Goal: Task Accomplishment & Management: Complete application form

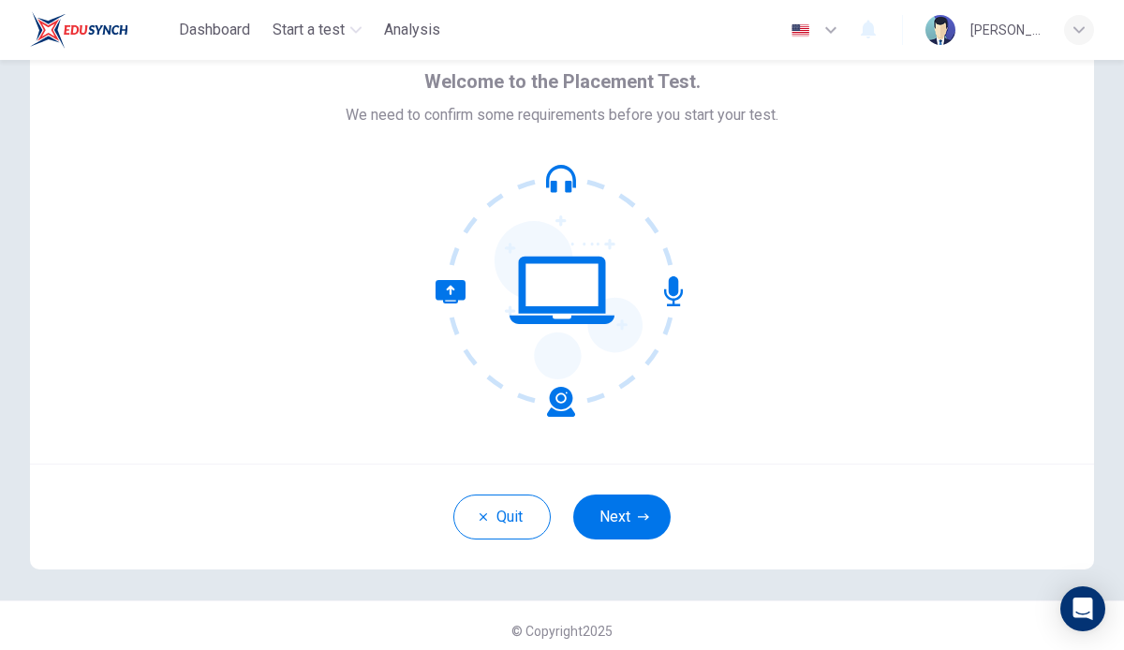
scroll to position [92, 0]
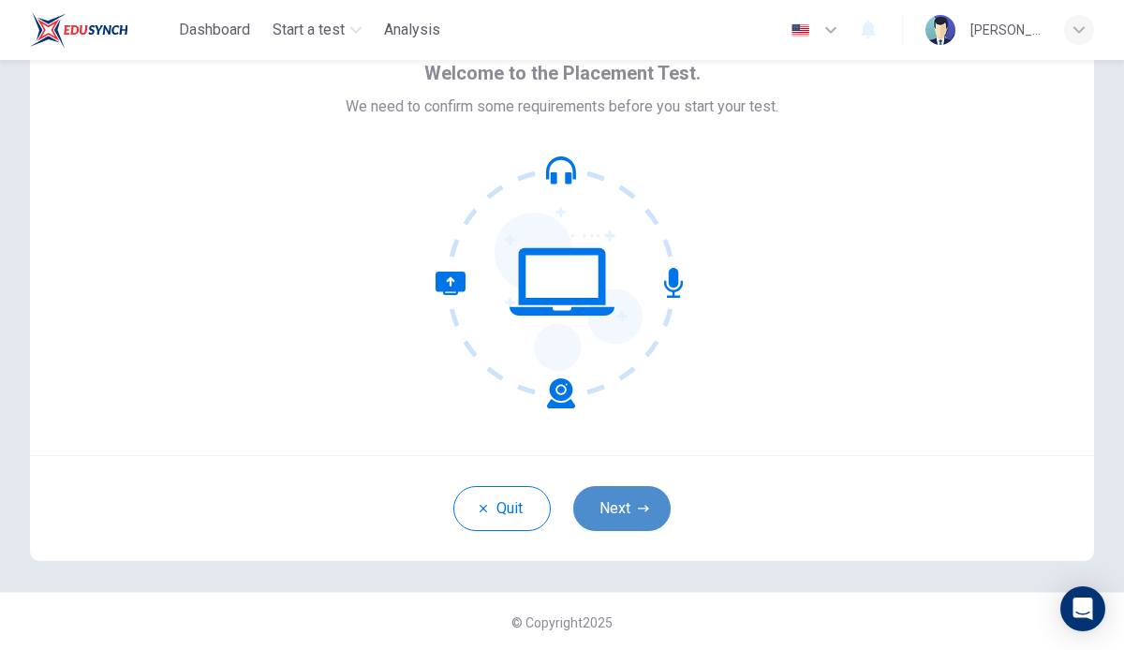
click at [624, 493] on button "Next" at bounding box center [621, 508] width 97 height 45
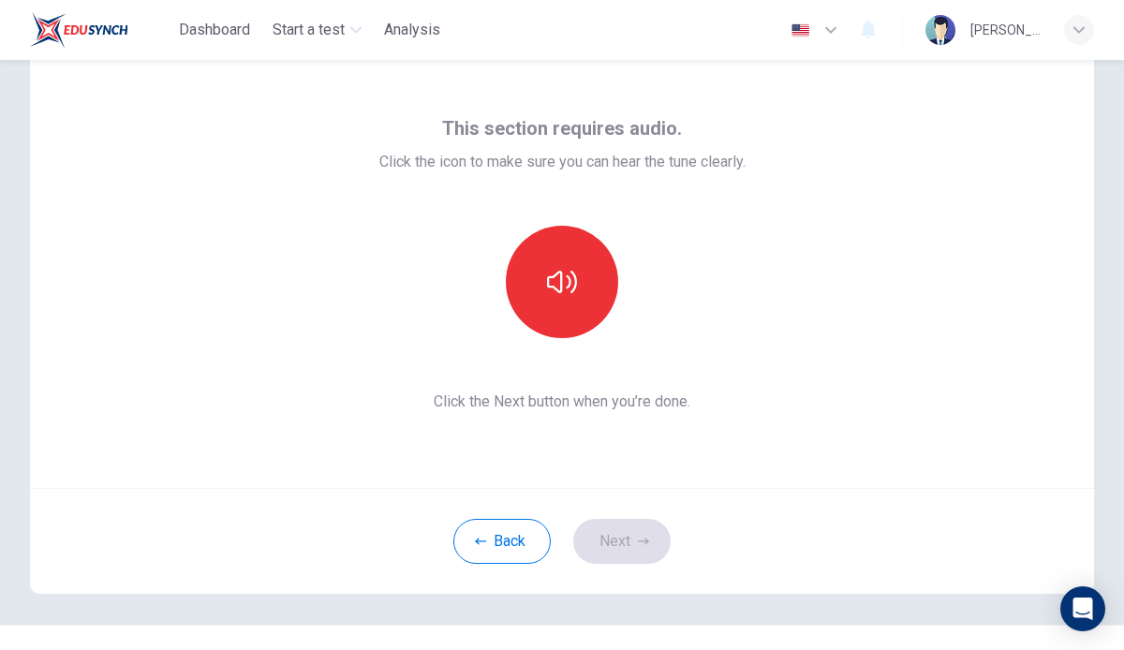
scroll to position [56, 0]
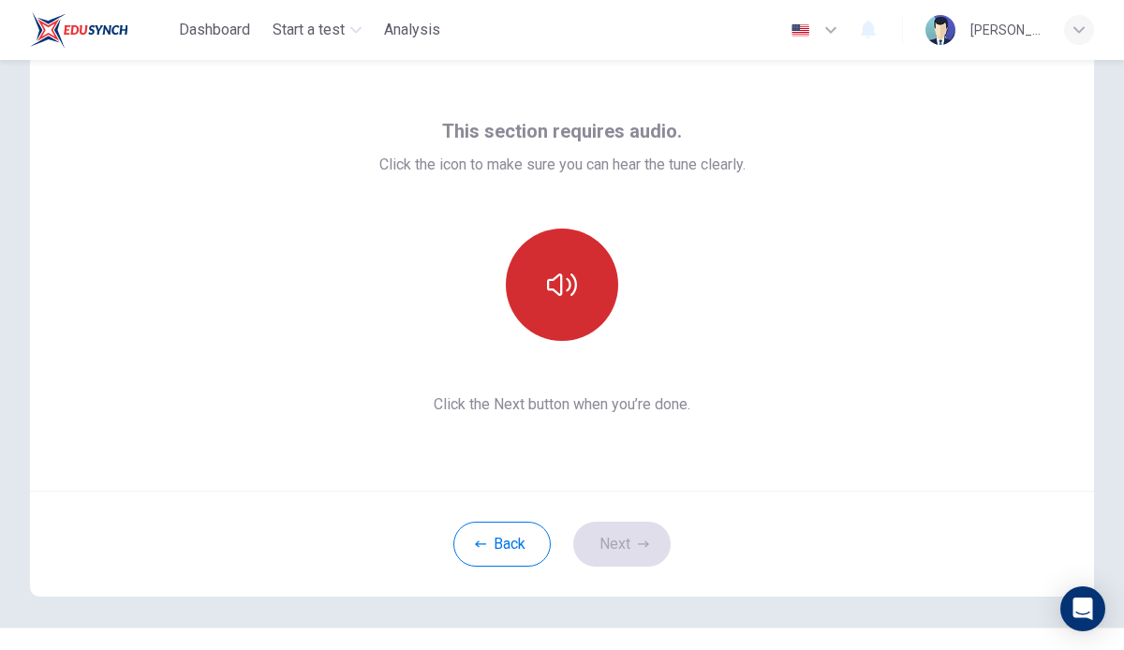
click at [558, 267] on button "button" at bounding box center [562, 285] width 112 height 112
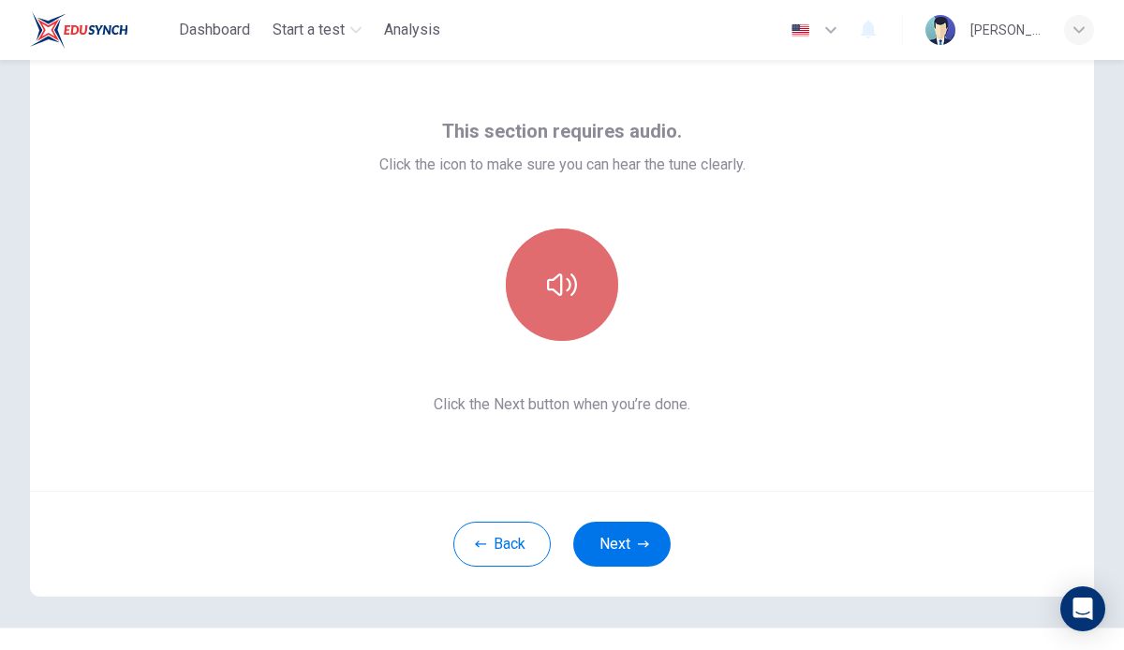
click at [558, 267] on button "button" at bounding box center [562, 285] width 112 height 112
click at [558, 266] on button "button" at bounding box center [562, 285] width 112 height 112
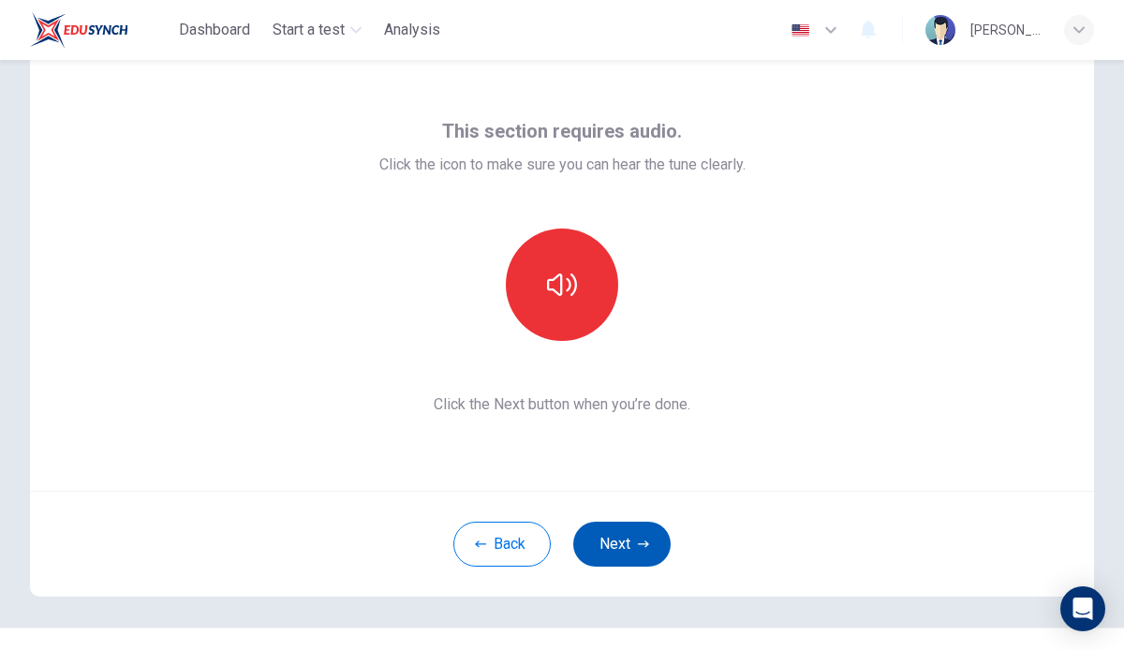
click at [613, 535] on button "Next" at bounding box center [621, 544] width 97 height 45
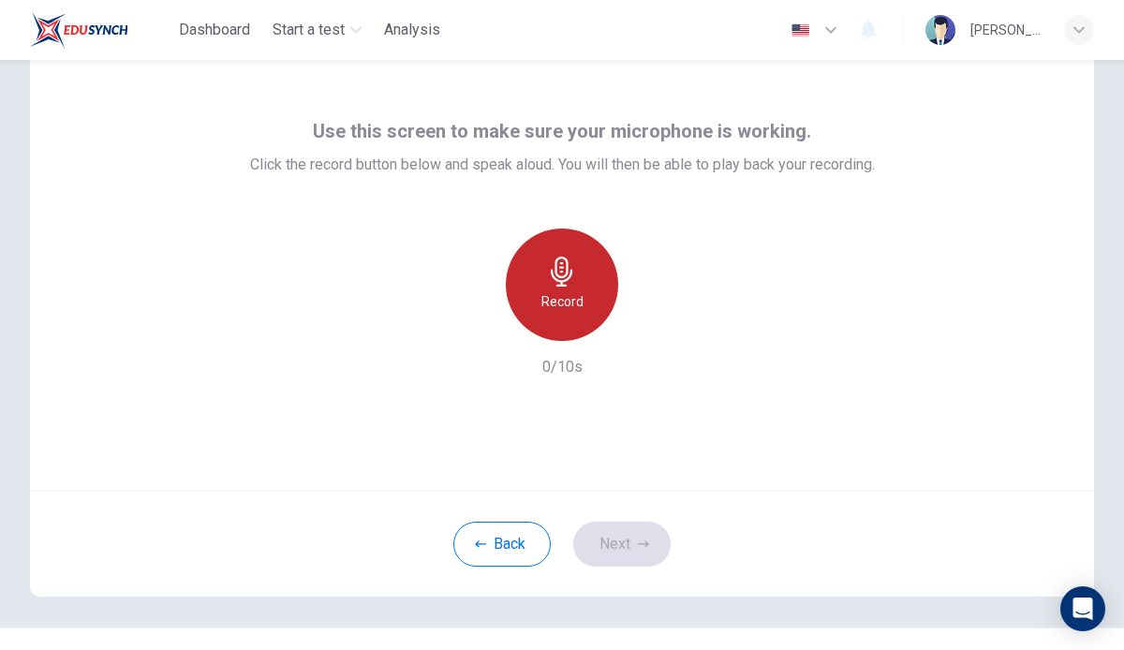
click at [590, 275] on div "Record" at bounding box center [562, 285] width 112 height 112
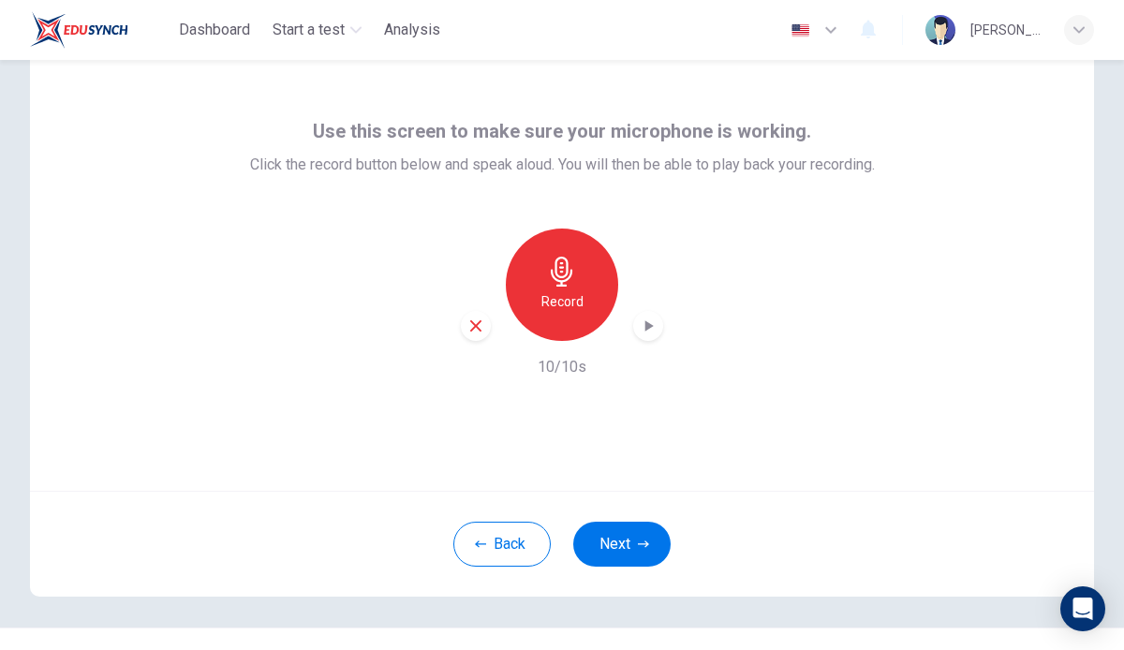
click at [644, 331] on icon "button" at bounding box center [648, 326] width 19 height 19
click at [638, 547] on icon "button" at bounding box center [643, 544] width 11 height 11
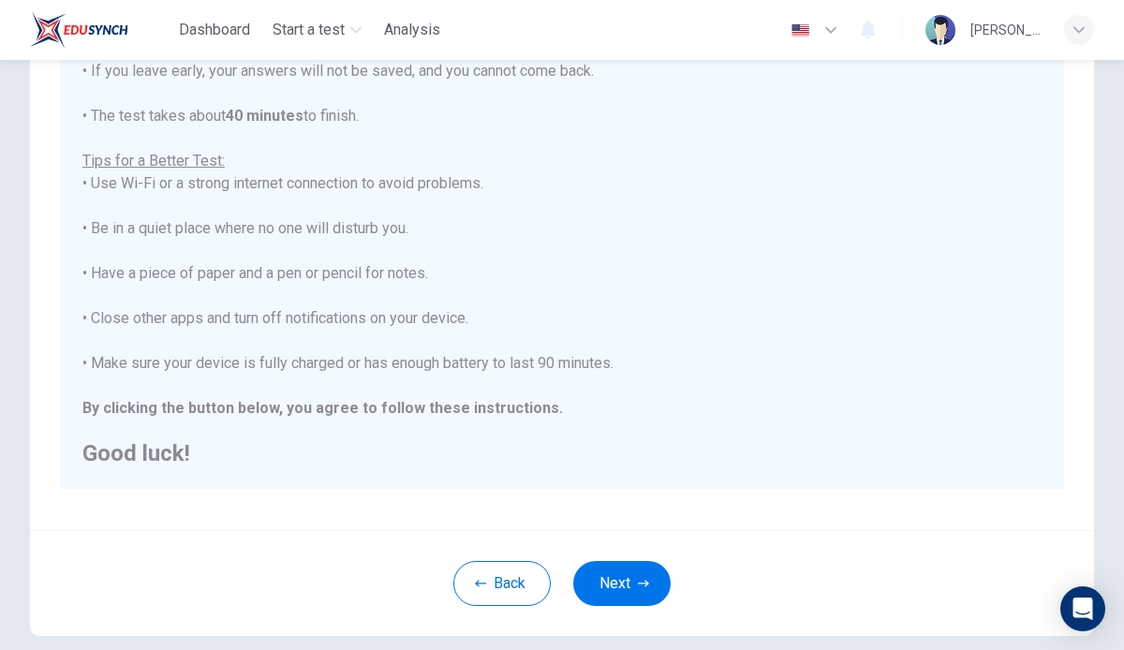
scroll to position [333, 0]
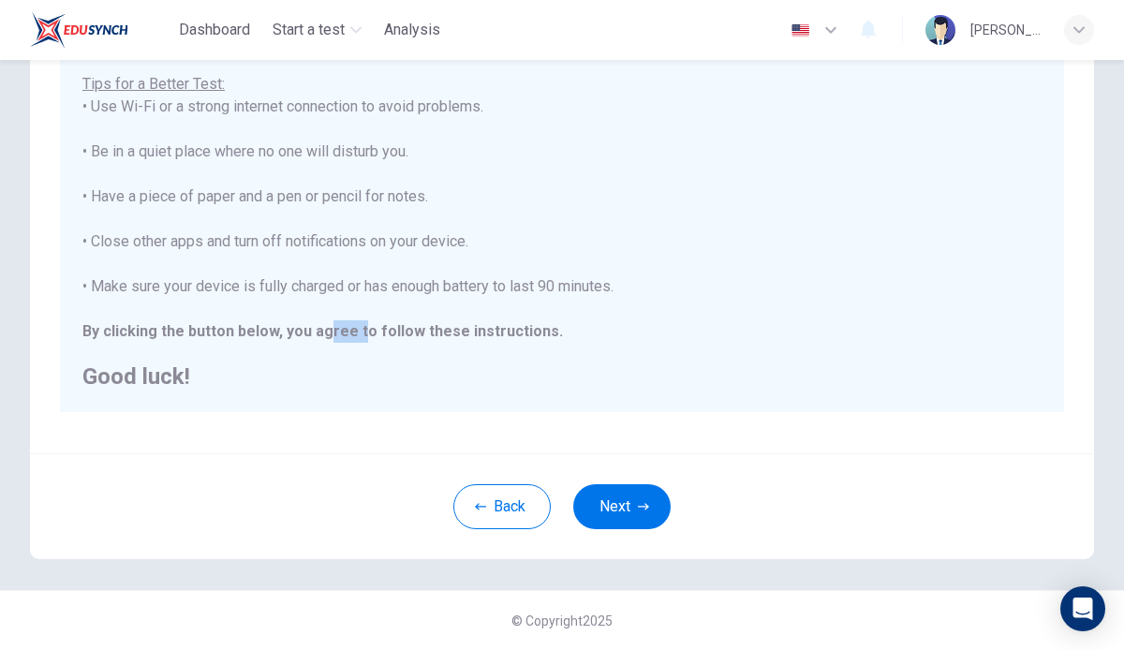
drag, startPoint x: 320, startPoint y: 336, endPoint x: 351, endPoint y: 337, distance: 31.9
click at [351, 337] on b "By clicking the button below, you agree to follow these instructions." at bounding box center [322, 331] width 481 height 18
click at [362, 344] on div "You are about to start a Placement Test . Before You Start the Test: • Once you…" at bounding box center [562, 129] width 960 height 517
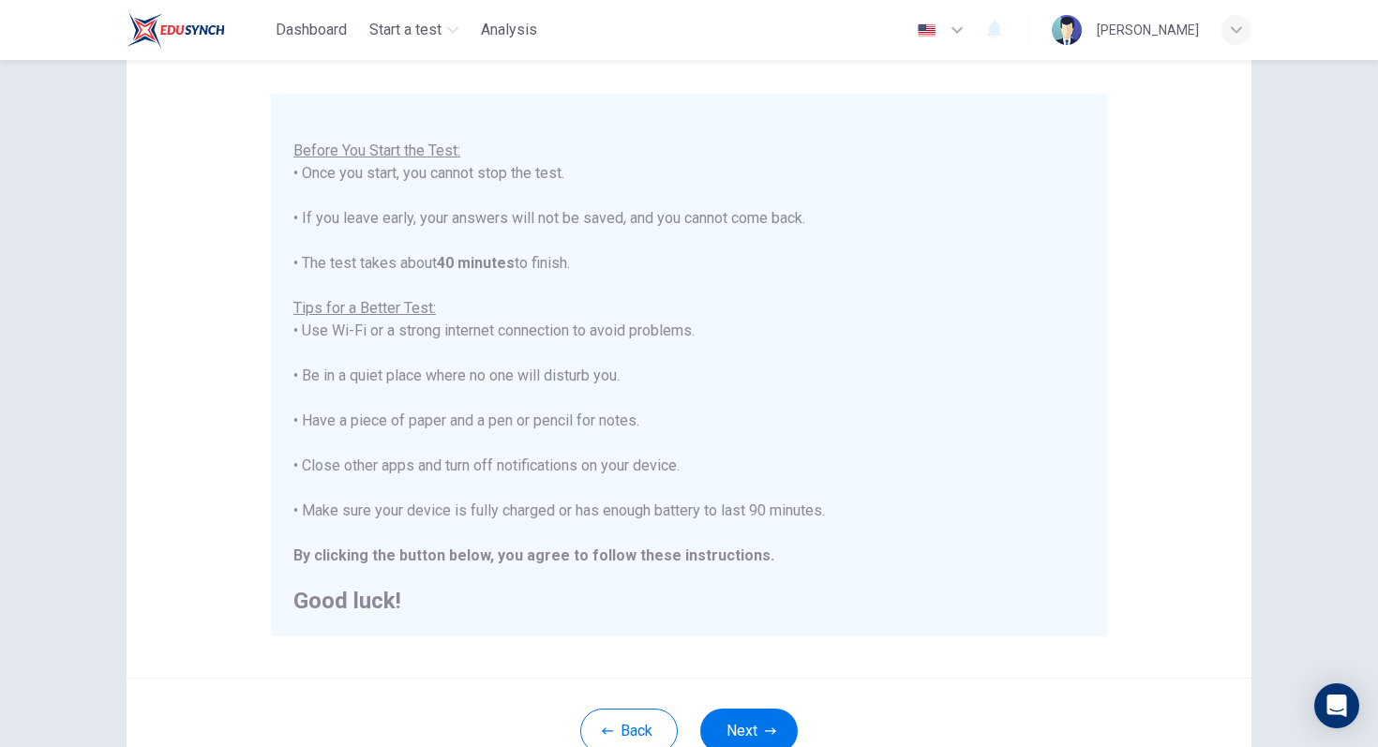
scroll to position [295, 0]
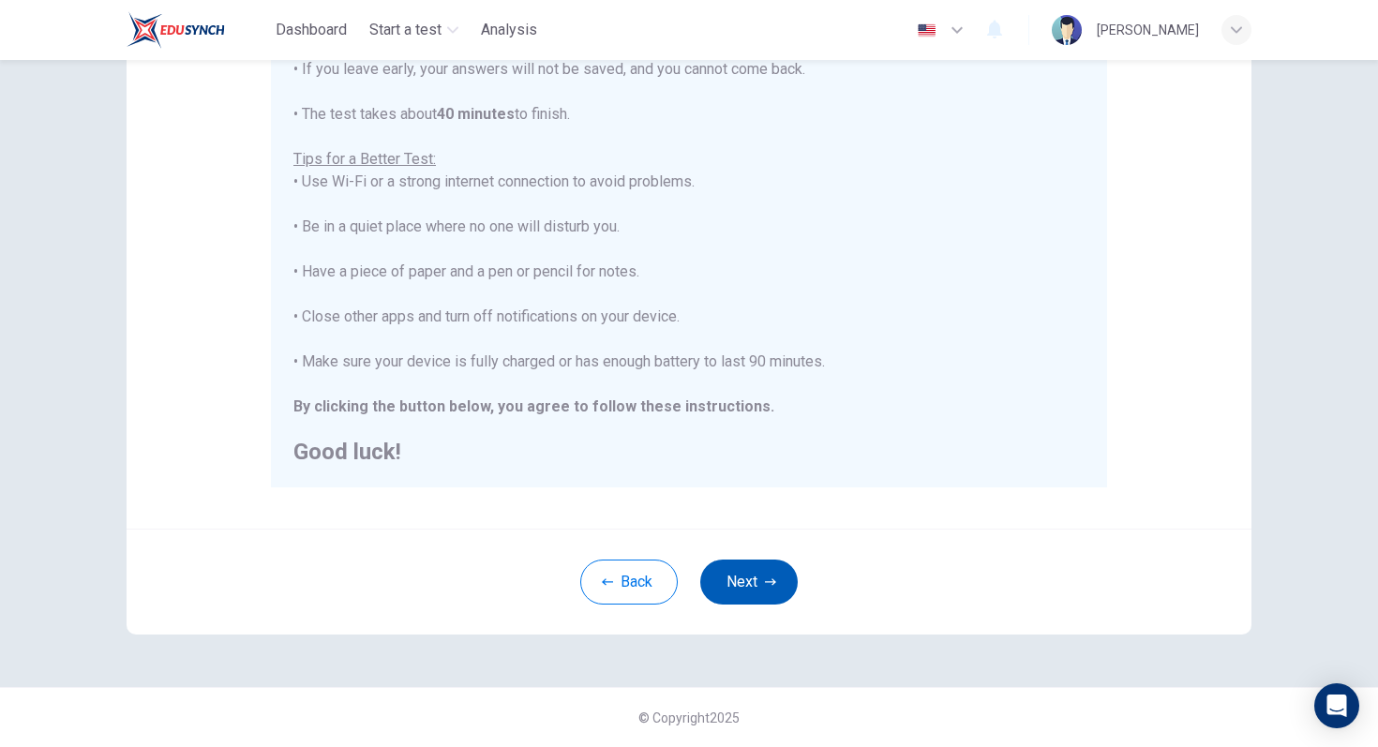
click at [752, 573] on button "Next" at bounding box center [748, 581] width 97 height 45
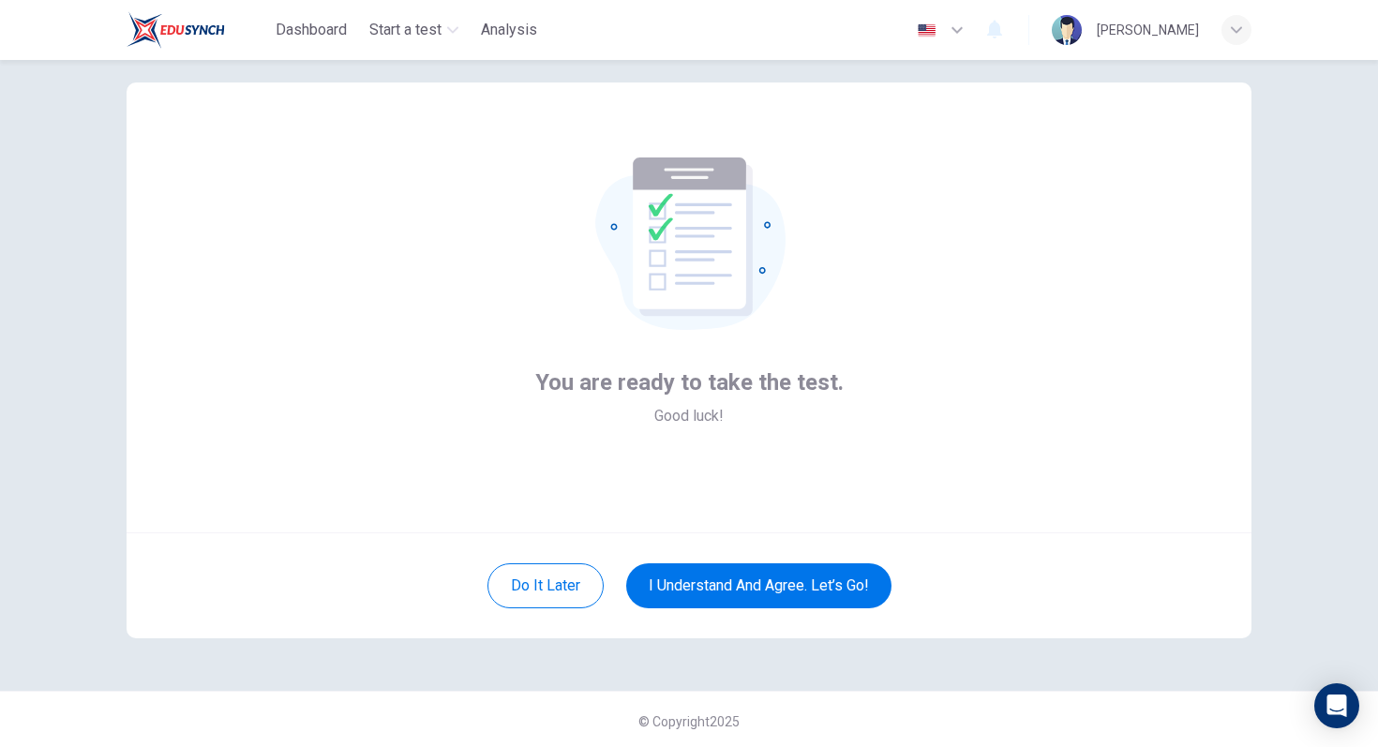
scroll to position [28, 0]
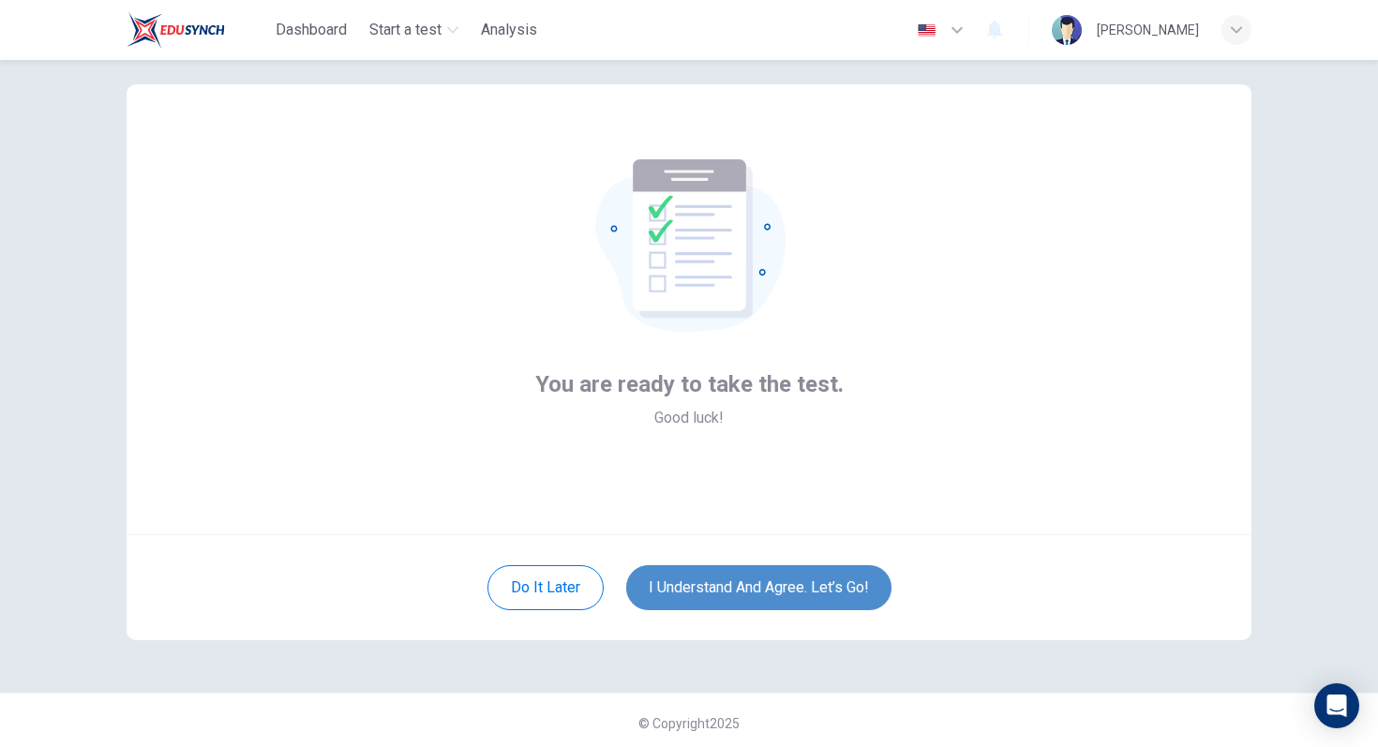
click at [775, 581] on button "I understand and agree. Let’s go!" at bounding box center [758, 587] width 265 height 45
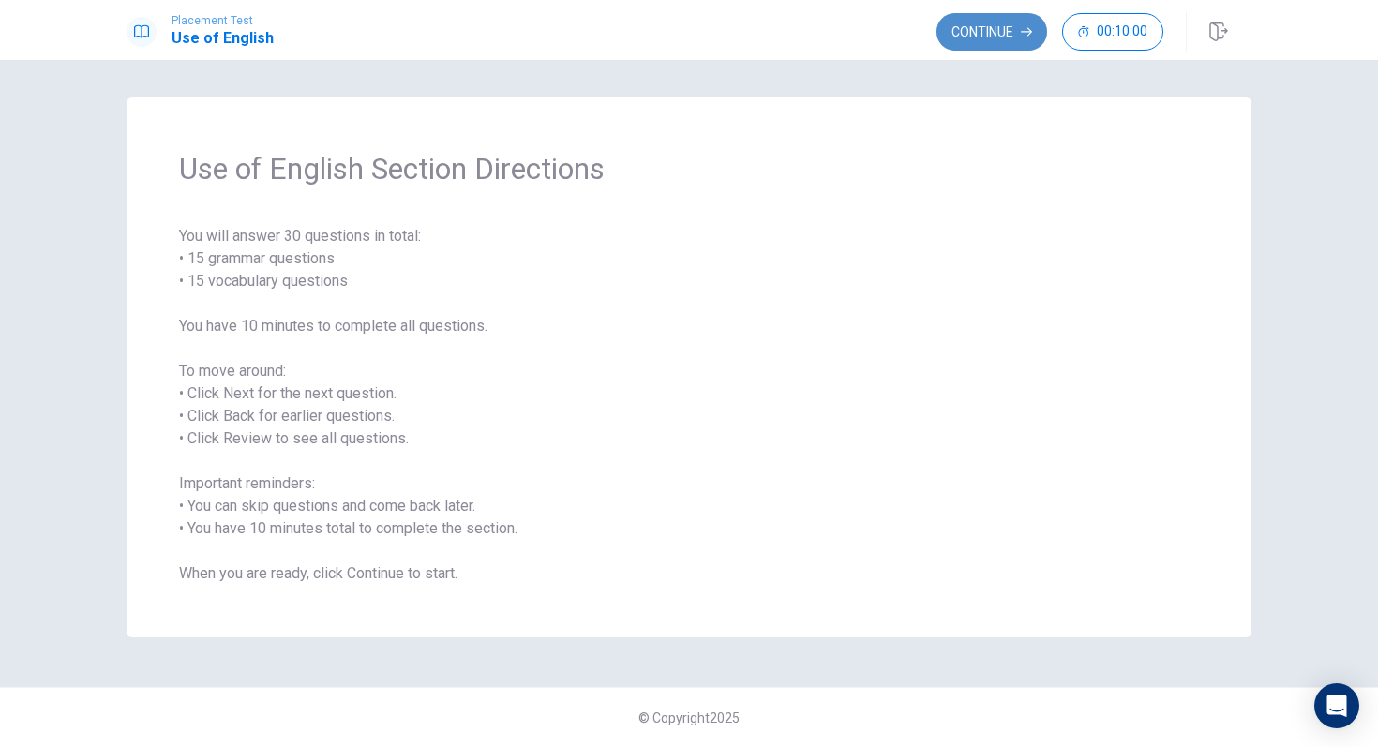
click at [1000, 24] on button "Continue" at bounding box center [991, 31] width 111 height 37
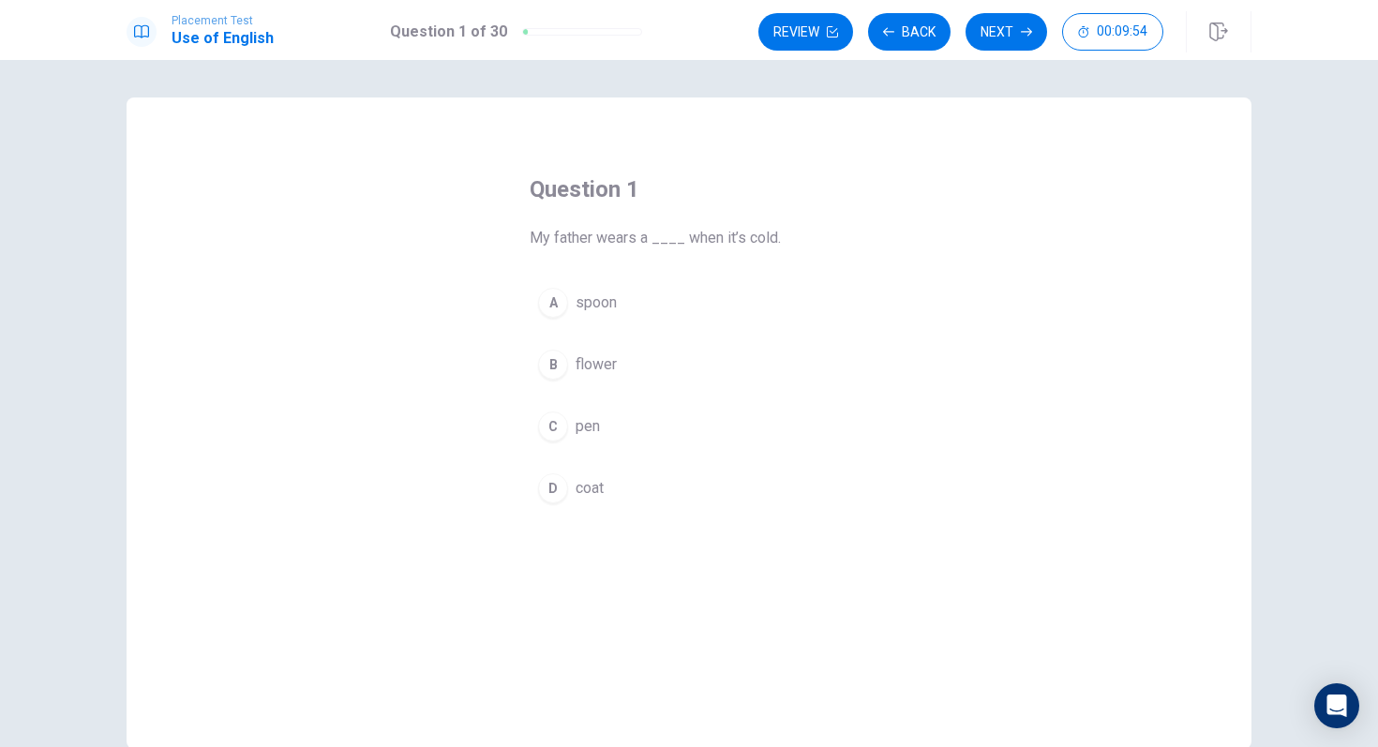
click at [554, 492] on div "D" at bounding box center [553, 488] width 30 height 30
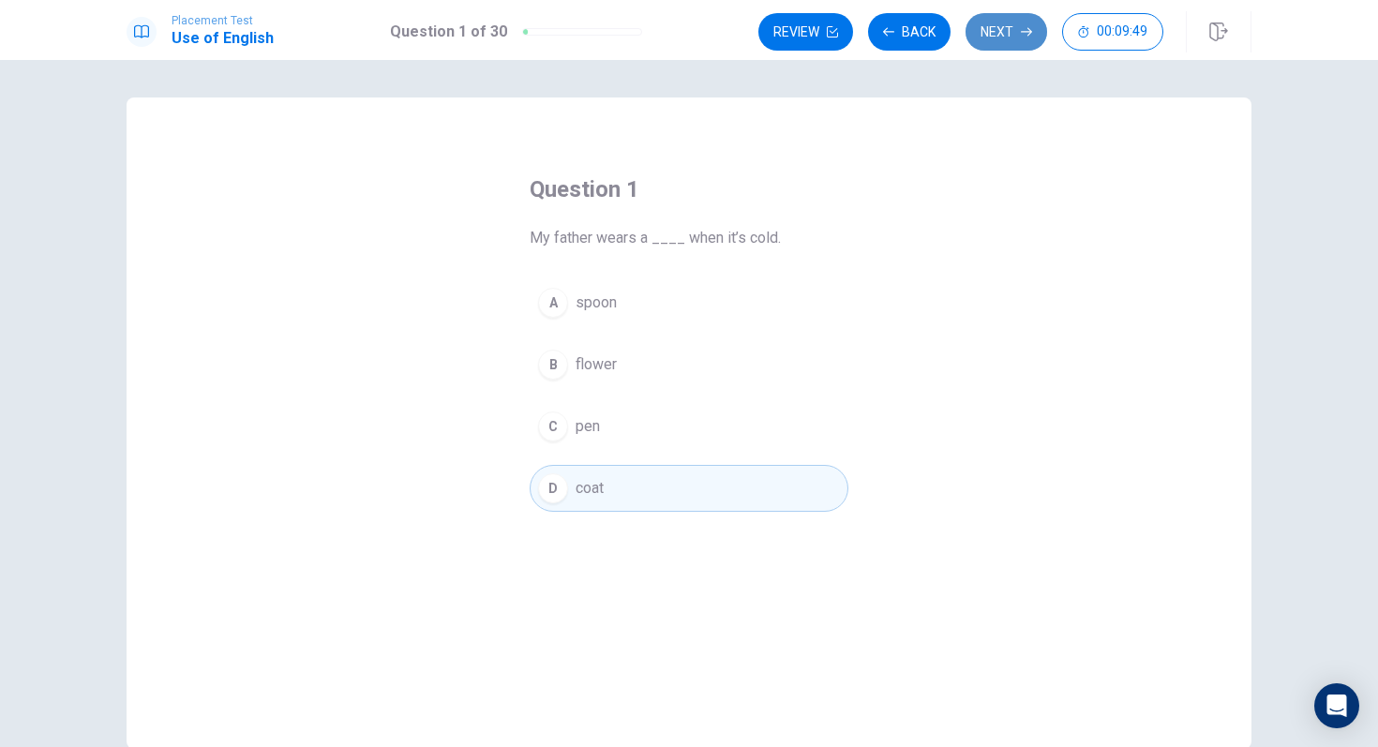
click at [994, 42] on button "Next" at bounding box center [1006, 31] width 82 height 37
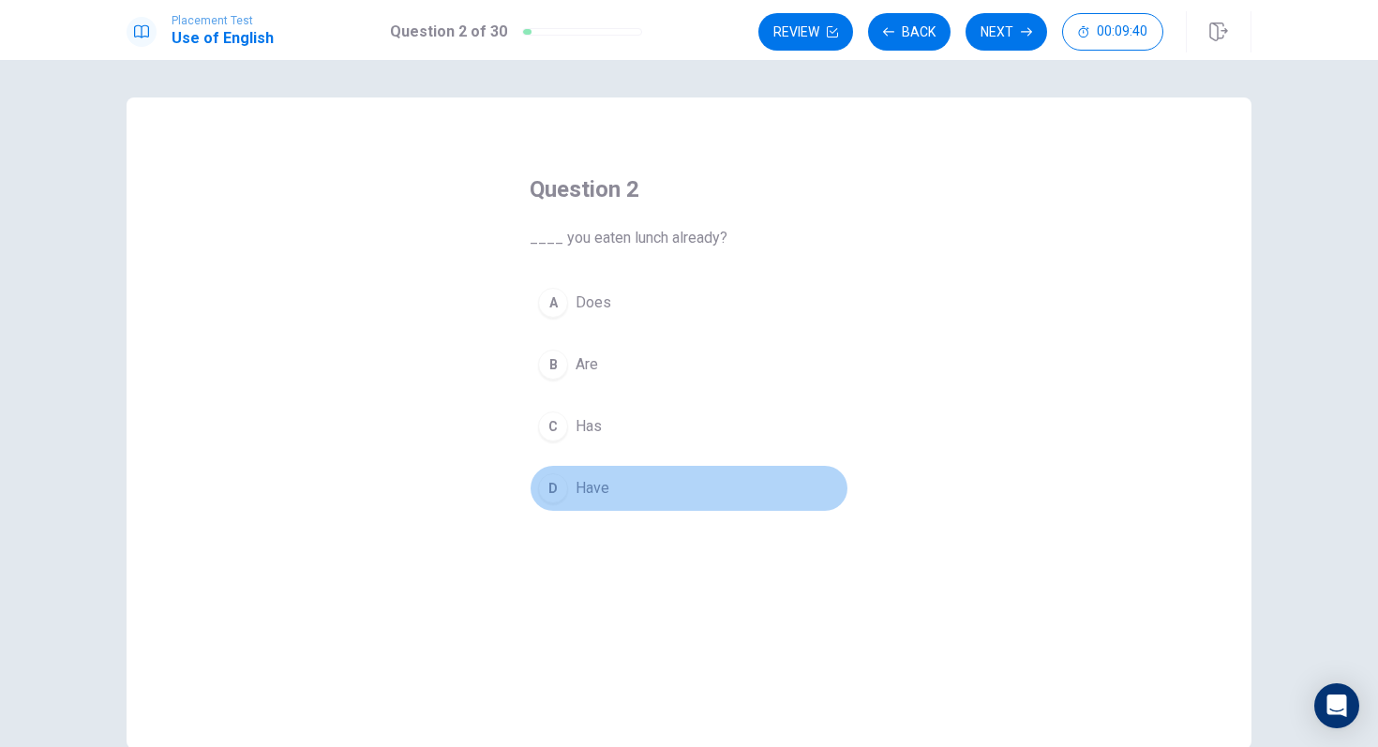
click at [580, 491] on span "Have" at bounding box center [592, 488] width 34 height 22
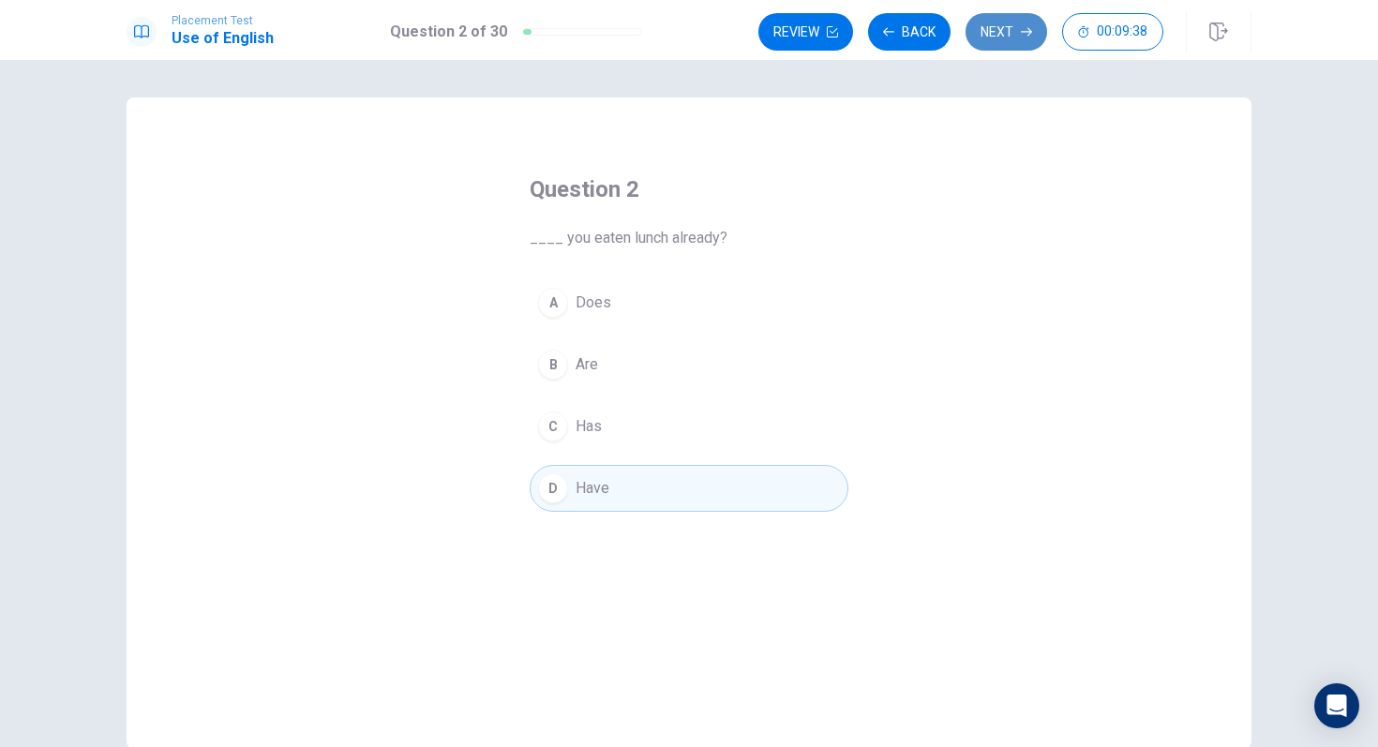
click at [997, 37] on button "Next" at bounding box center [1006, 31] width 82 height 37
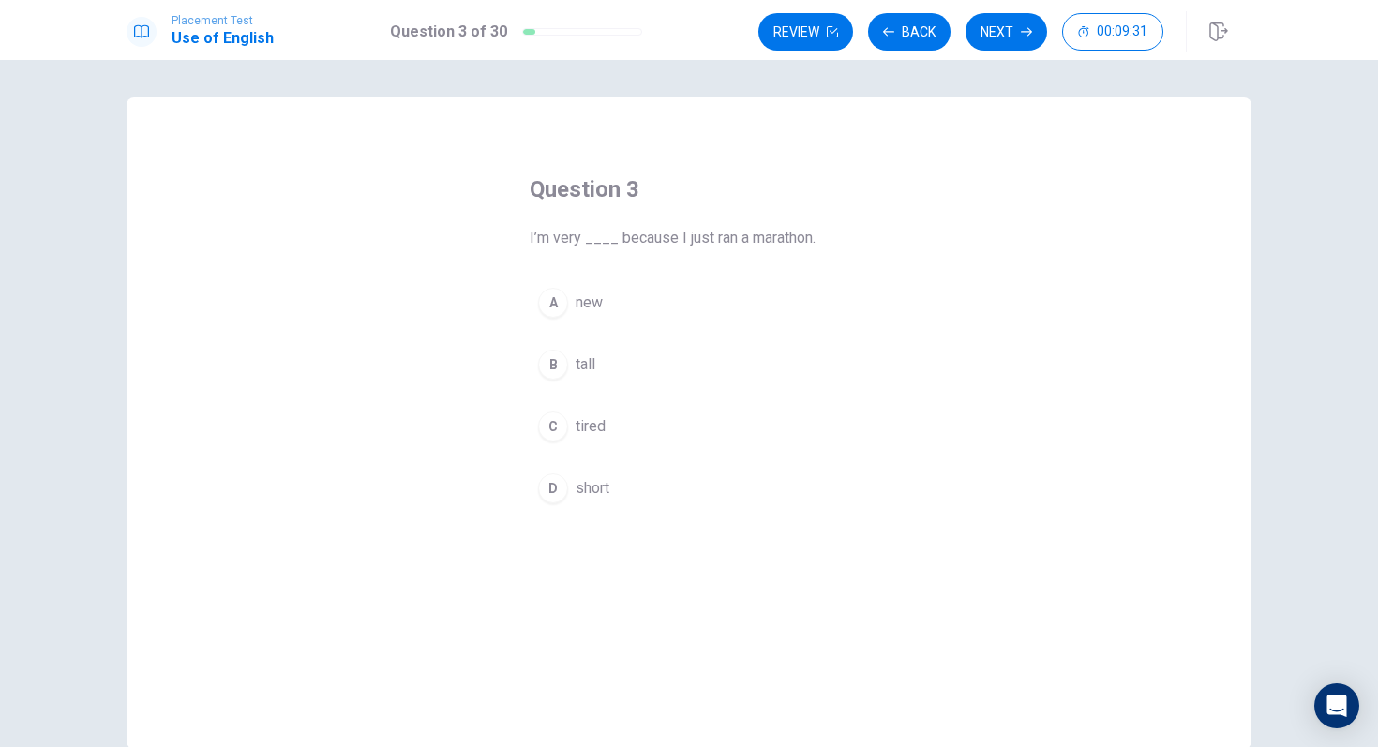
click at [573, 432] on button "C tired" at bounding box center [688, 426] width 319 height 47
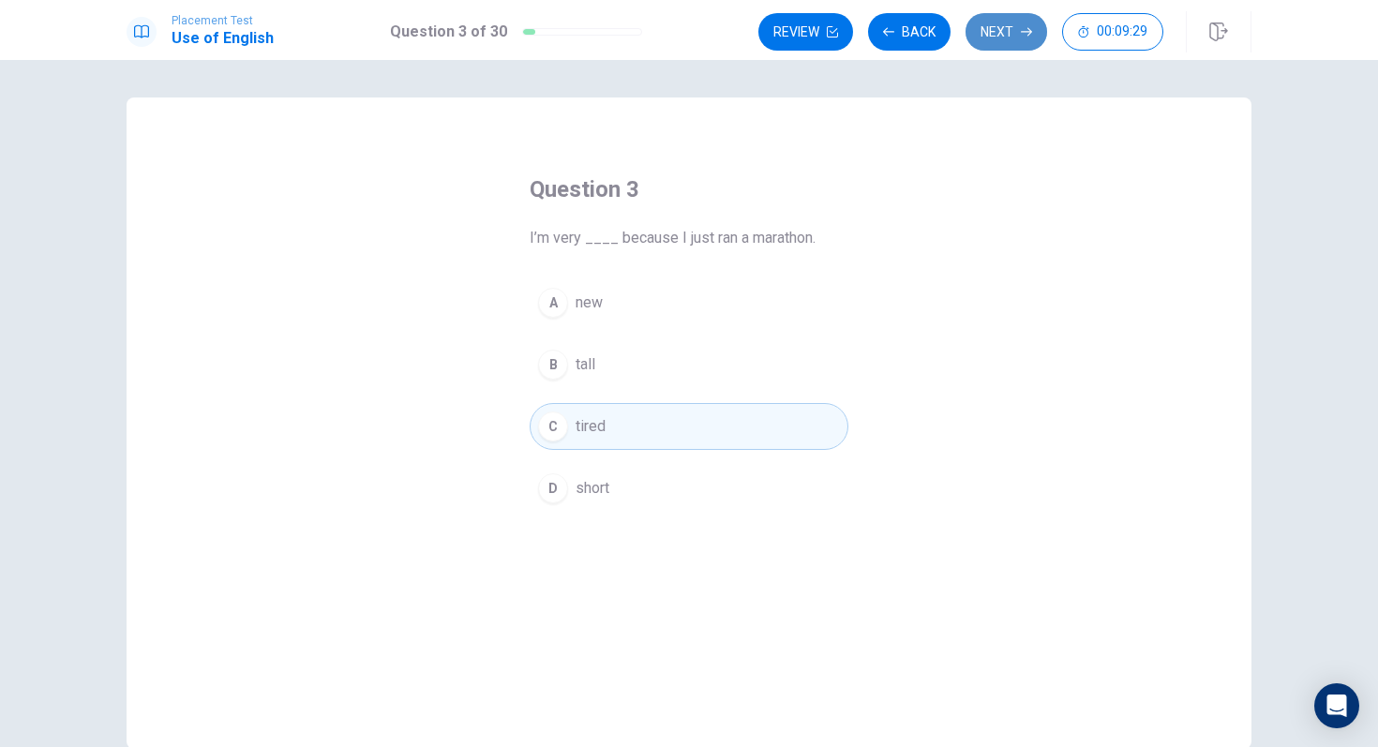
click at [1013, 36] on button "Next" at bounding box center [1006, 31] width 82 height 37
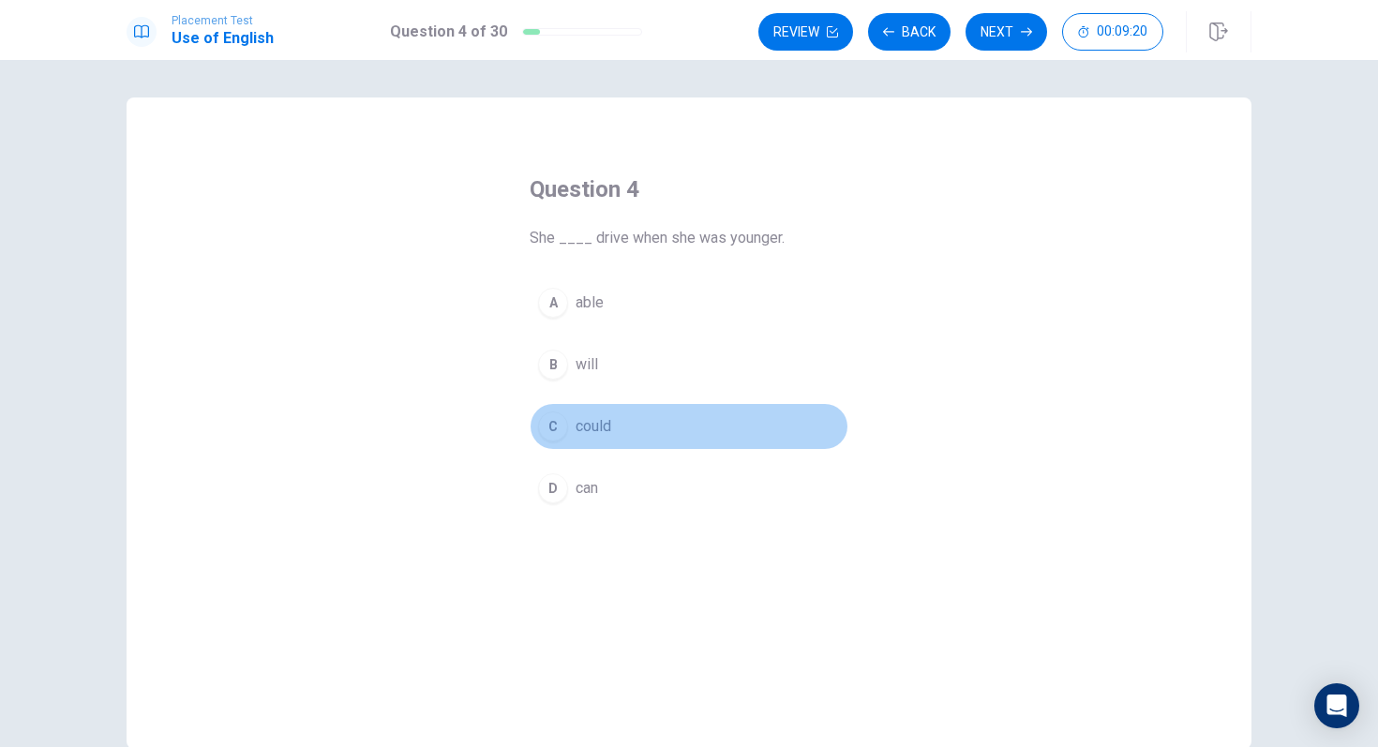
click at [583, 427] on span "could" at bounding box center [593, 426] width 36 height 22
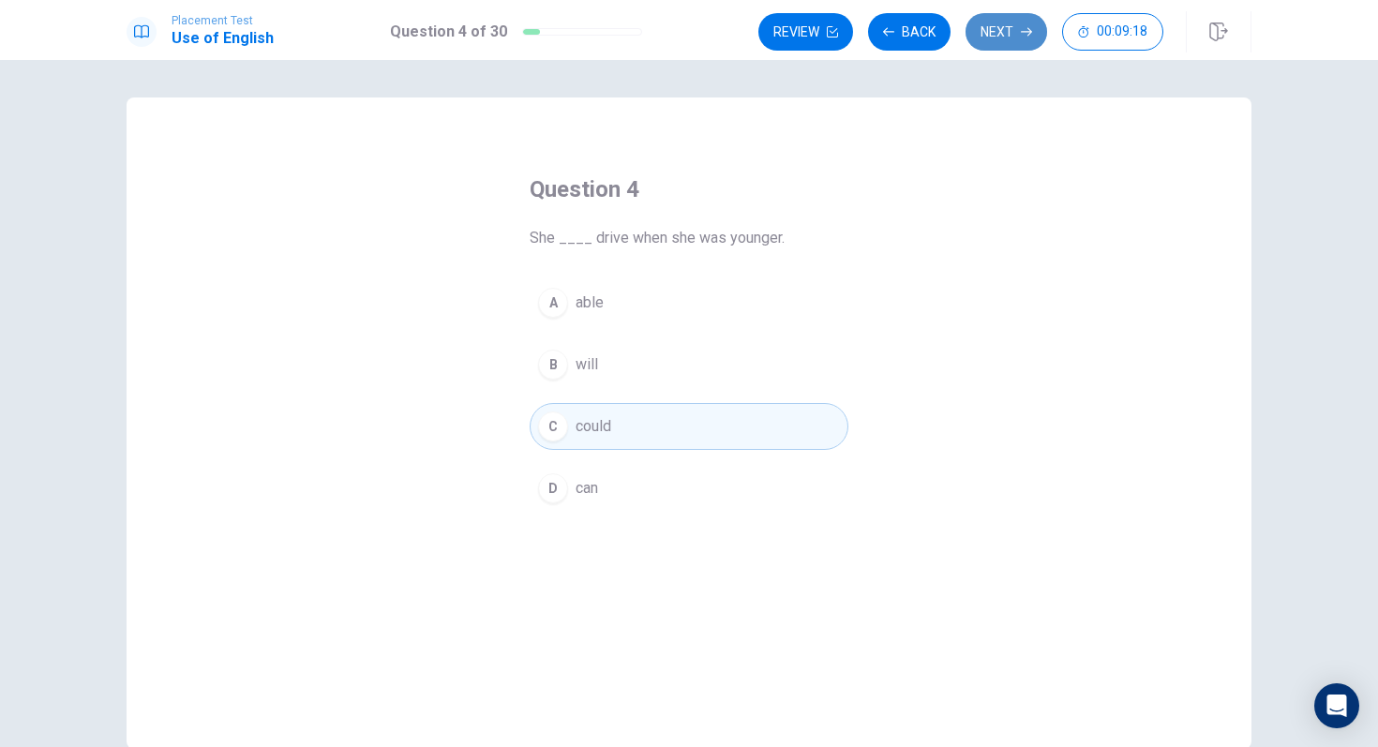
click at [992, 41] on button "Next" at bounding box center [1006, 31] width 82 height 37
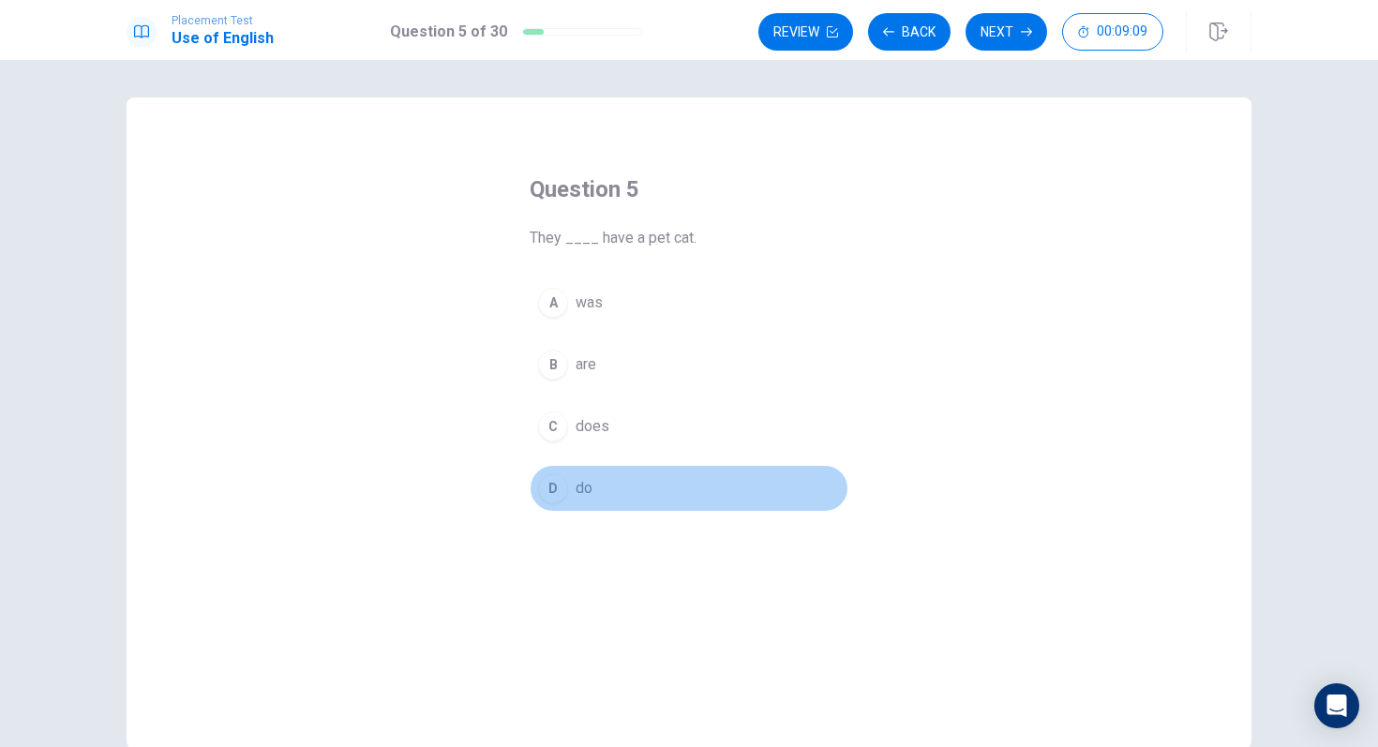
click at [573, 479] on button "D do" at bounding box center [688, 488] width 319 height 47
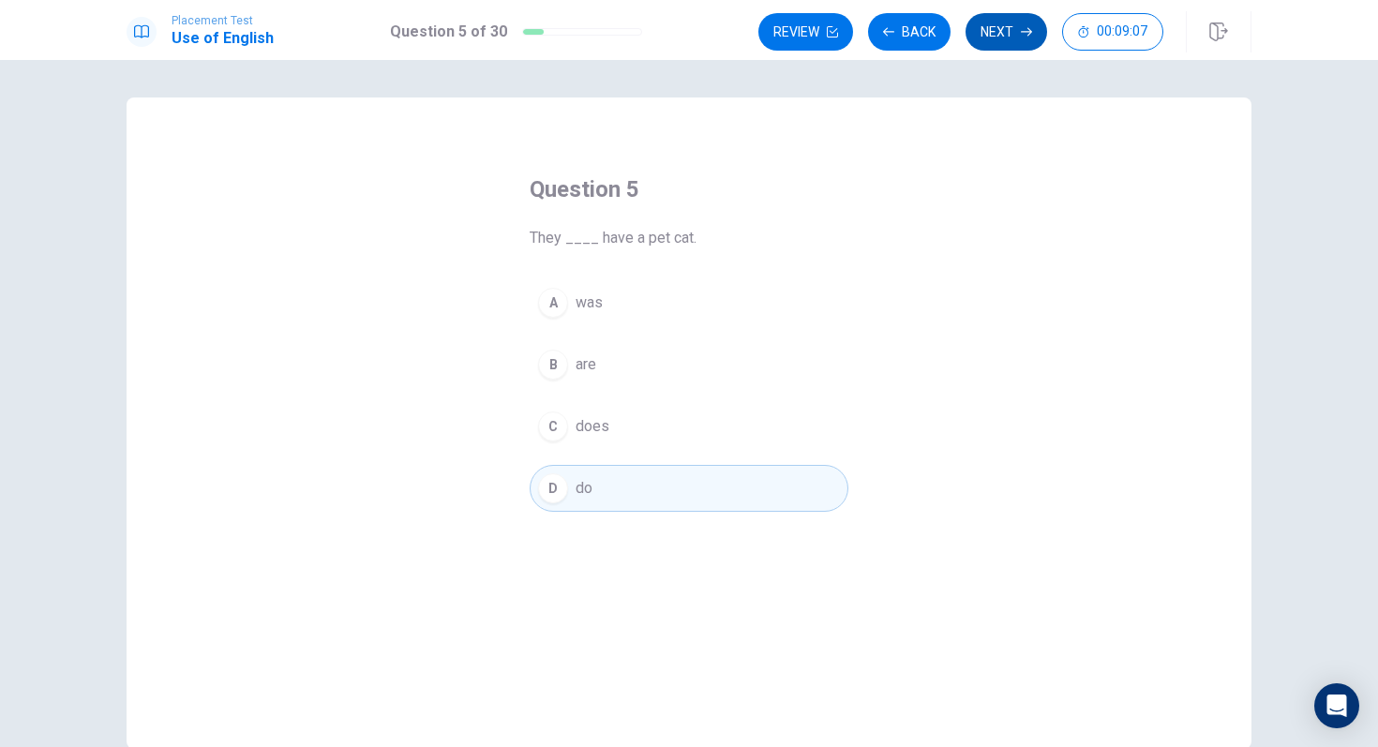
click at [1007, 28] on button "Next" at bounding box center [1006, 31] width 82 height 37
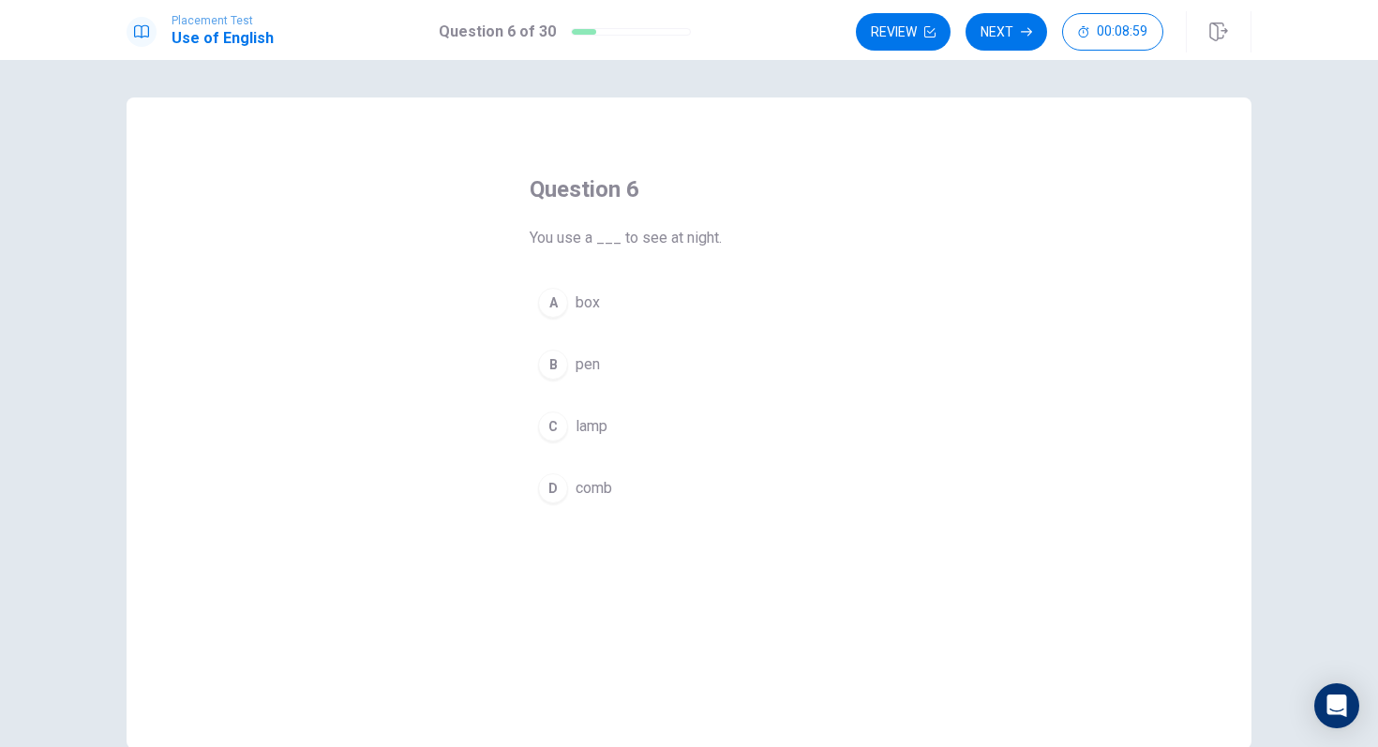
click at [566, 427] on div "C" at bounding box center [553, 426] width 30 height 30
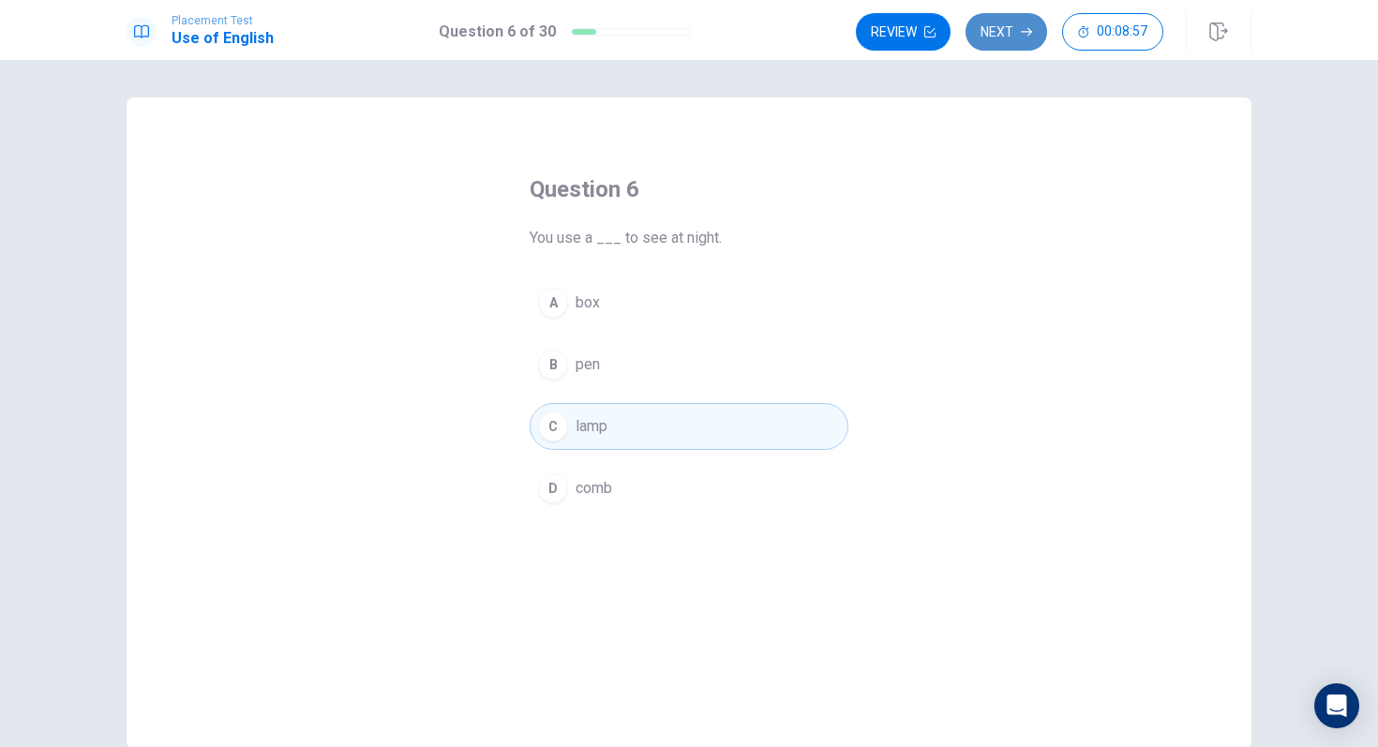
click at [1014, 28] on button "Next" at bounding box center [1006, 31] width 82 height 37
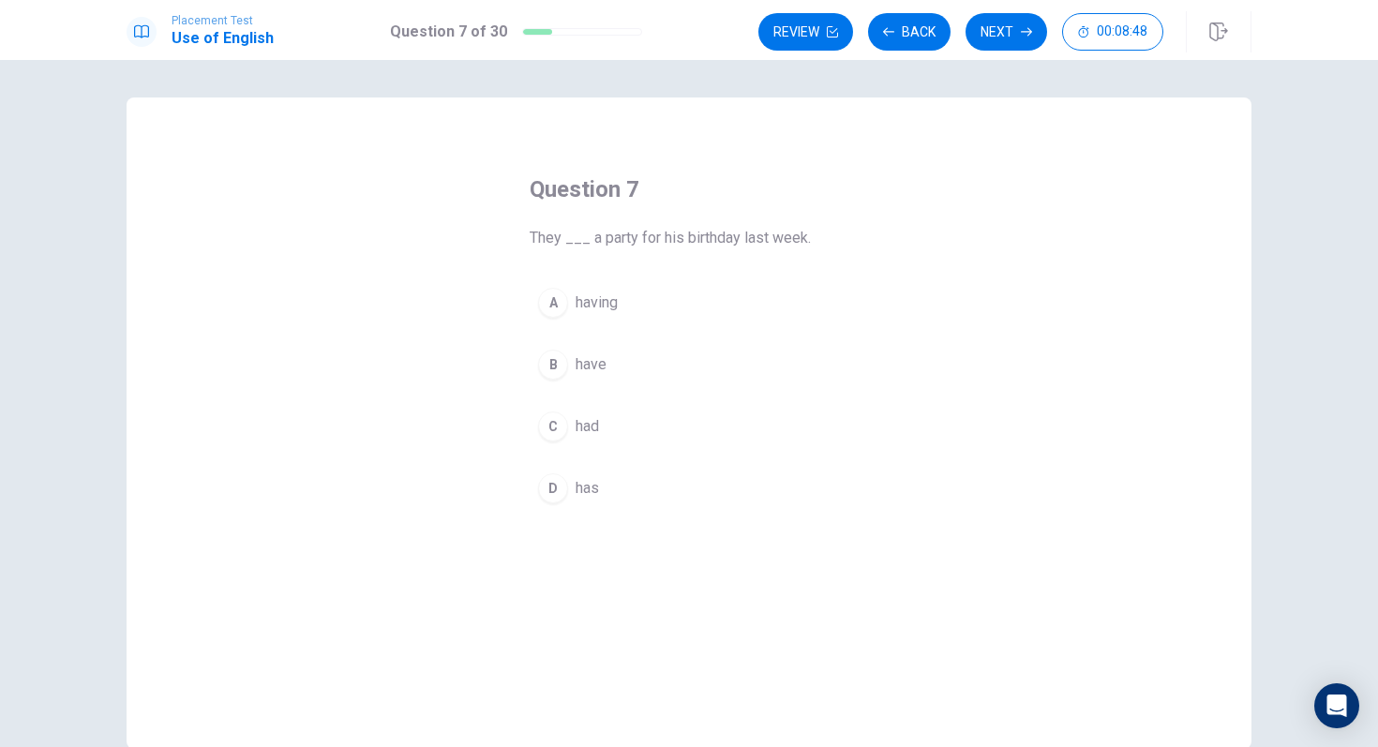
click at [573, 424] on button "C had" at bounding box center [688, 426] width 319 height 47
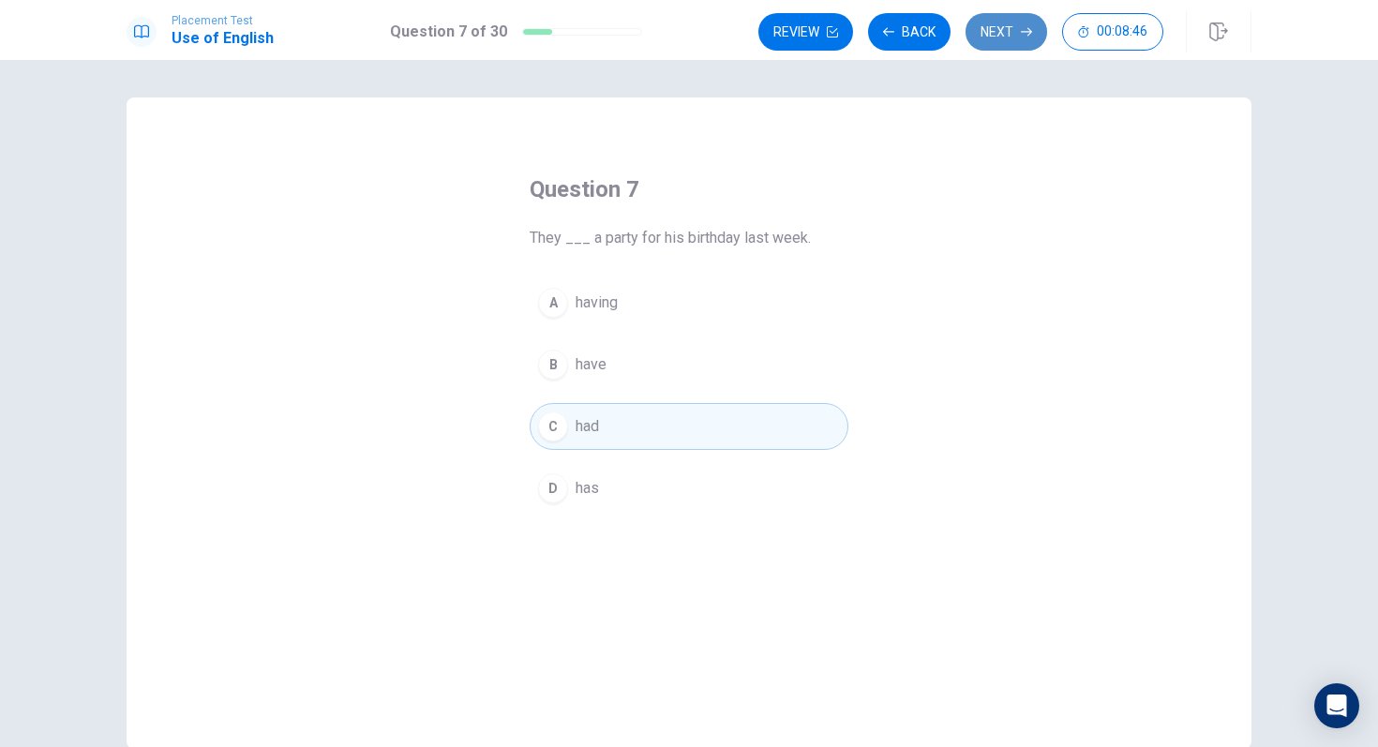
click at [993, 32] on button "Next" at bounding box center [1006, 31] width 82 height 37
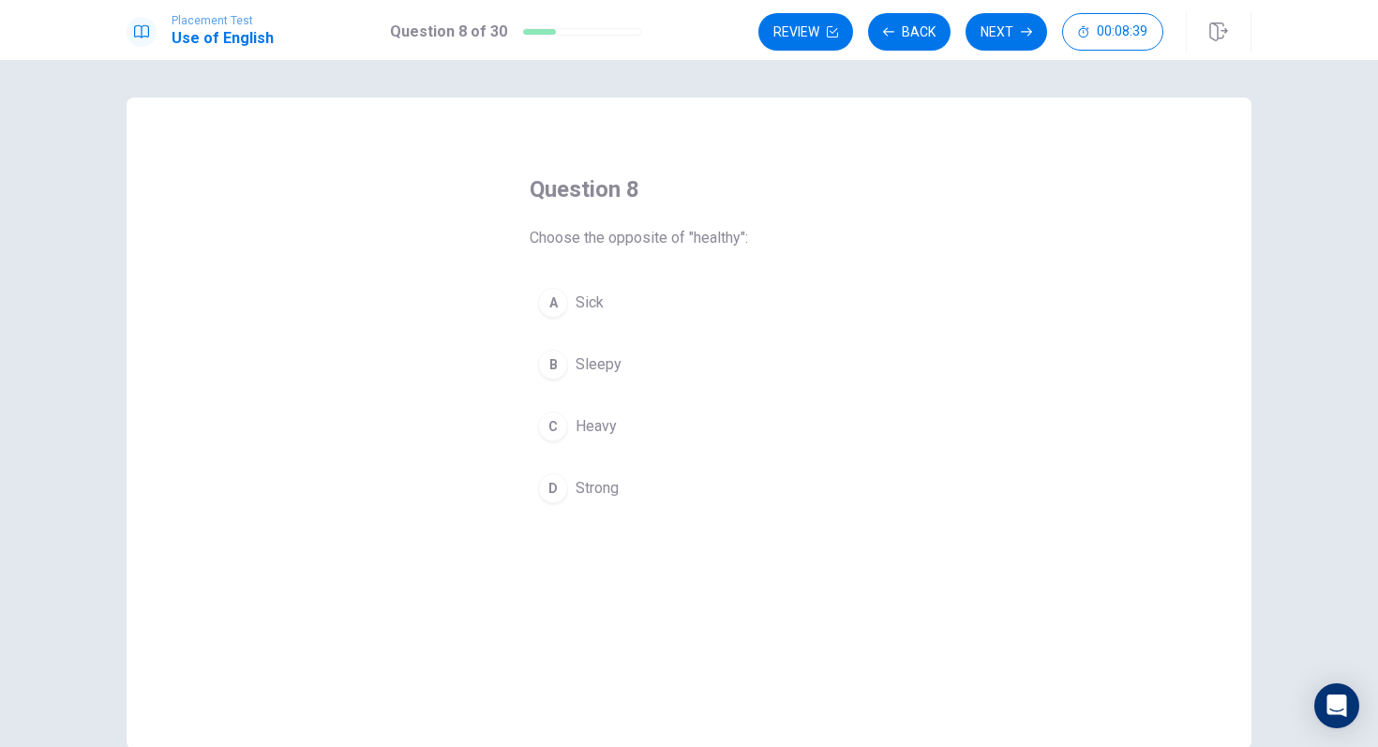
click at [595, 313] on span "Sick" at bounding box center [589, 302] width 28 height 22
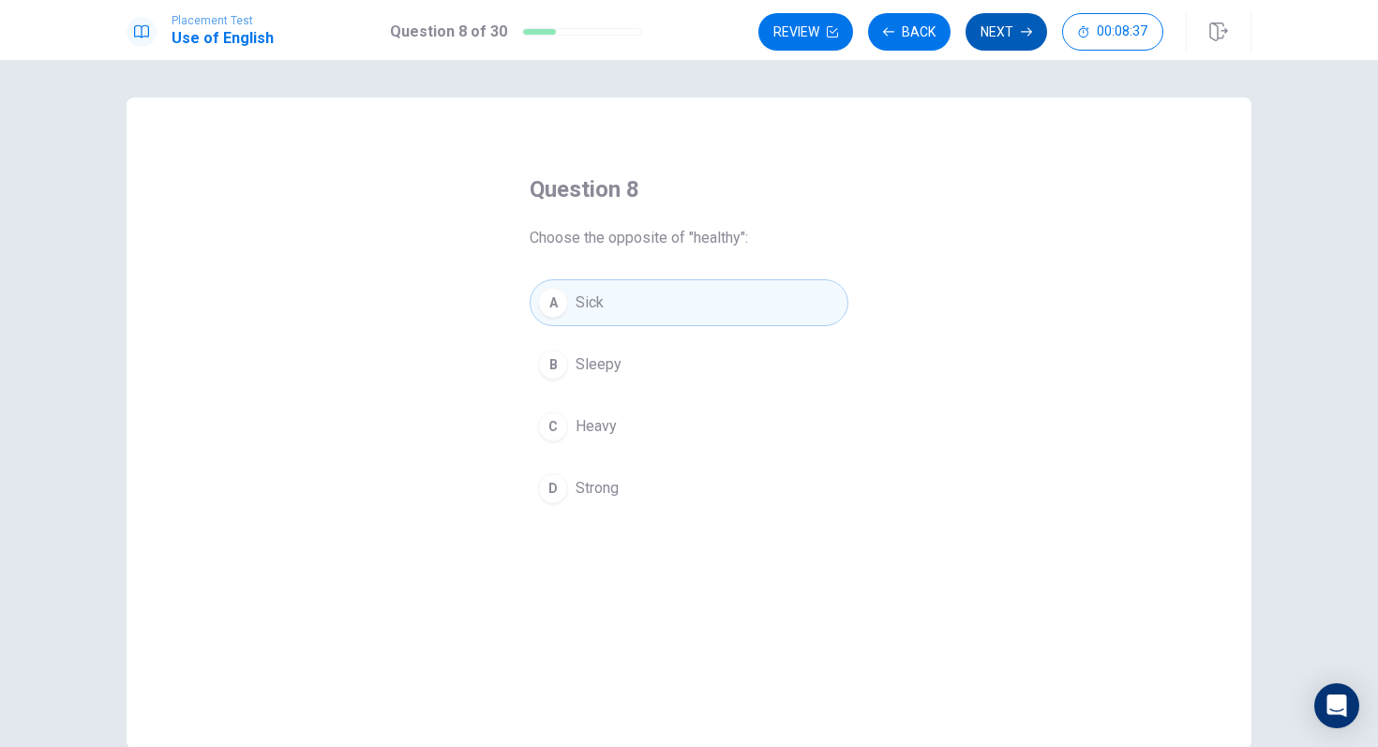
click at [1012, 39] on button "Next" at bounding box center [1006, 31] width 82 height 37
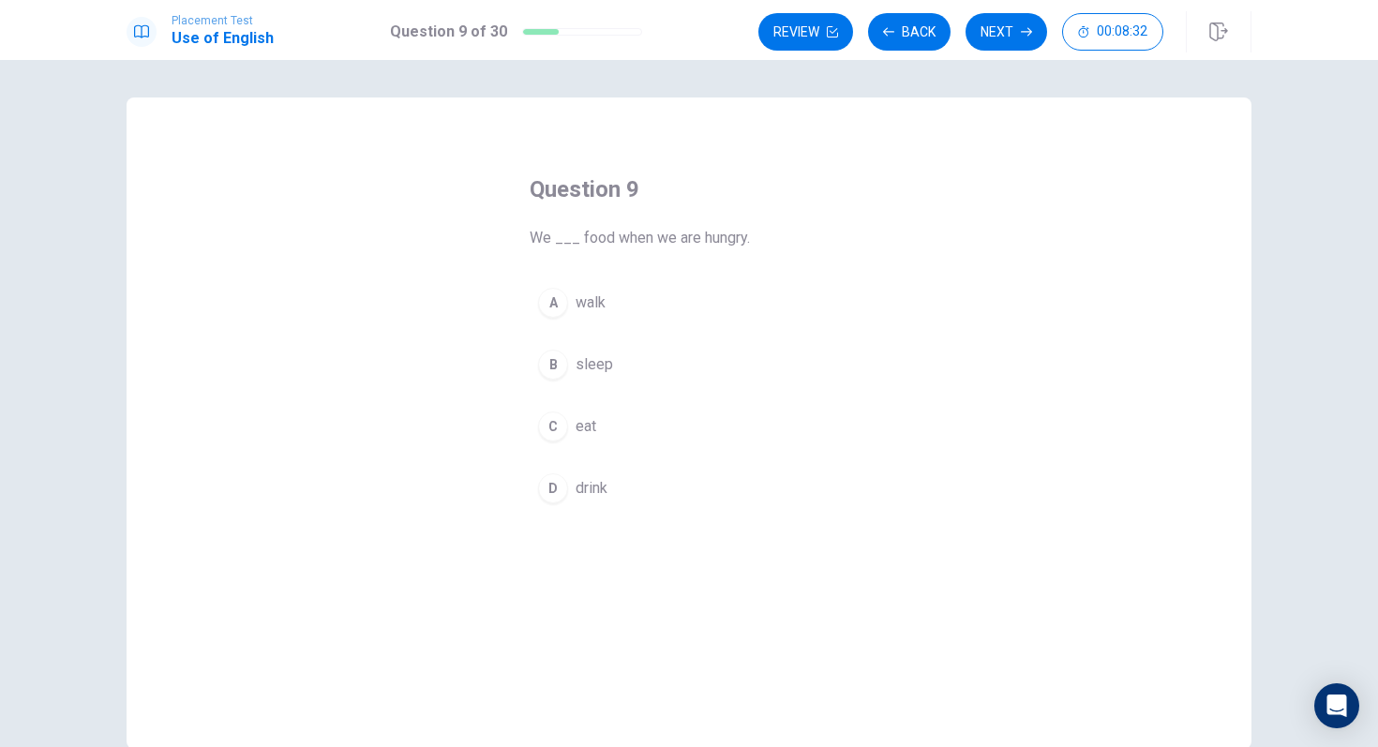
click at [572, 427] on button "C eat" at bounding box center [688, 426] width 319 height 47
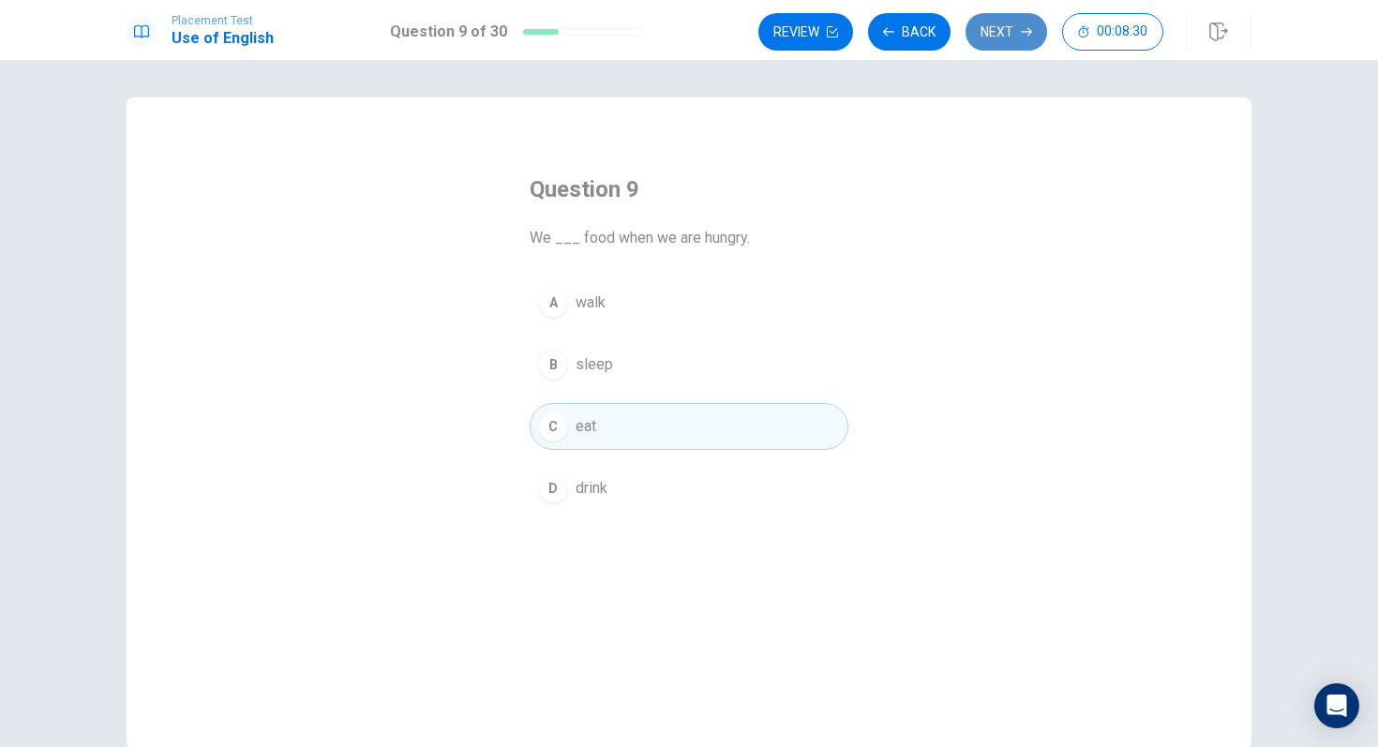
click at [1005, 44] on button "Next" at bounding box center [1006, 31] width 82 height 37
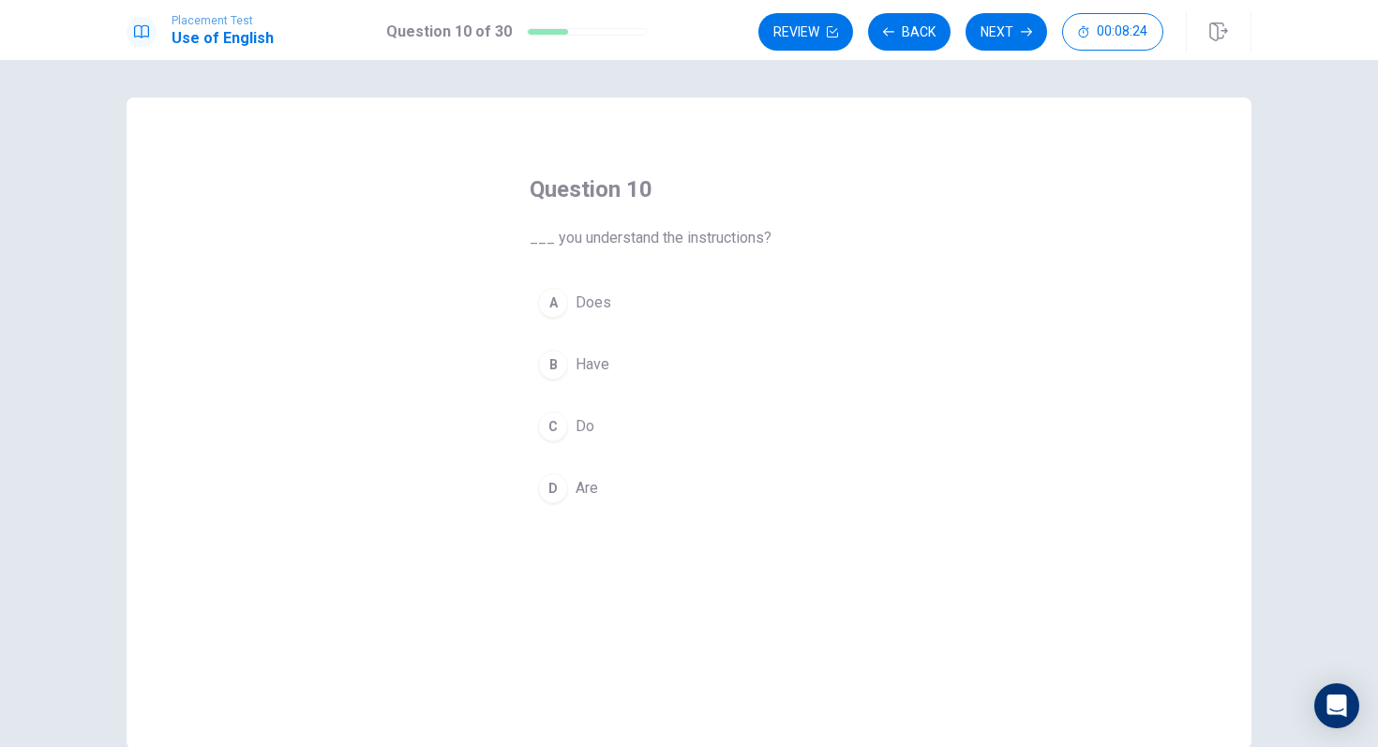
click at [585, 366] on span "Have" at bounding box center [592, 364] width 34 height 22
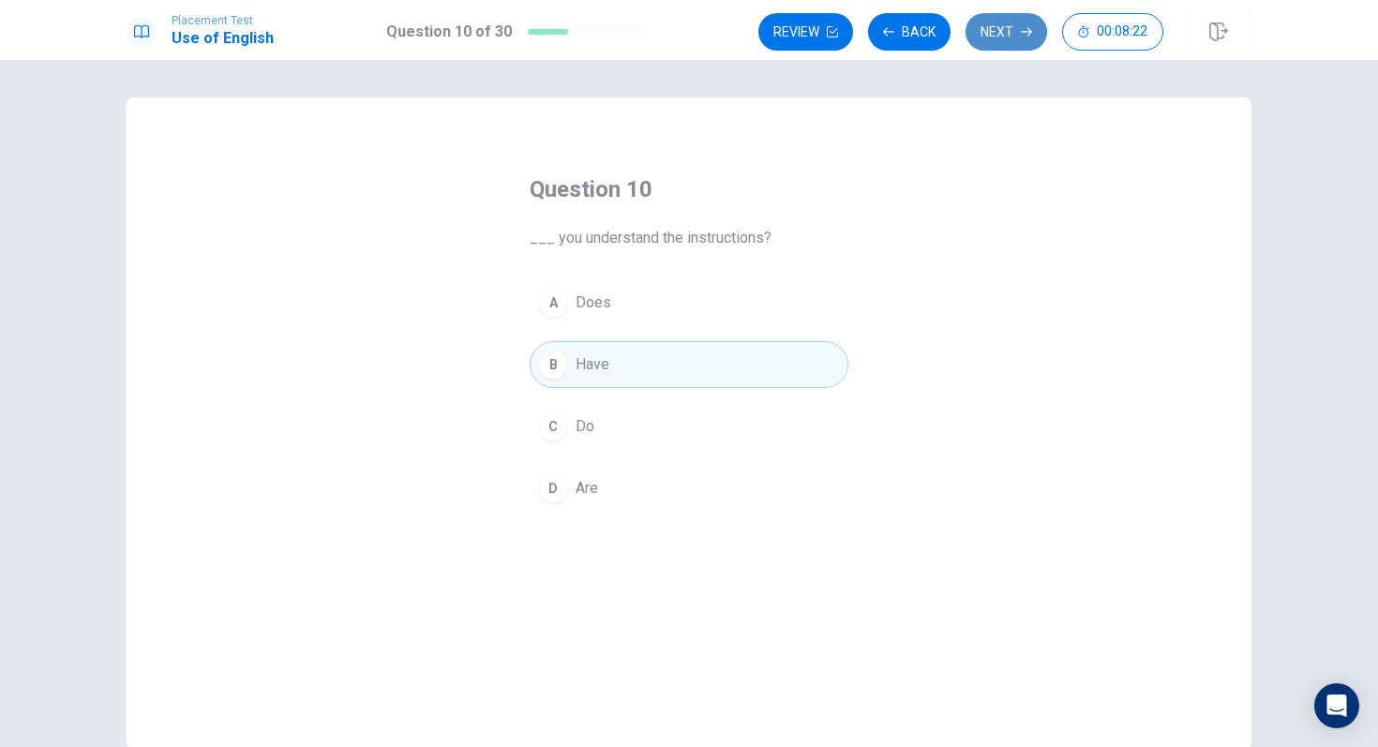
click at [1005, 31] on button "Next" at bounding box center [1006, 31] width 82 height 37
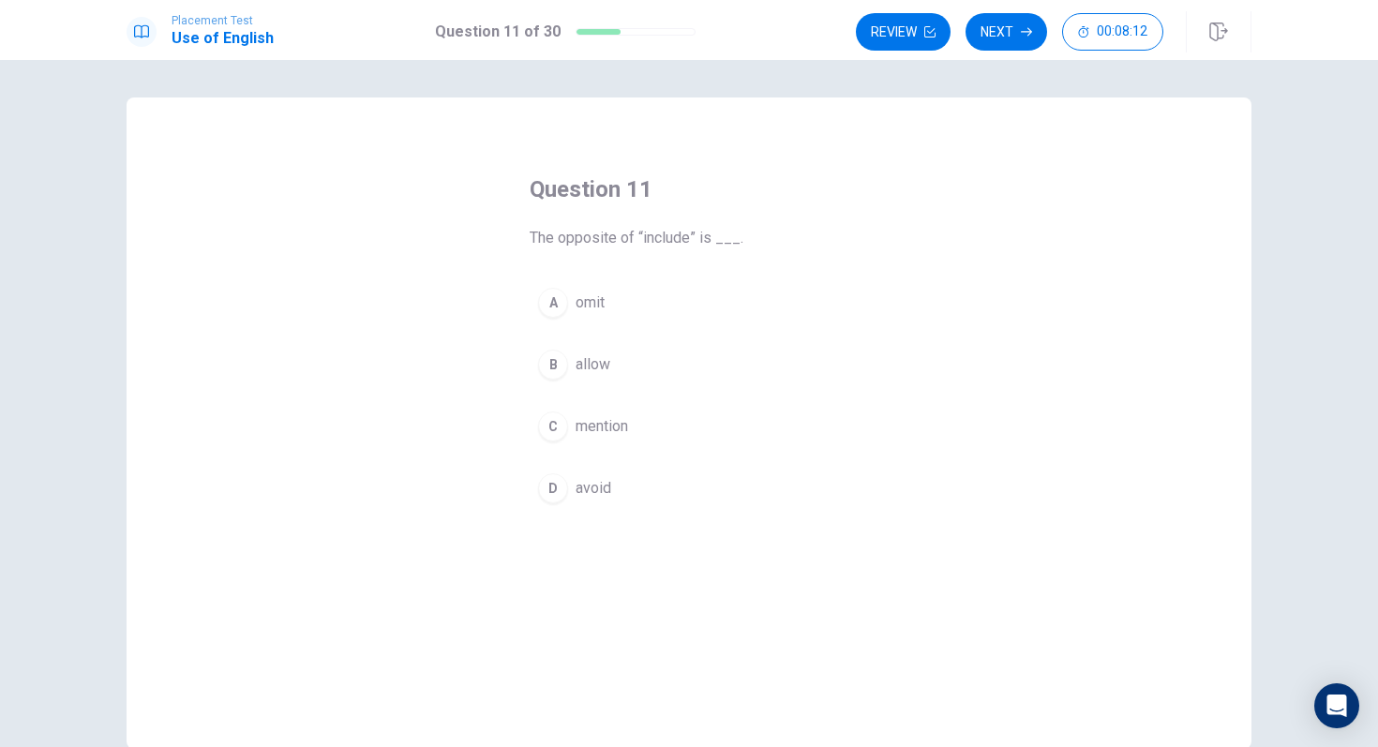
click at [603, 479] on span "avoid" at bounding box center [593, 488] width 36 height 22
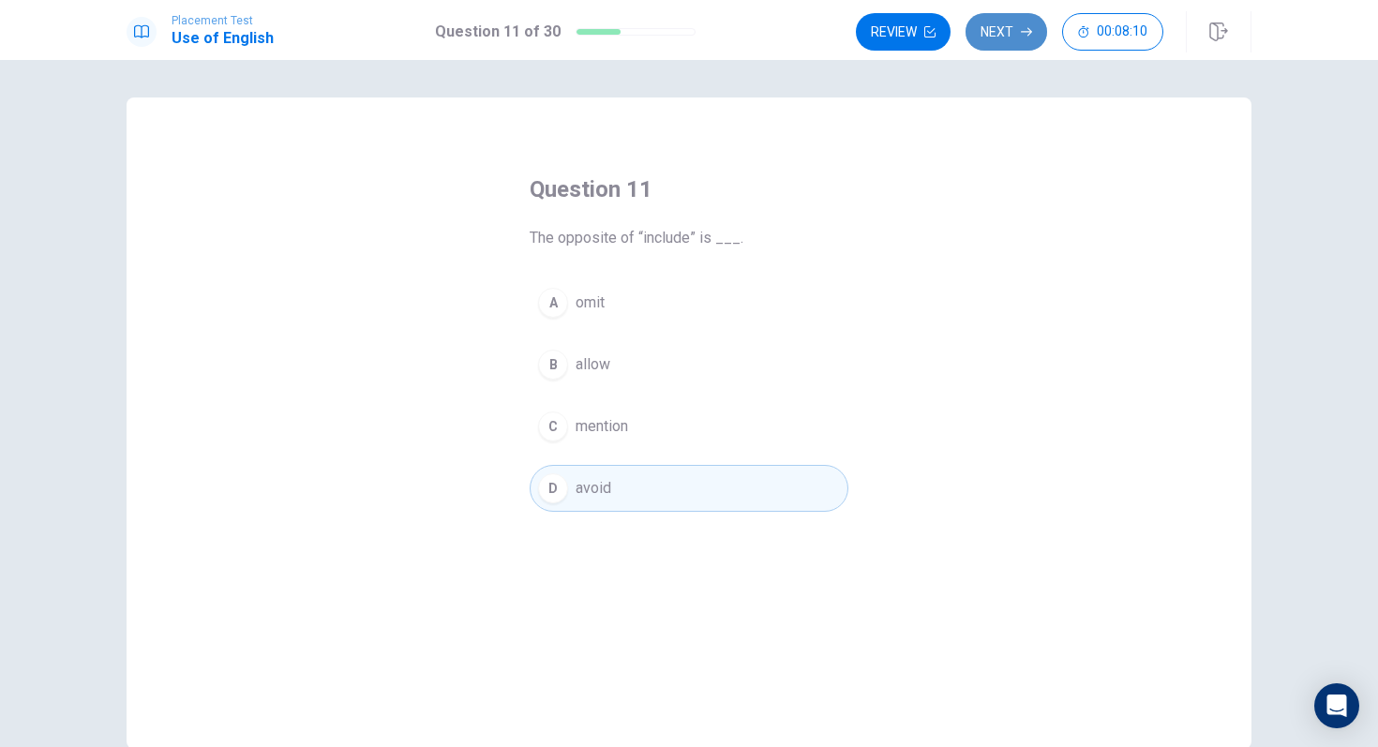
click at [1007, 38] on button "Next" at bounding box center [1006, 31] width 82 height 37
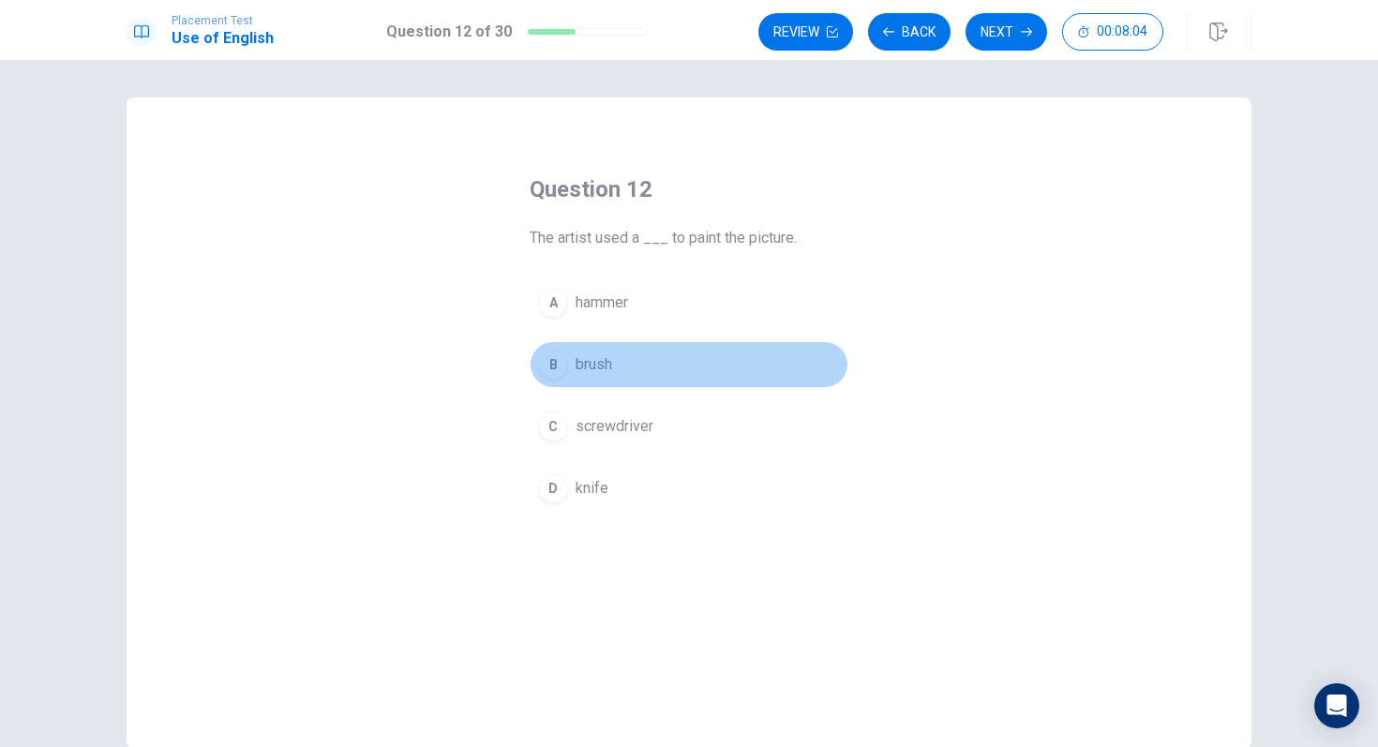
click at [585, 368] on span "brush" at bounding box center [593, 364] width 37 height 22
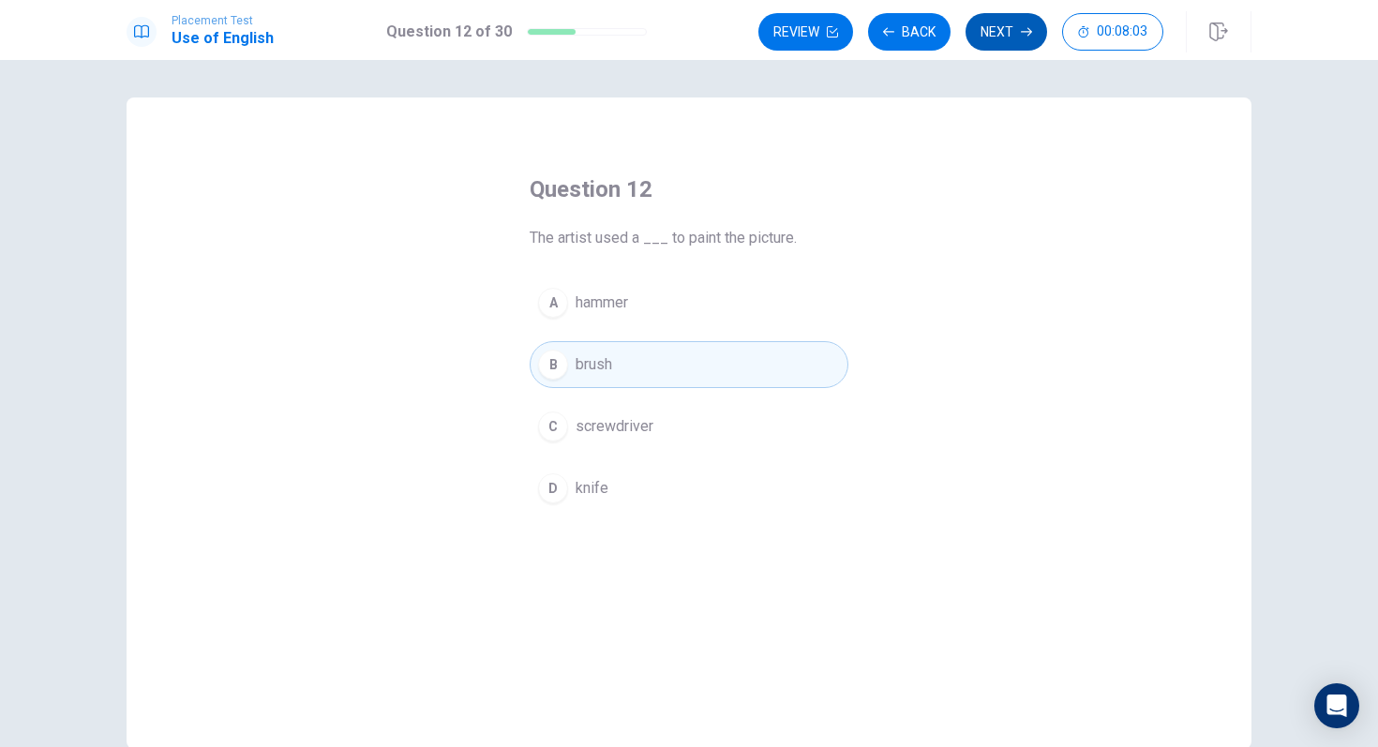
click at [1020, 40] on button "Next" at bounding box center [1006, 31] width 82 height 37
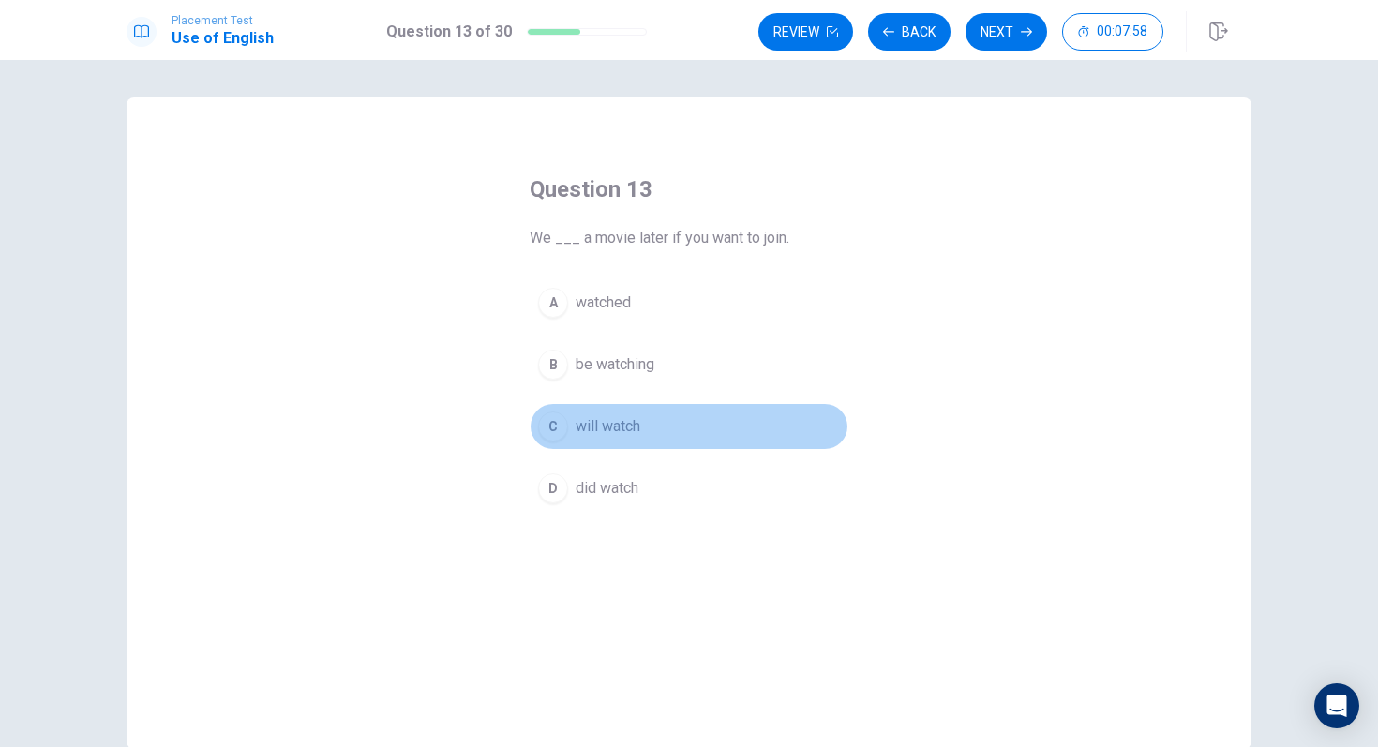
click at [614, 425] on span "will watch" at bounding box center [607, 426] width 65 height 22
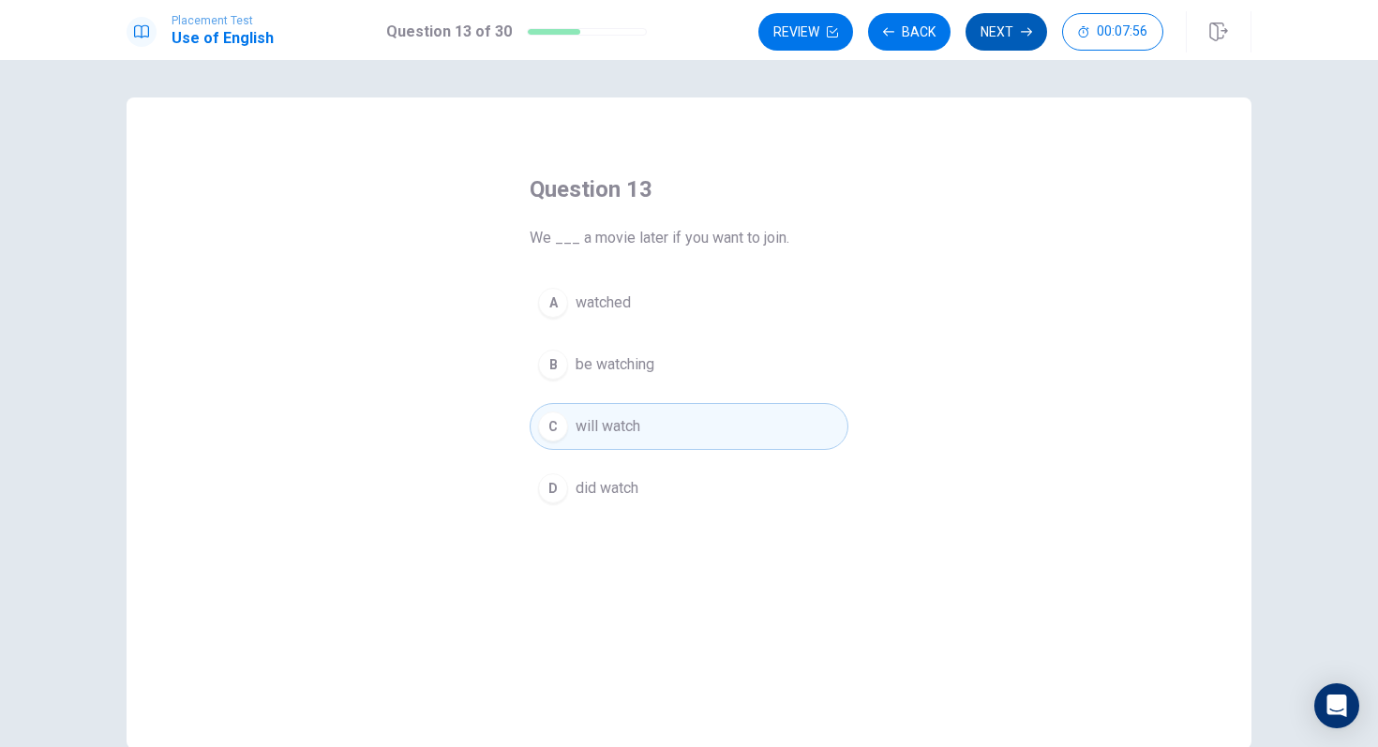
click at [1006, 40] on button "Next" at bounding box center [1006, 31] width 82 height 37
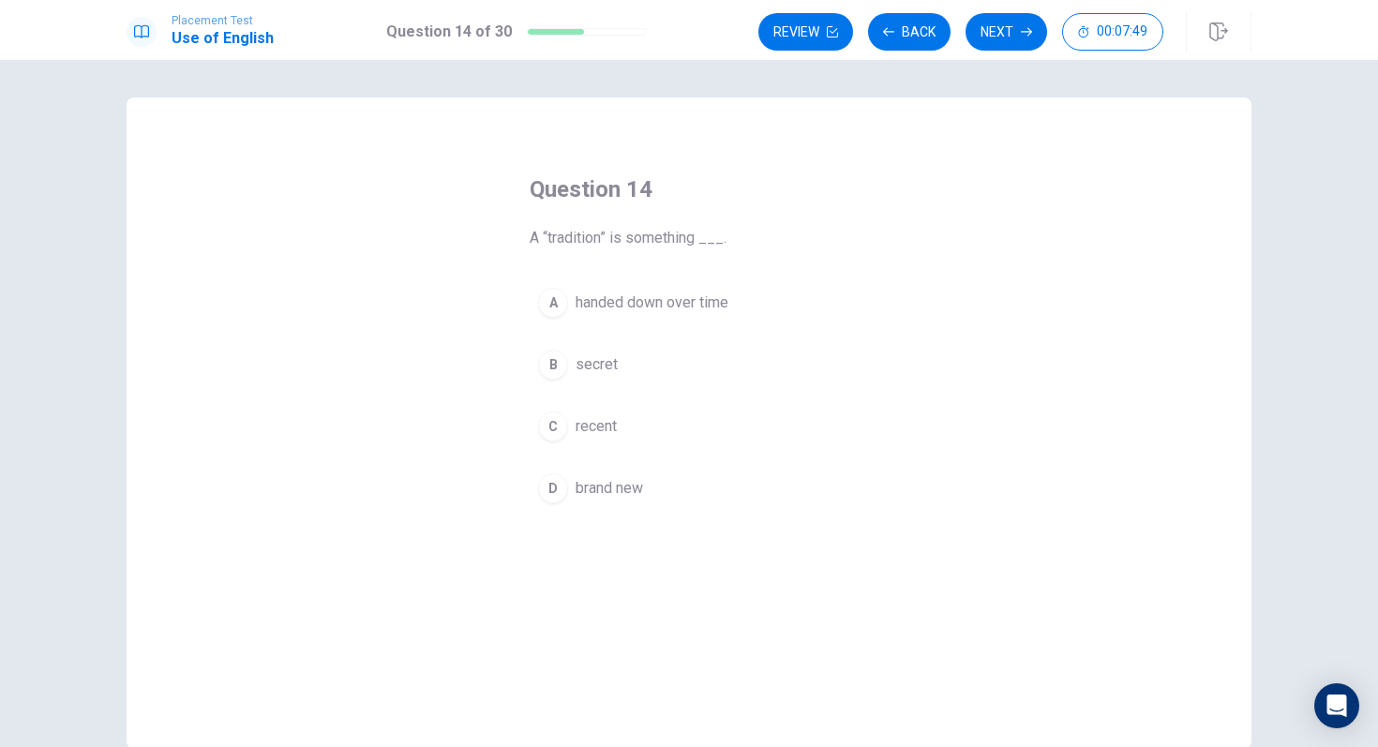
click at [628, 292] on span "handed down over time" at bounding box center [651, 302] width 153 height 22
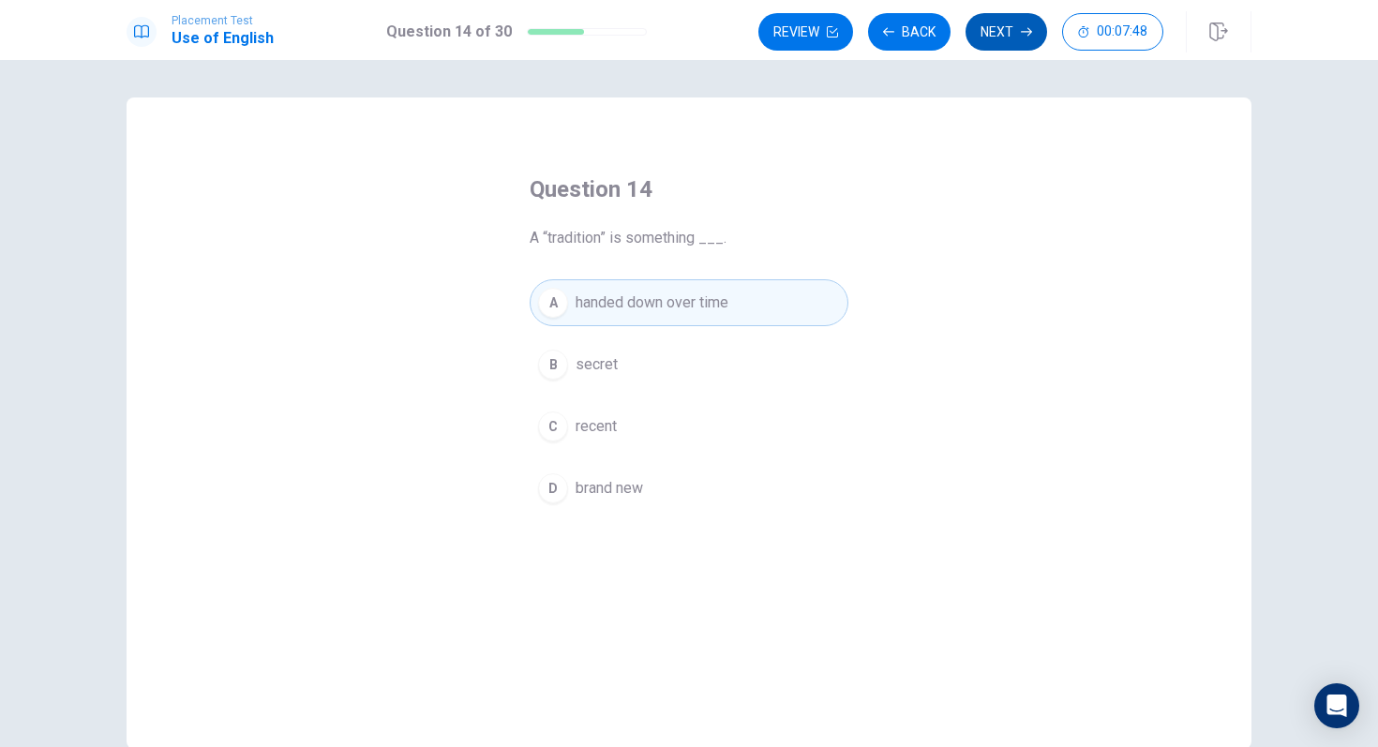
click at [997, 43] on button "Next" at bounding box center [1006, 31] width 82 height 37
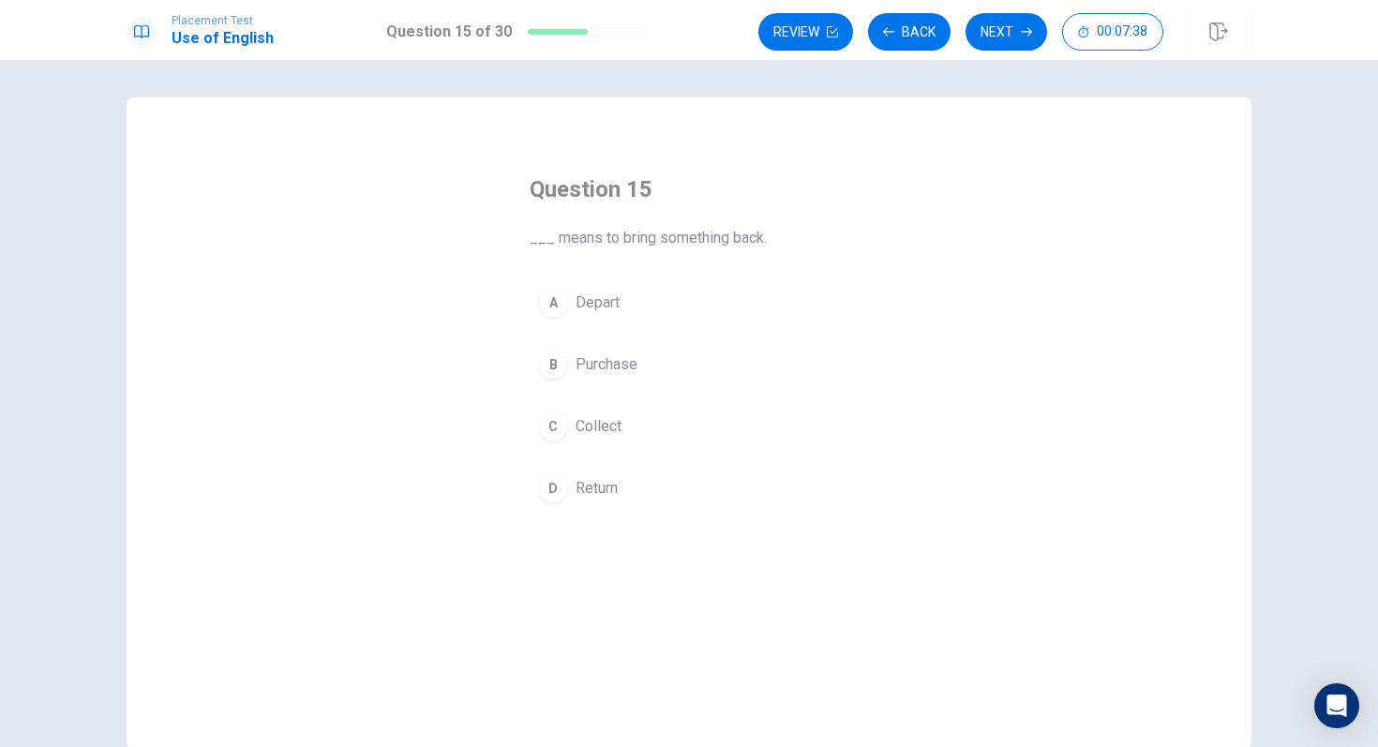
click at [603, 489] on span "Return" at bounding box center [596, 488] width 42 height 22
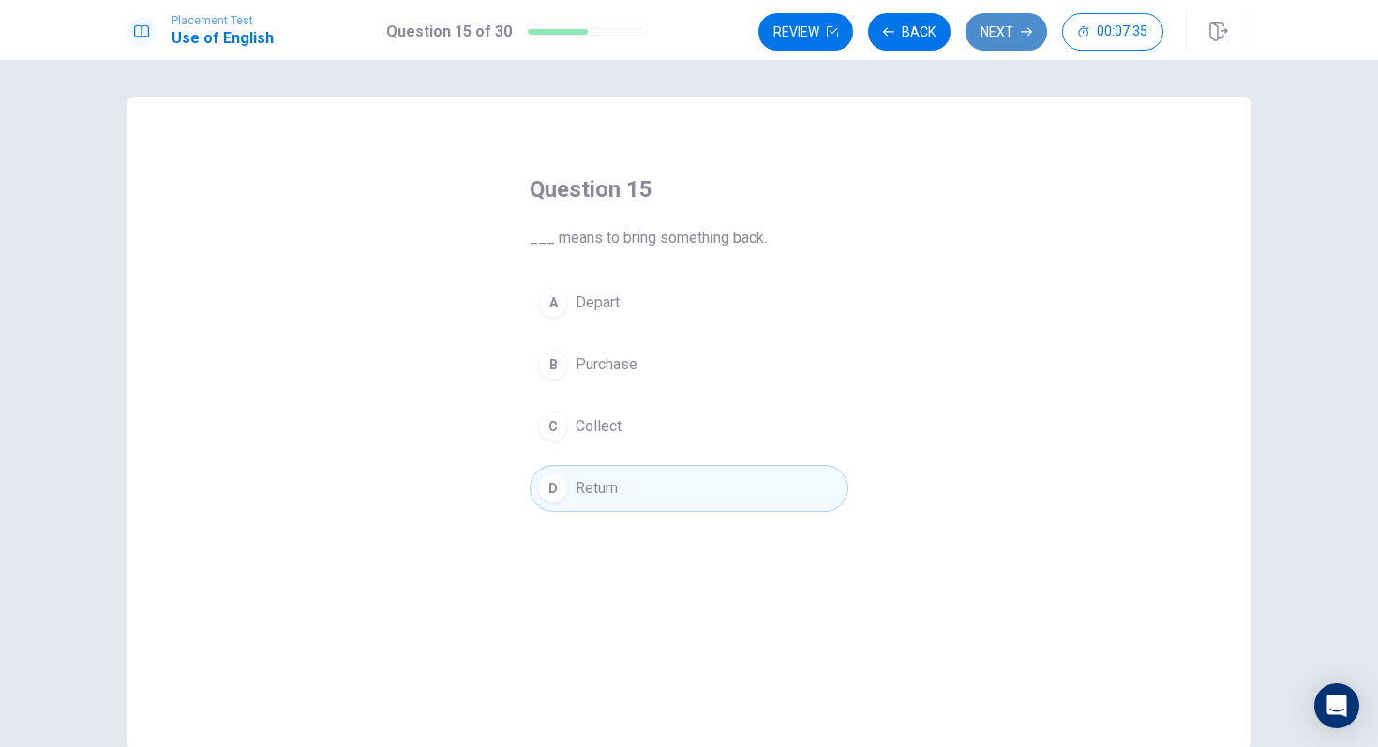
click at [990, 39] on button "Next" at bounding box center [1006, 31] width 82 height 37
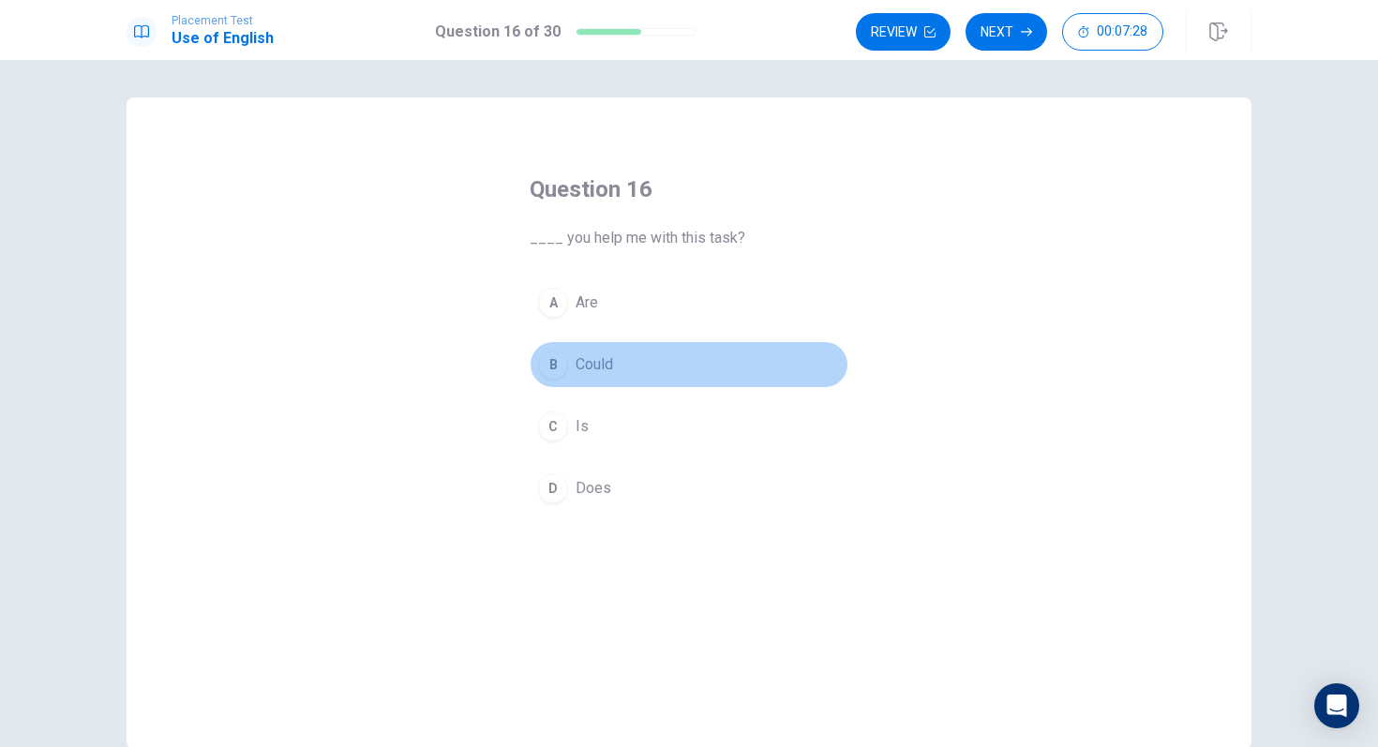
click at [597, 363] on span "Could" at bounding box center [593, 364] width 37 height 22
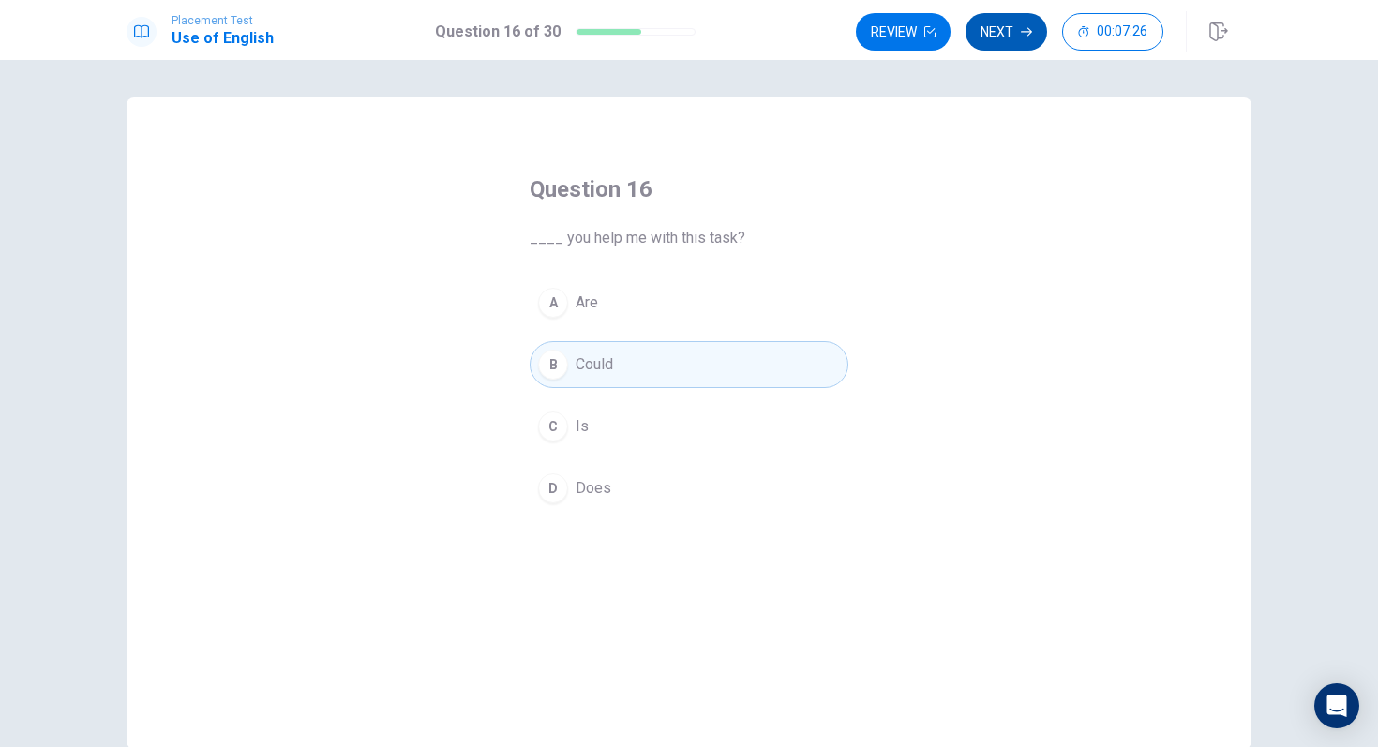
click at [1013, 26] on button "Next" at bounding box center [1006, 31] width 82 height 37
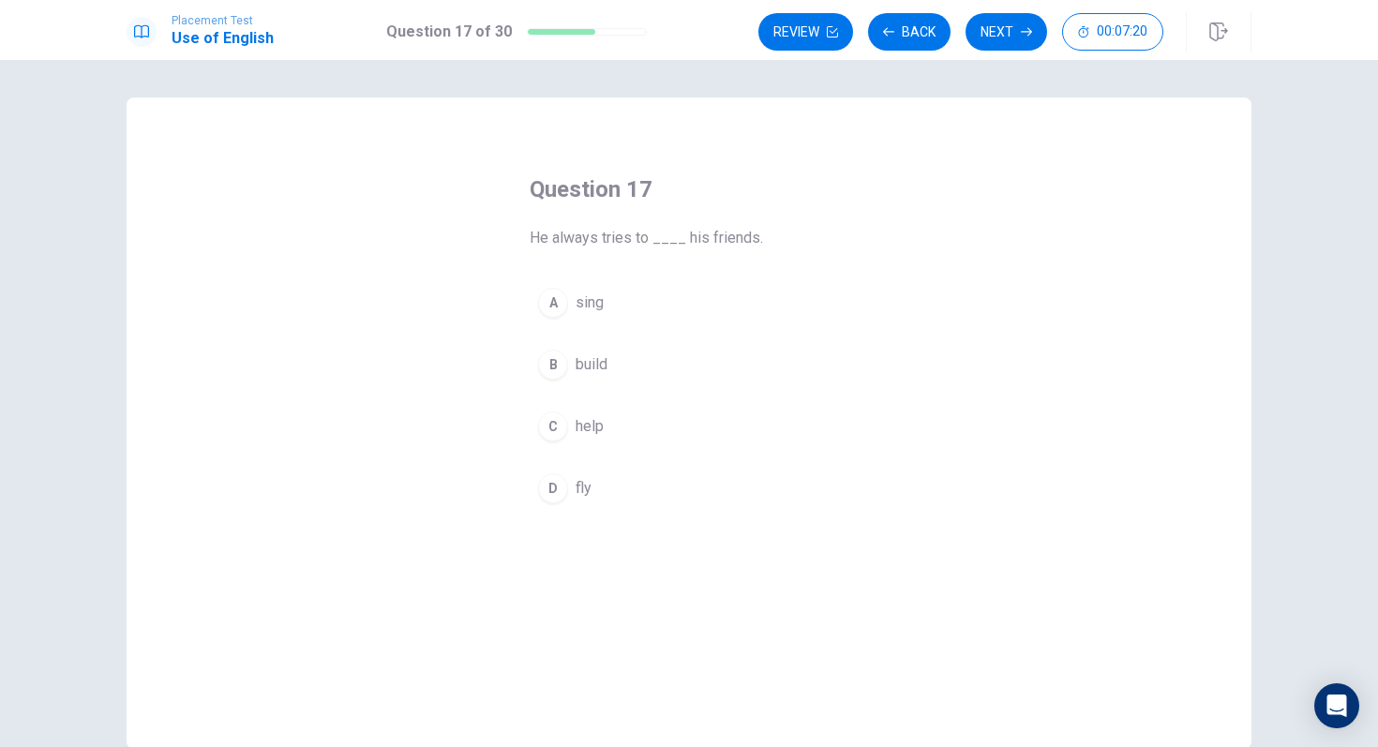
click at [598, 437] on span "help" at bounding box center [589, 426] width 28 height 22
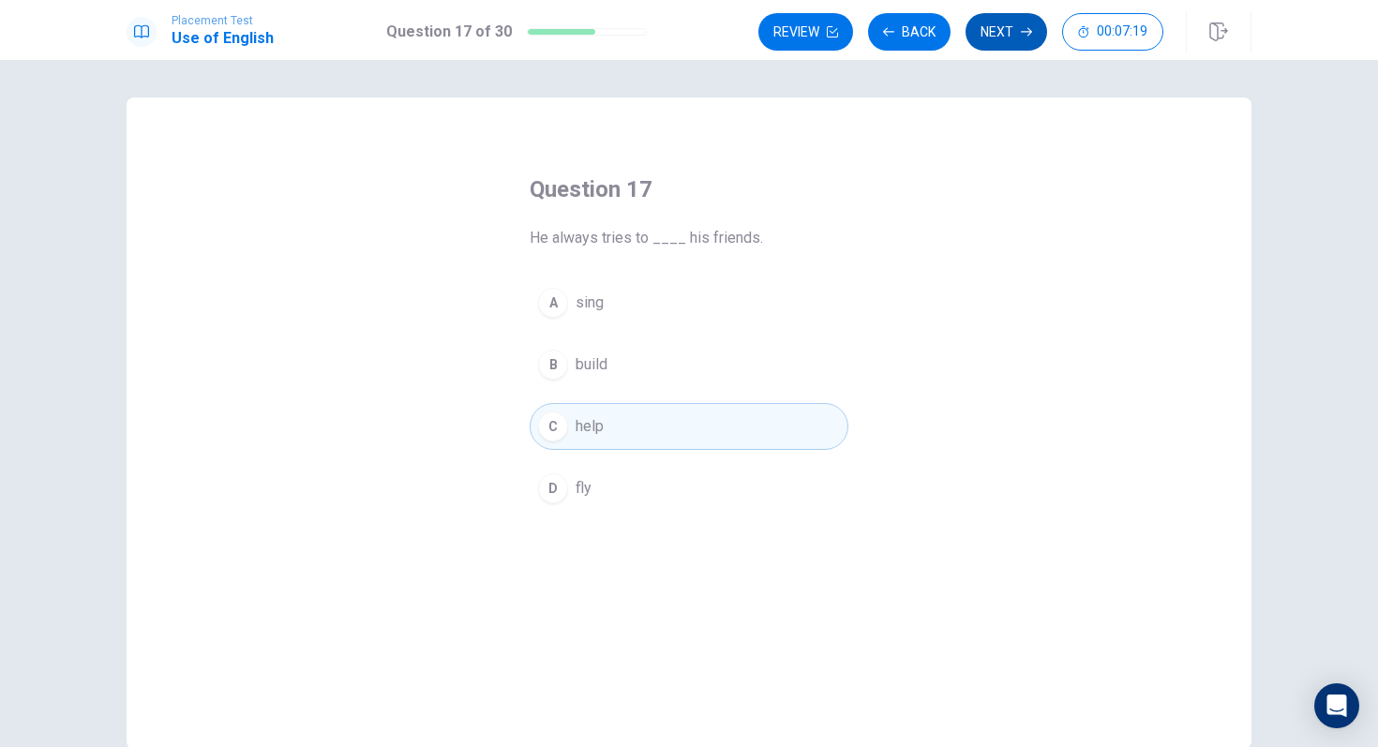
click at [1005, 43] on button "Next" at bounding box center [1006, 31] width 82 height 37
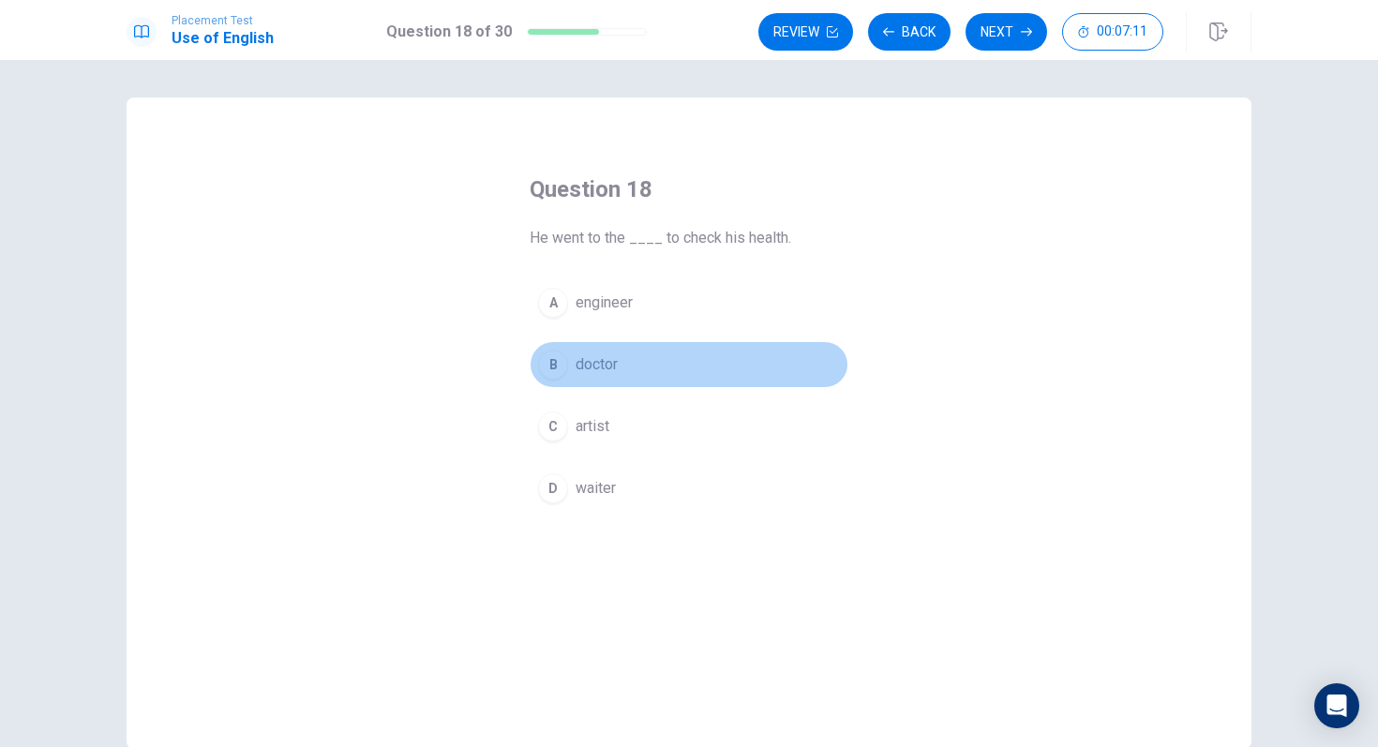
click at [604, 380] on button "B doctor" at bounding box center [688, 364] width 319 height 47
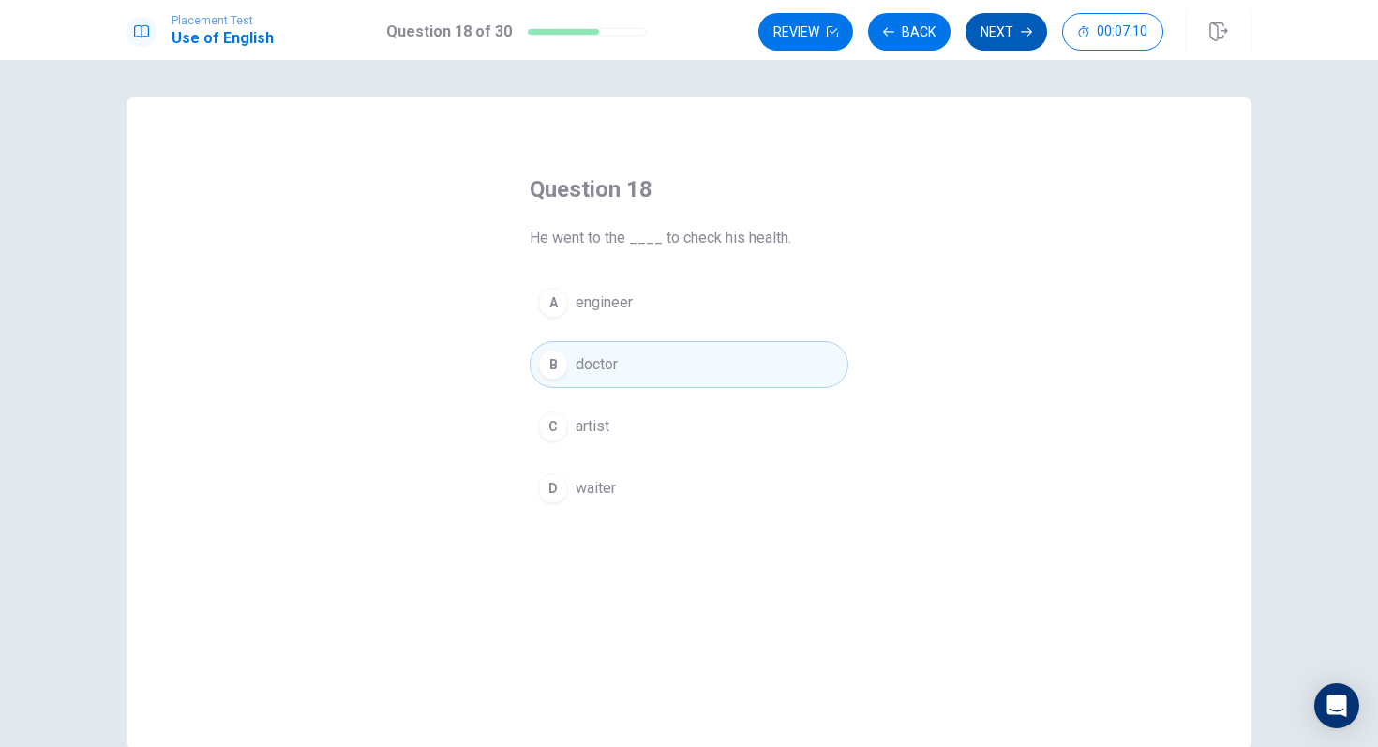
click at [1017, 35] on button "Next" at bounding box center [1006, 31] width 82 height 37
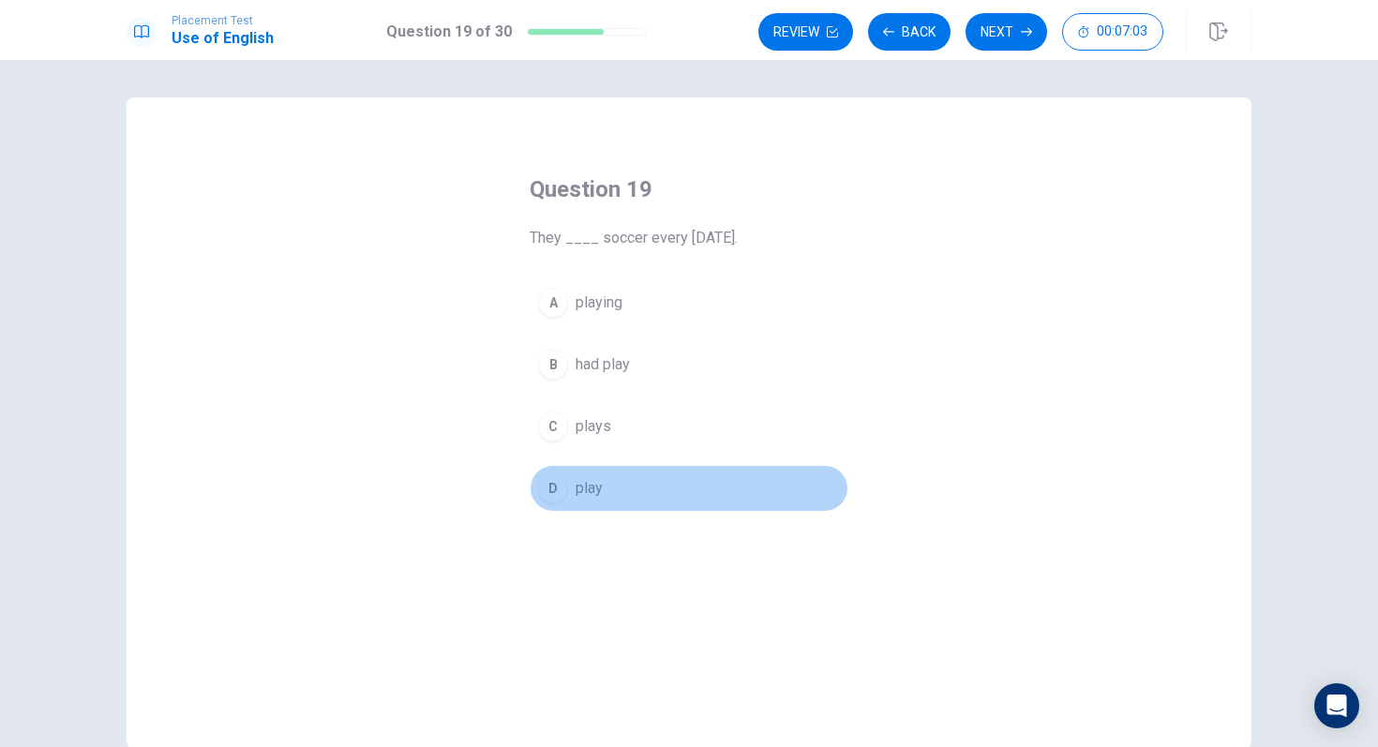
click at [592, 480] on span "play" at bounding box center [588, 488] width 27 height 22
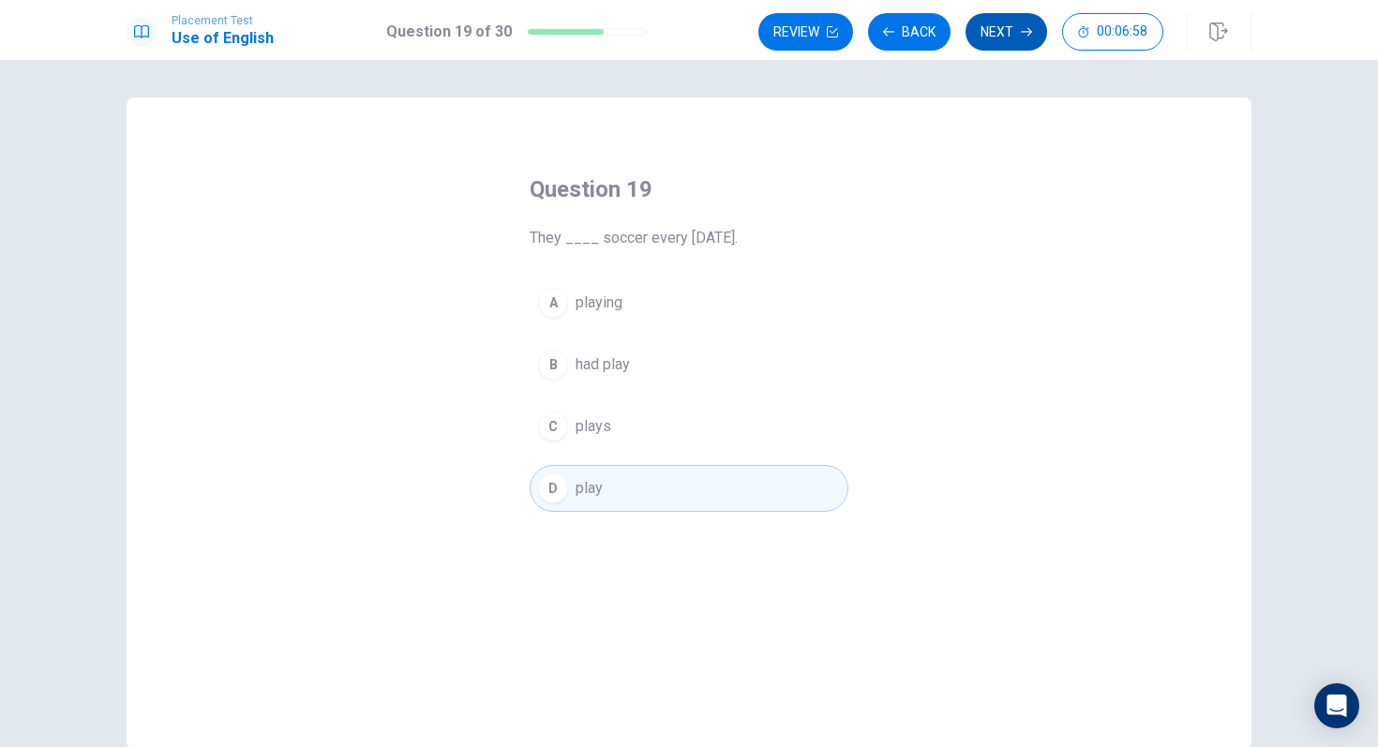
click at [998, 34] on button "Next" at bounding box center [1006, 31] width 82 height 37
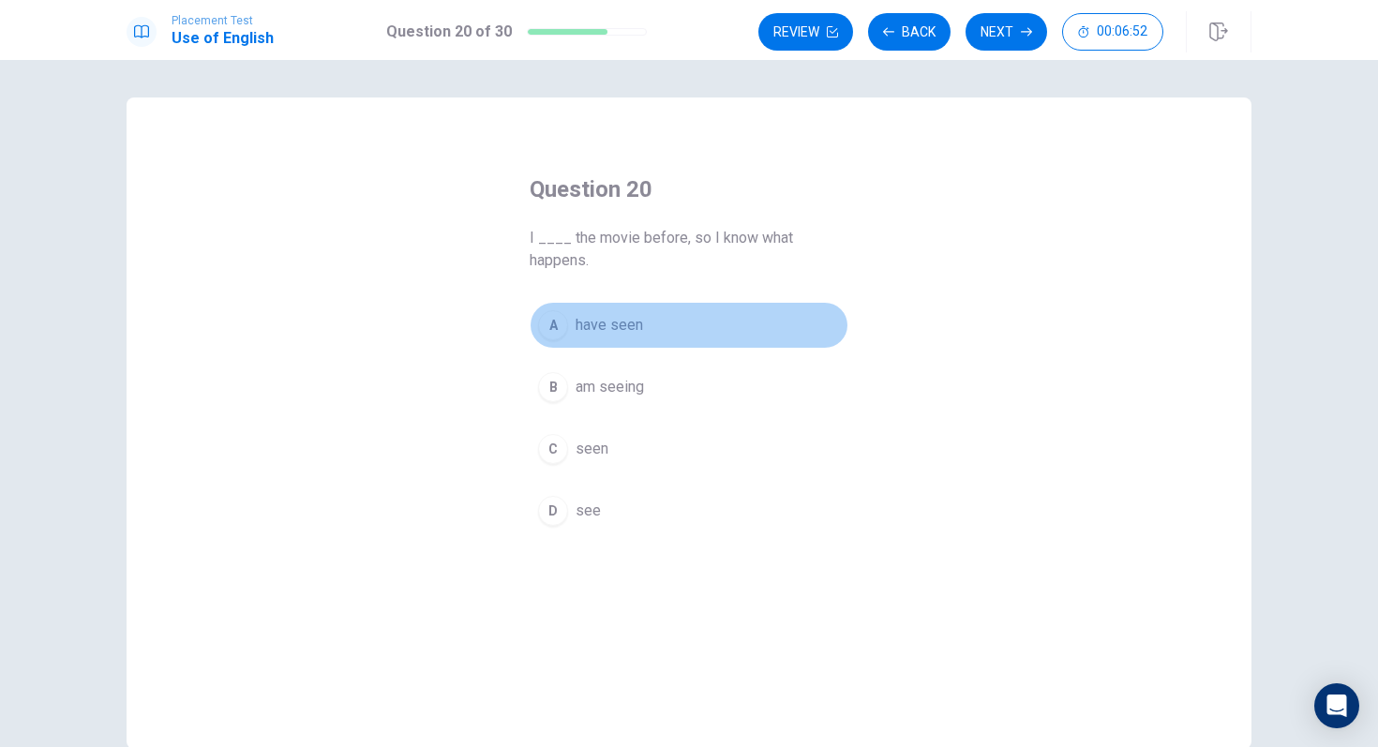
click at [633, 335] on span "have seen" at bounding box center [608, 325] width 67 height 22
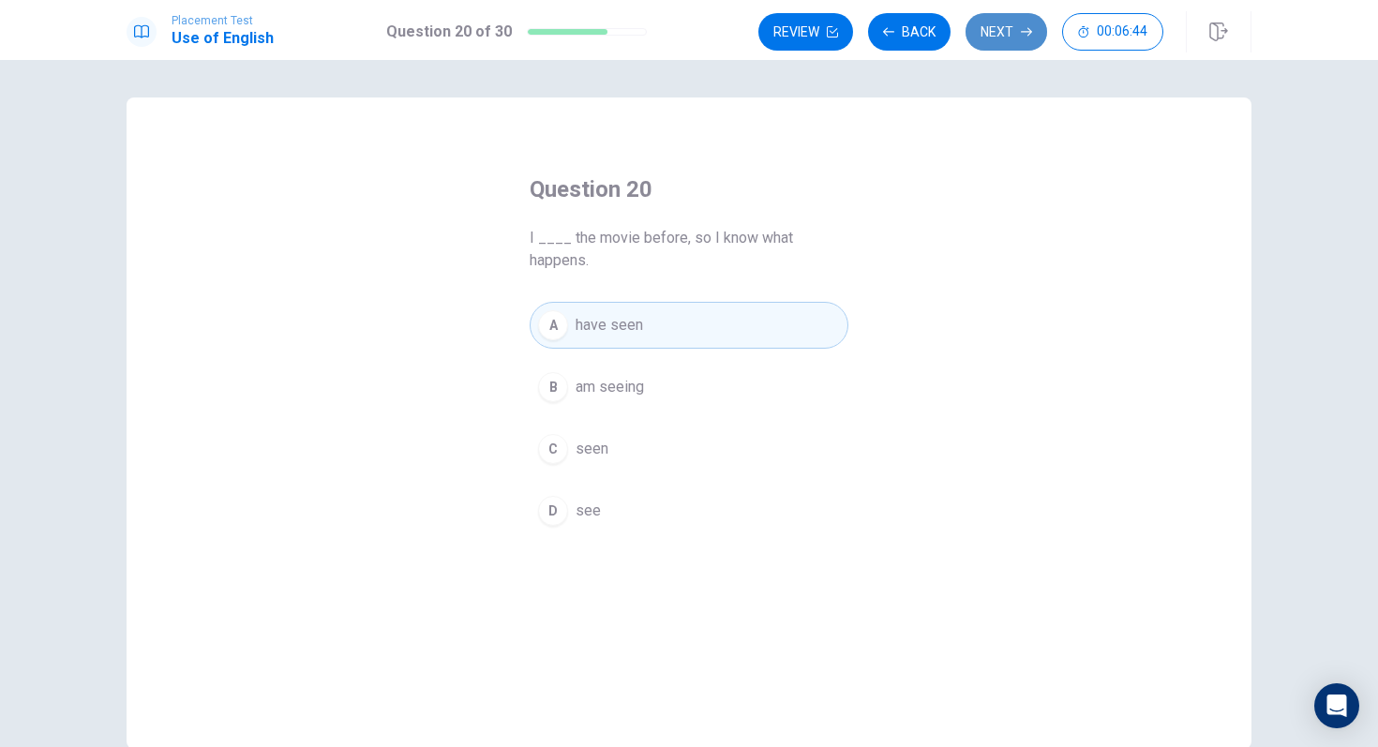
click at [1022, 40] on button "Next" at bounding box center [1006, 31] width 82 height 37
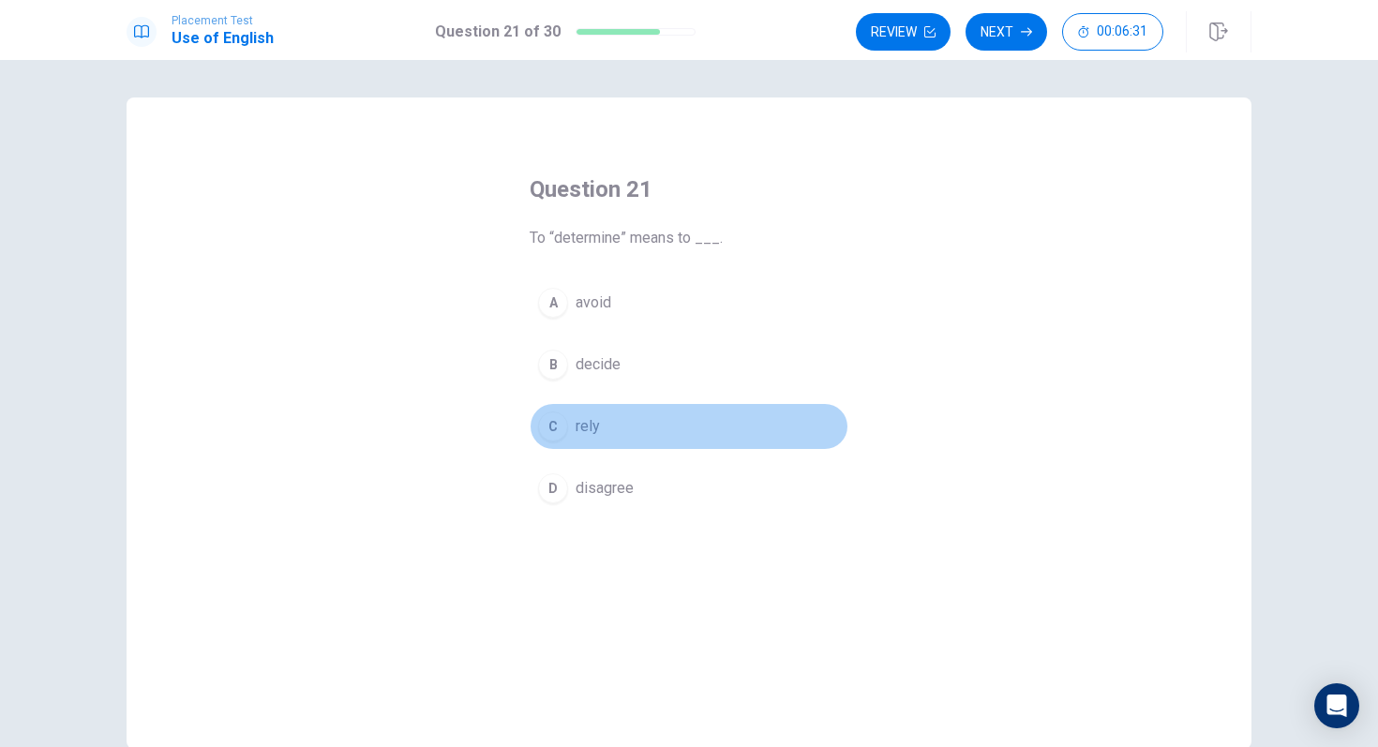
click at [602, 425] on button "C rely" at bounding box center [688, 426] width 319 height 47
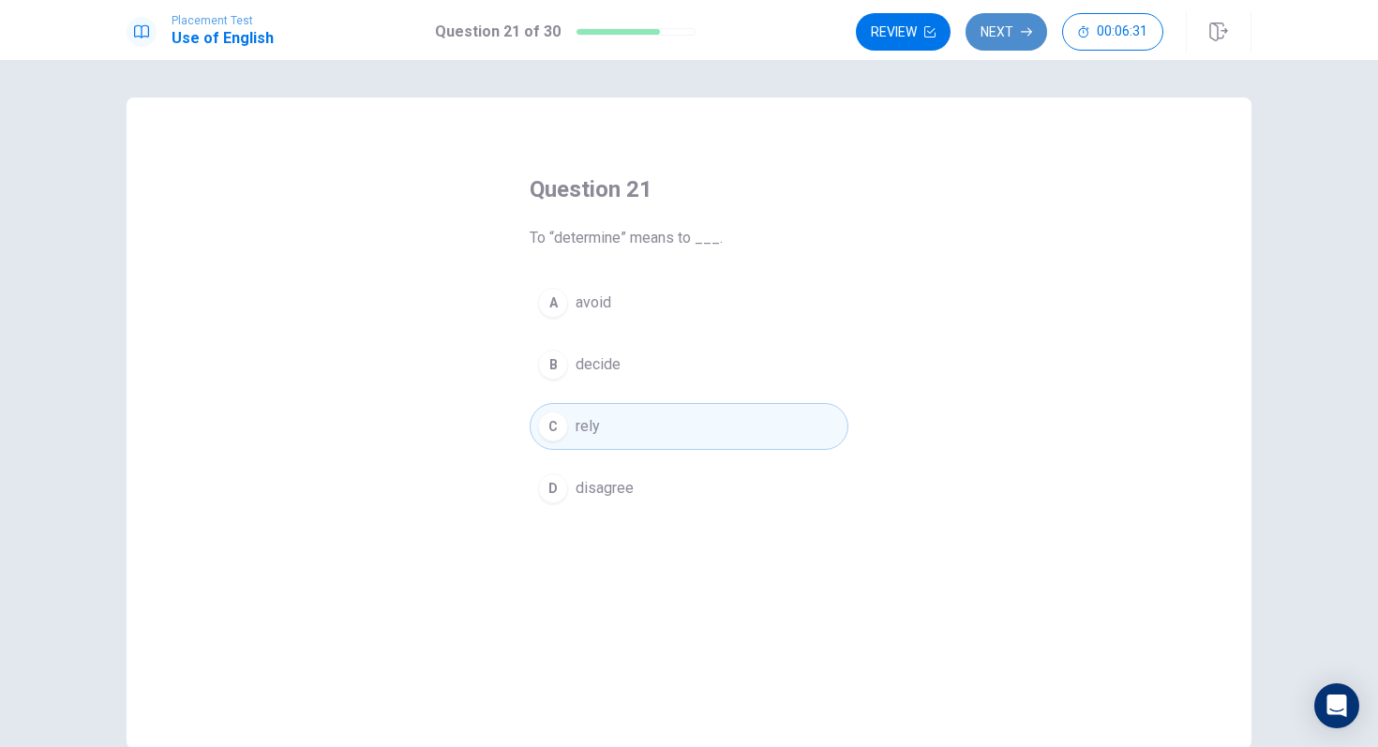
click at [1004, 49] on button "Next" at bounding box center [1006, 31] width 82 height 37
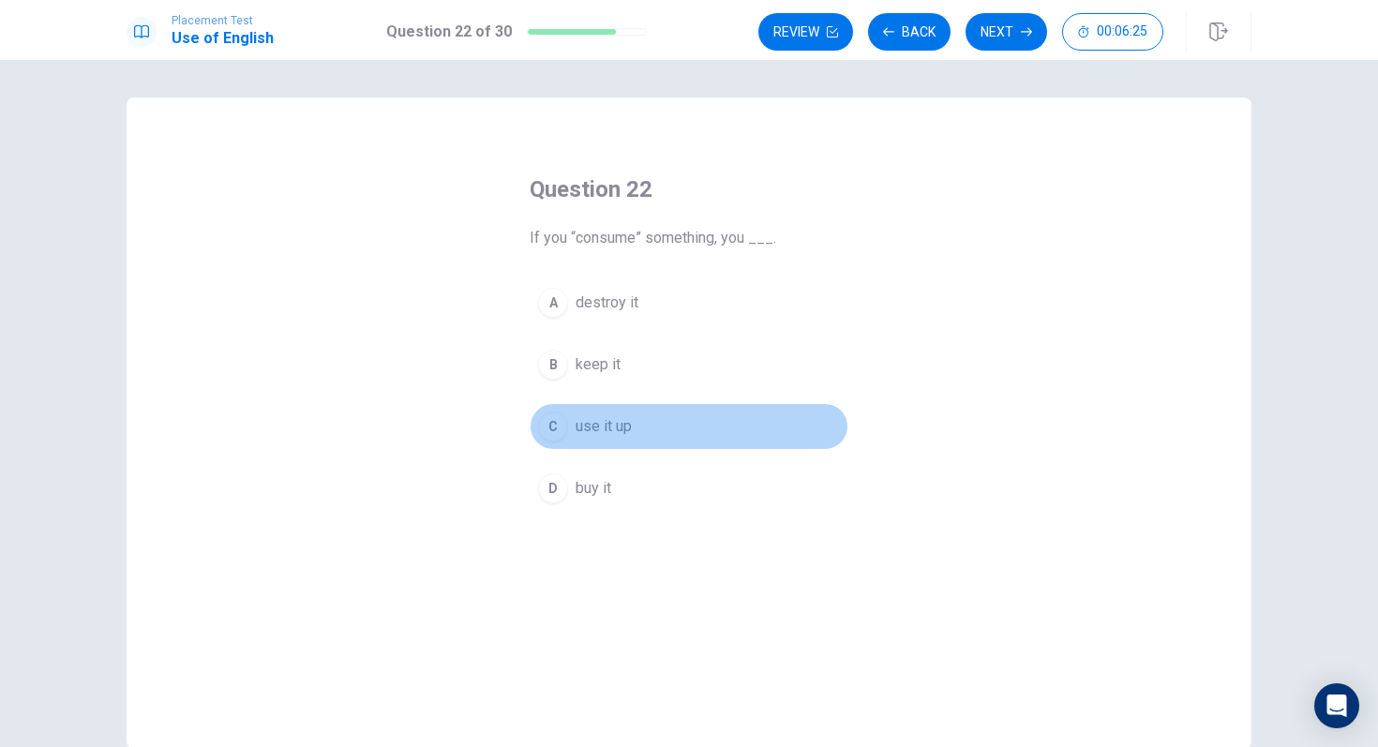
click at [605, 433] on span "use it up" at bounding box center [603, 426] width 56 height 22
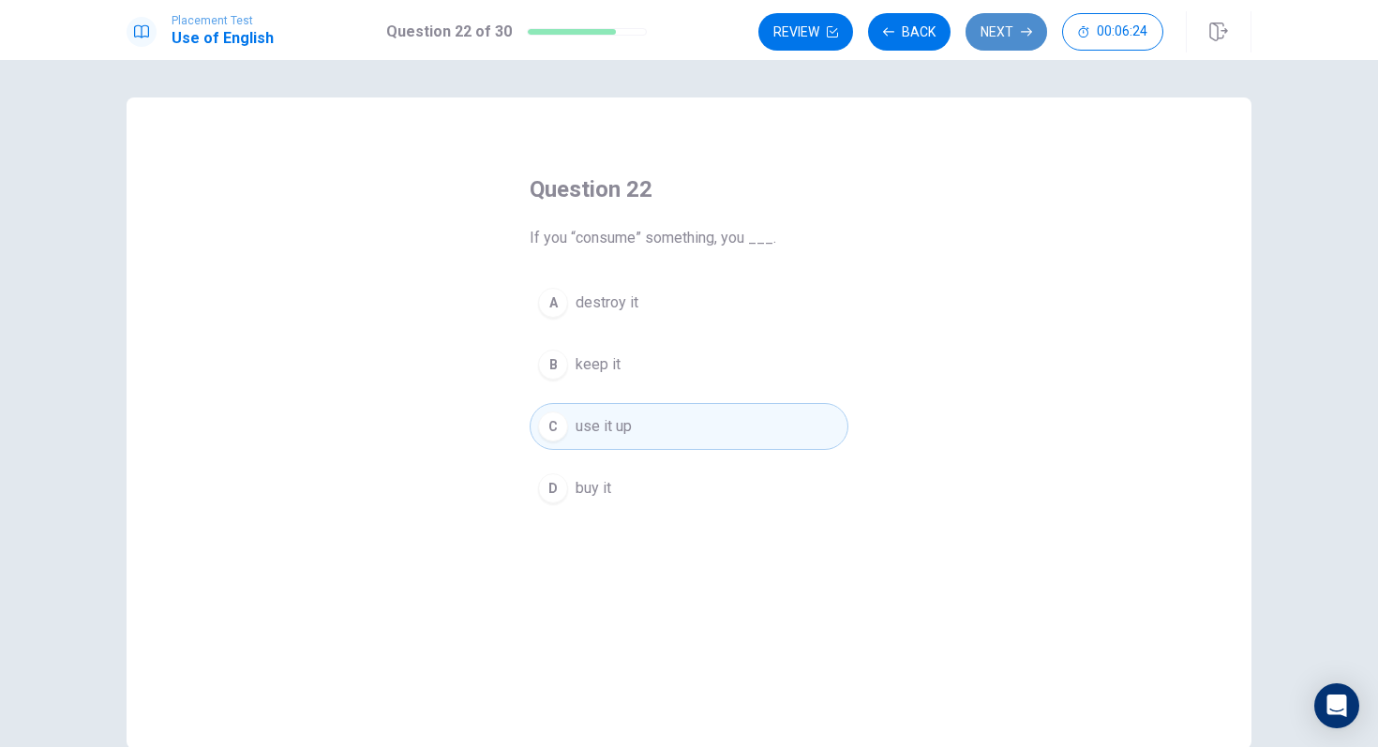
click at [987, 33] on button "Next" at bounding box center [1006, 31] width 82 height 37
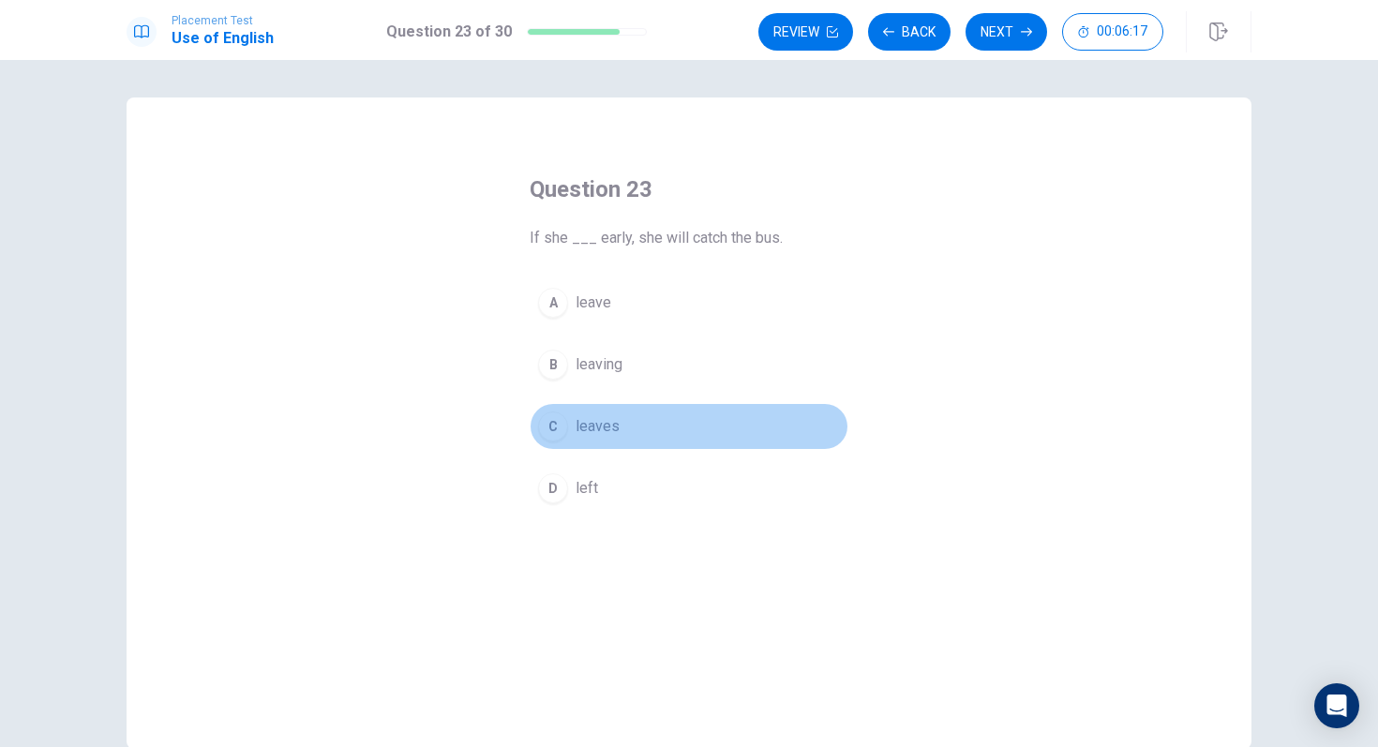
click at [599, 423] on span "leaves" at bounding box center [597, 426] width 44 height 22
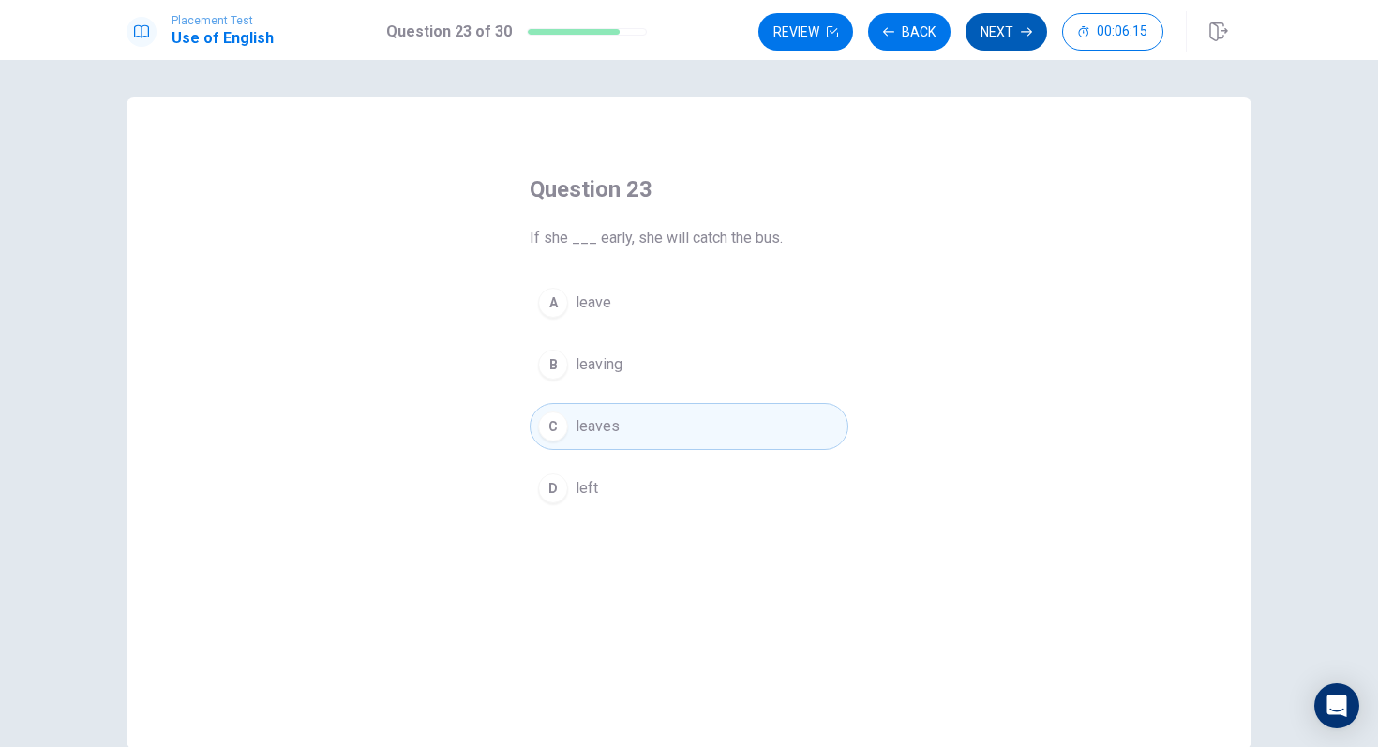
click at [990, 35] on button "Next" at bounding box center [1006, 31] width 82 height 37
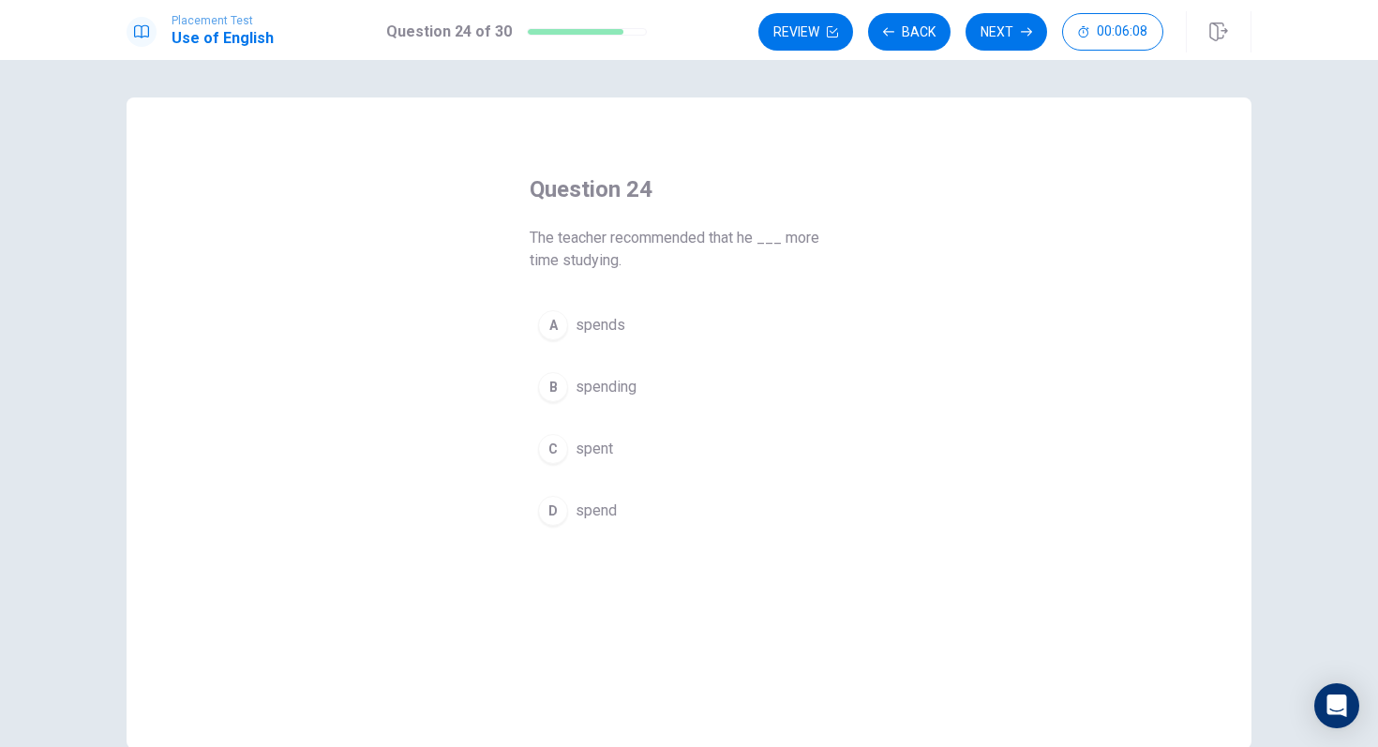
click at [608, 330] on span "spends" at bounding box center [600, 325] width 50 height 22
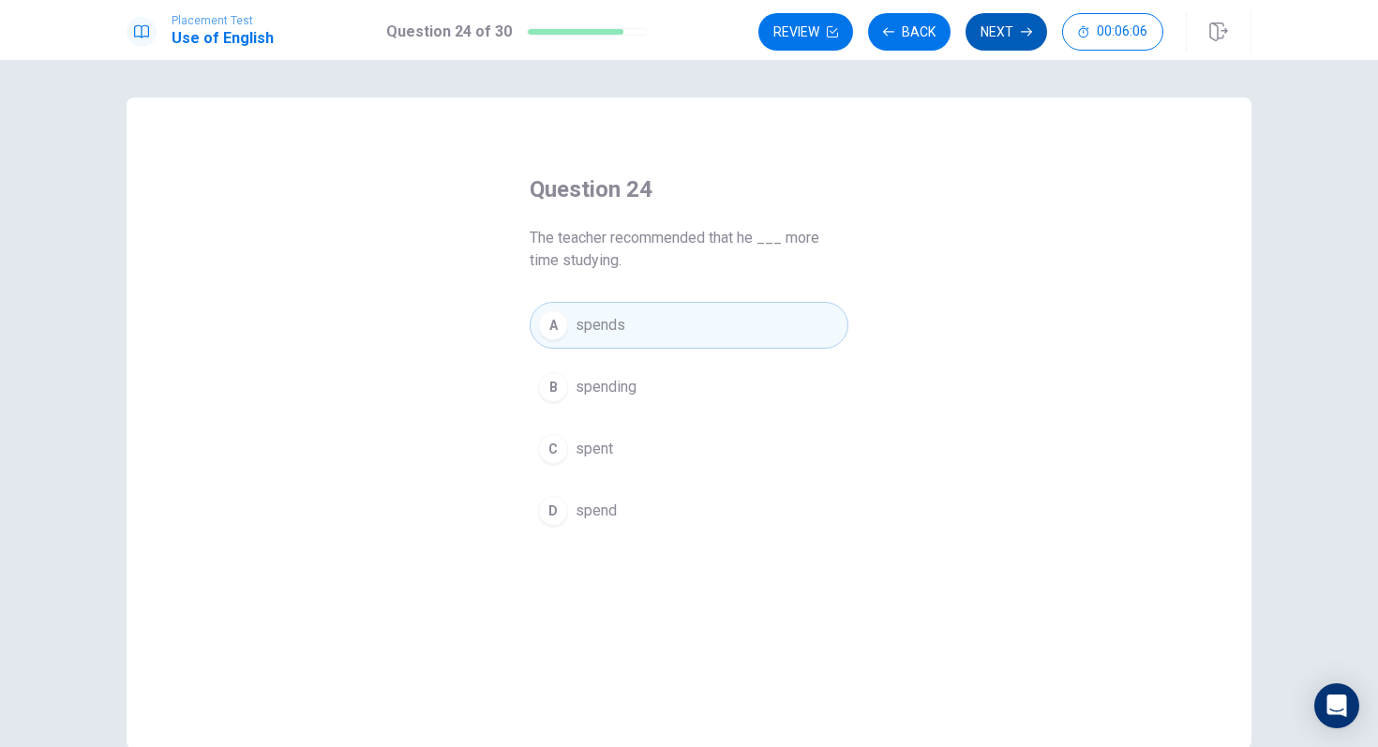
click at [997, 48] on button "Next" at bounding box center [1006, 31] width 82 height 37
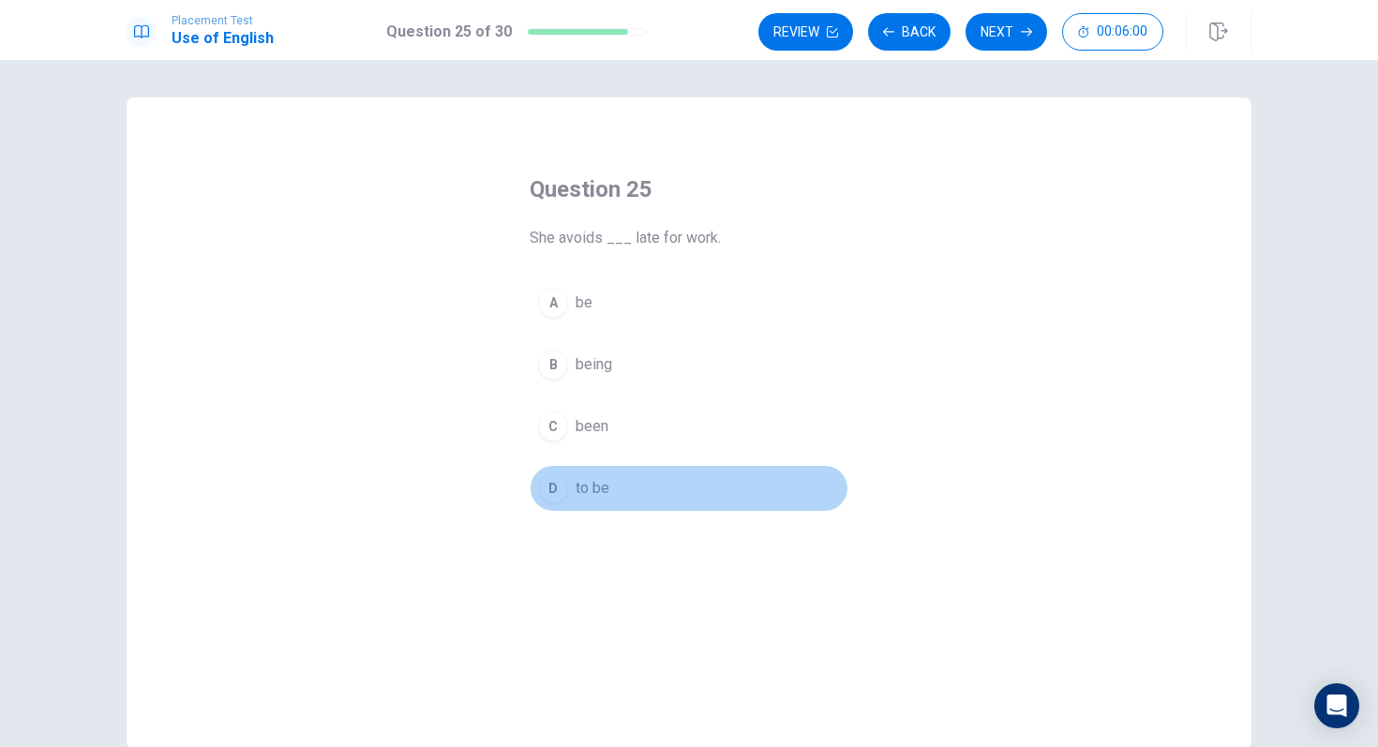
click at [595, 483] on span "to be" at bounding box center [592, 488] width 34 height 22
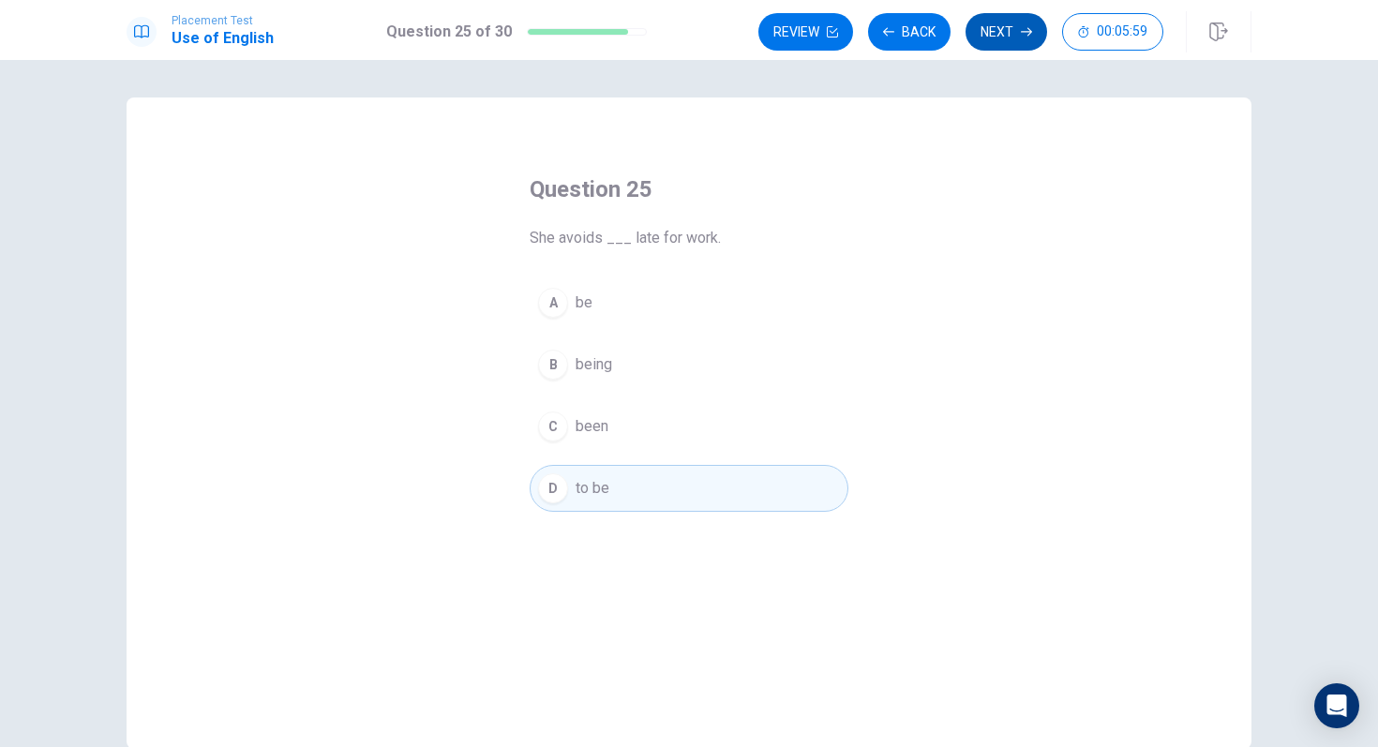
click at [987, 29] on button "Next" at bounding box center [1006, 31] width 82 height 37
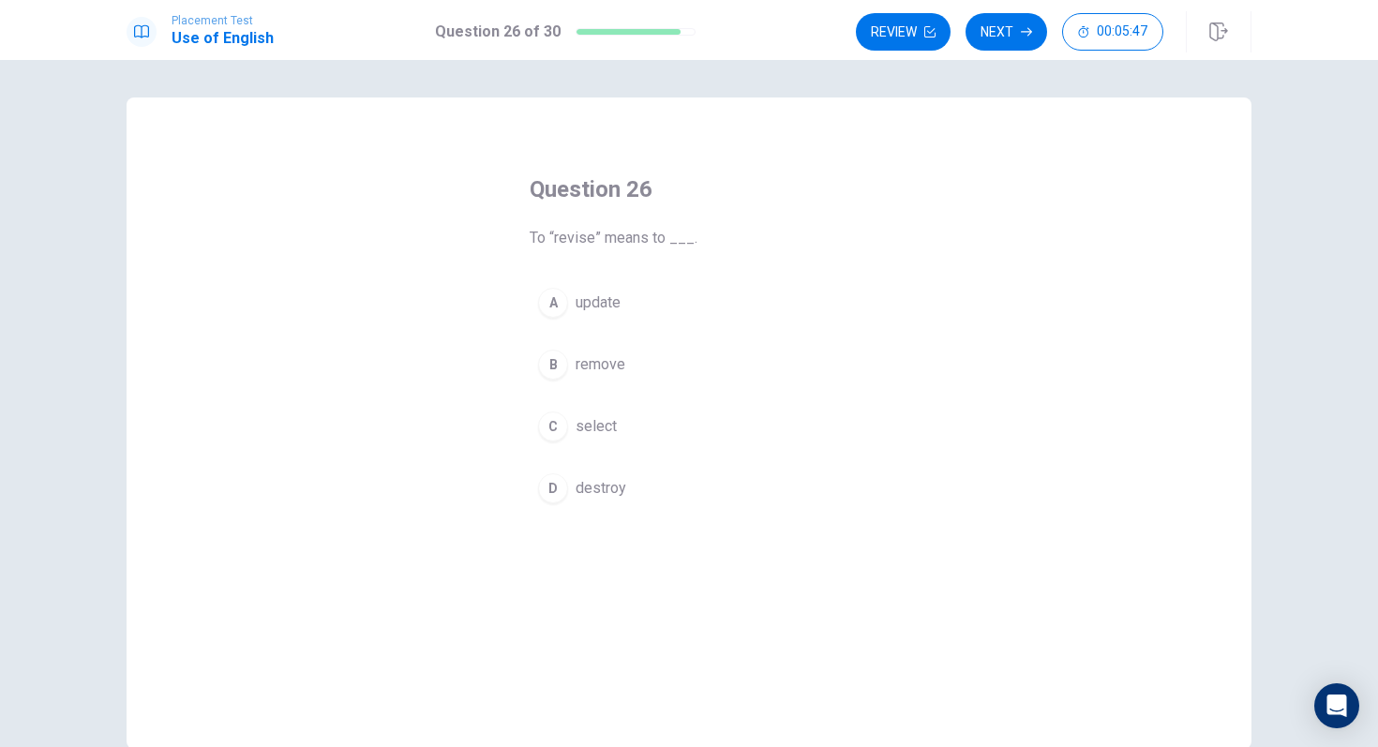
click at [603, 314] on button "A update" at bounding box center [688, 302] width 319 height 47
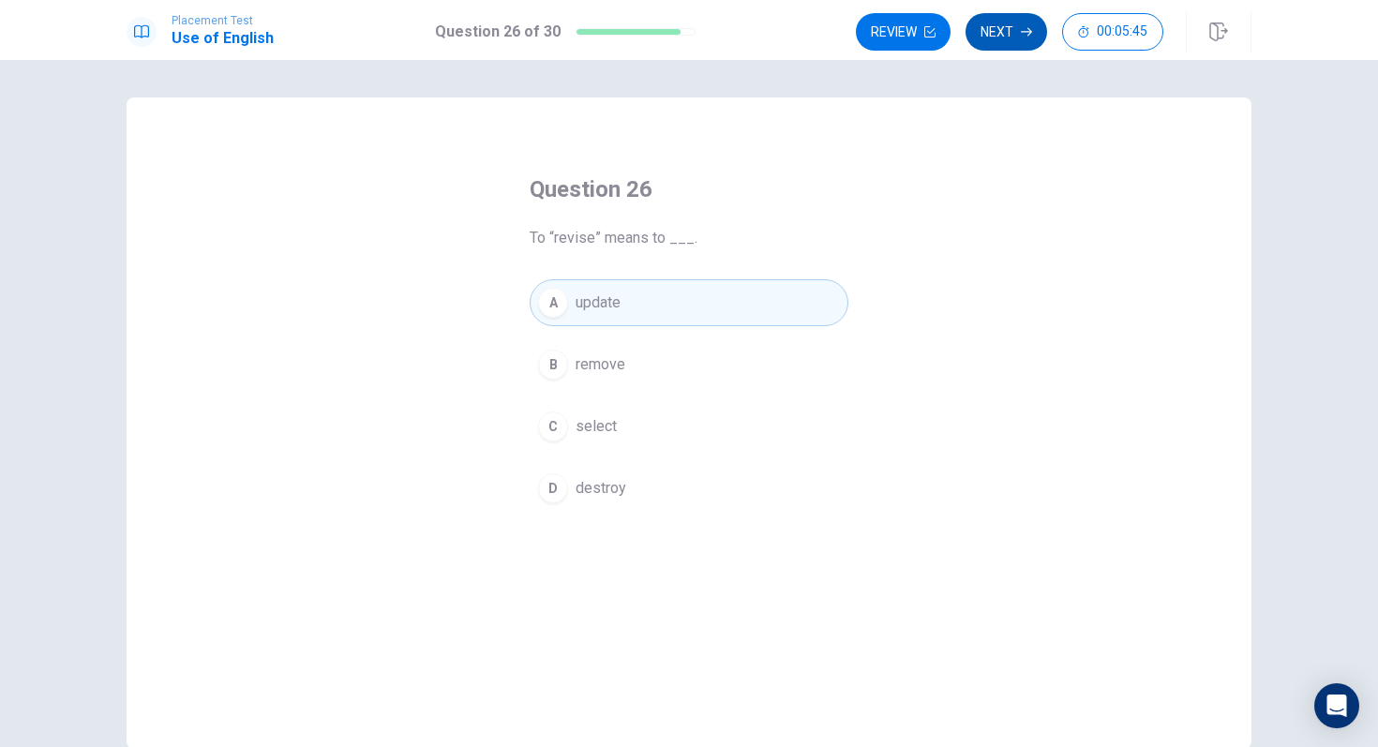
click at [1024, 34] on icon "button" at bounding box center [1025, 31] width 11 height 11
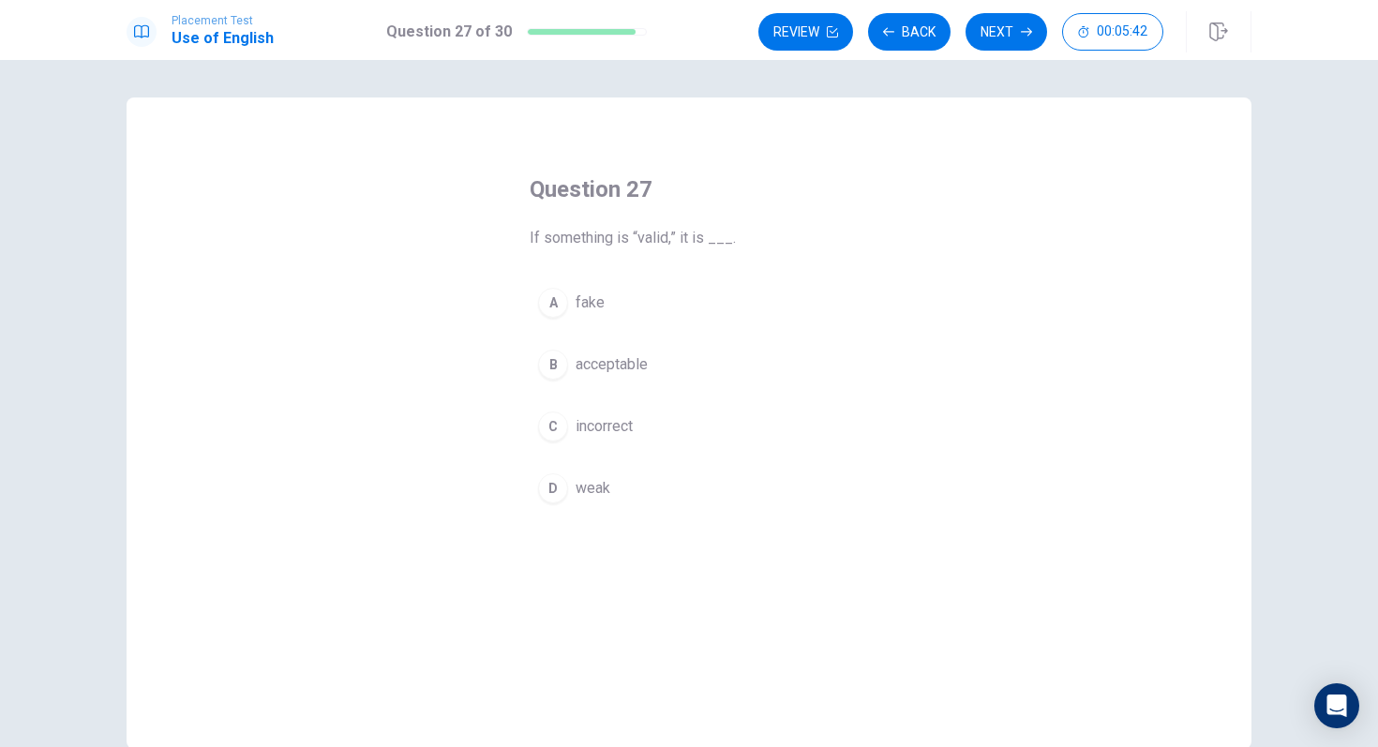
click at [601, 367] on span "acceptable" at bounding box center [611, 364] width 72 height 22
click at [995, 52] on div "Placement Test Use of English Question 27 of 30 Review Back Next 00:05:41" at bounding box center [689, 30] width 1378 height 60
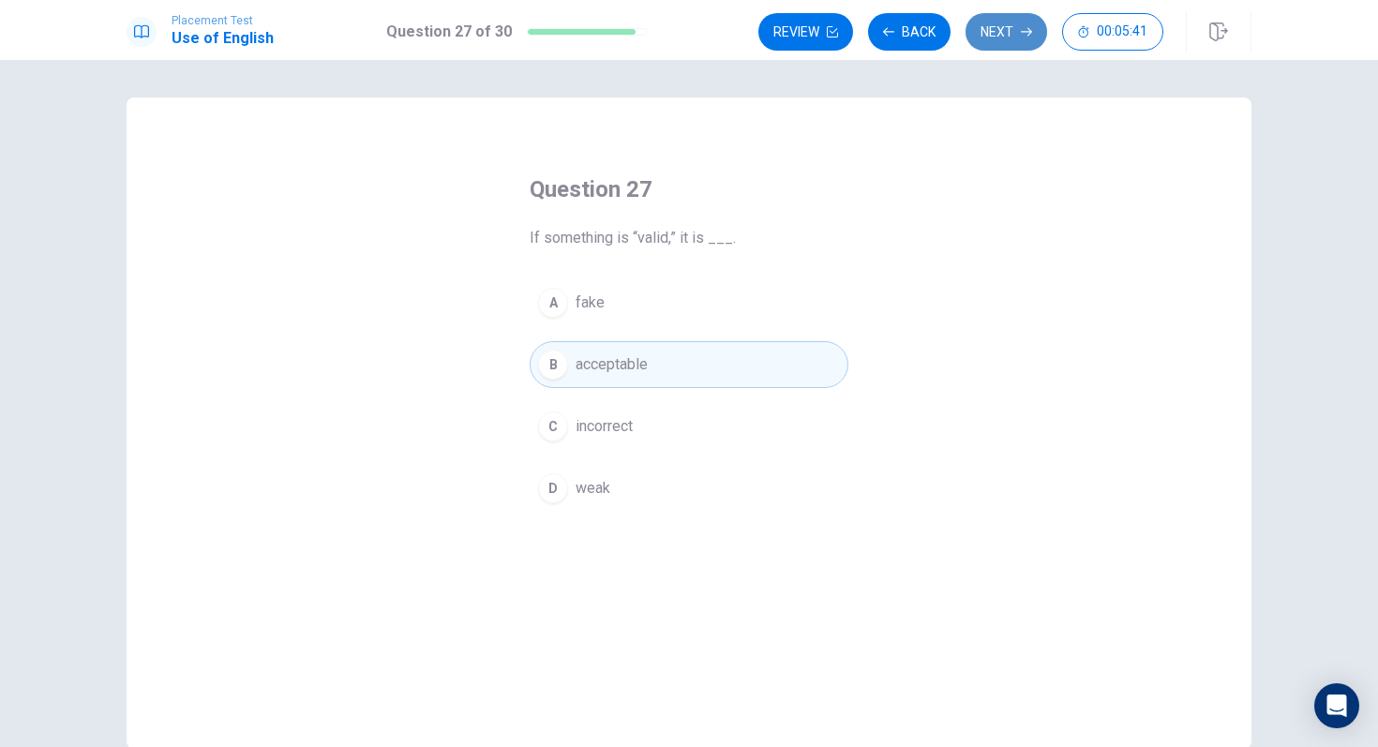
click at [997, 36] on button "Next" at bounding box center [1006, 31] width 82 height 37
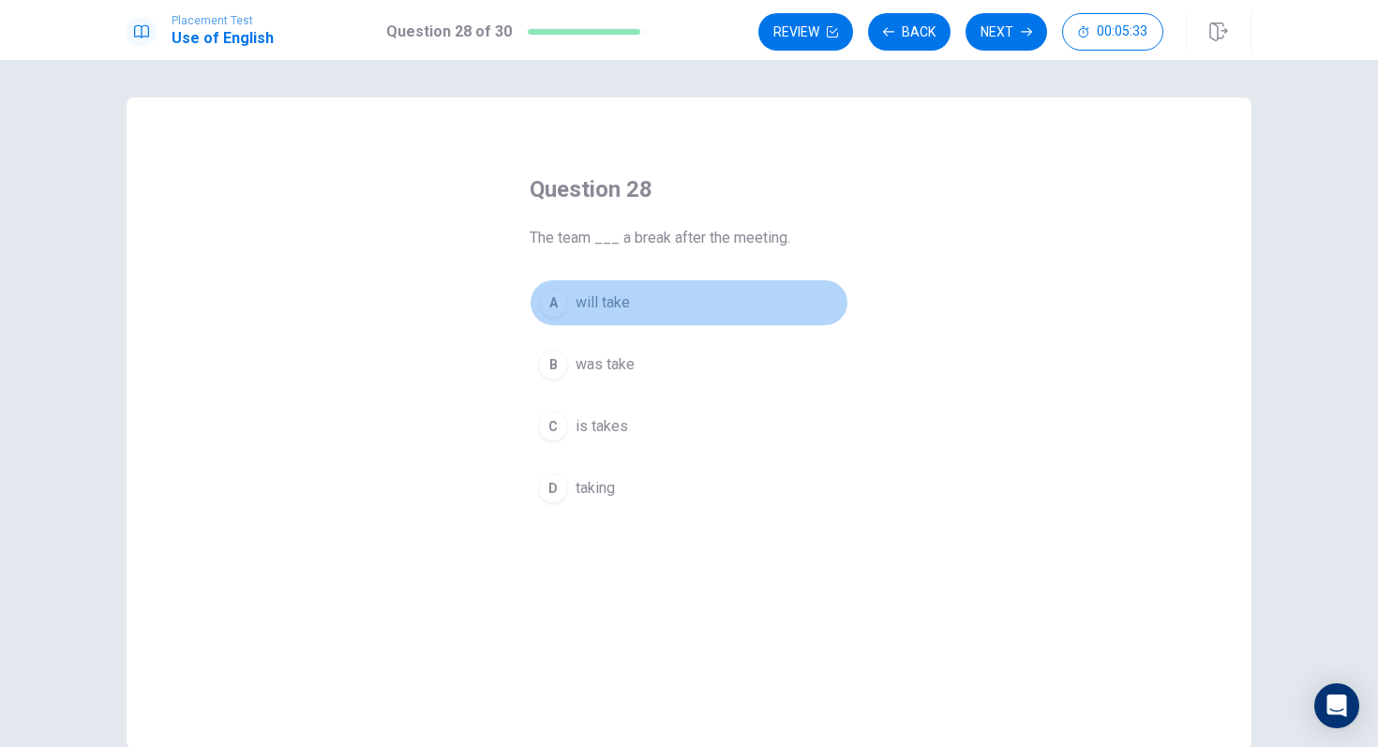
click at [607, 312] on span "will take" at bounding box center [602, 302] width 54 height 22
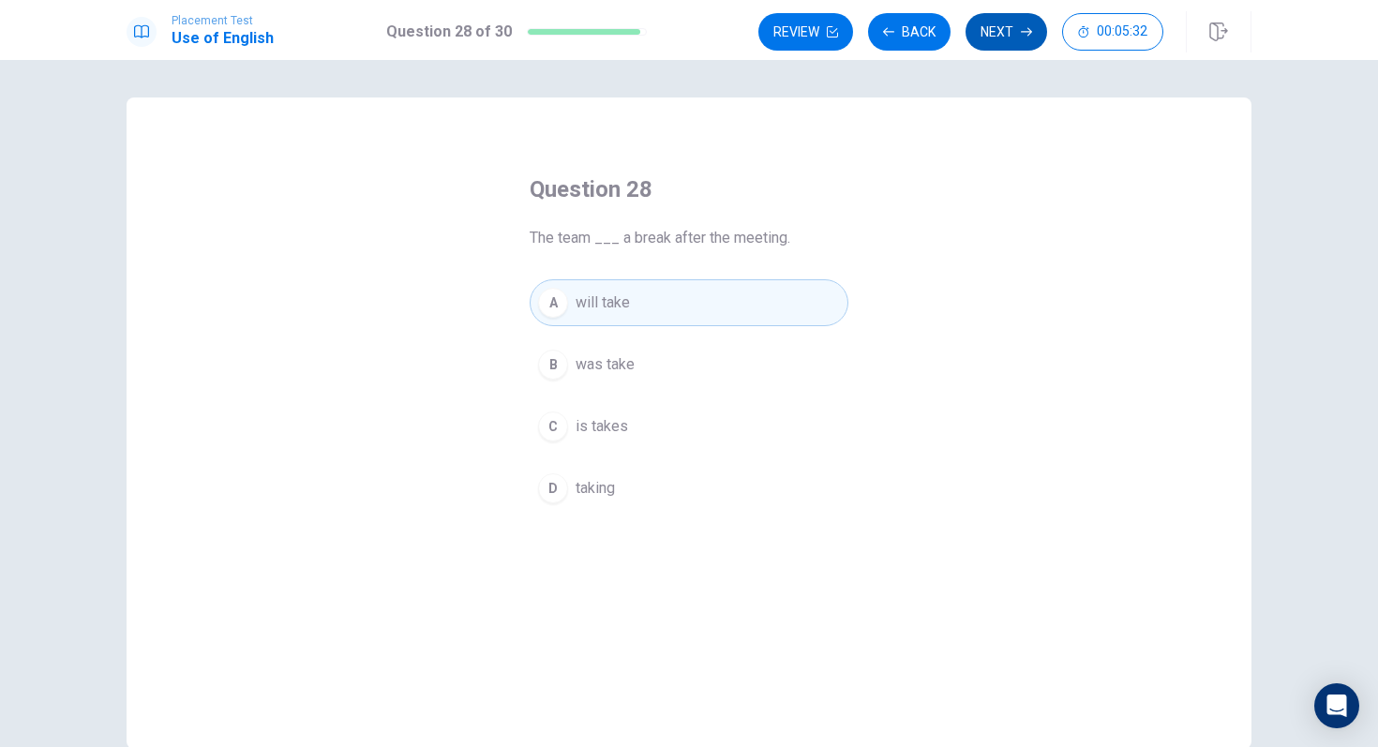
click at [1005, 47] on button "Next" at bounding box center [1006, 31] width 82 height 37
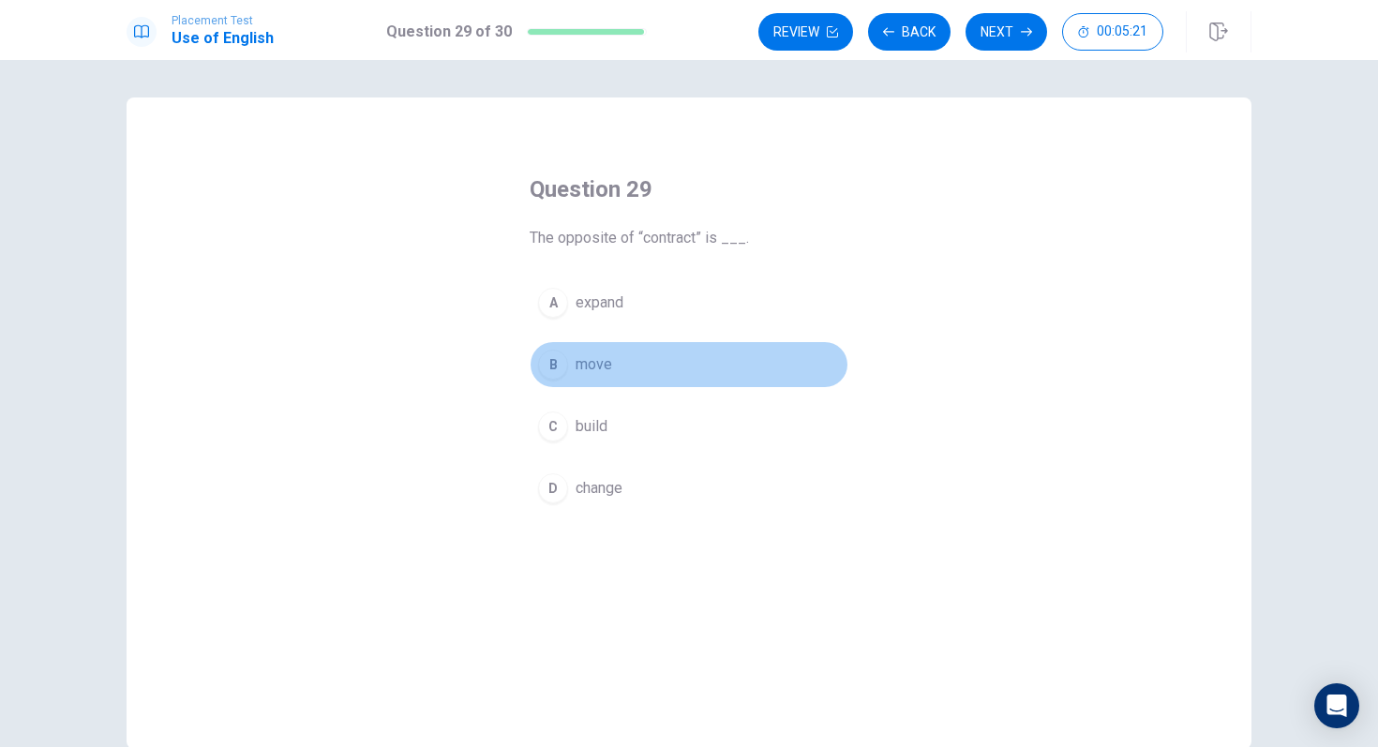
click at [599, 350] on button "B move" at bounding box center [688, 364] width 319 height 47
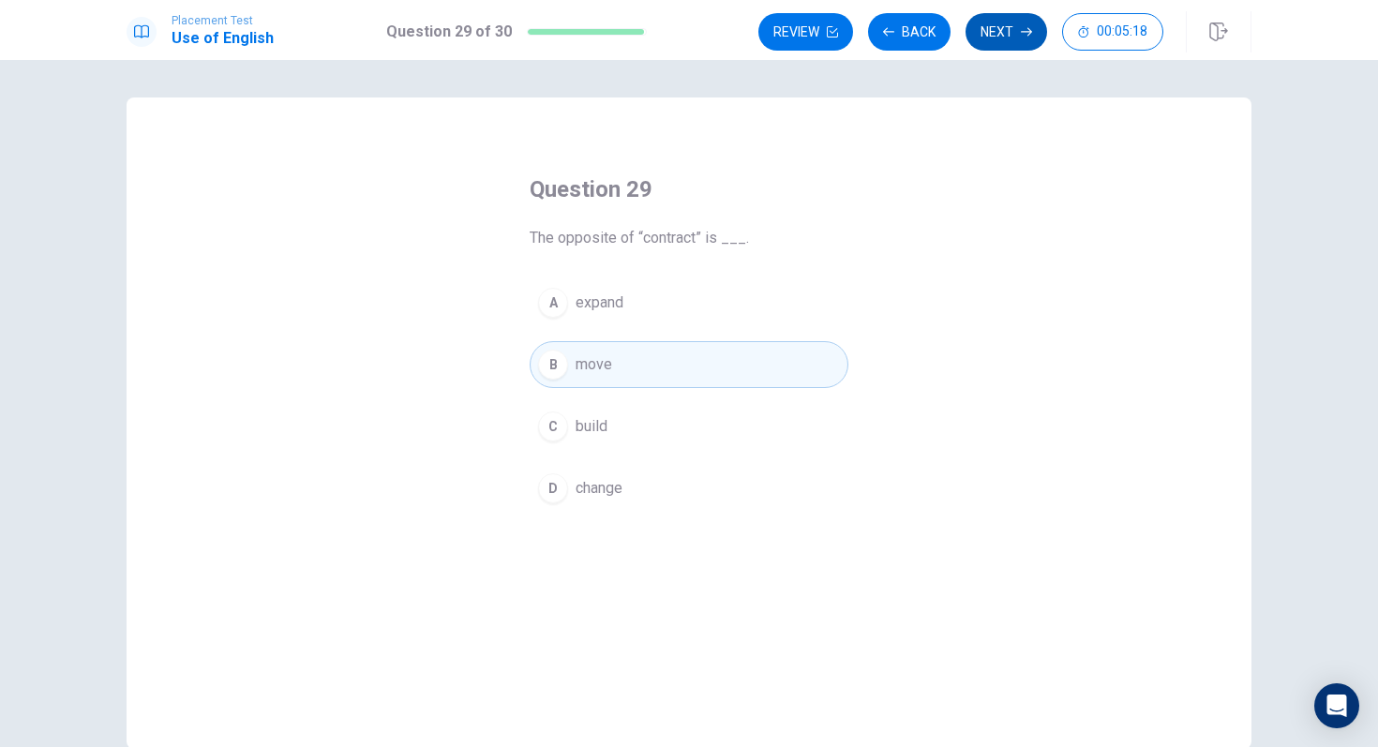
click at [1020, 34] on icon "button" at bounding box center [1025, 31] width 11 height 11
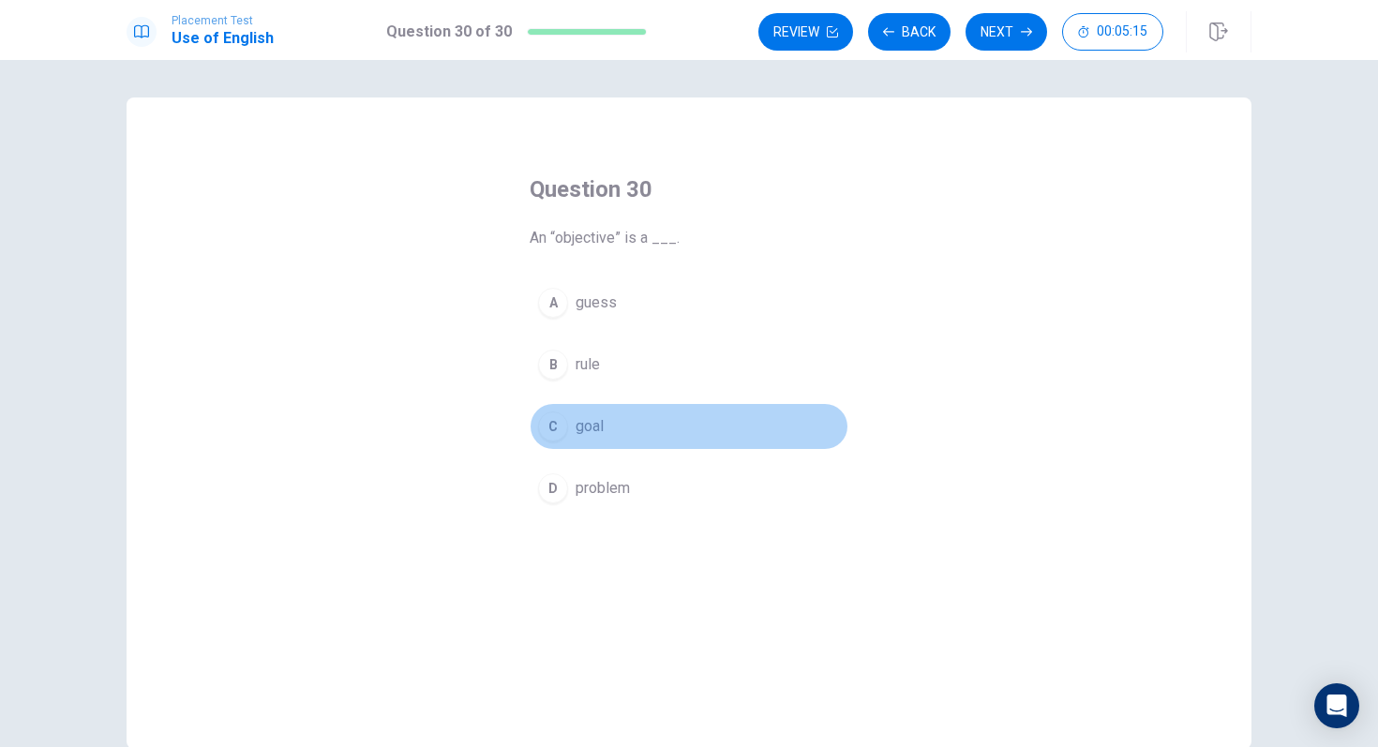
click at [575, 425] on span "goal" at bounding box center [589, 426] width 28 height 22
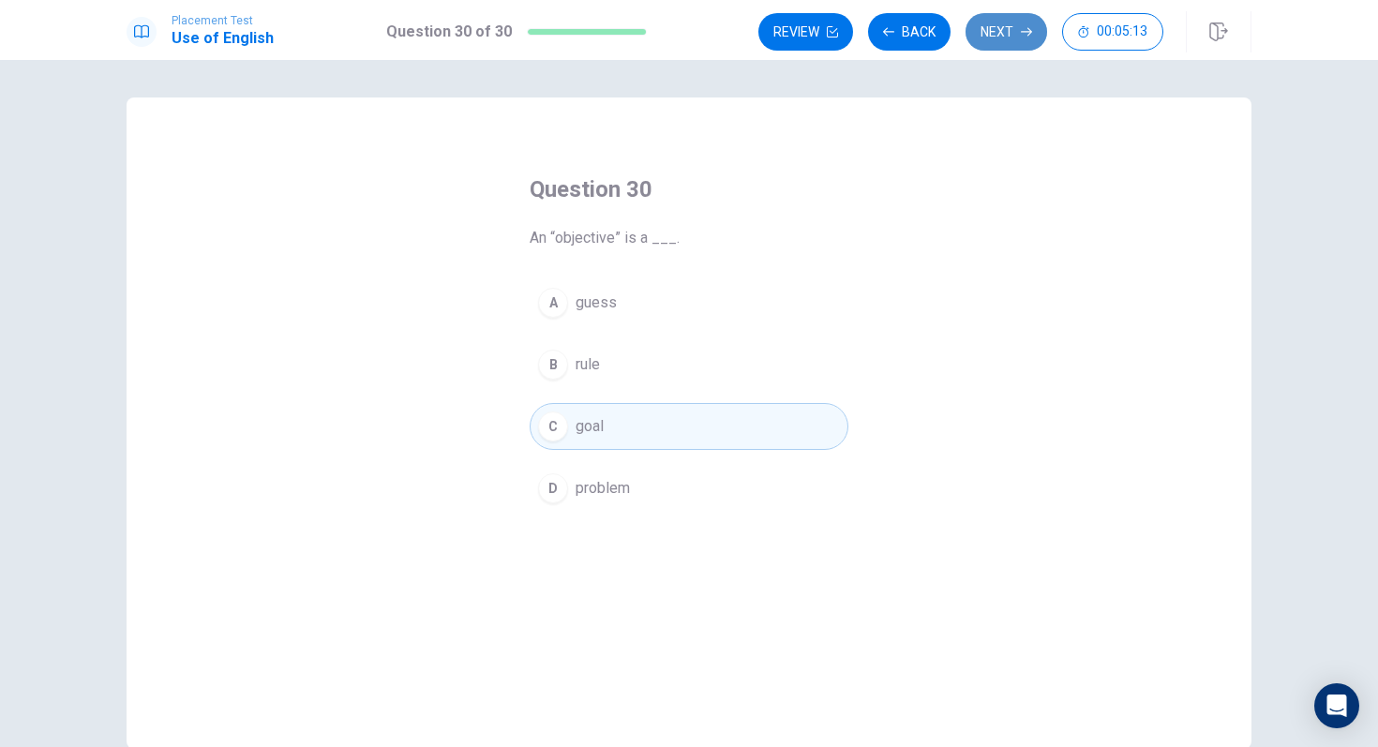
click at [996, 31] on button "Next" at bounding box center [1006, 31] width 82 height 37
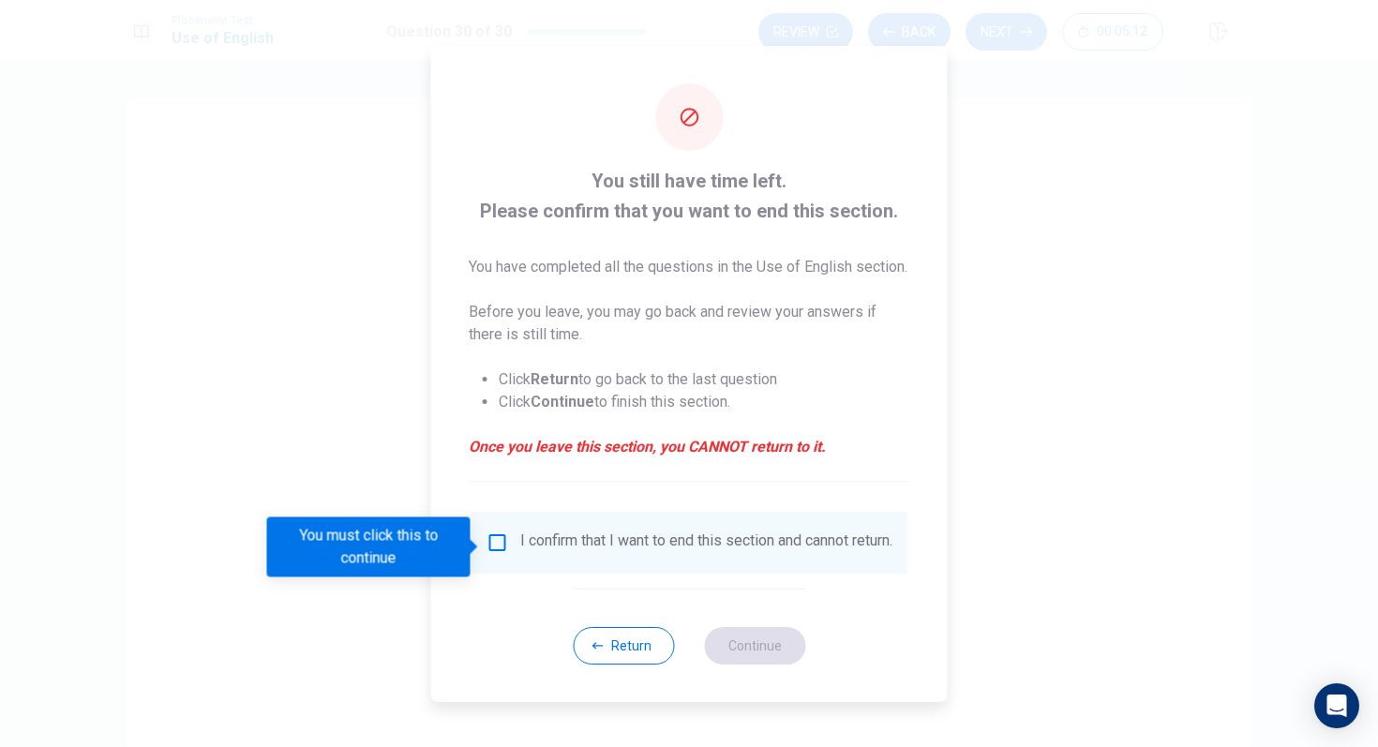
click at [609, 554] on div "I confirm that I want to end this section and cannot return." at bounding box center [706, 542] width 372 height 22
click at [499, 551] on input "You must click this to continue" at bounding box center [497, 542] width 22 height 22
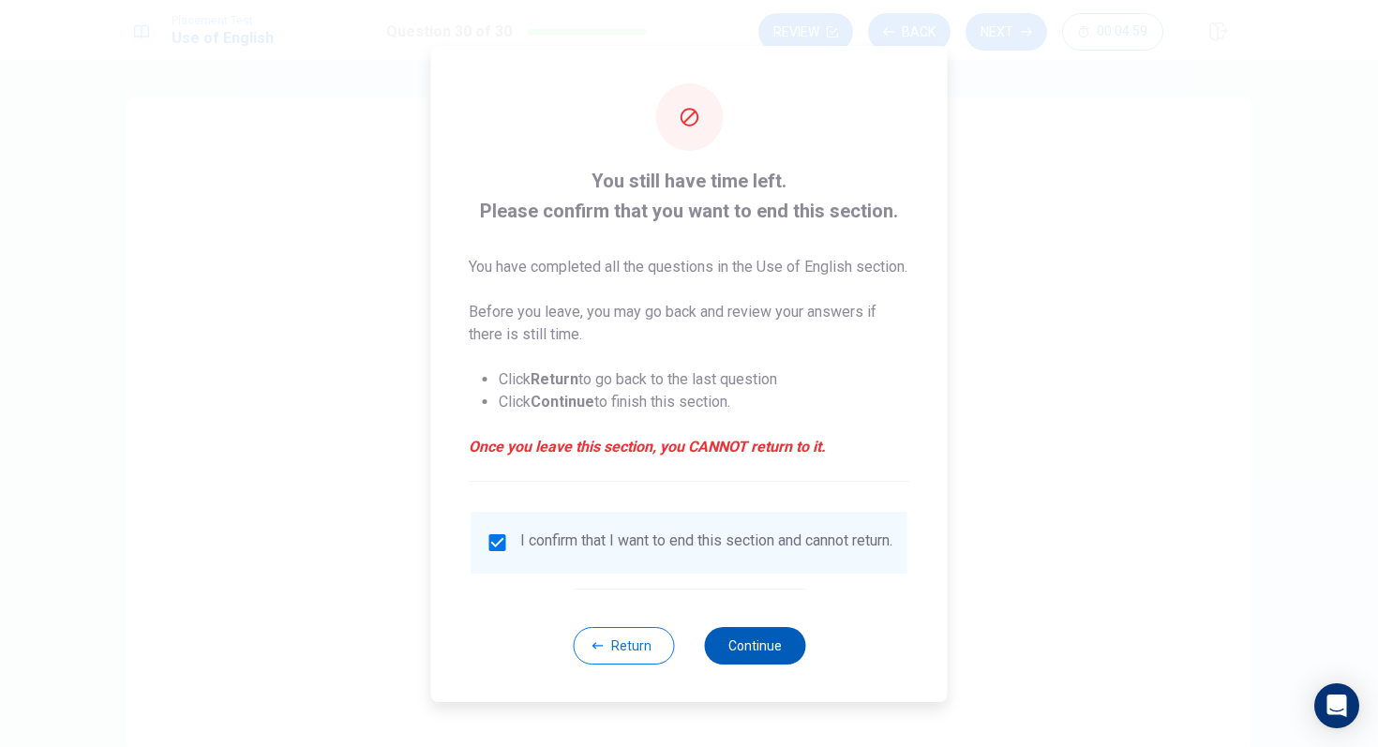
click at [752, 649] on button "Continue" at bounding box center [754, 645] width 101 height 37
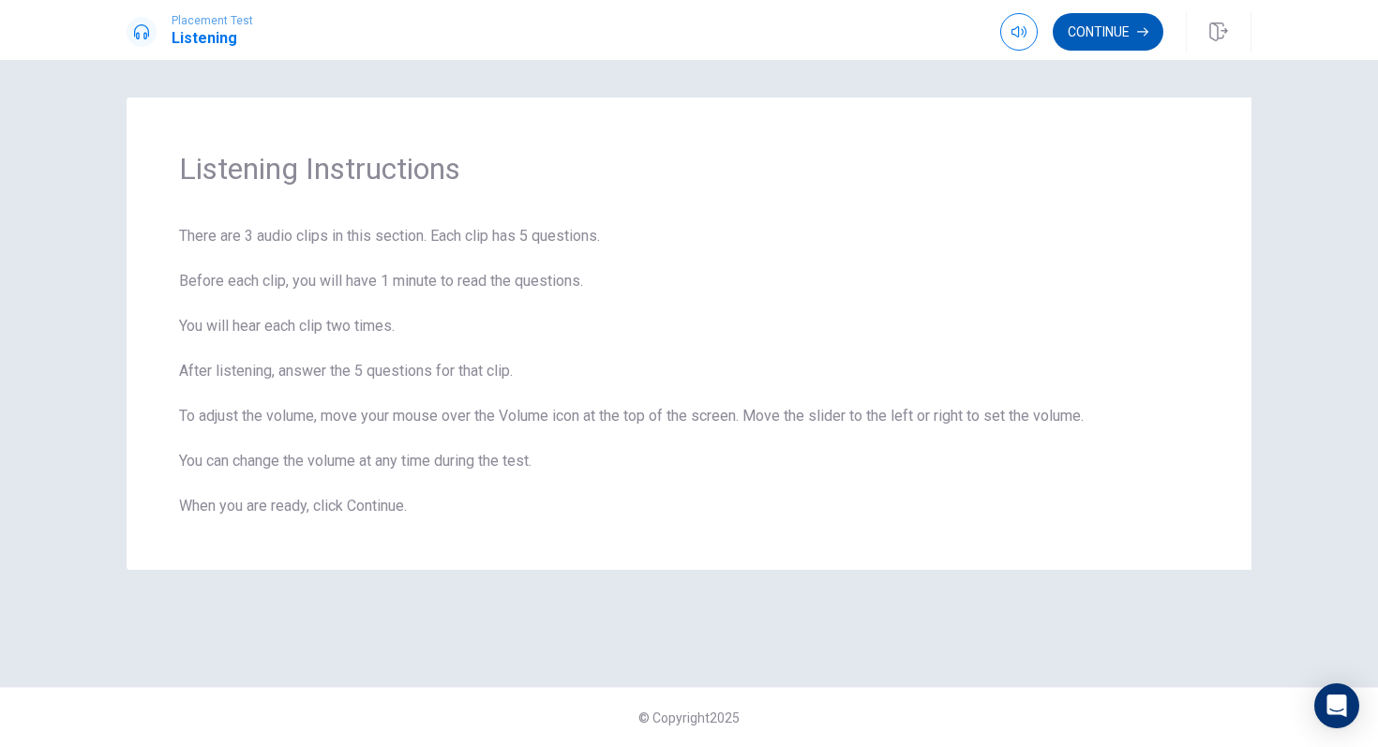
click at [1095, 33] on button "Continue" at bounding box center [1107, 31] width 111 height 37
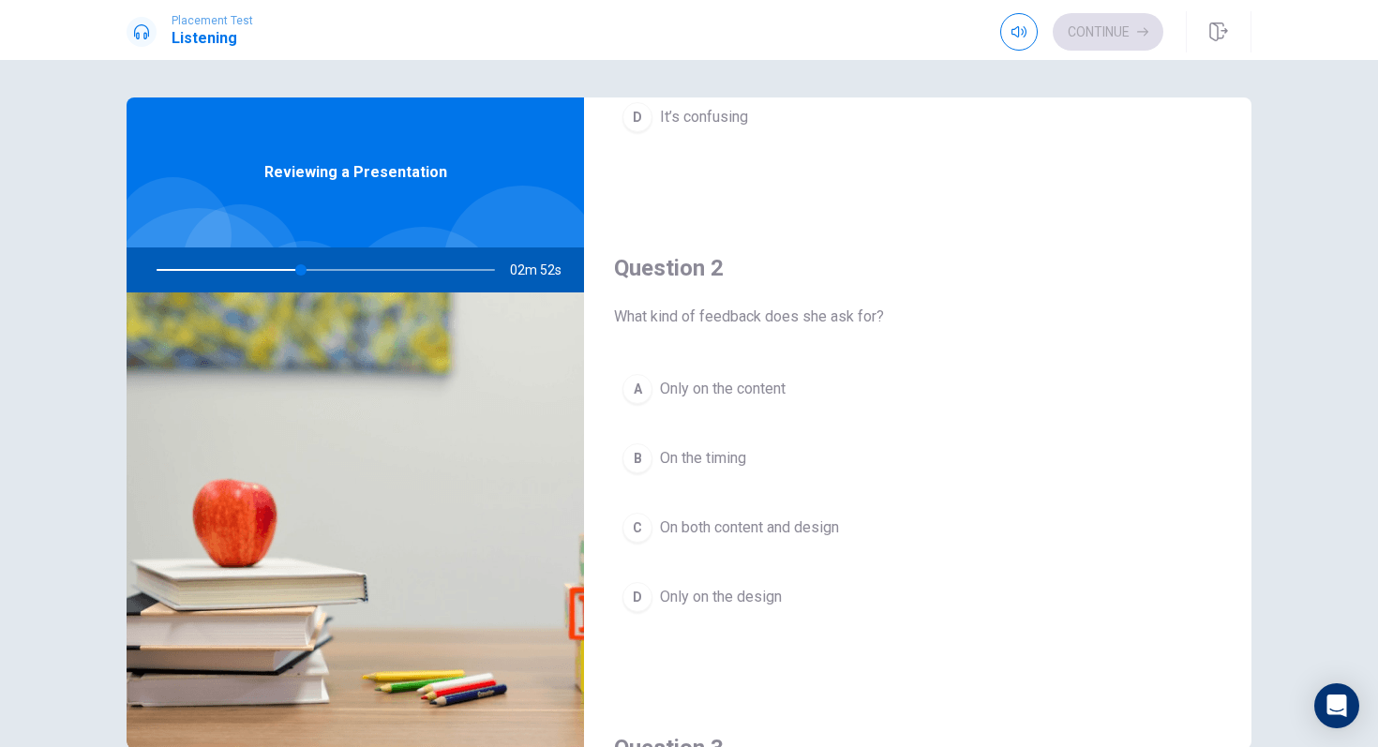
scroll to position [376, 0]
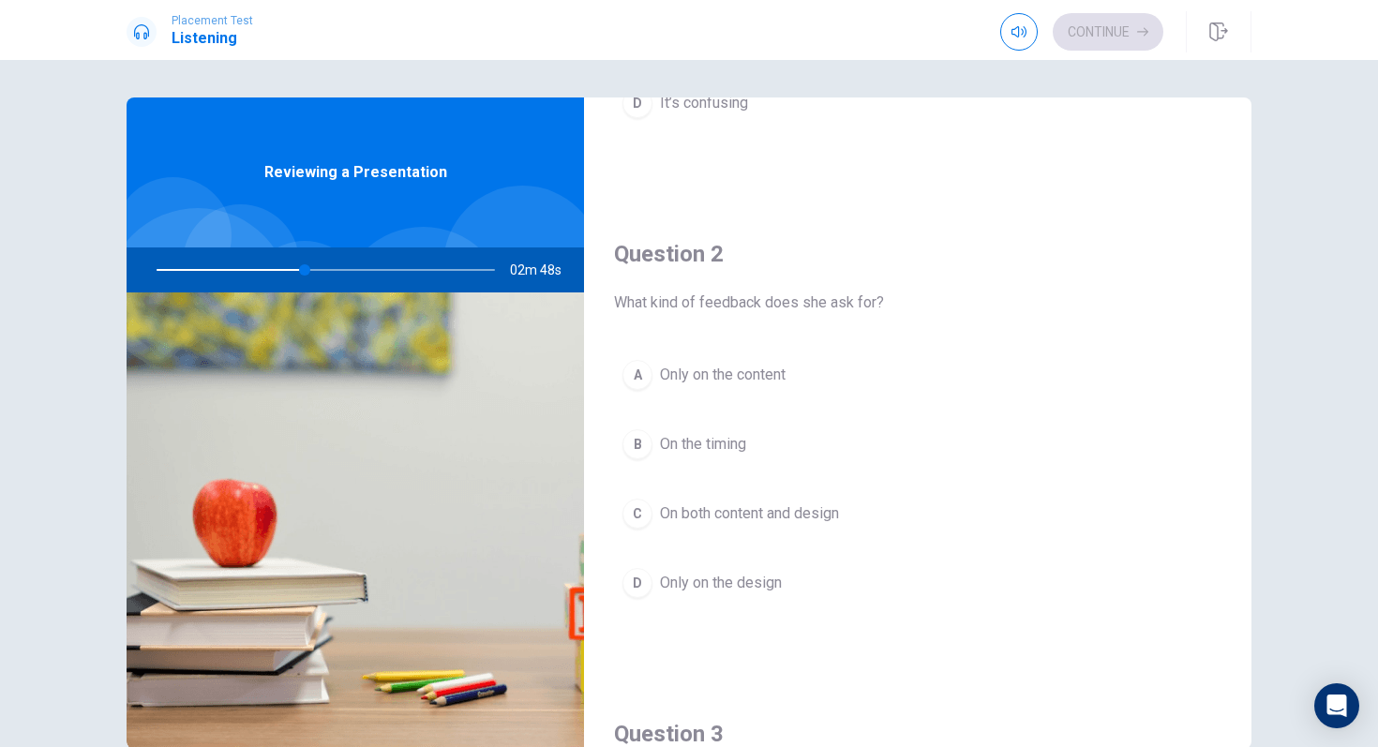
click at [713, 516] on span "On both content and design" at bounding box center [749, 513] width 179 height 22
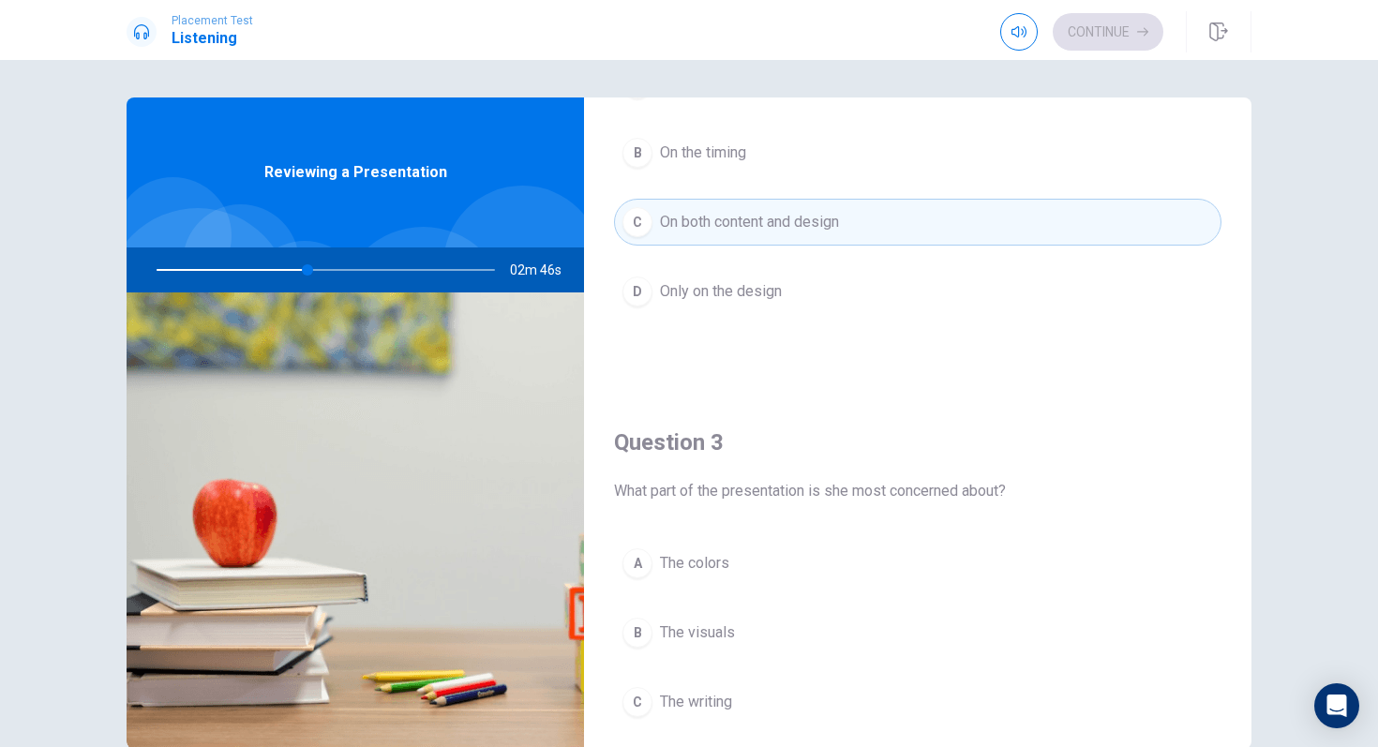
scroll to position [713, 0]
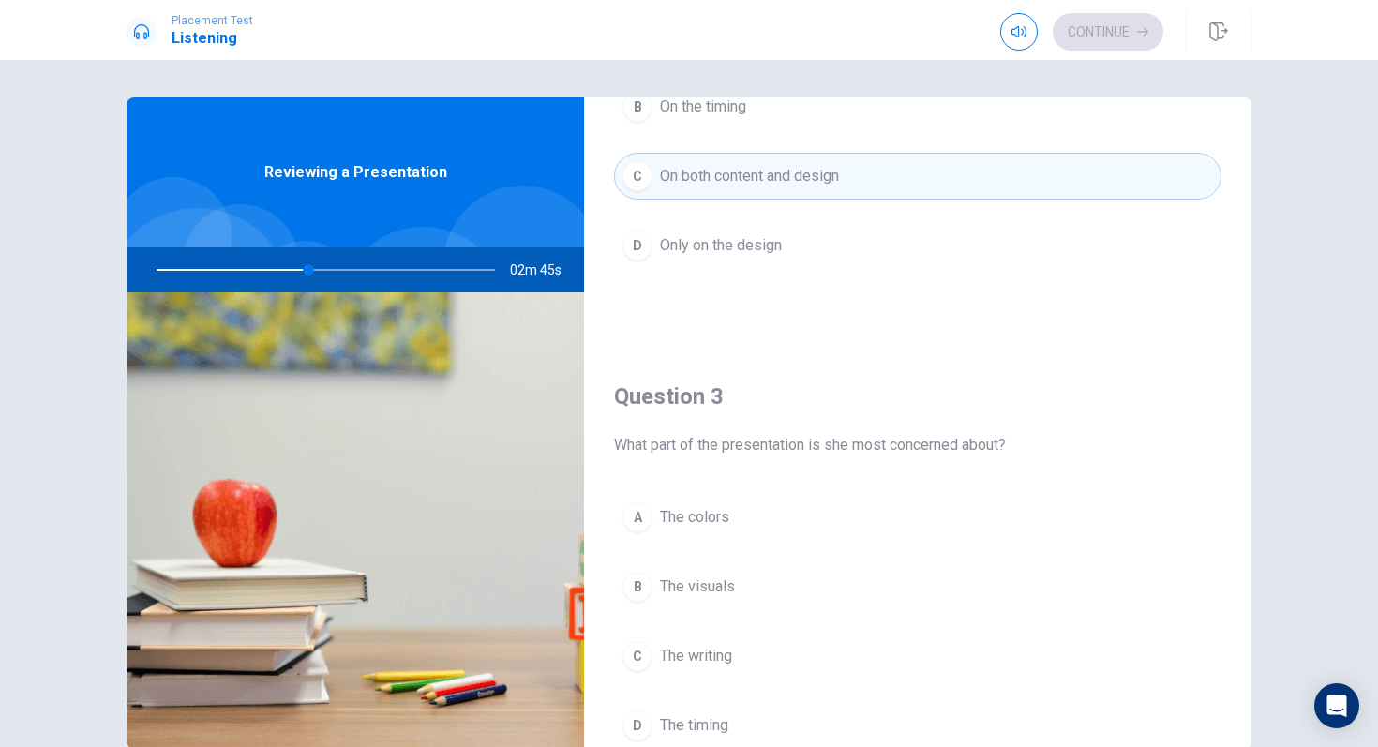
click at [707, 596] on span "The visuals" at bounding box center [697, 586] width 75 height 22
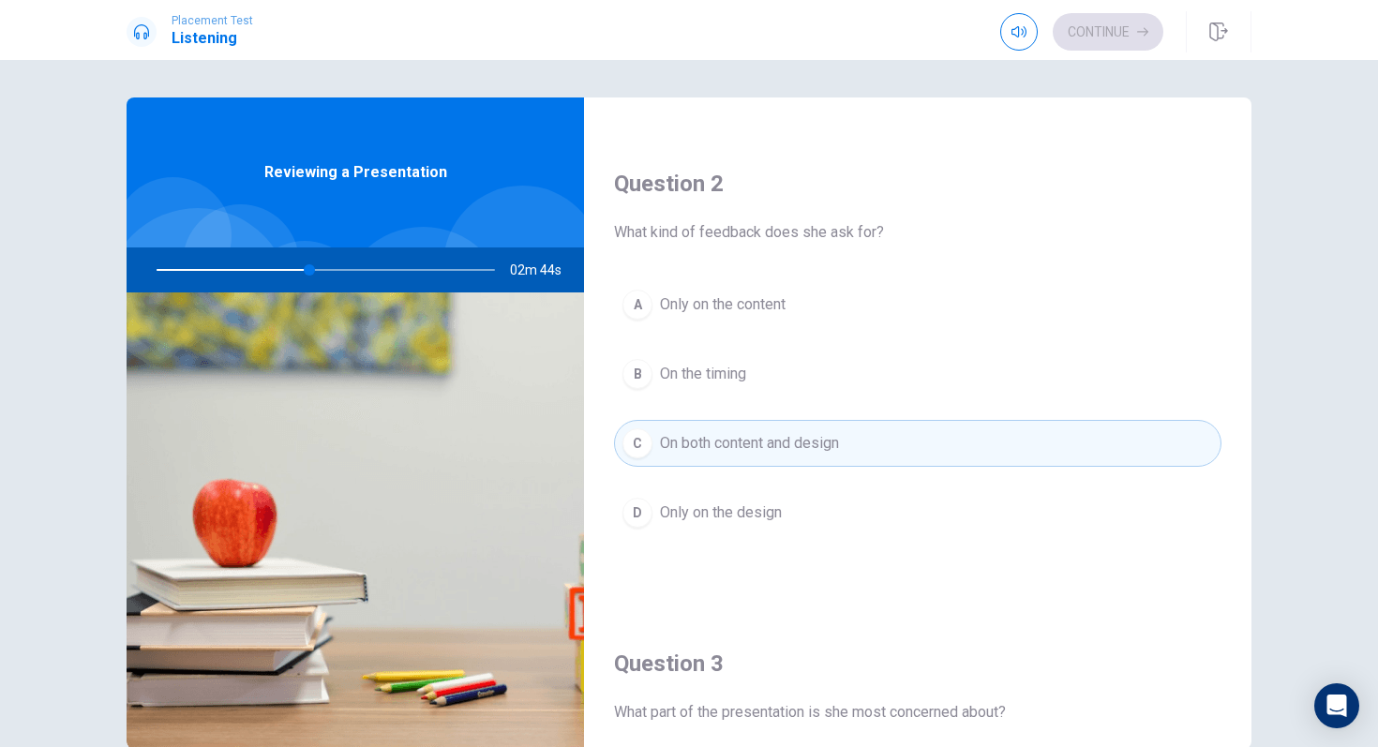
scroll to position [0, 0]
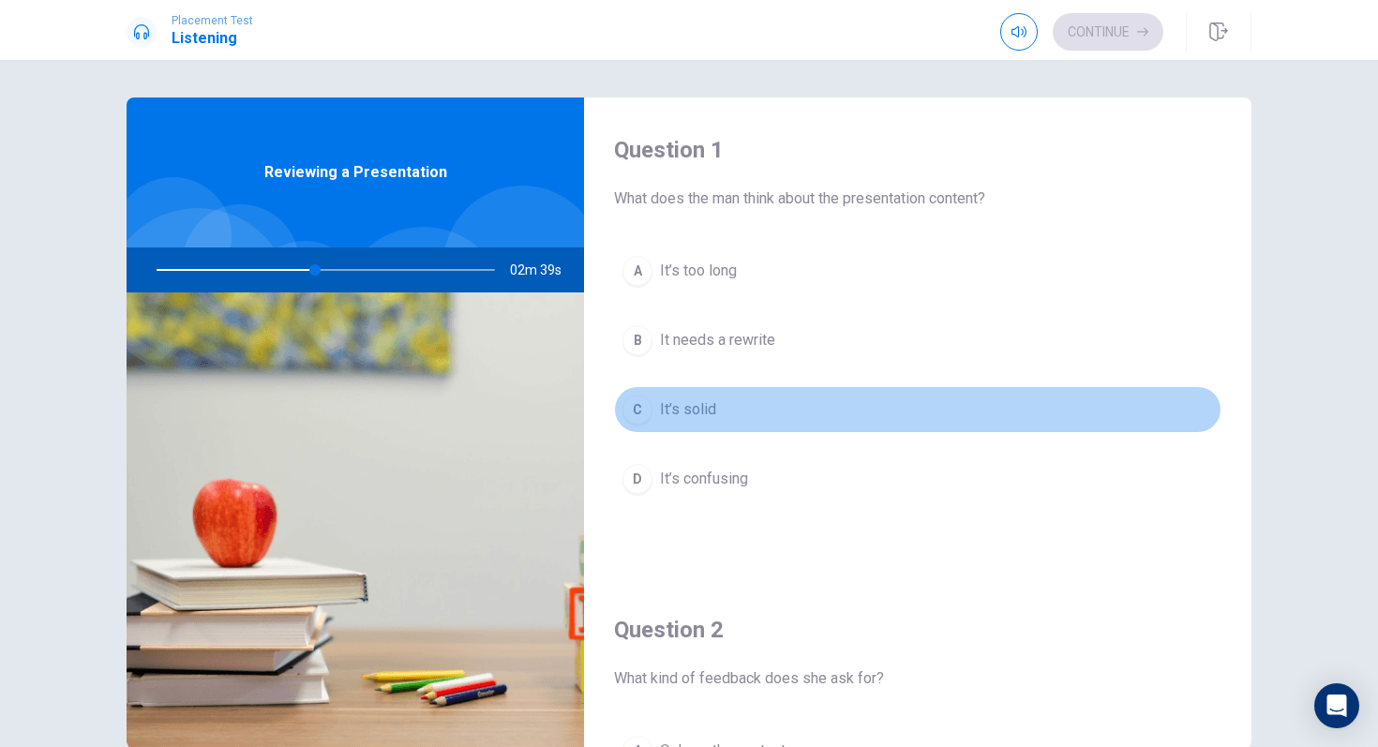
click at [694, 414] on span "It’s solid" at bounding box center [688, 409] width 56 height 22
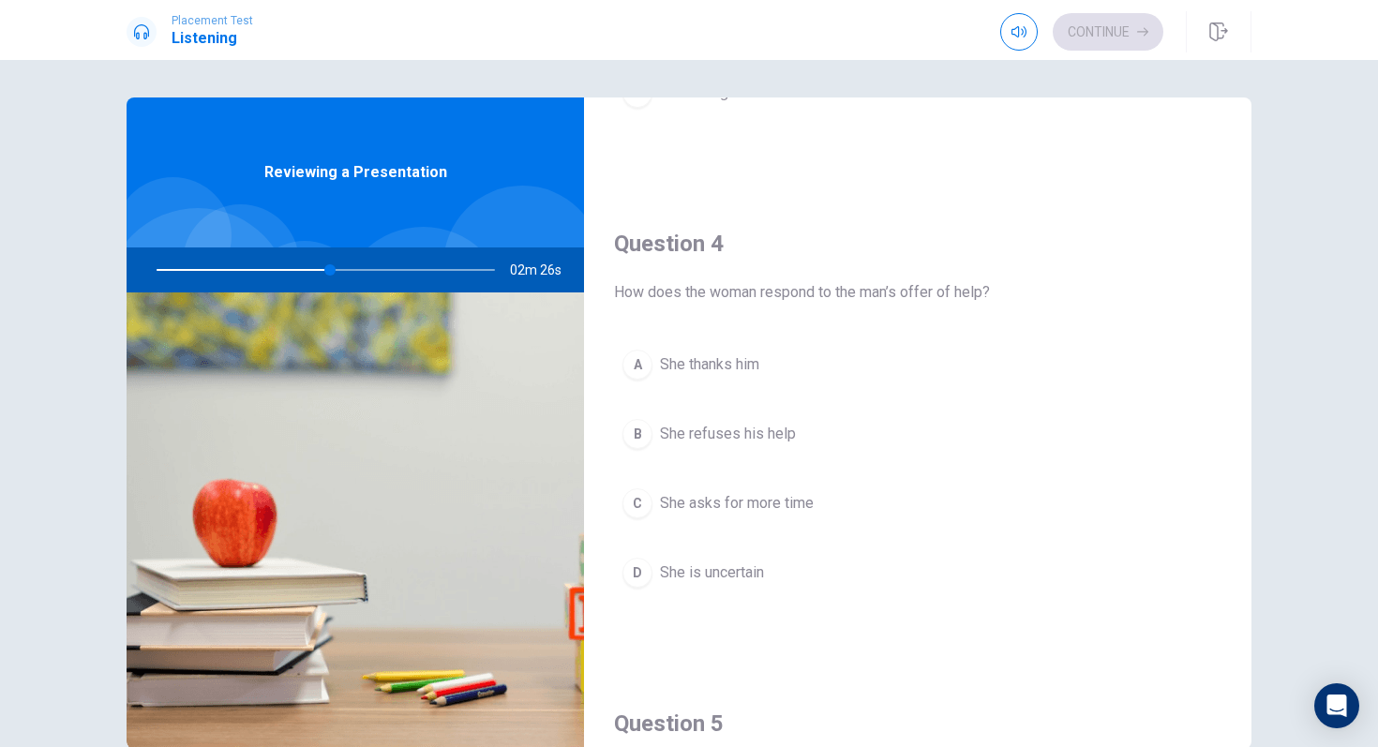
scroll to position [1347, 0]
click at [701, 363] on span "She thanks him" at bounding box center [709, 363] width 99 height 22
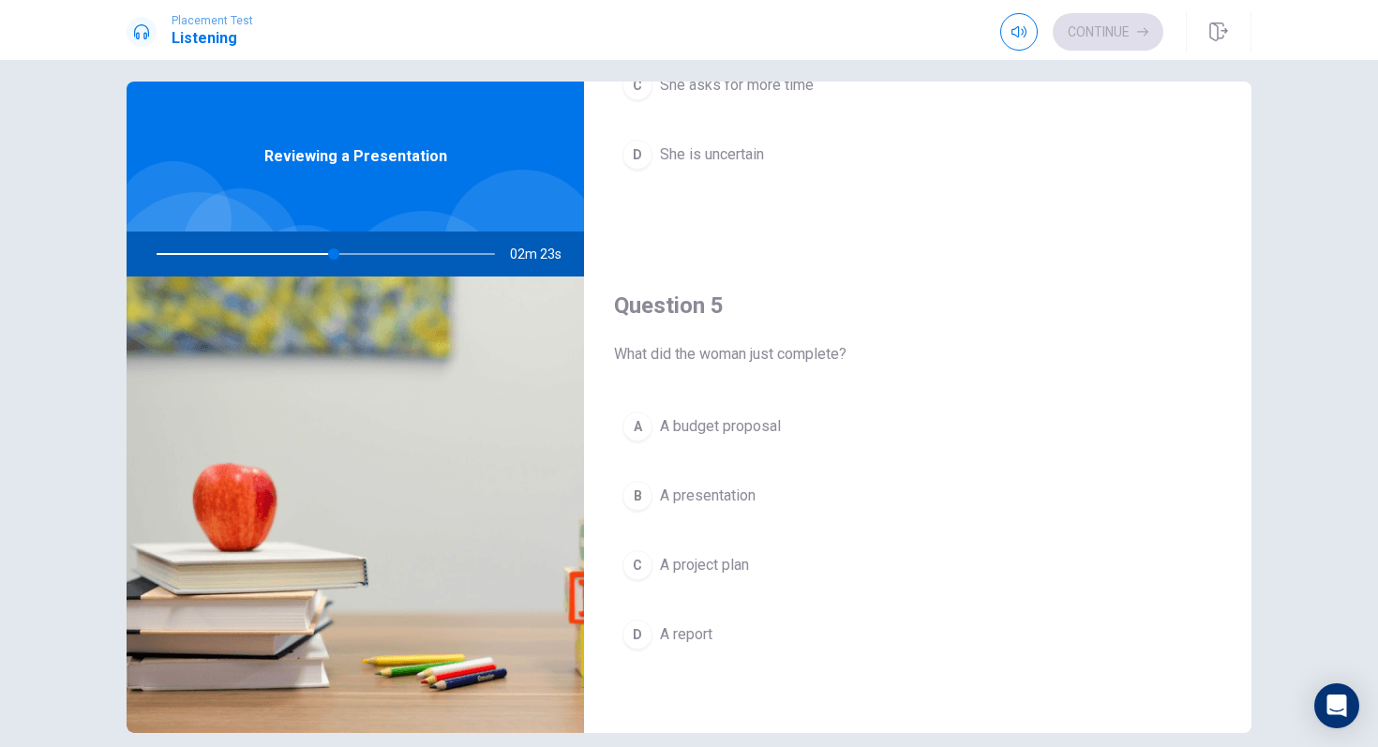
scroll to position [20, 0]
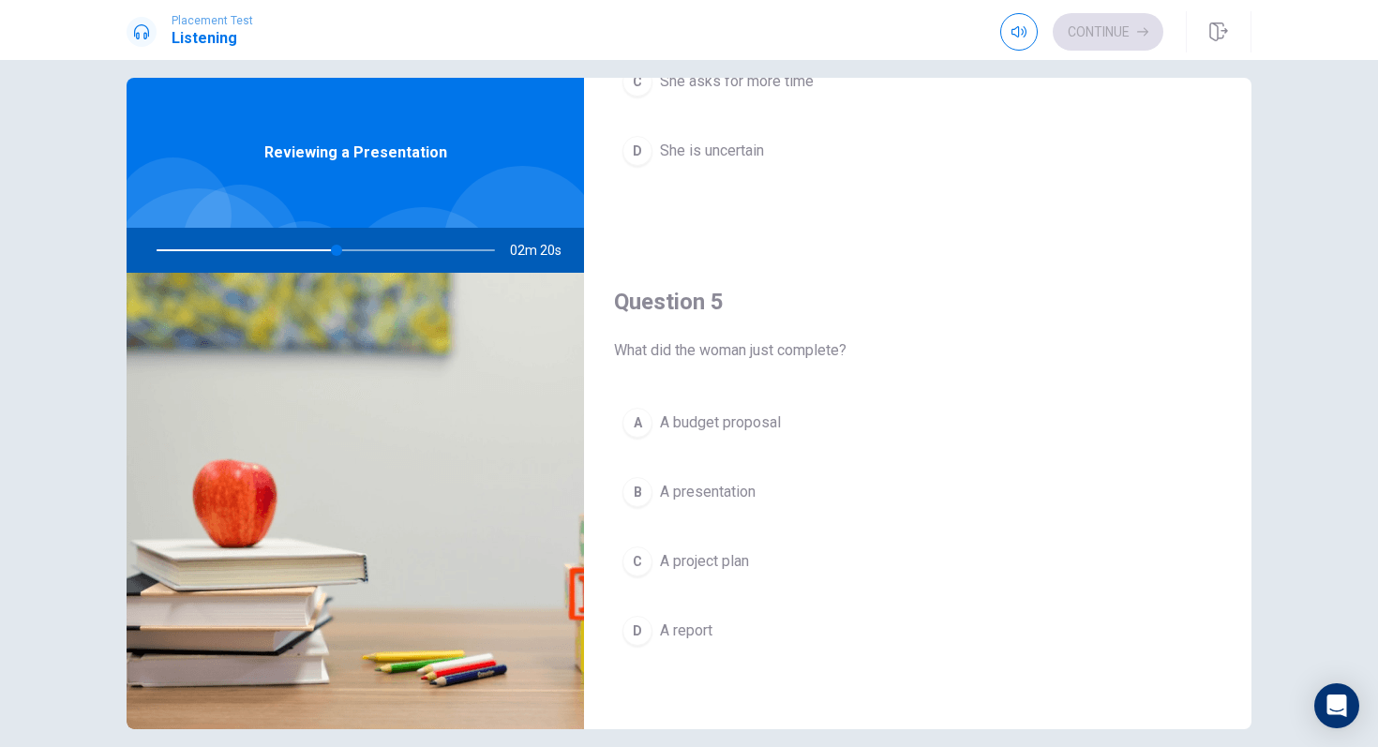
click at [693, 492] on span "A presentation" at bounding box center [708, 492] width 96 height 22
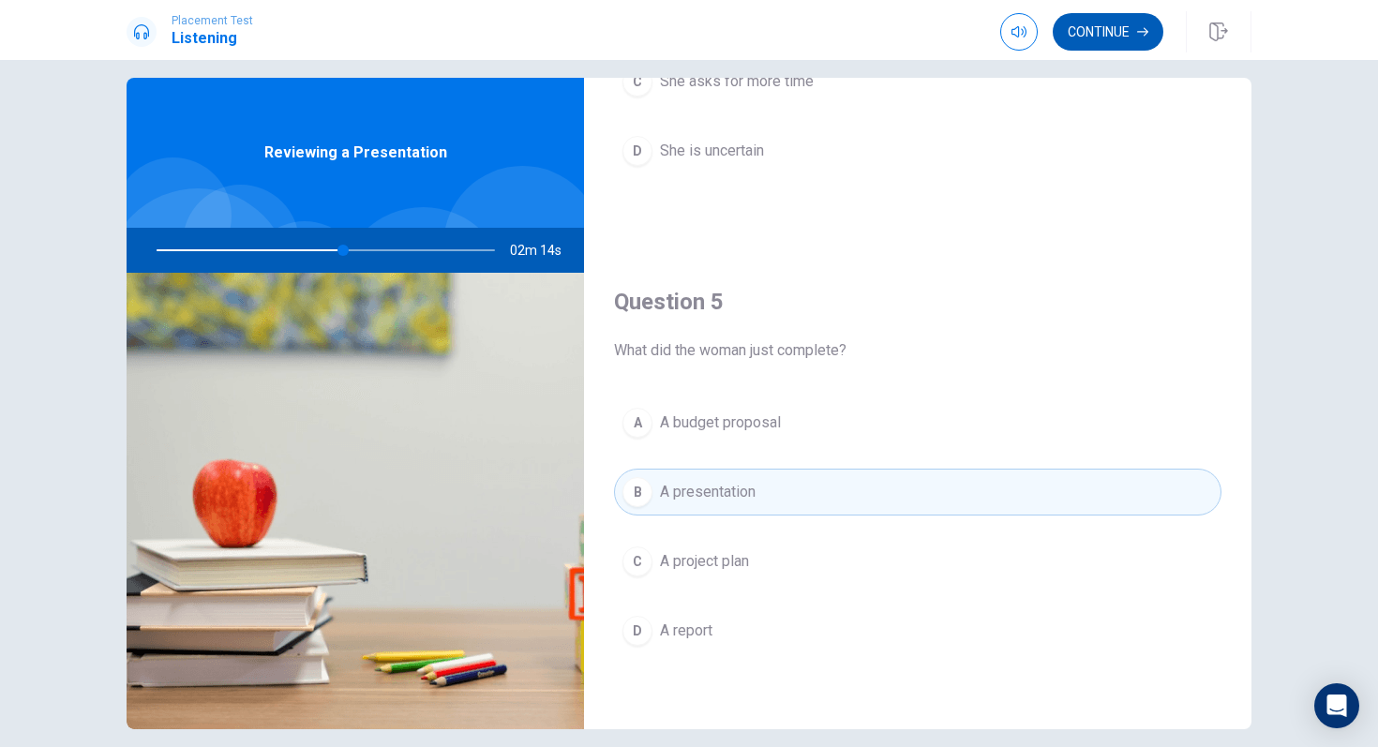
click at [1096, 33] on button "Continue" at bounding box center [1107, 31] width 111 height 37
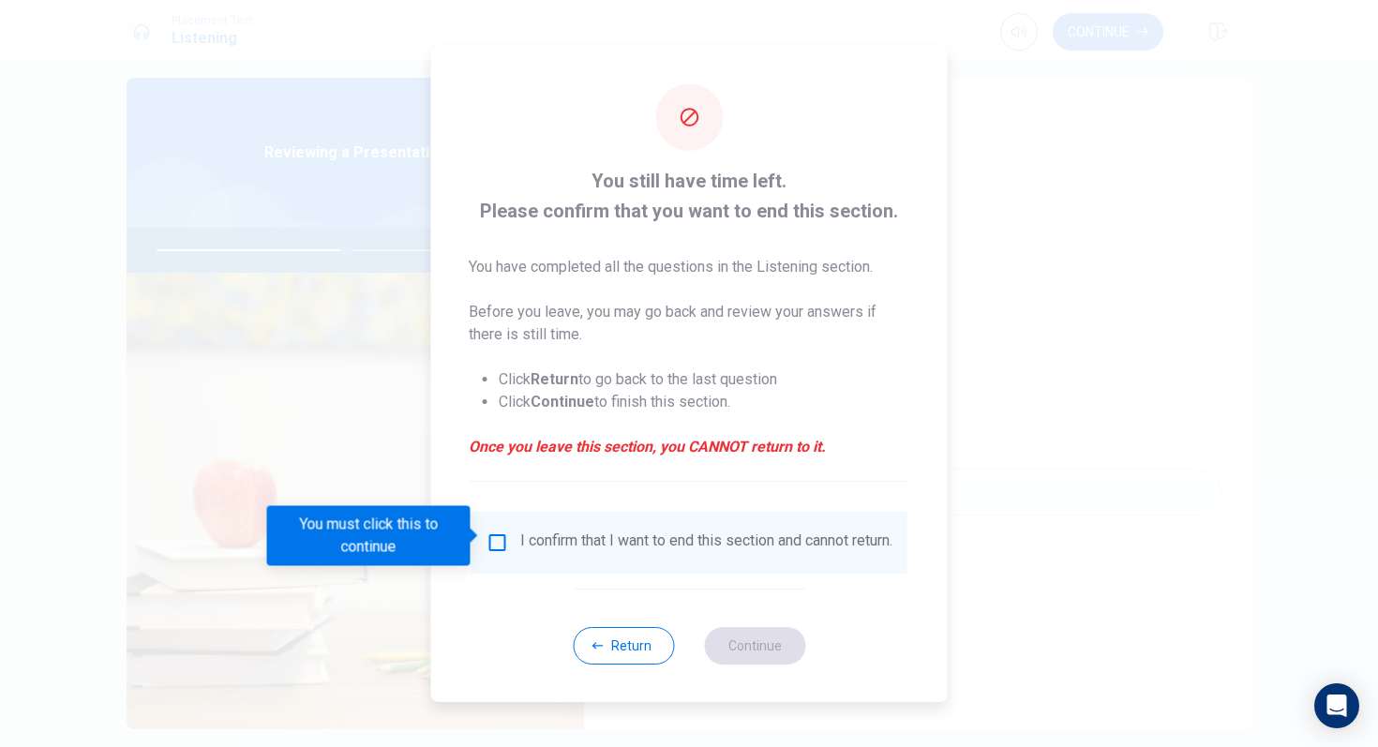
click at [498, 543] on input "You must click this to continue" at bounding box center [497, 542] width 22 height 22
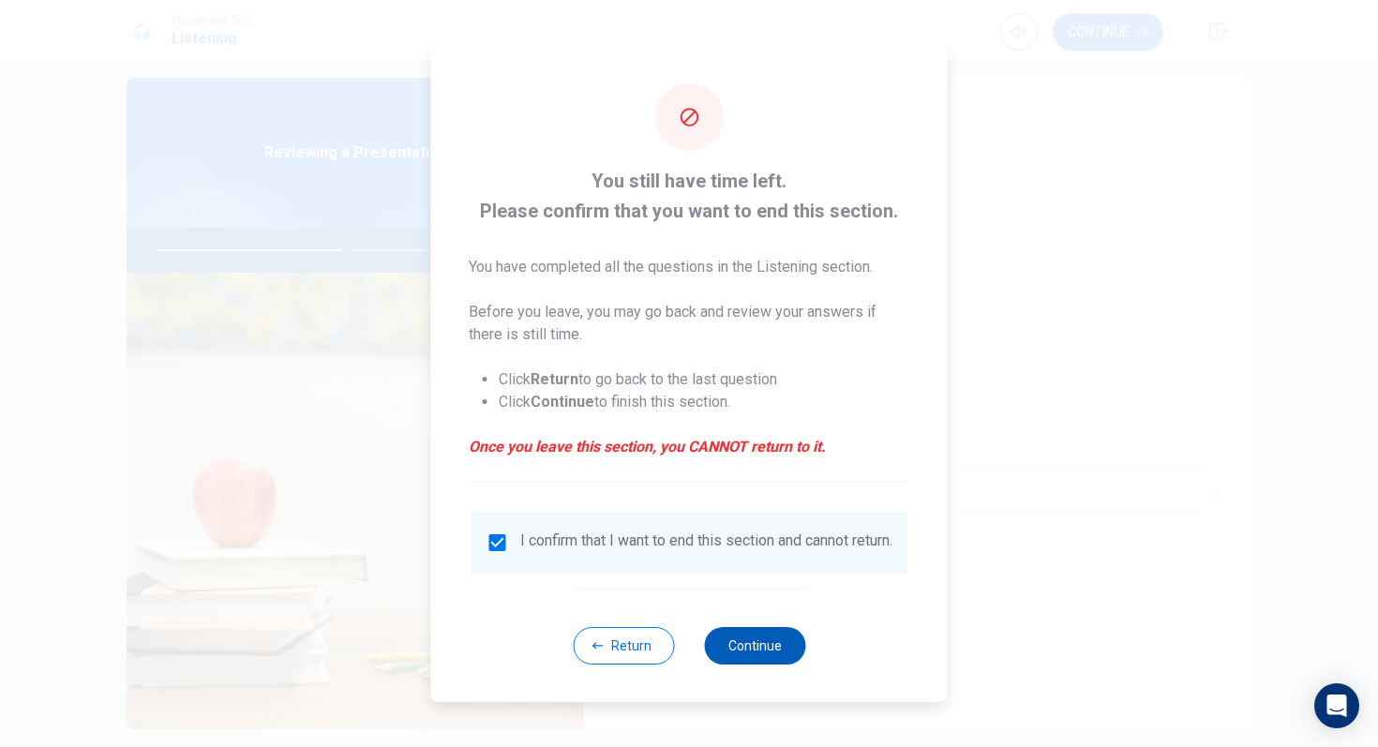
click at [734, 636] on button "Continue" at bounding box center [754, 645] width 101 height 37
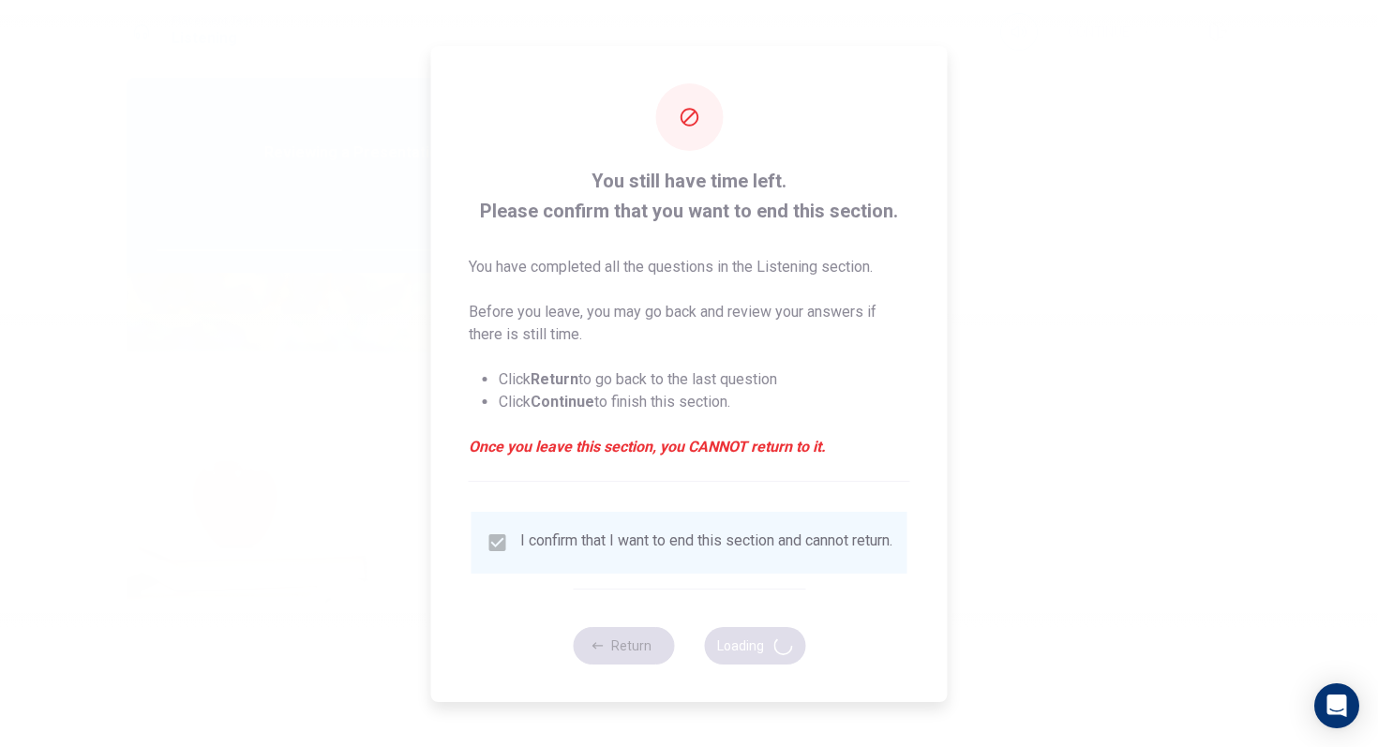
type input "57"
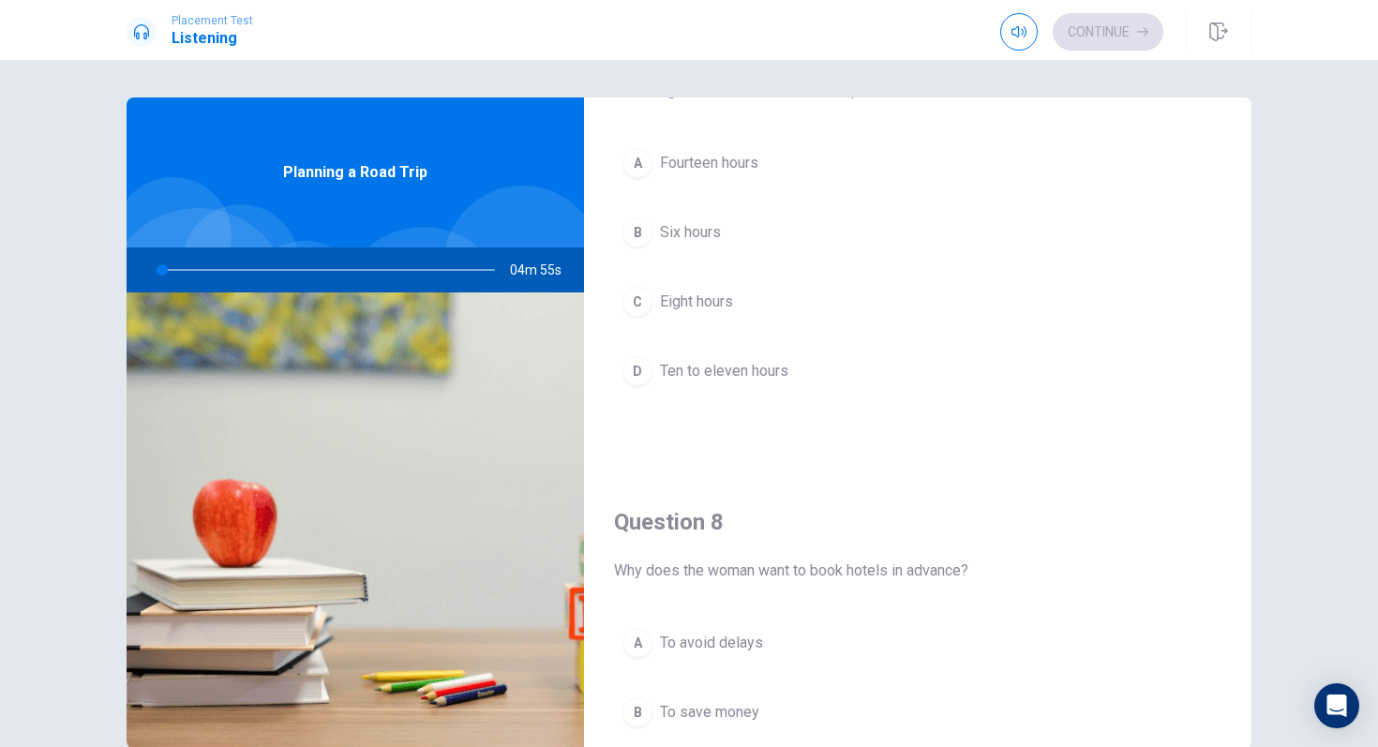
scroll to position [0, 0]
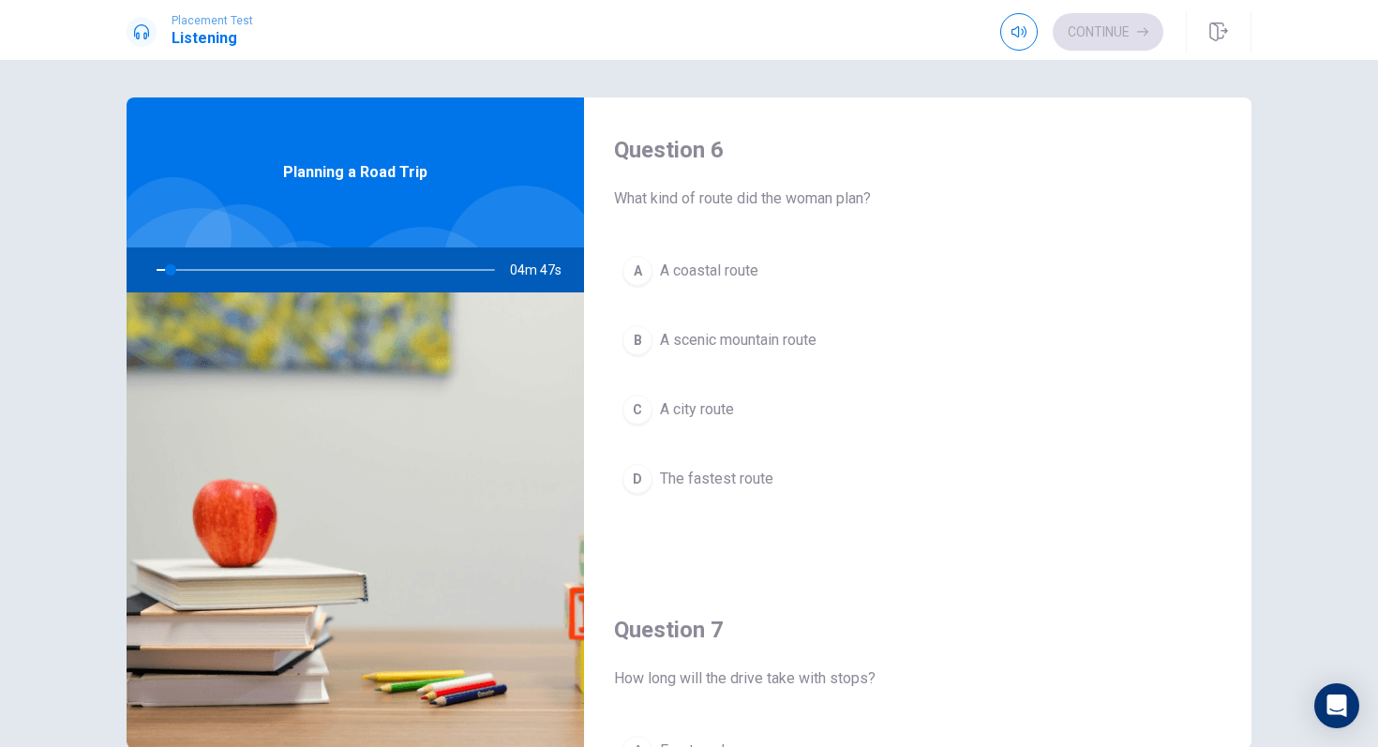
drag, startPoint x: 171, startPoint y: 276, endPoint x: 186, endPoint y: 278, distance: 15.1
click at [187, 278] on div at bounding box center [322, 269] width 376 height 45
drag, startPoint x: 174, startPoint y: 272, endPoint x: 190, endPoint y: 271, distance: 16.0
click at [190, 271] on div at bounding box center [322, 269] width 376 height 45
click at [186, 271] on div at bounding box center [322, 269] width 376 height 45
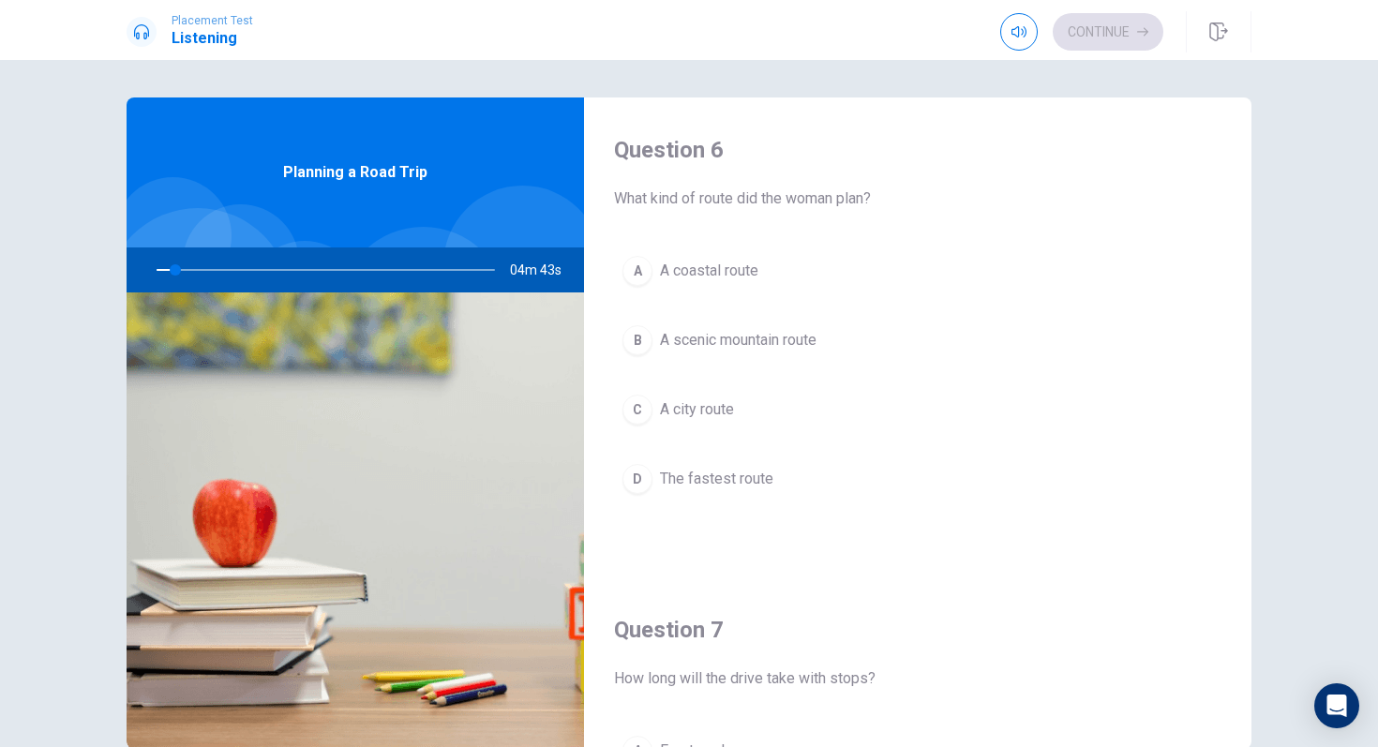
drag, startPoint x: 186, startPoint y: 271, endPoint x: 201, endPoint y: 271, distance: 15.0
click at [201, 271] on div at bounding box center [322, 269] width 376 height 45
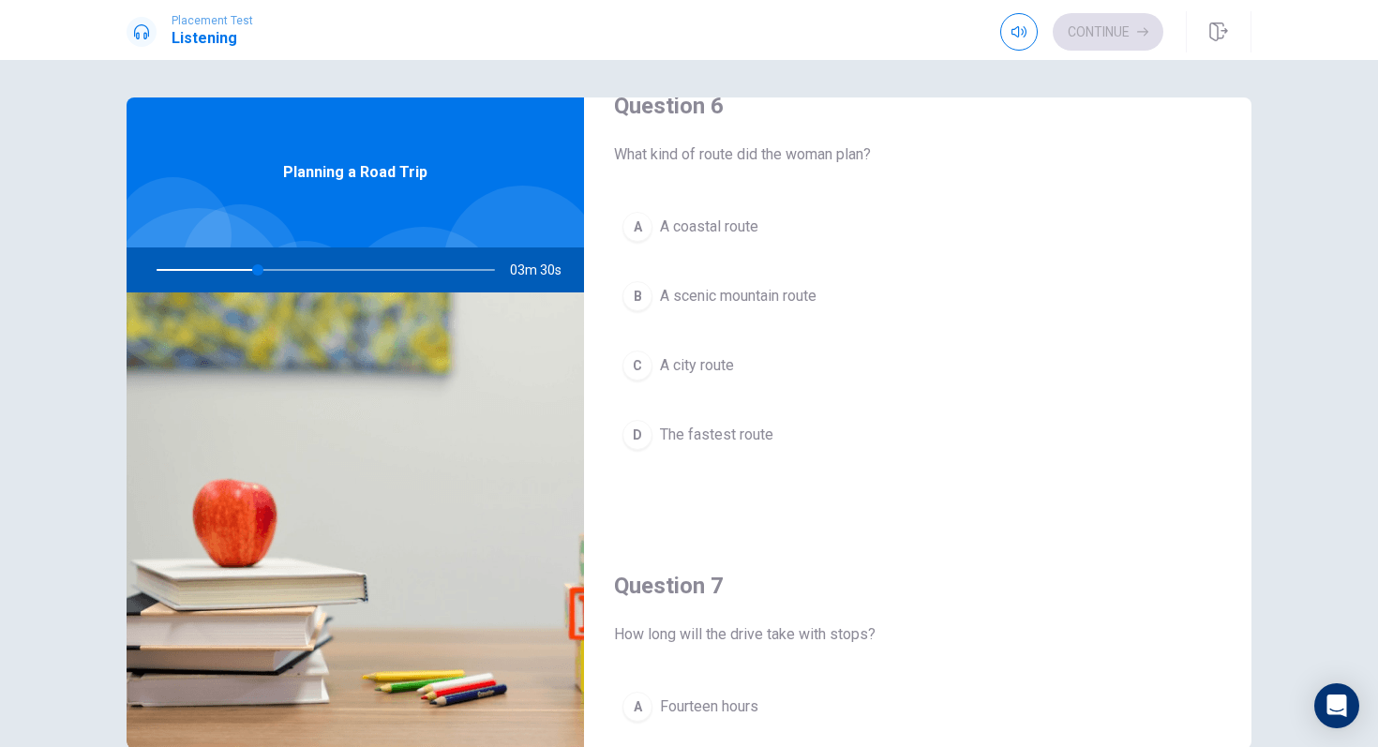
scroll to position [37, 0]
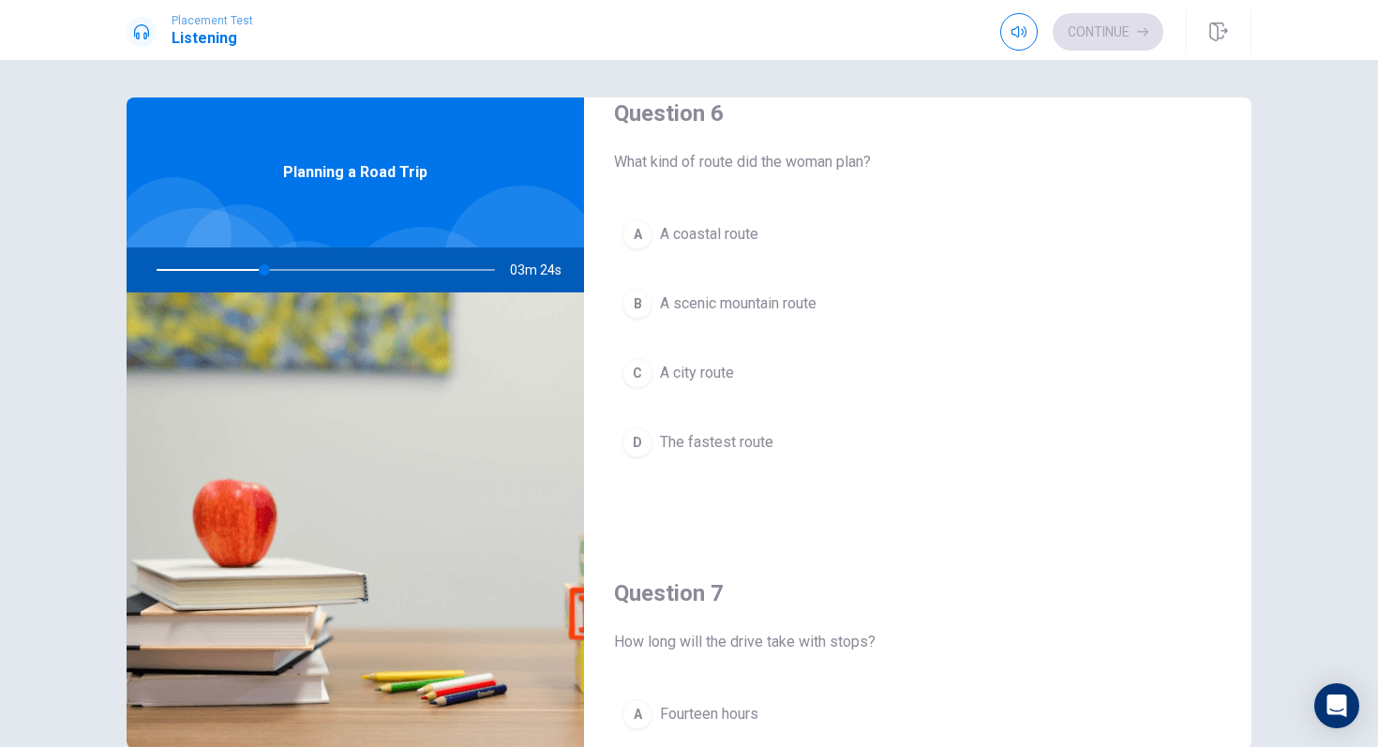
click at [714, 302] on span "A scenic mountain route" at bounding box center [738, 303] width 156 height 22
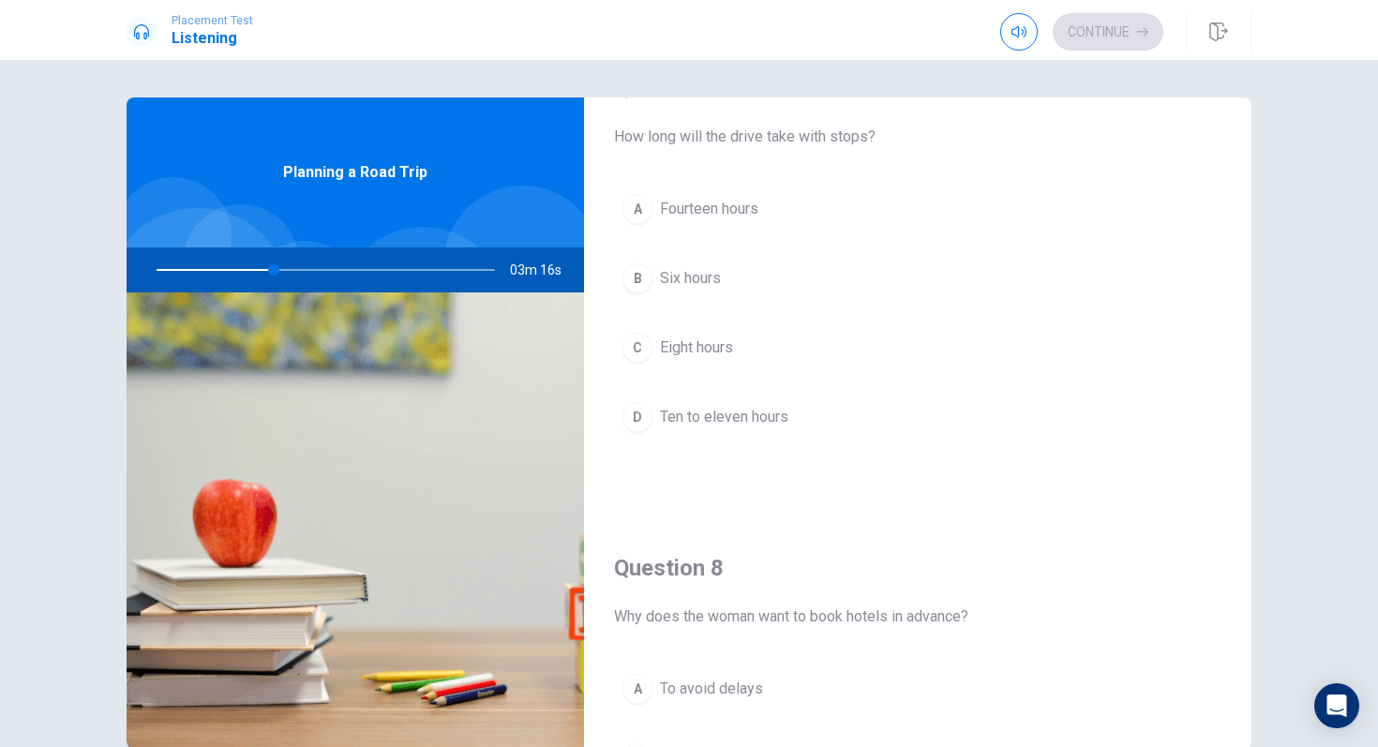
scroll to position [556, 0]
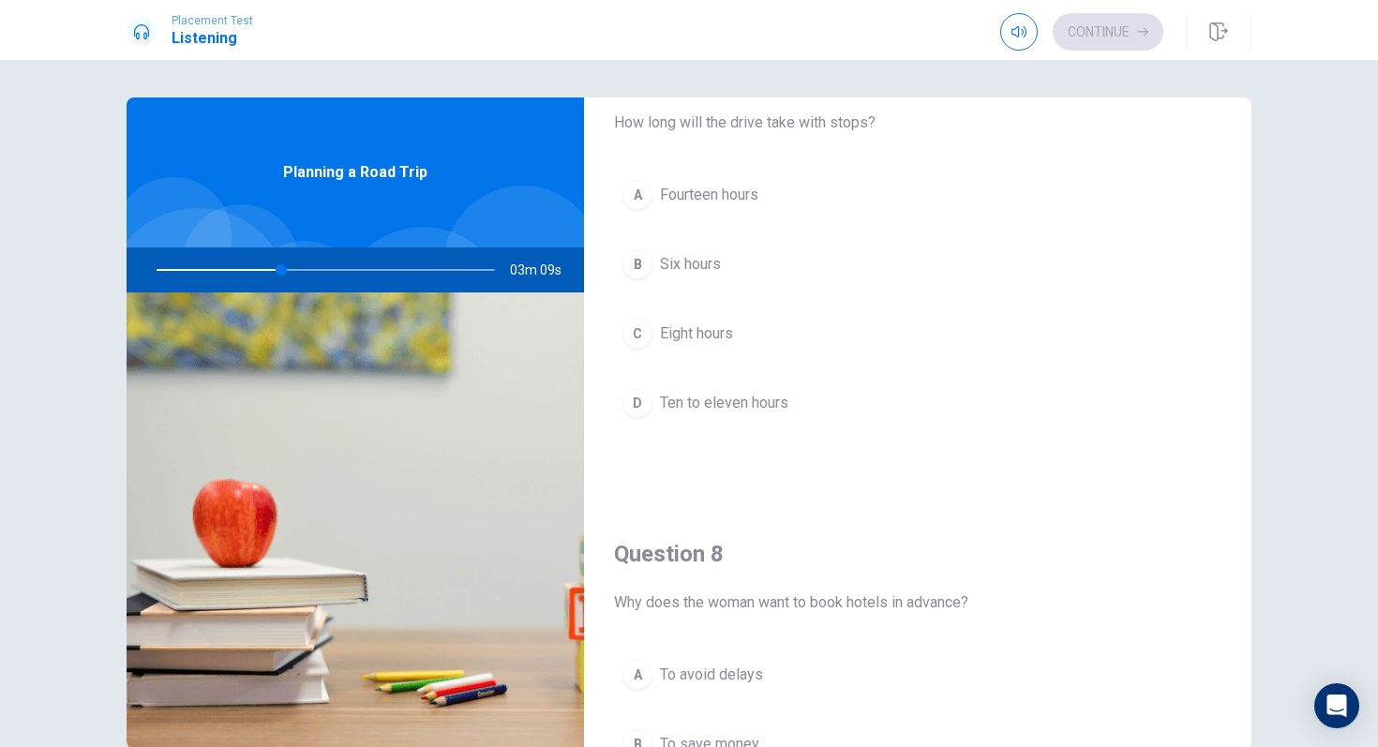
click at [722, 404] on span "Ten to eleven hours" at bounding box center [724, 403] width 128 height 22
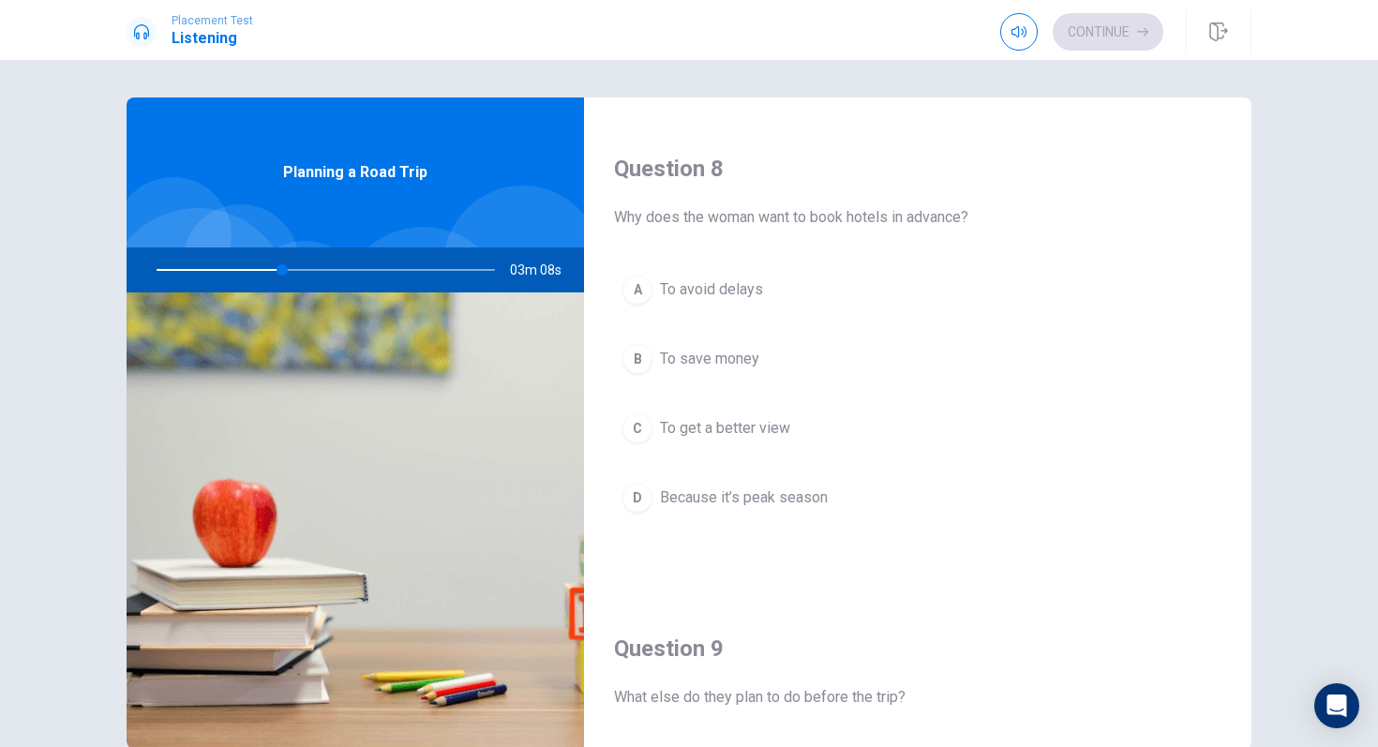
scroll to position [946, 0]
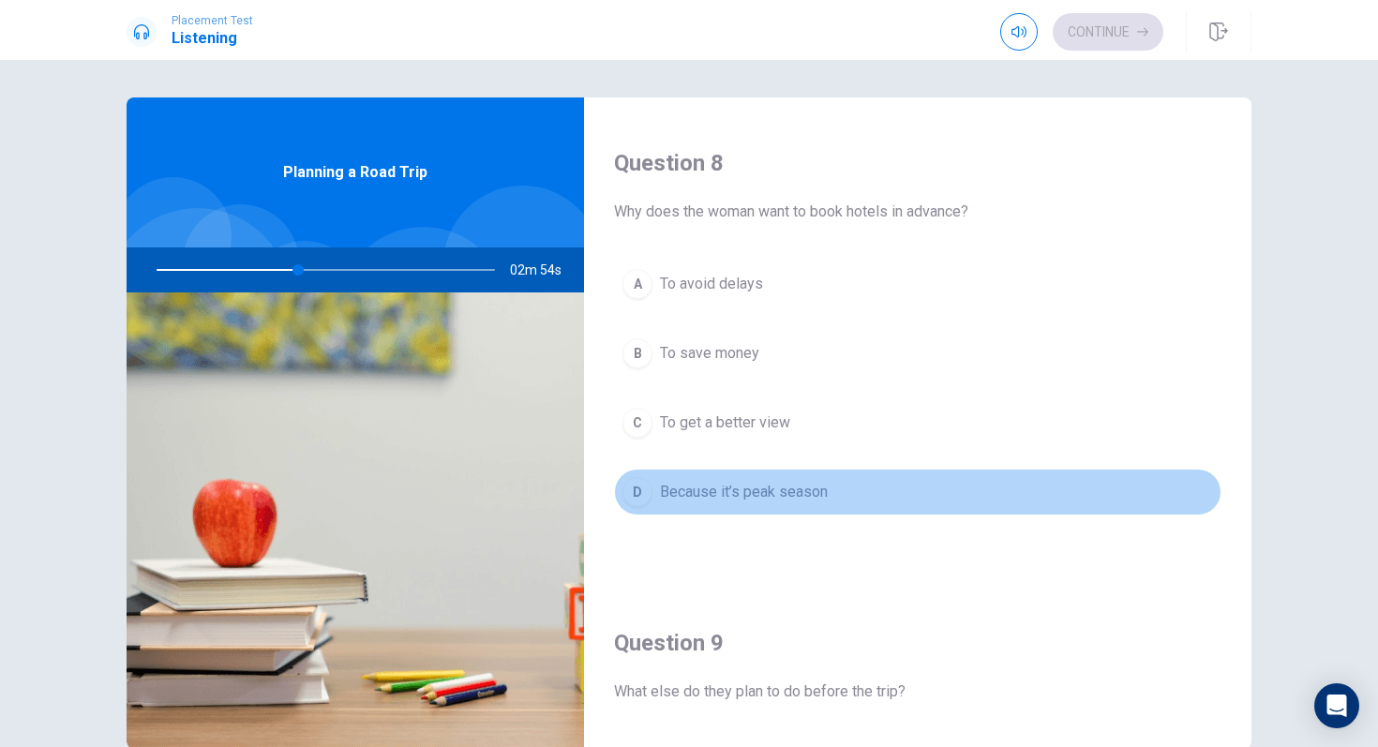
click at [727, 493] on span "Because it’s peak season" at bounding box center [744, 492] width 168 height 22
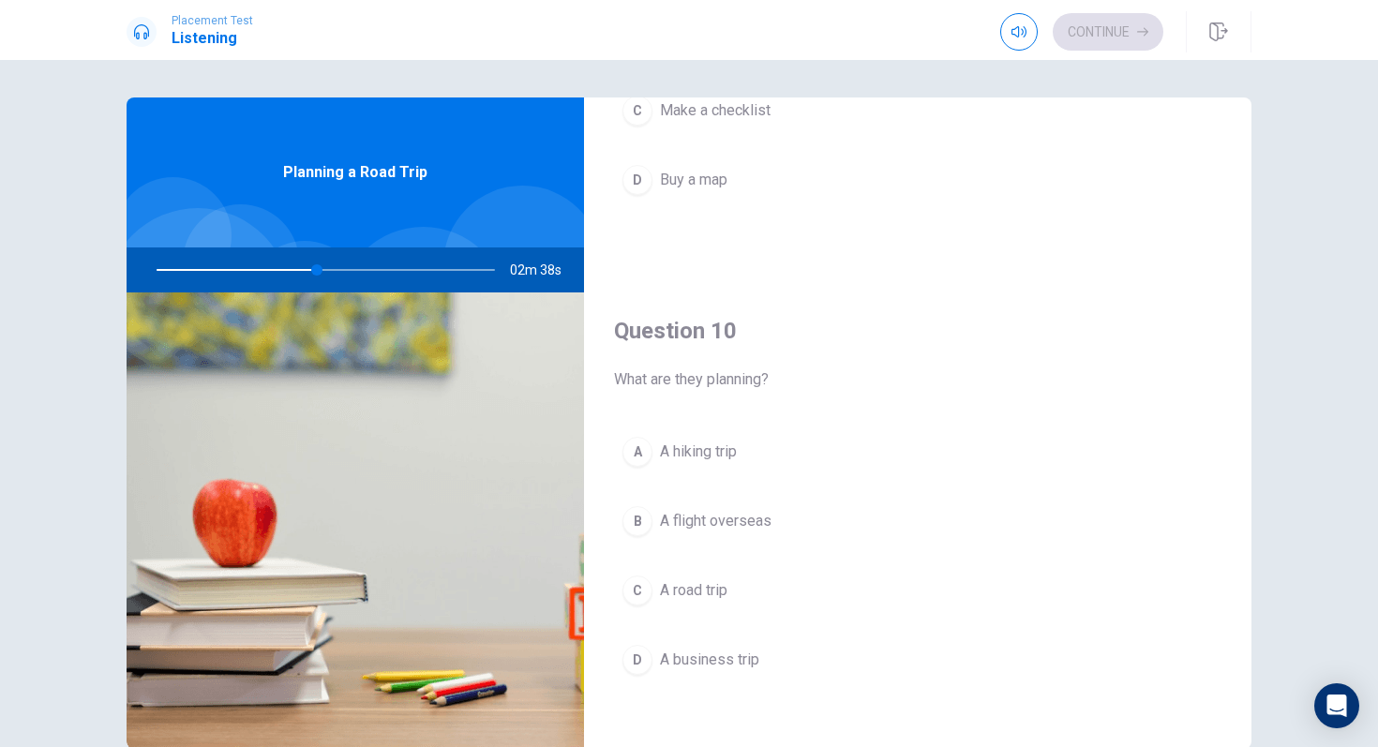
scroll to position [1735, 0]
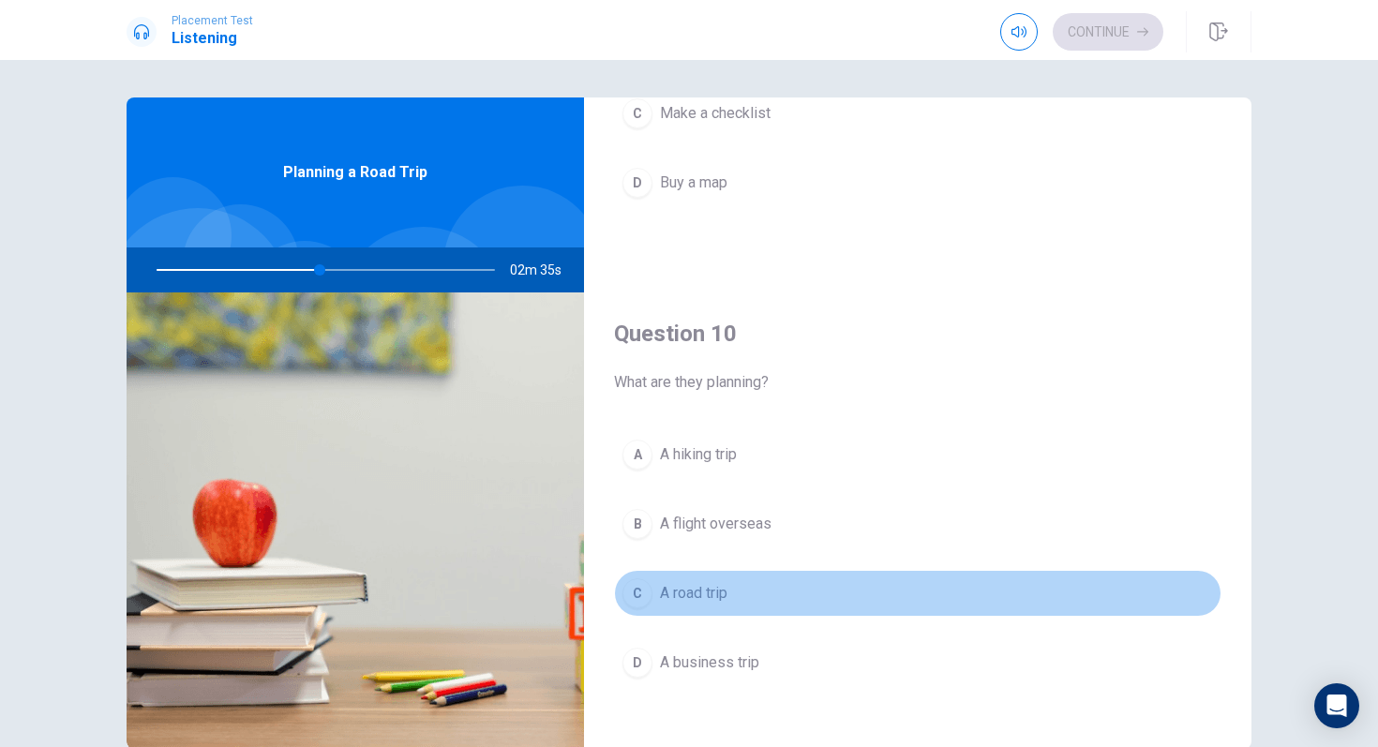
click at [695, 595] on span "A road trip" at bounding box center [693, 593] width 67 height 22
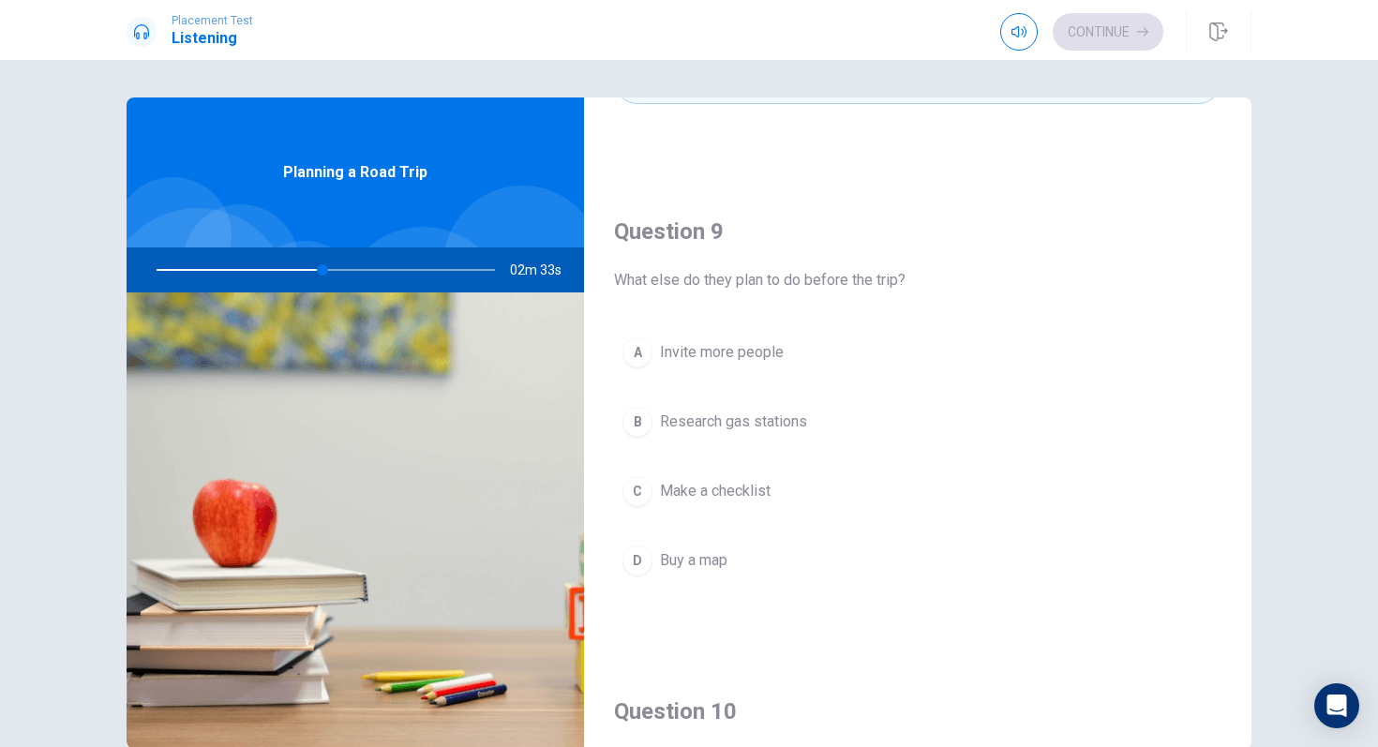
scroll to position [1376, 0]
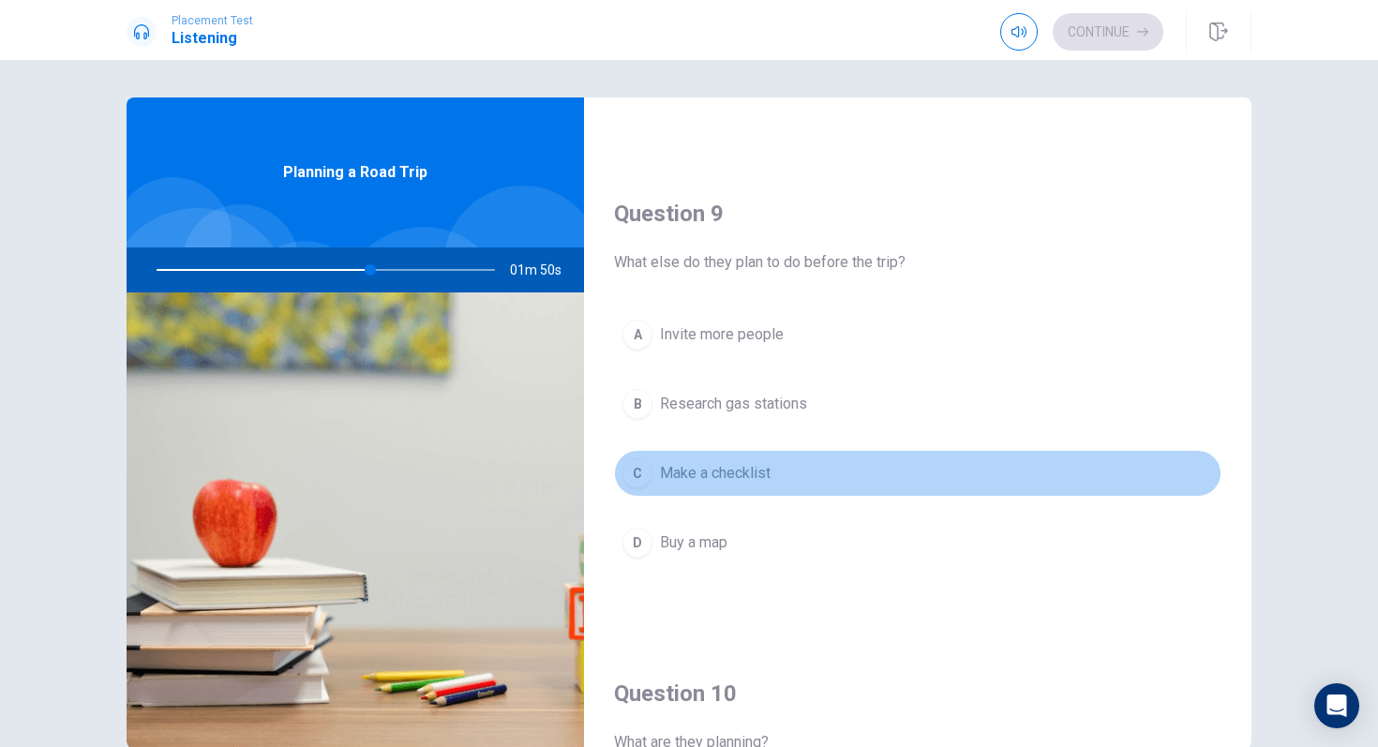
click at [709, 478] on span "Make a checklist" at bounding box center [715, 473] width 111 height 22
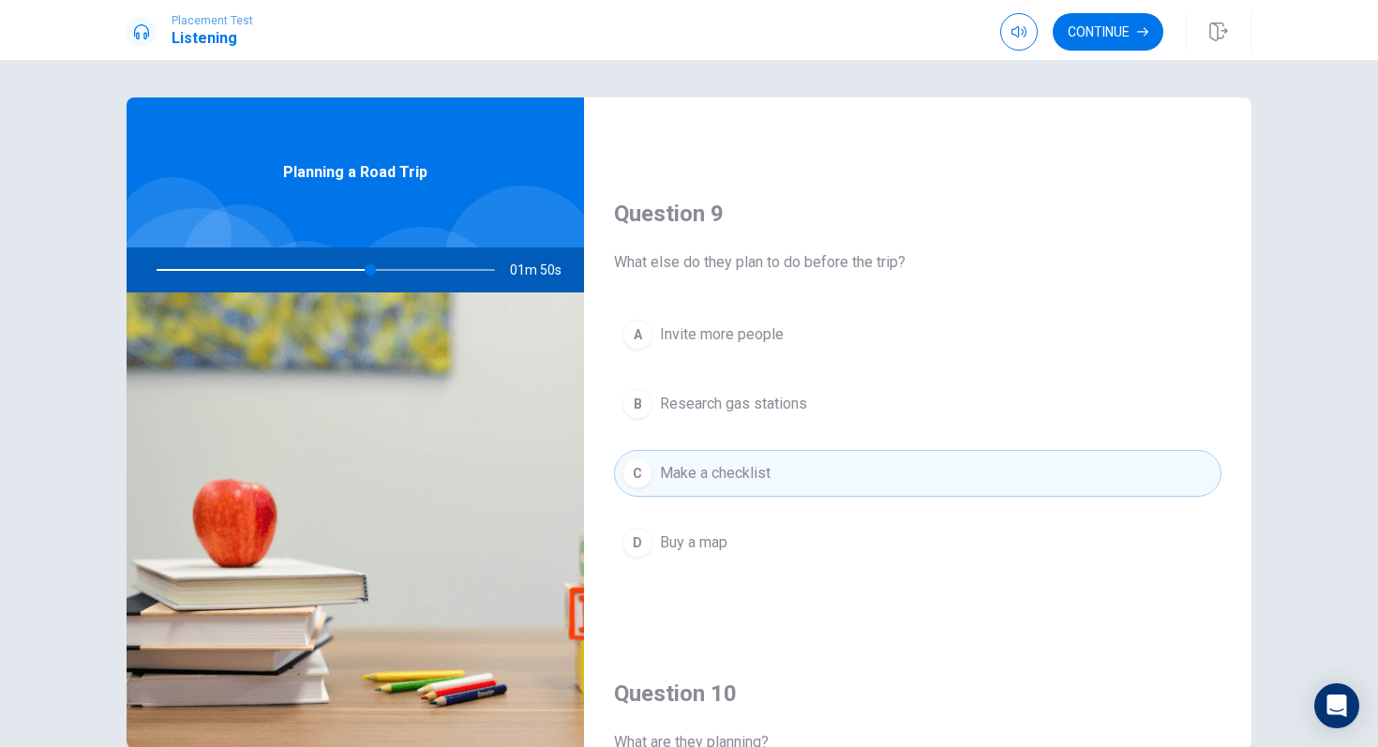
scroll to position [1748, 0]
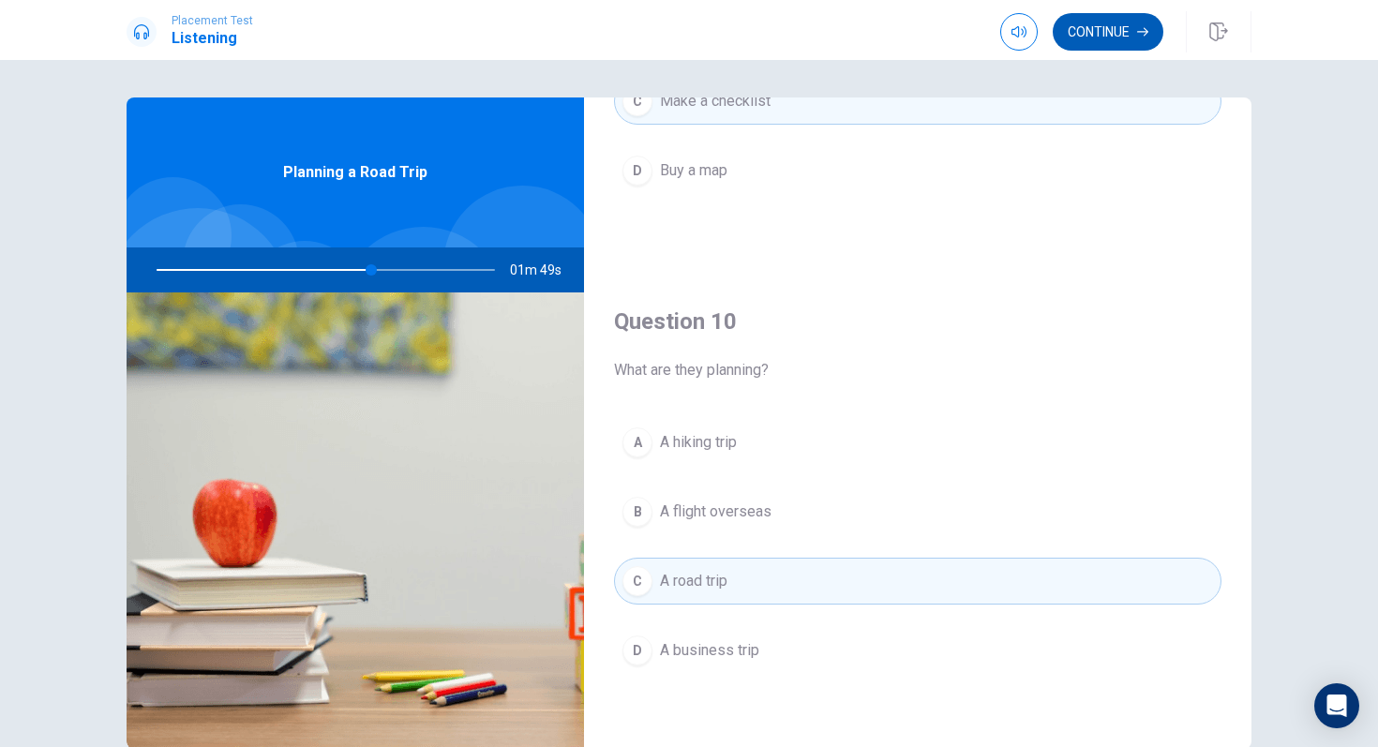
click at [1090, 44] on button "Continue" at bounding box center [1107, 31] width 111 height 37
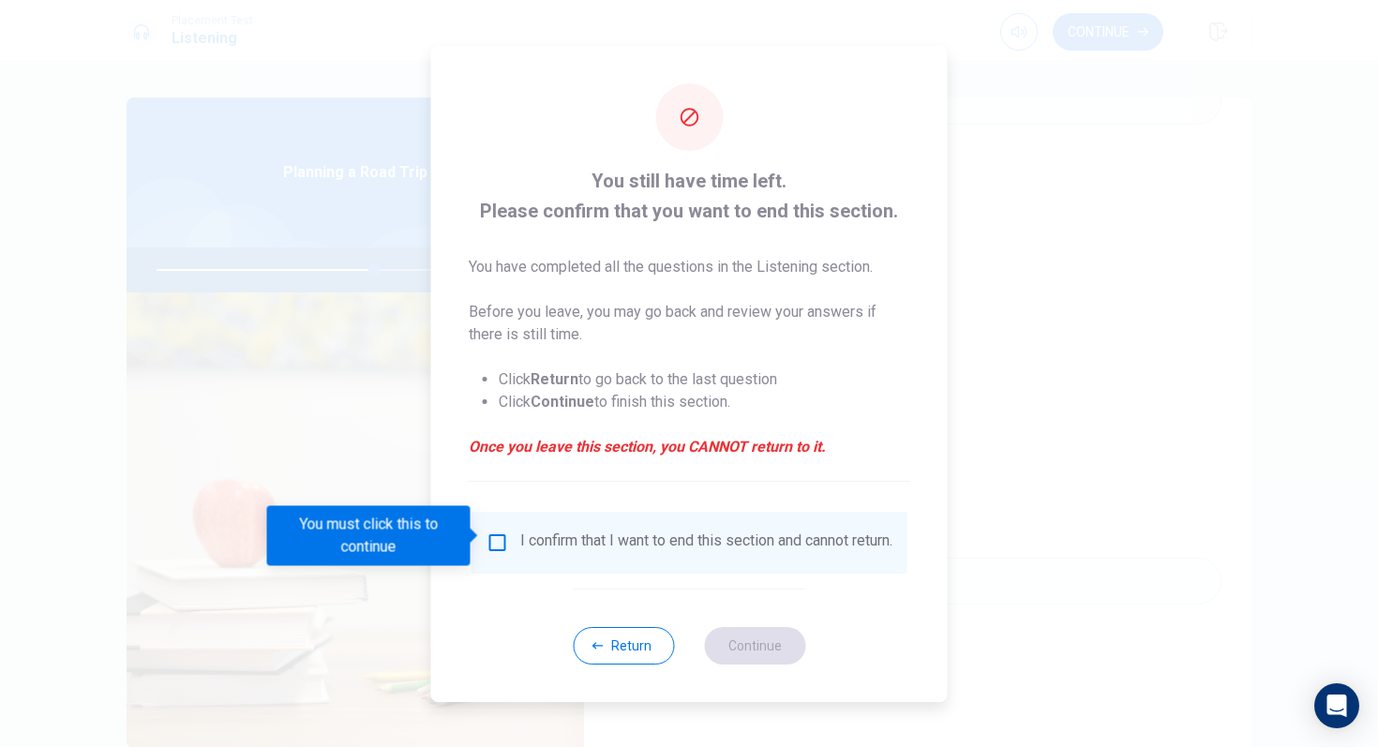
click at [541, 544] on div "I confirm that I want to end this section and cannot return." at bounding box center [706, 542] width 372 height 22
click at [497, 541] on input "You must click this to continue" at bounding box center [497, 542] width 22 height 22
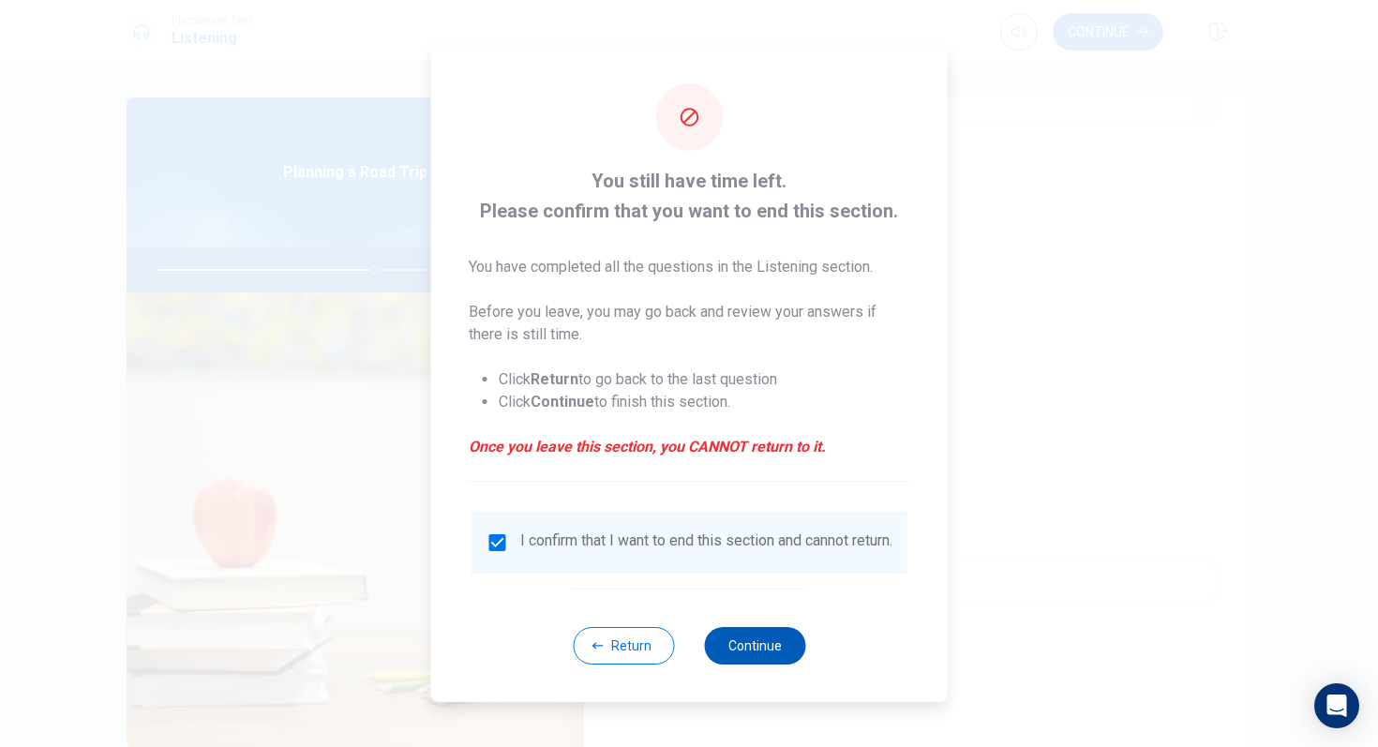
click at [729, 636] on button "Continue" at bounding box center [754, 645] width 101 height 37
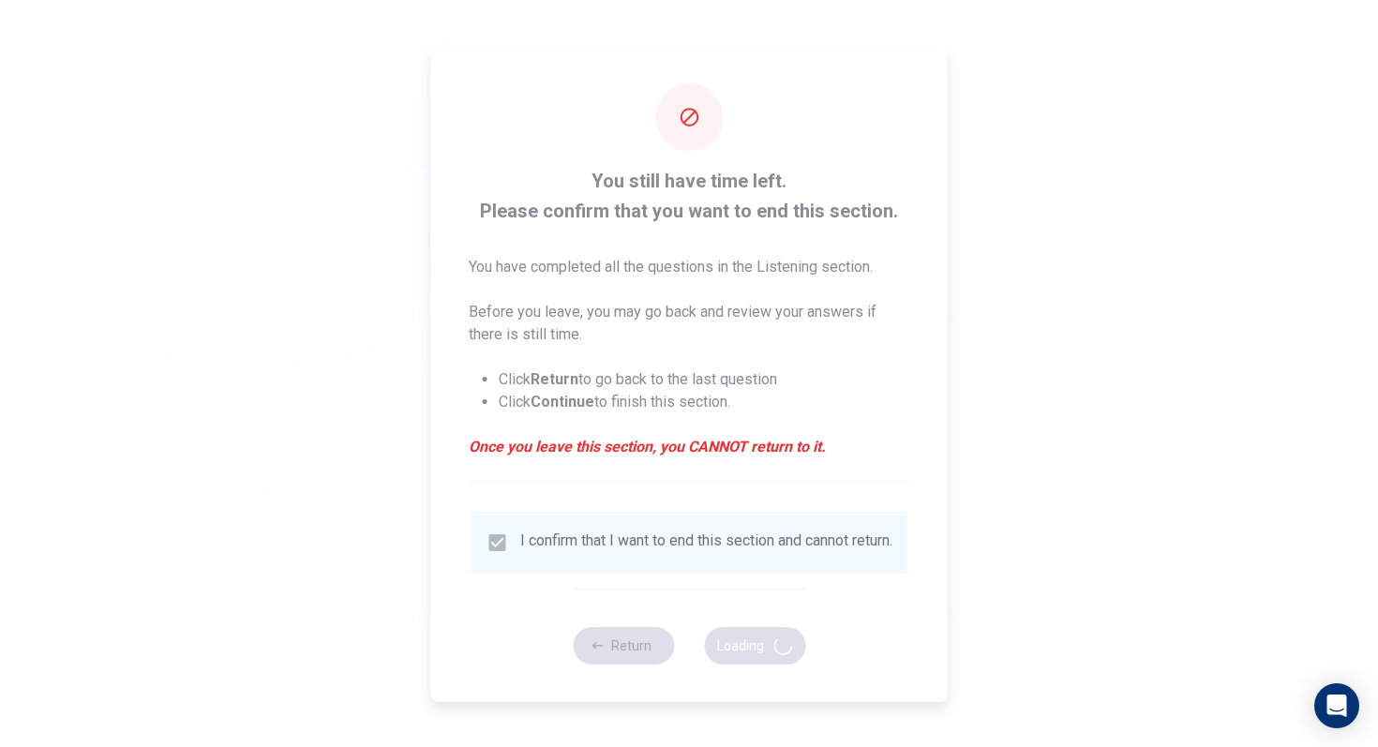
type input "65"
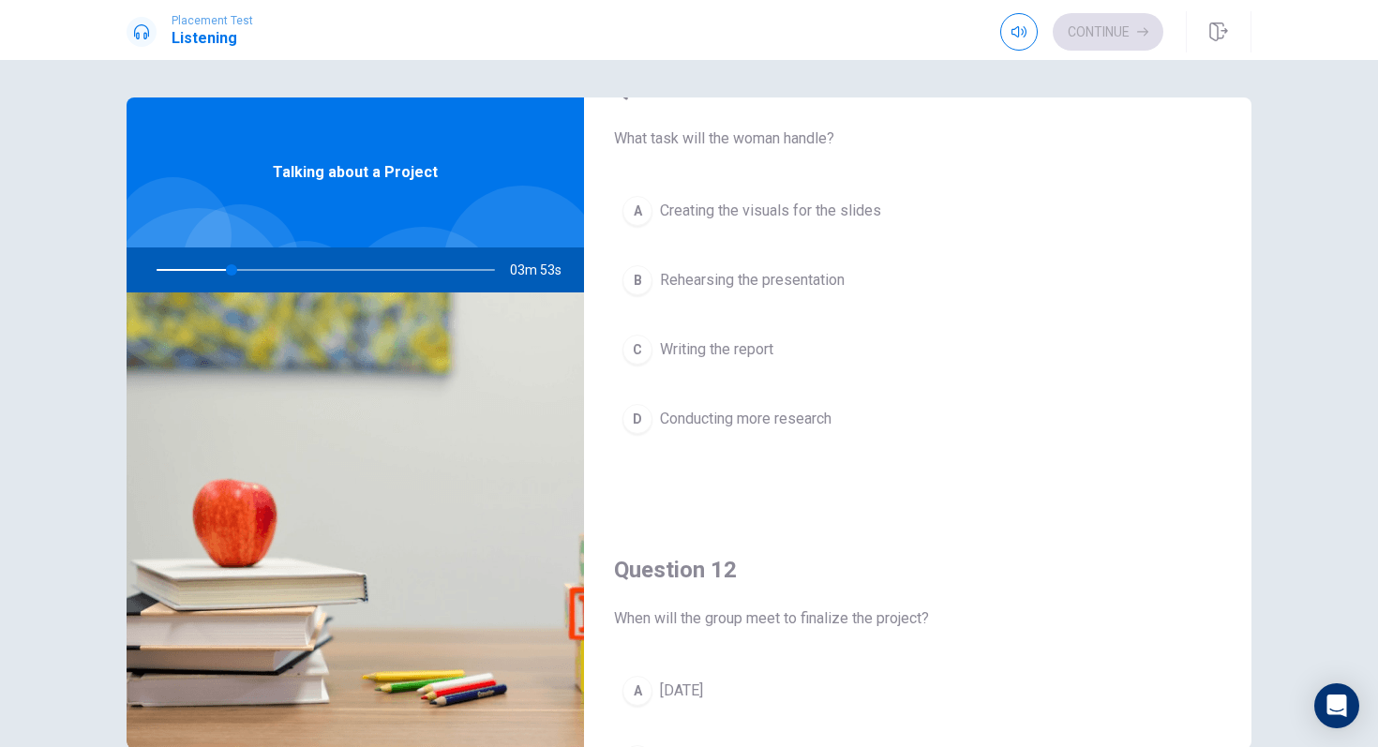
scroll to position [0, 0]
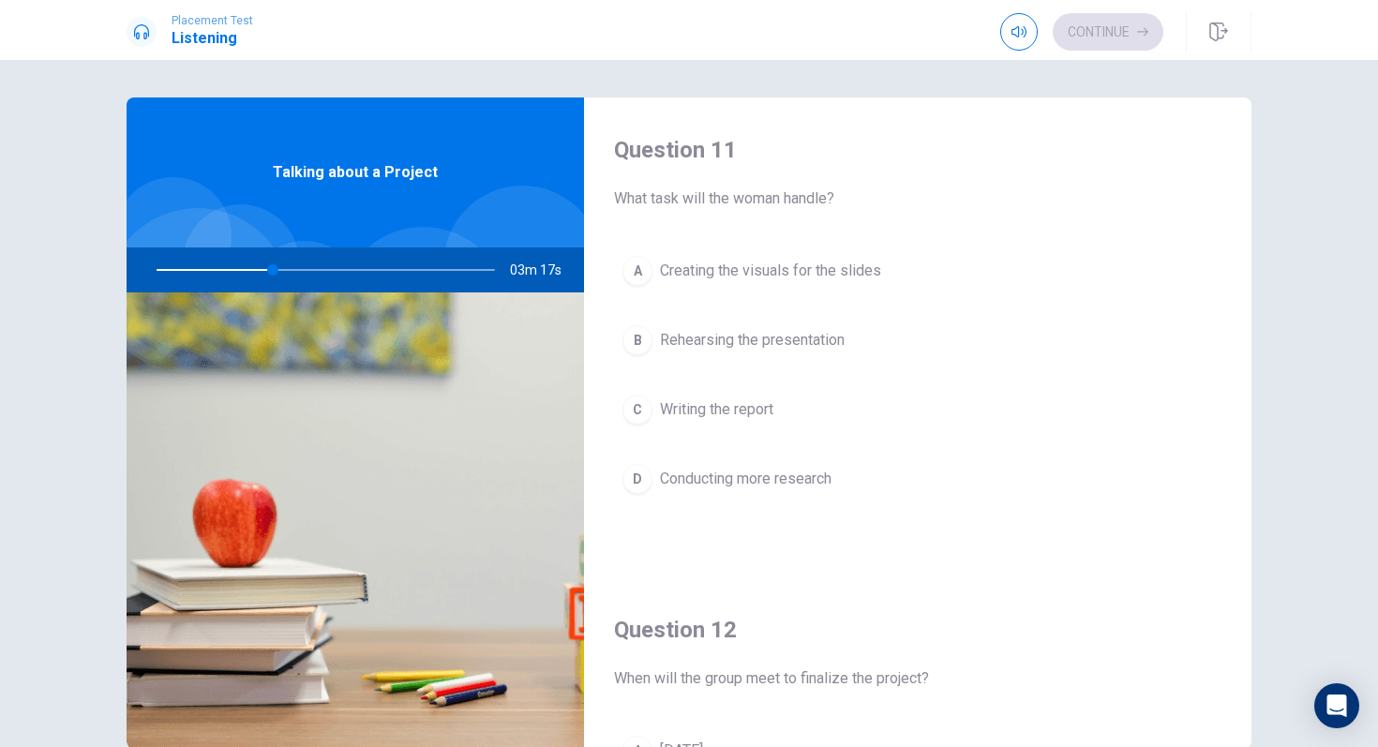
click at [737, 425] on button "C Writing the report" at bounding box center [917, 409] width 607 height 47
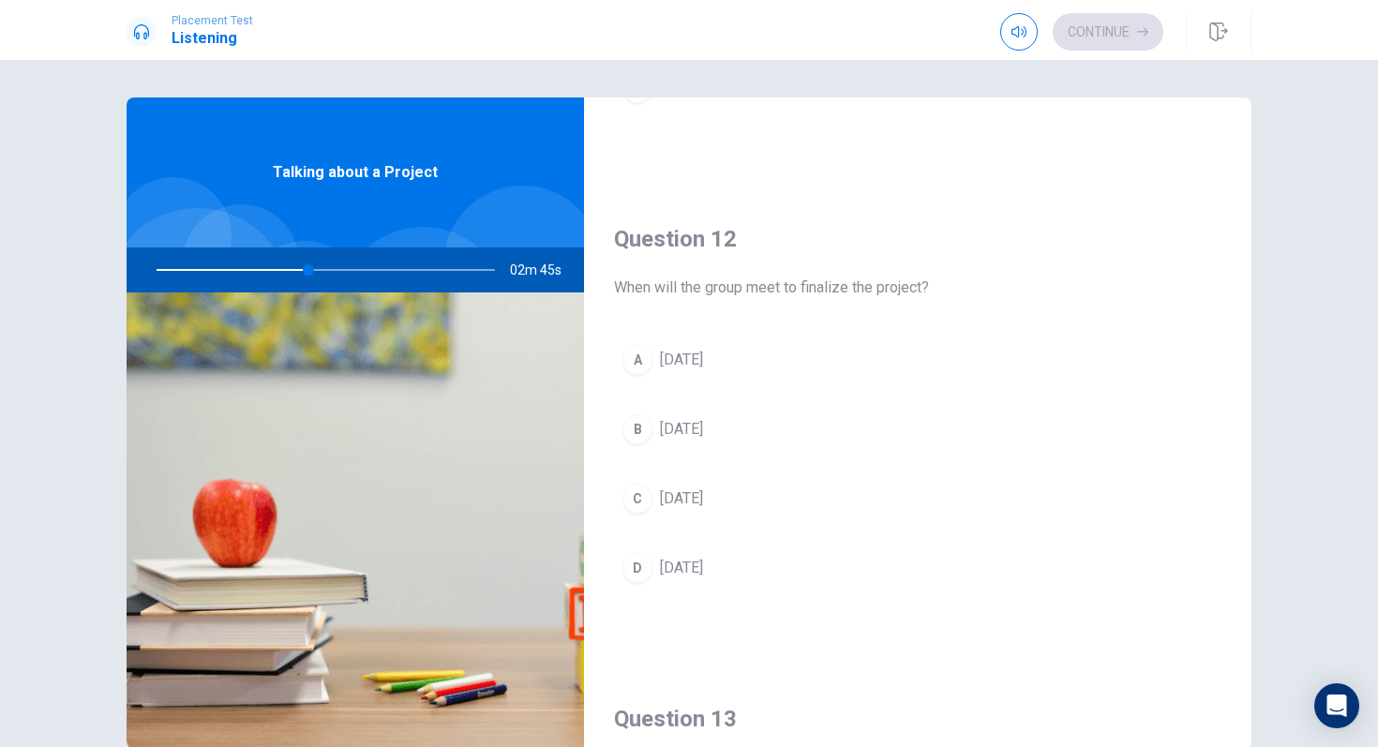
scroll to position [393, 0]
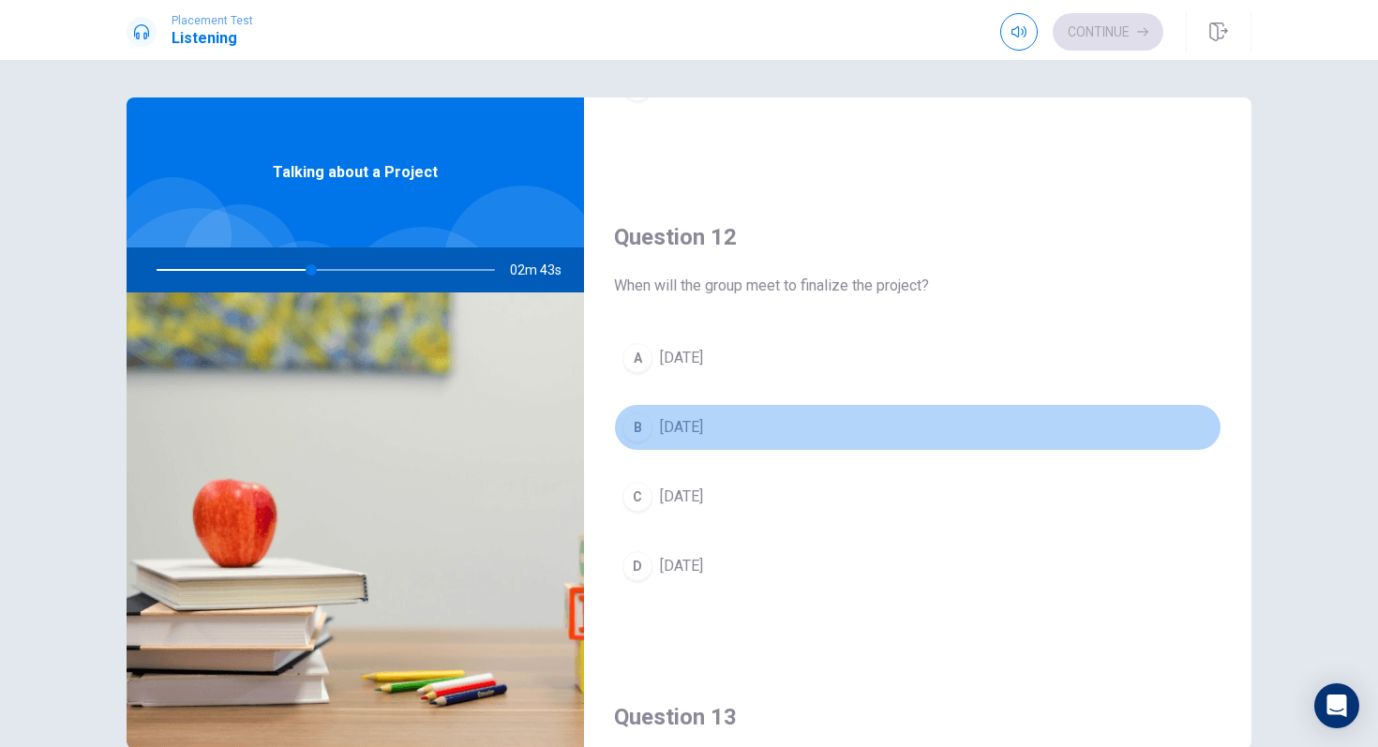
click at [685, 436] on span "[DATE]" at bounding box center [681, 427] width 43 height 22
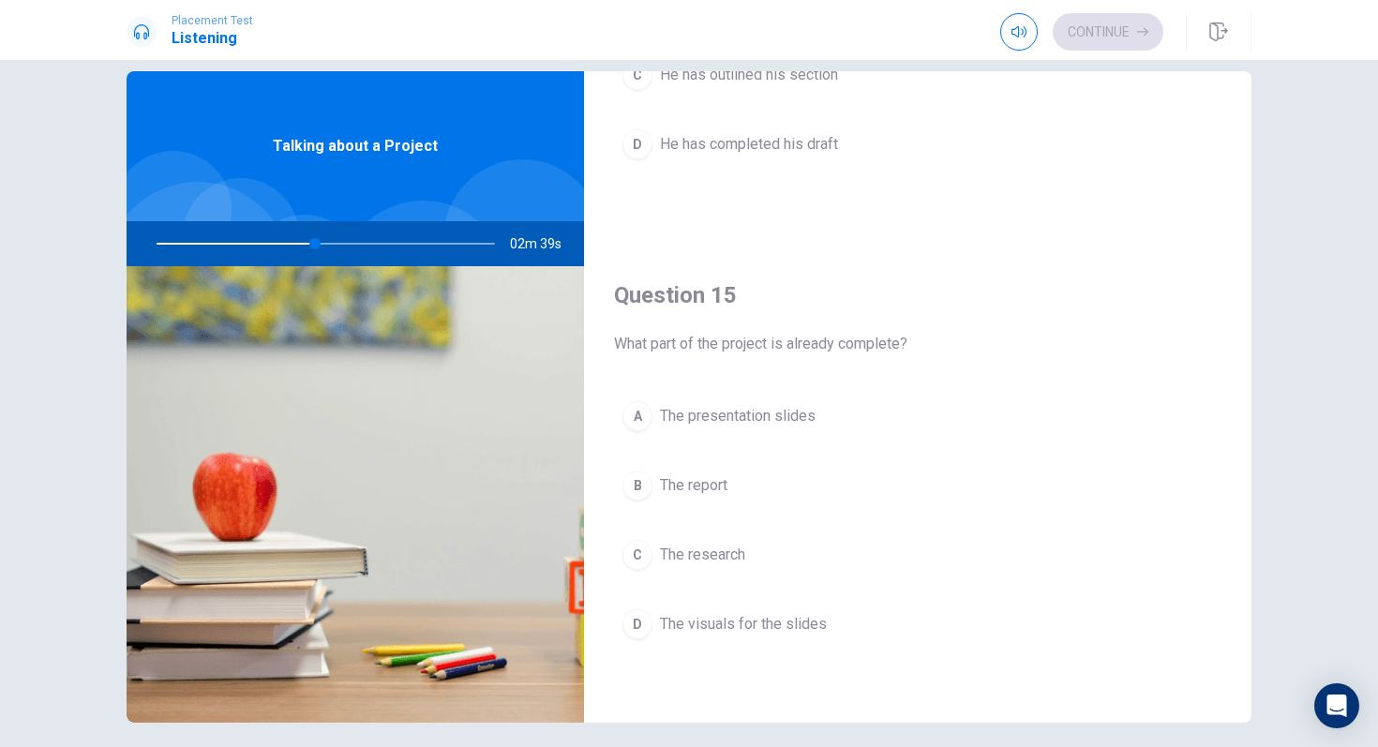
scroll to position [37, 0]
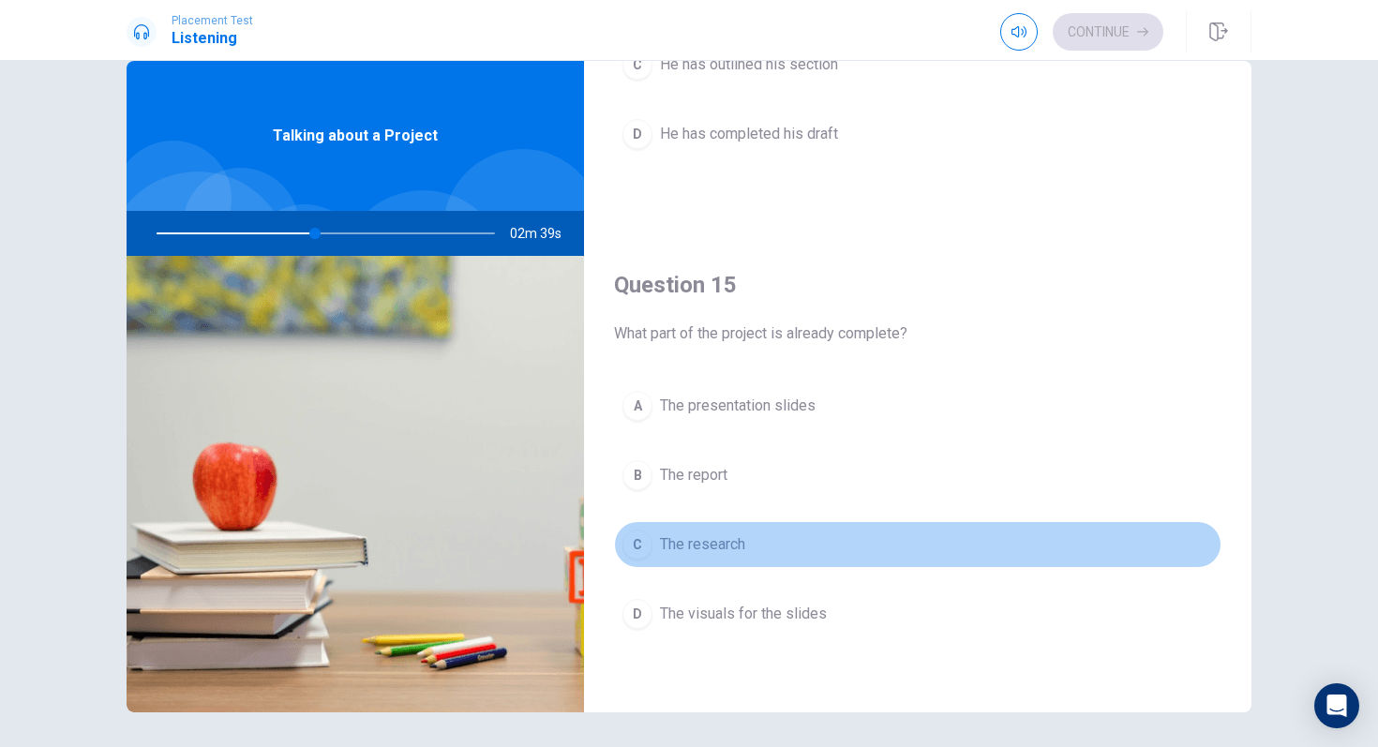
click at [692, 527] on button "C The research" at bounding box center [917, 544] width 607 height 47
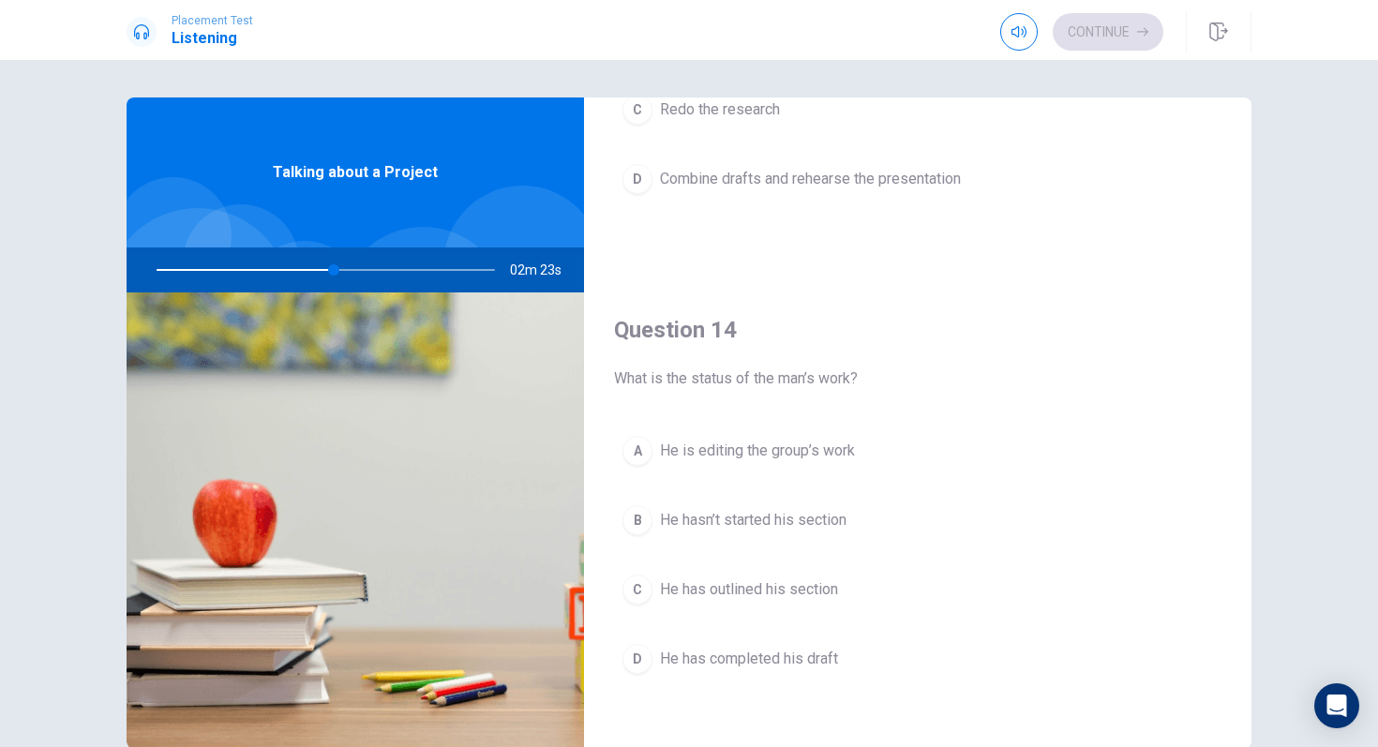
scroll to position [1261, 0]
click at [714, 520] on span "He hasn’t started his section" at bounding box center [753, 518] width 186 height 22
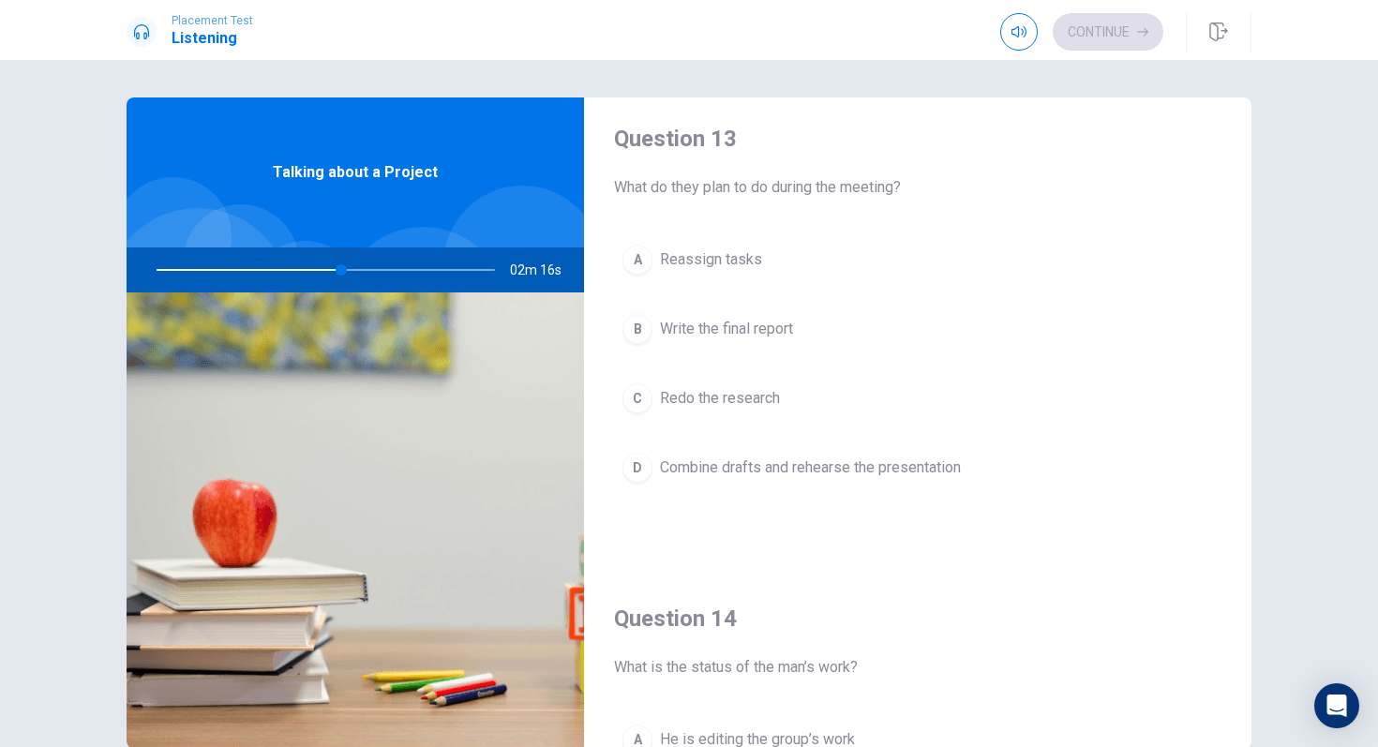
scroll to position [923, 0]
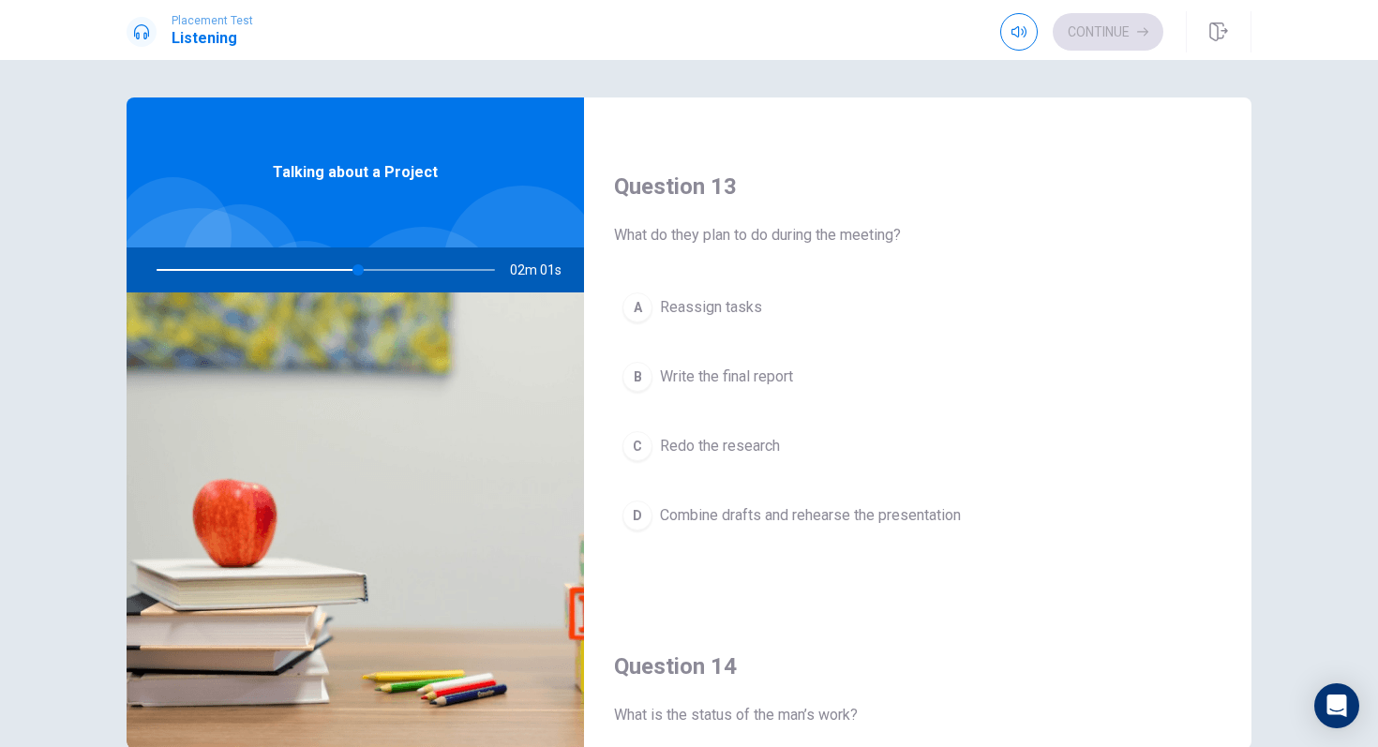
click at [737, 382] on span "Write the final report" at bounding box center [726, 376] width 133 height 22
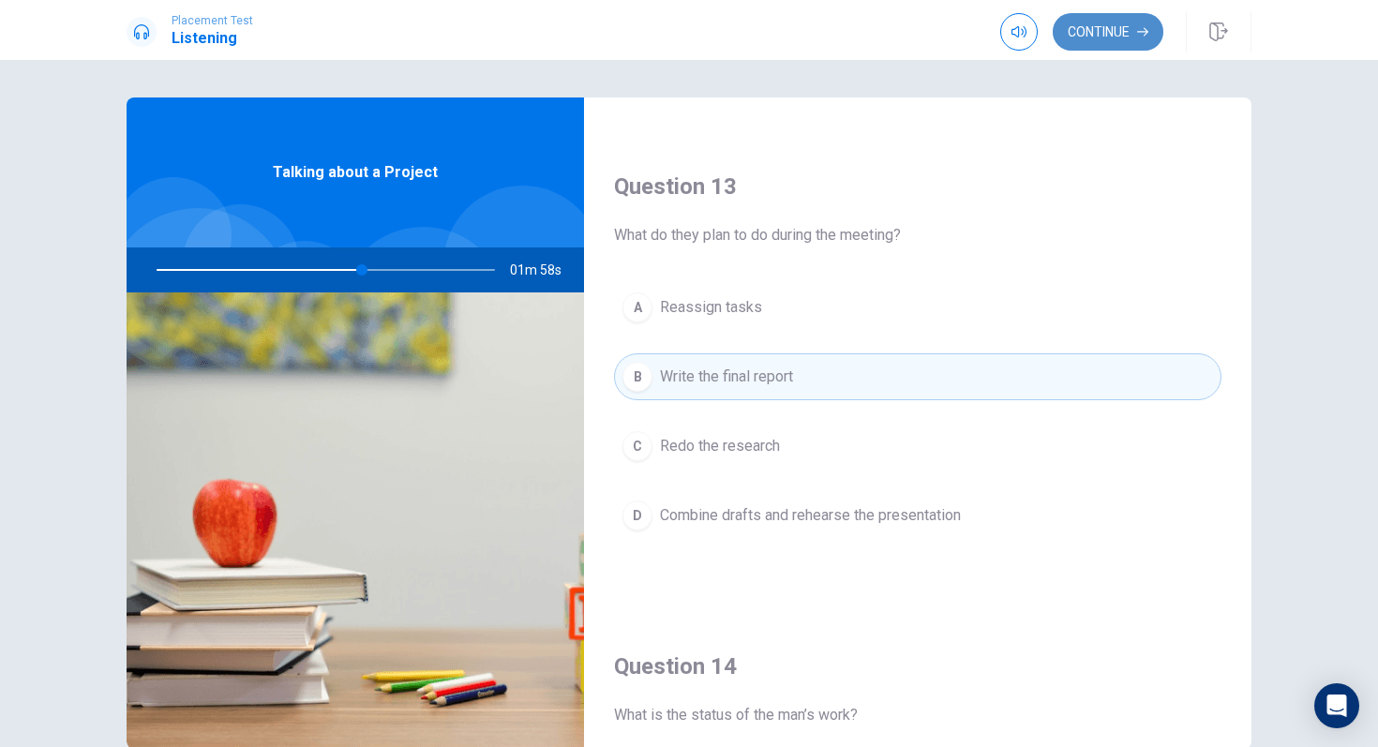
click at [1067, 39] on button "Continue" at bounding box center [1107, 31] width 111 height 37
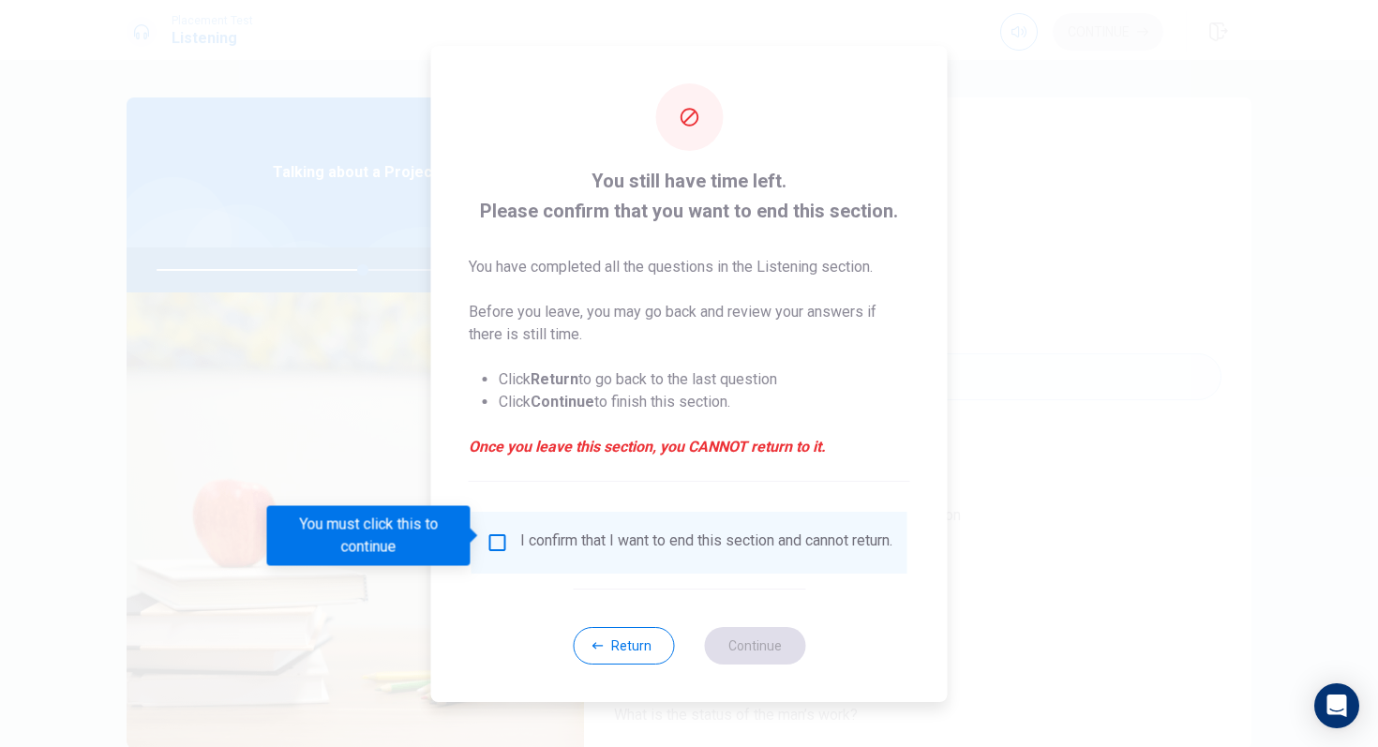
click at [602, 542] on div "I confirm that I want to end this section and cannot return." at bounding box center [706, 542] width 372 height 22
click at [501, 534] on input "You must click this to continue" at bounding box center [497, 542] width 22 height 22
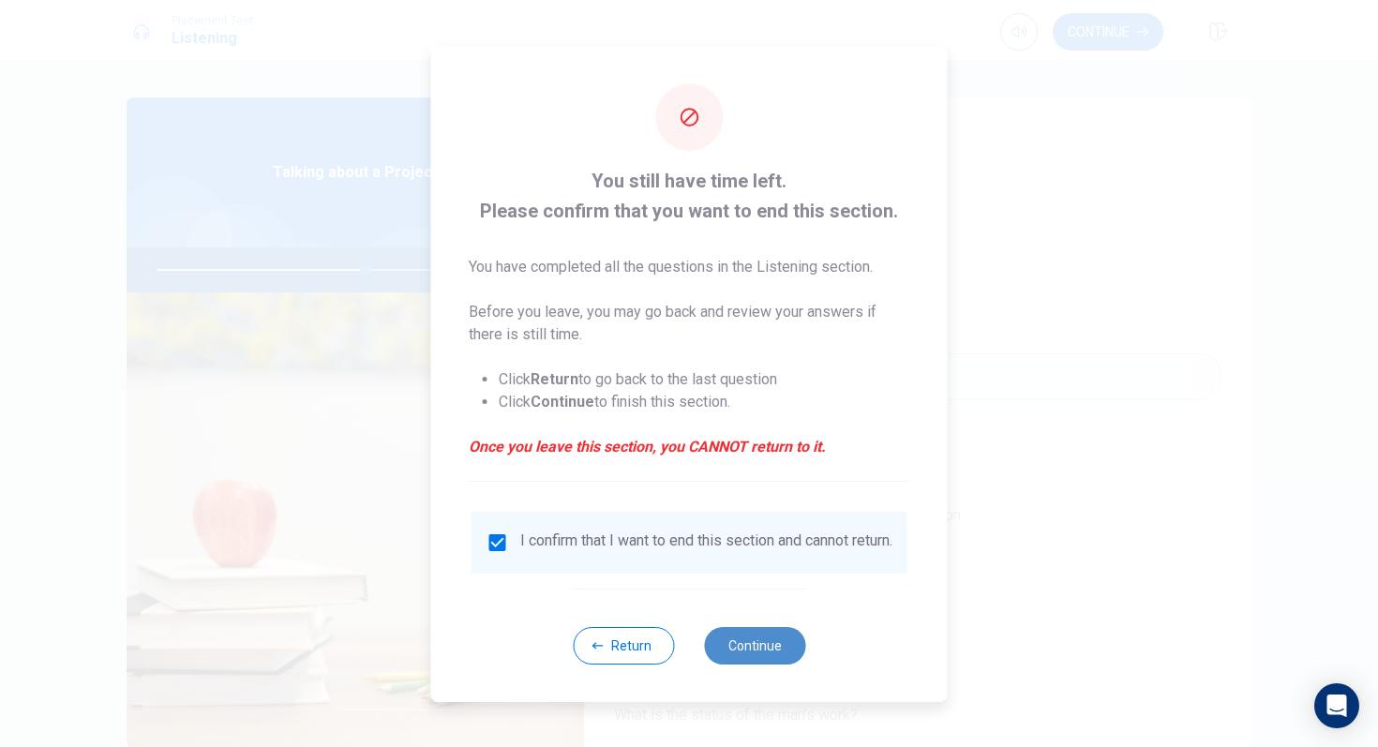
click at [761, 649] on button "Continue" at bounding box center [754, 645] width 101 height 37
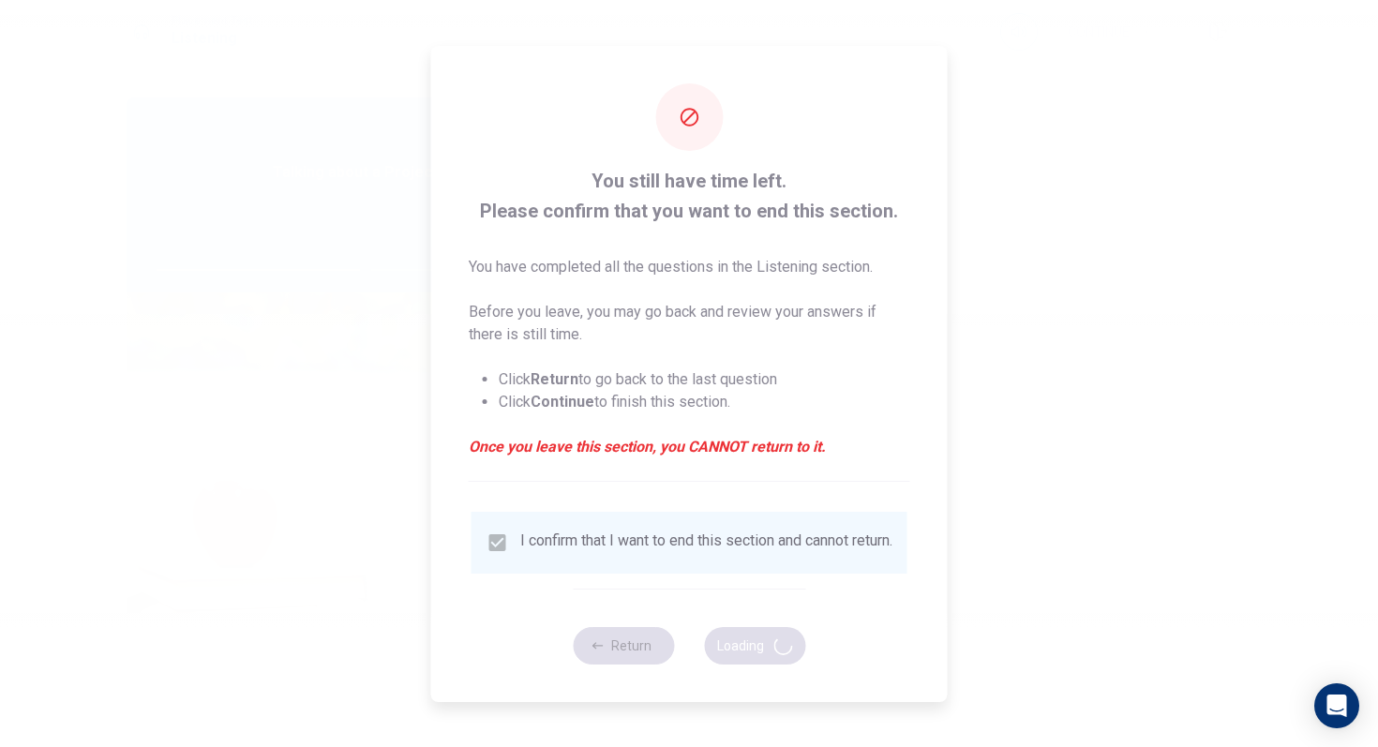
type input "62"
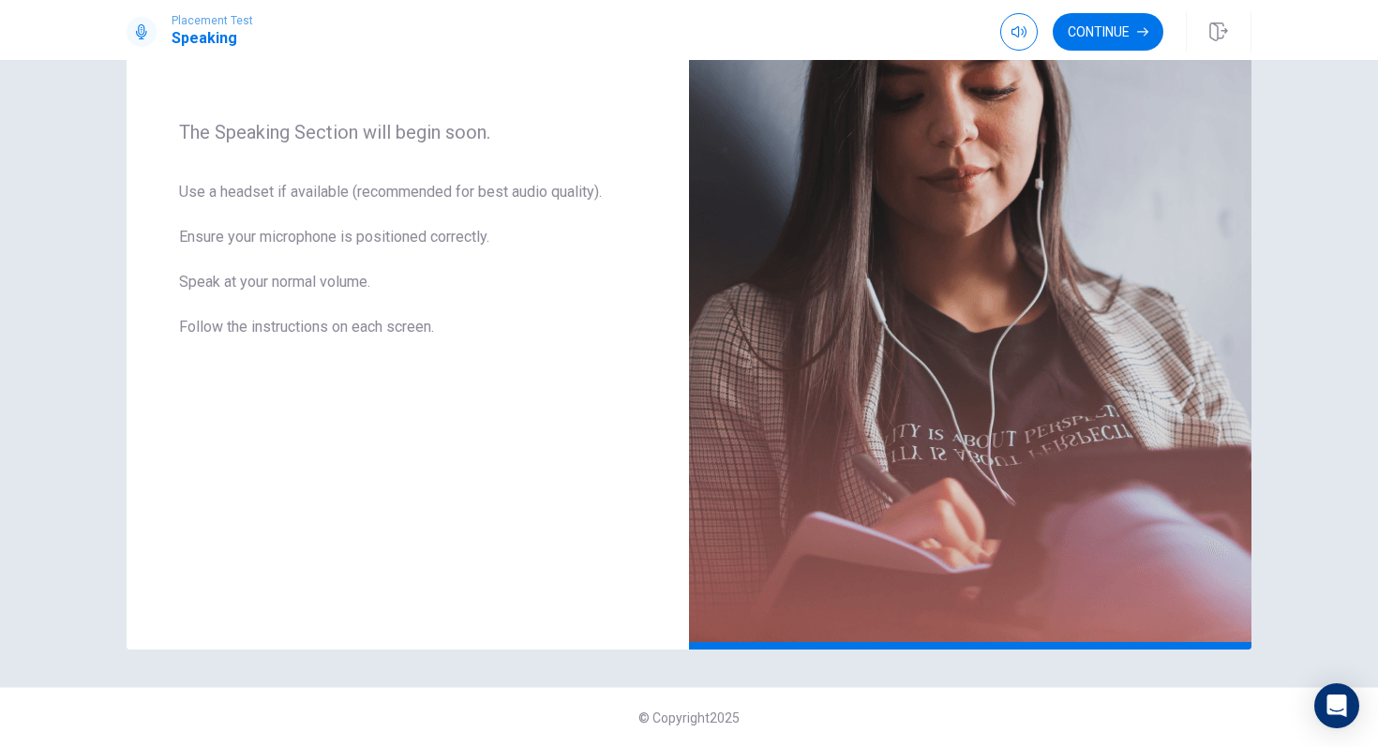
scroll to position [0, 0]
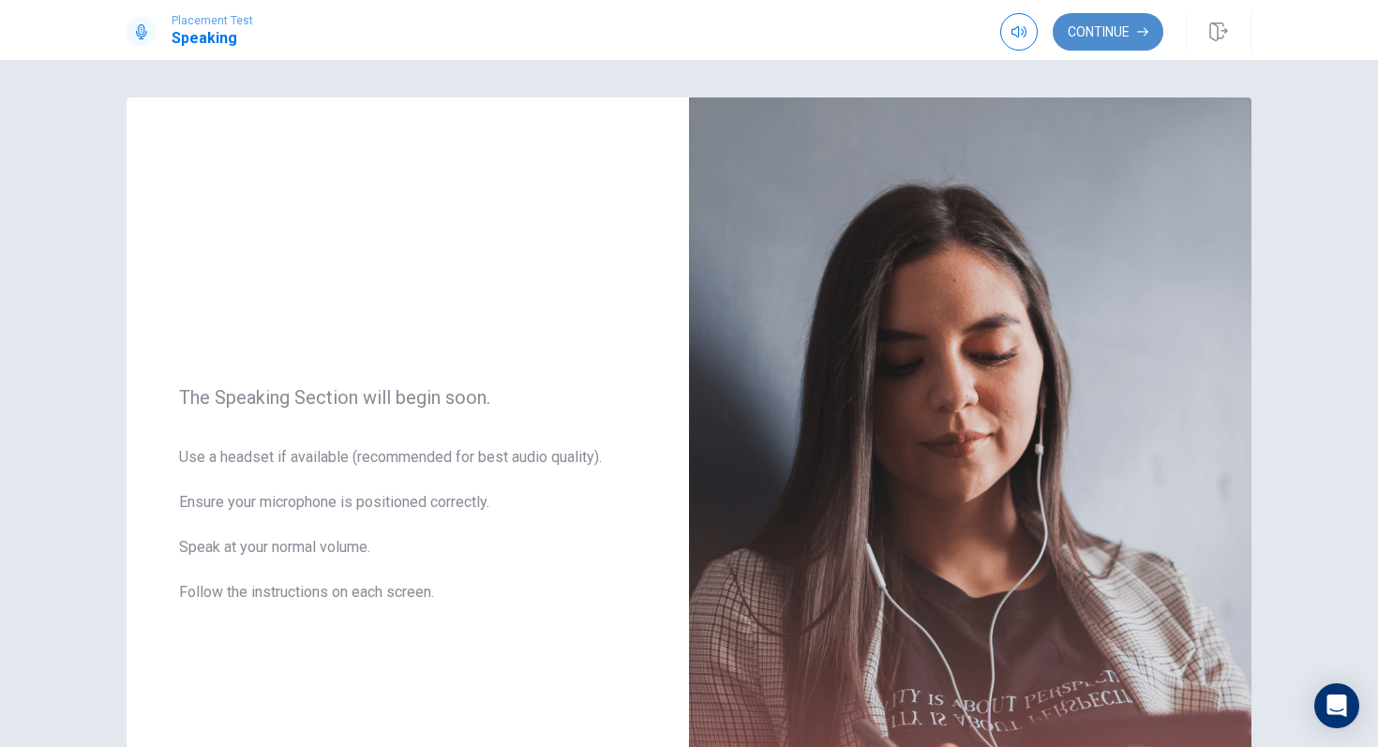
click at [1103, 36] on button "Continue" at bounding box center [1107, 31] width 111 height 37
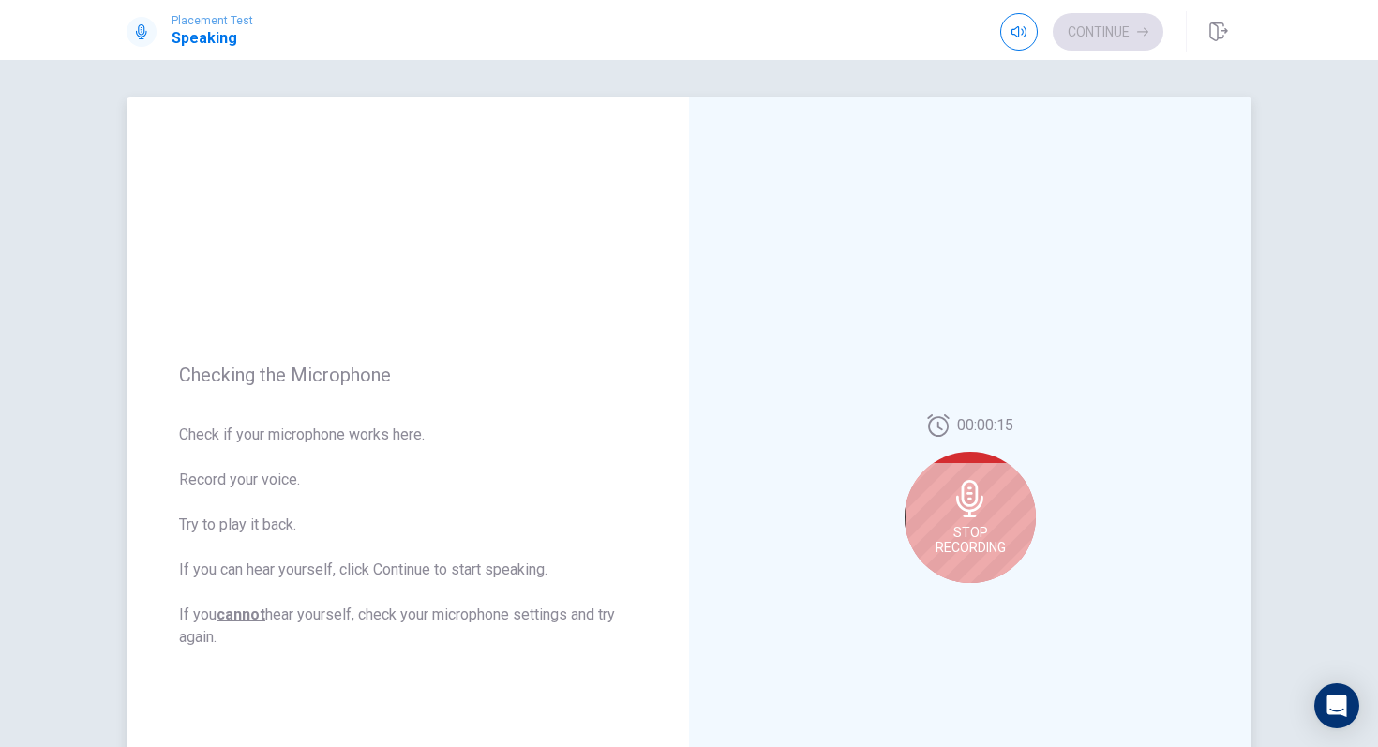
scroll to position [110, 0]
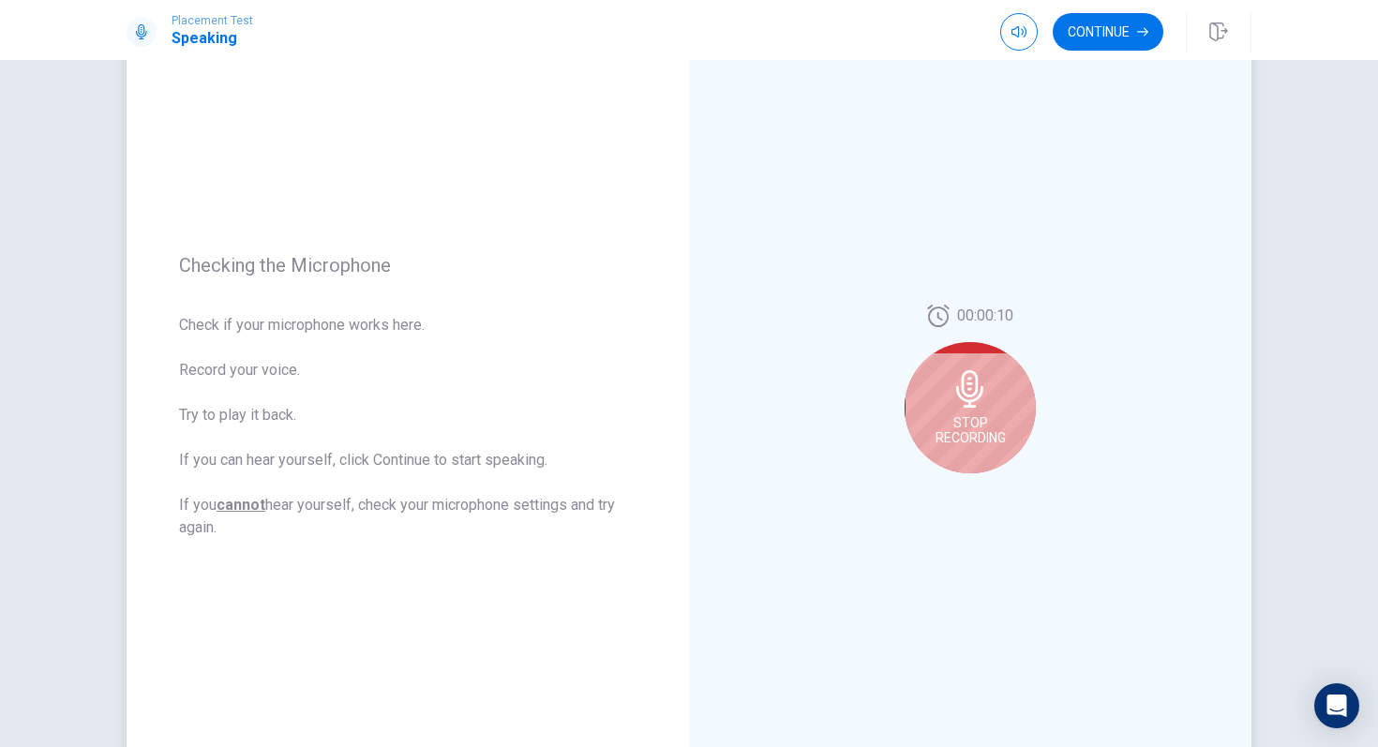
click at [951, 413] on div "Stop Recording" at bounding box center [969, 407] width 131 height 131
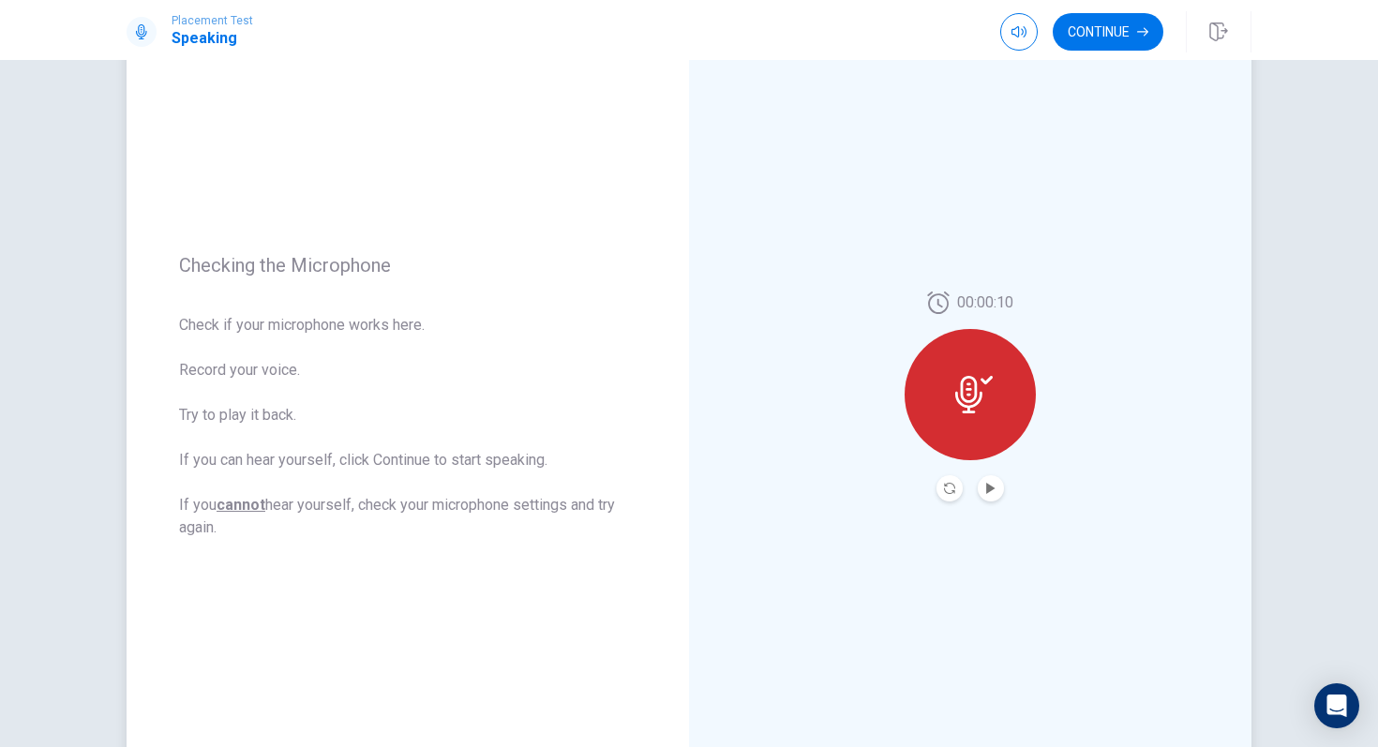
click at [976, 420] on div at bounding box center [969, 394] width 131 height 131
click at [987, 485] on icon "Play Audio" at bounding box center [990, 488] width 8 height 11
click at [993, 491] on icon "Pause Audio" at bounding box center [990, 488] width 9 height 11
click at [950, 490] on icon "Record Again" at bounding box center [949, 488] width 11 height 11
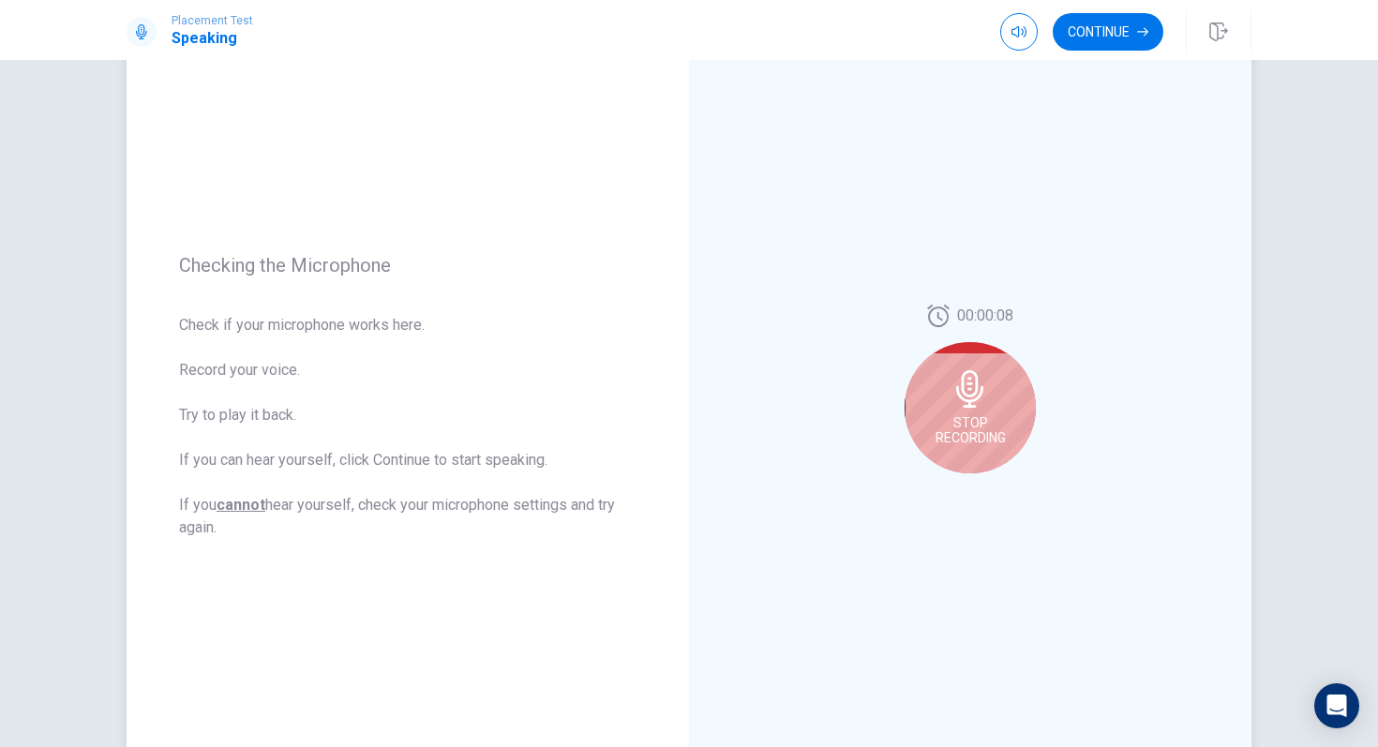
click at [983, 421] on span "Stop Recording" at bounding box center [970, 430] width 70 height 30
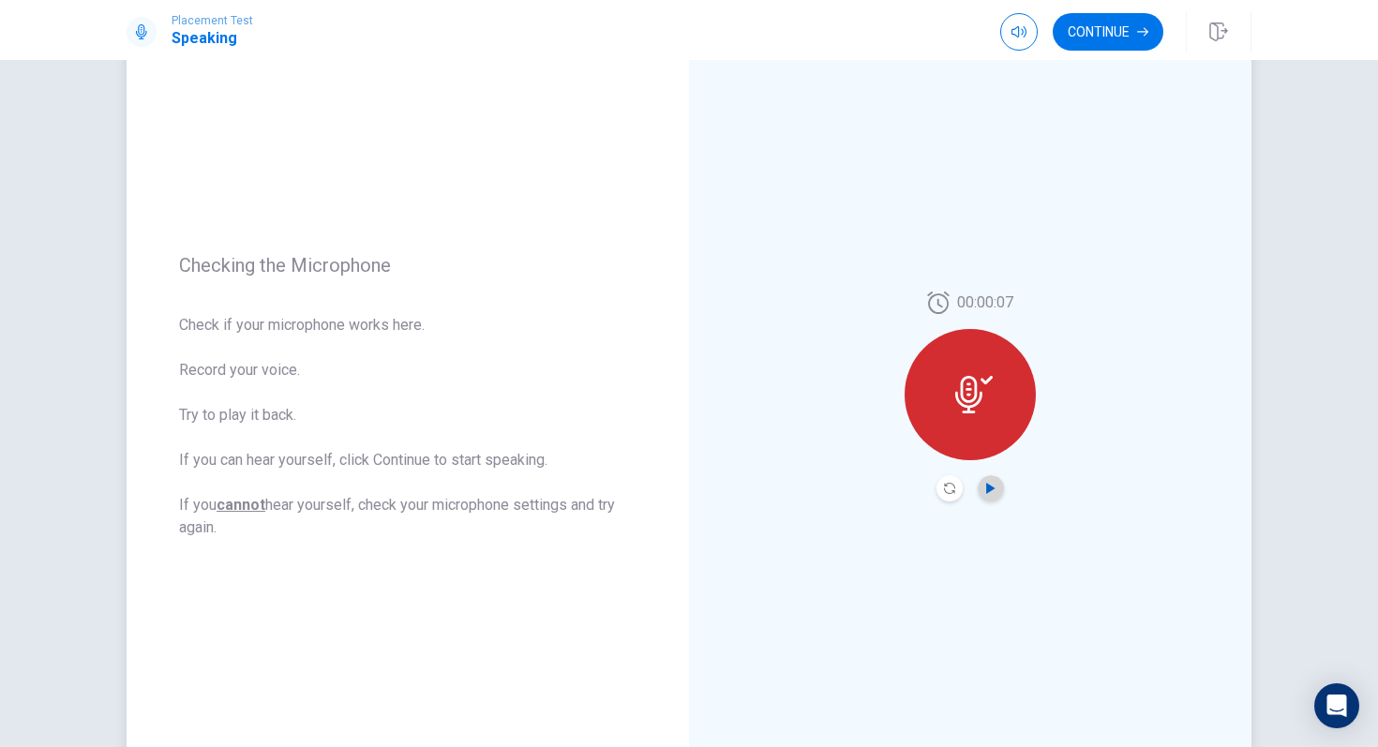
click at [990, 486] on icon "Play Audio" at bounding box center [990, 488] width 8 height 11
click at [975, 129] on div "00:00:07" at bounding box center [970, 396] width 562 height 817
click at [990, 487] on icon "Play Audio" at bounding box center [990, 488] width 8 height 11
click at [990, 487] on icon "Pause Audio" at bounding box center [990, 488] width 11 height 11
click at [1102, 43] on button "Continue" at bounding box center [1107, 31] width 111 height 37
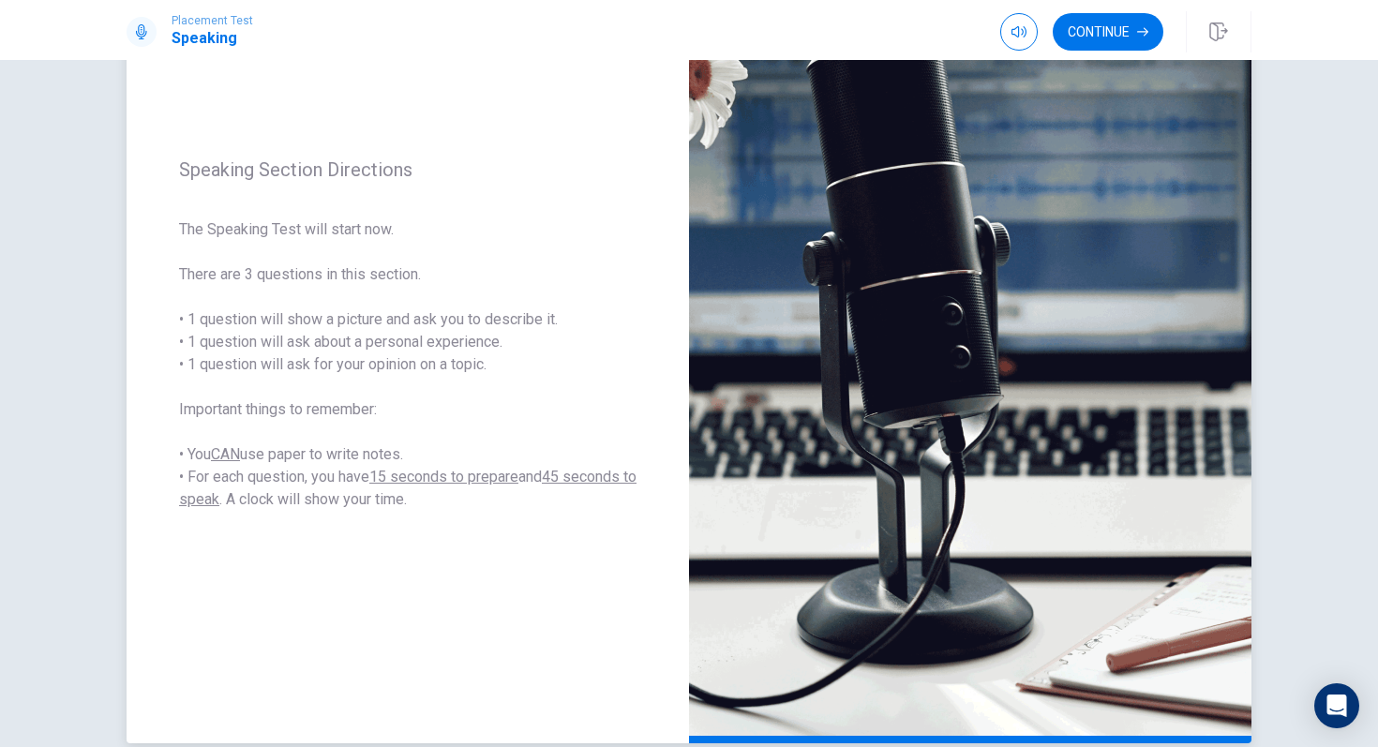
scroll to position [182, 0]
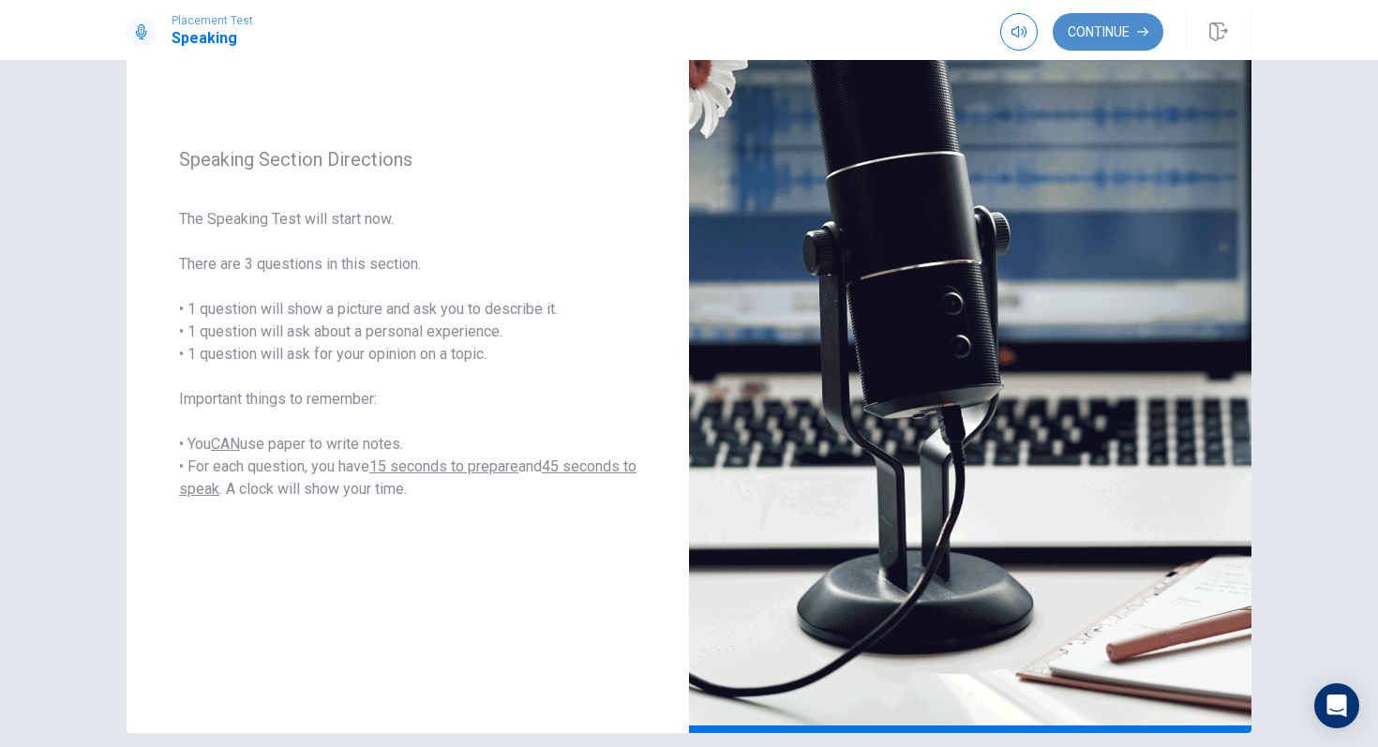
click at [1118, 36] on button "Continue" at bounding box center [1107, 31] width 111 height 37
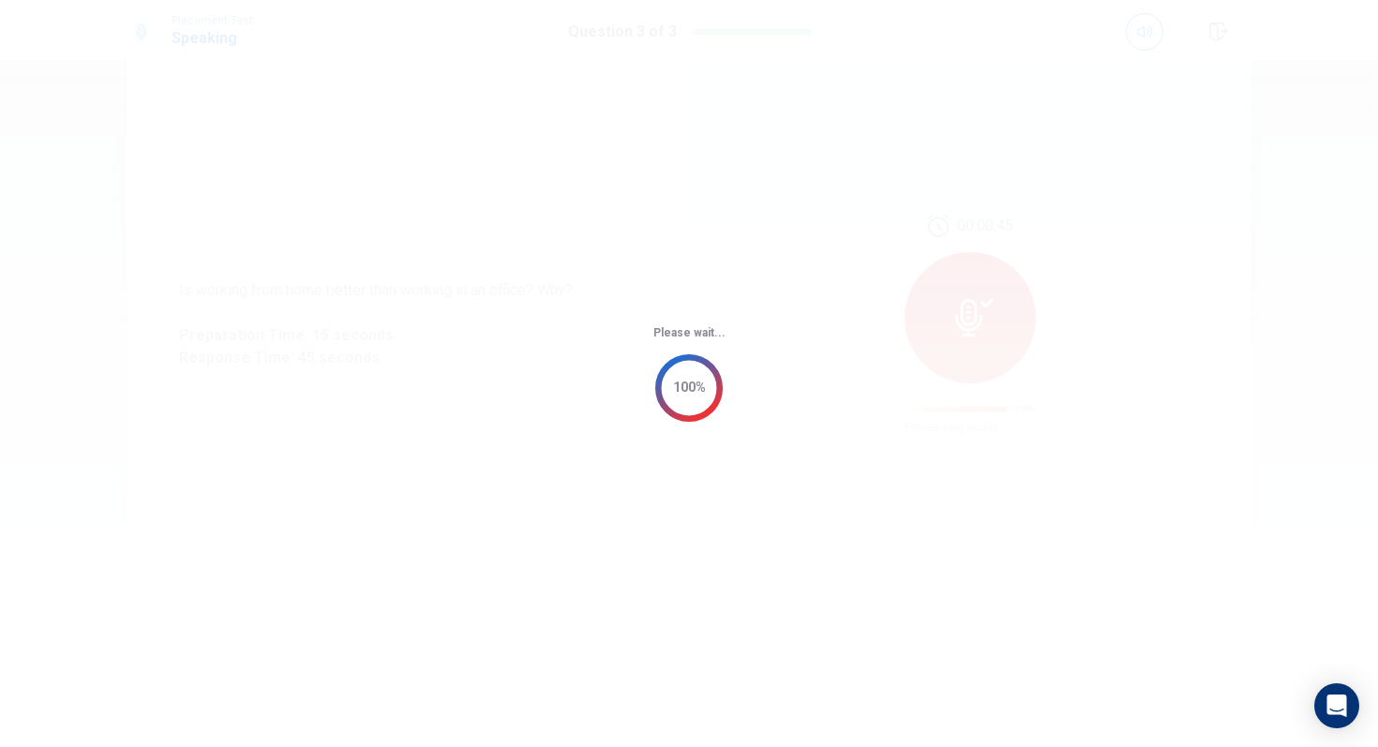
scroll to position [0, 0]
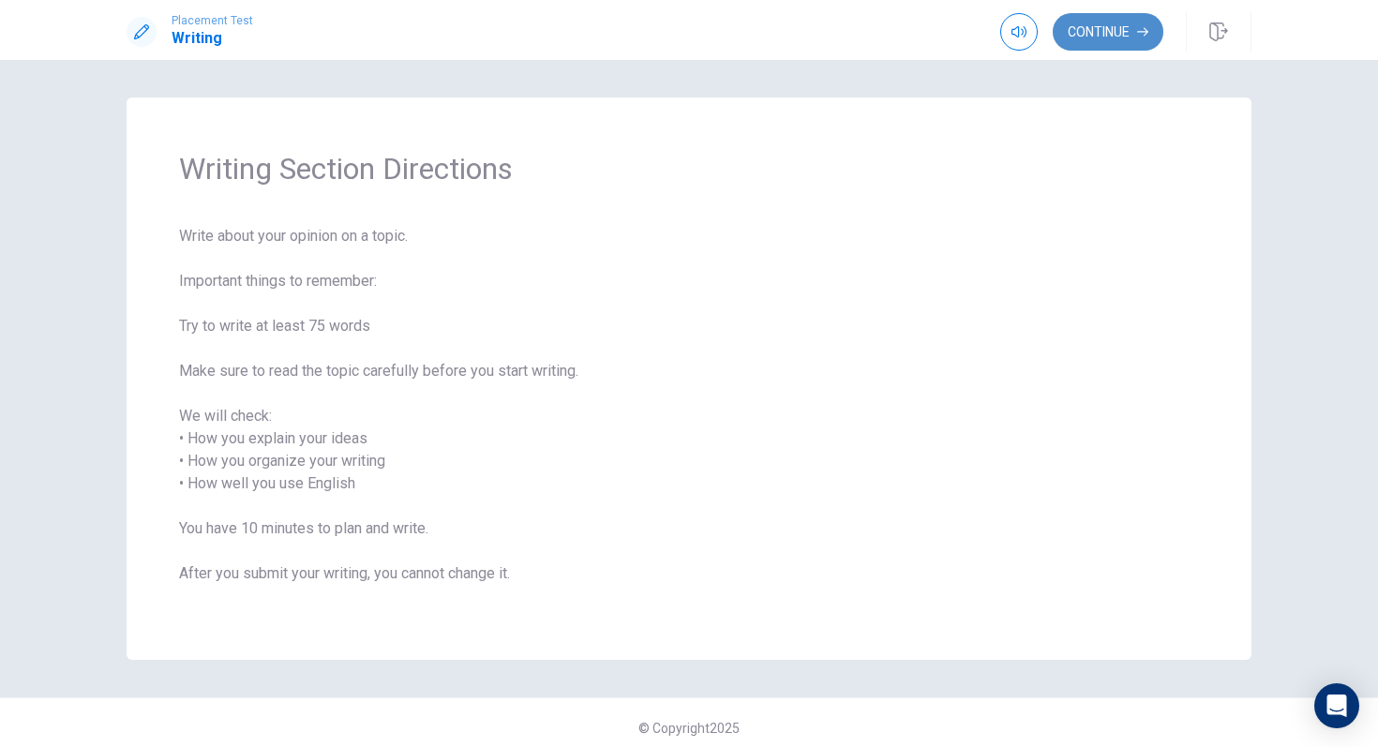
click at [1124, 21] on button "Continue" at bounding box center [1107, 31] width 111 height 37
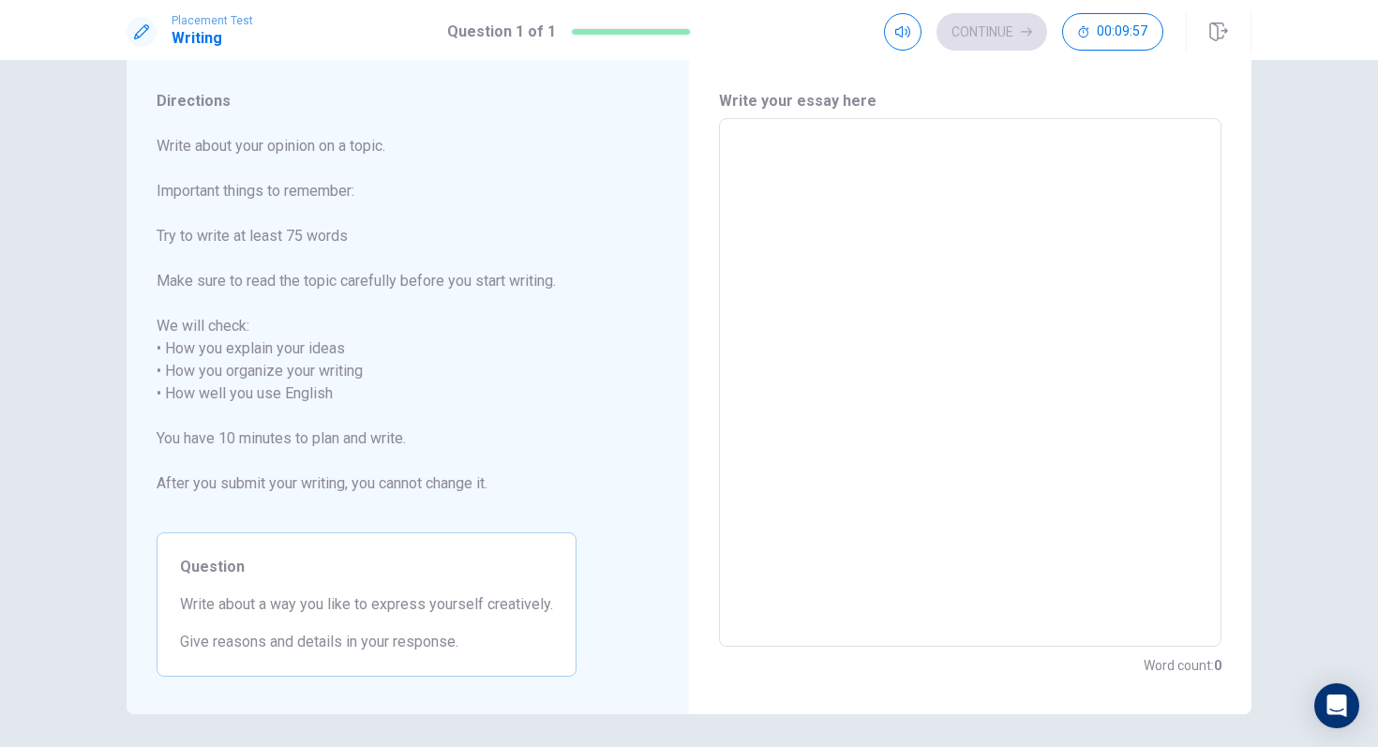
scroll to position [42, 0]
click at [877, 231] on textarea at bounding box center [970, 386] width 476 height 498
type textarea "j"
type textarea "x"
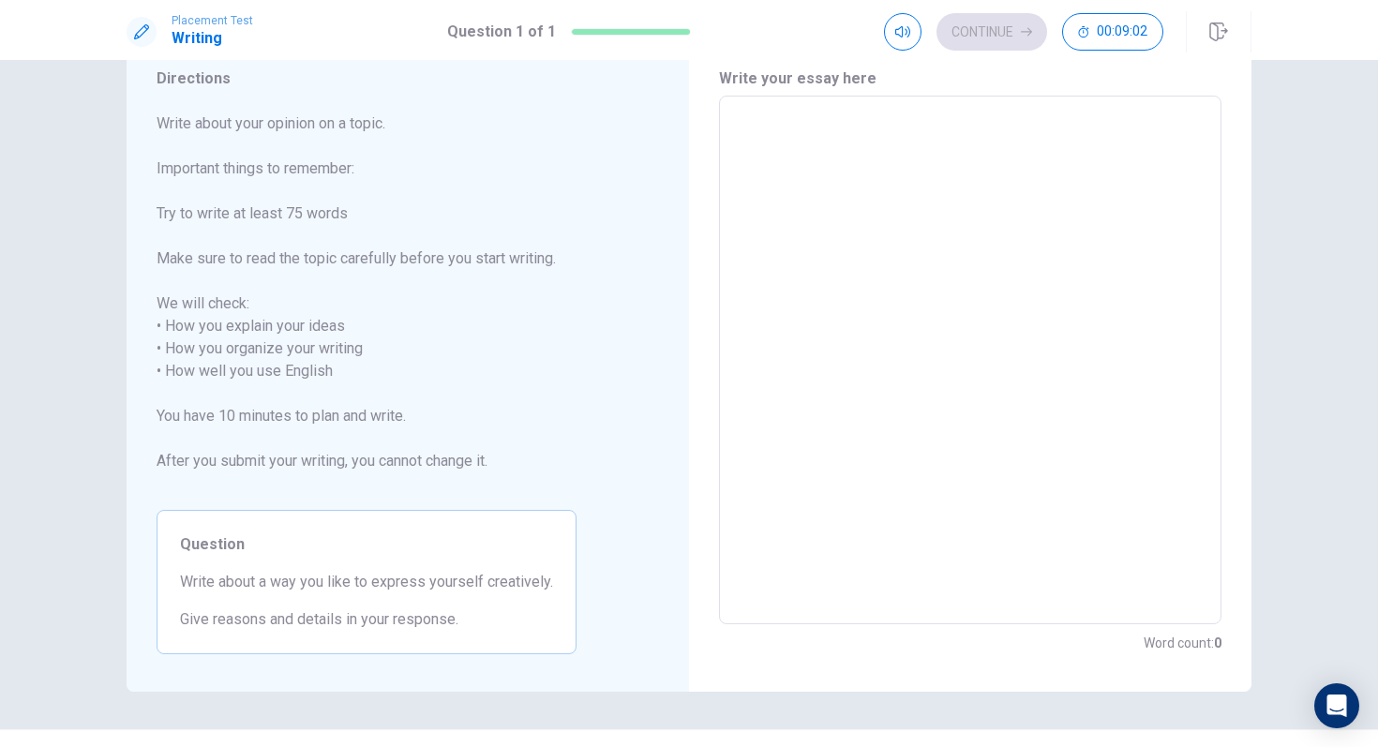
scroll to position [68, 0]
type textarea "i"
type textarea "x"
type textarea "i"
type textarea "x"
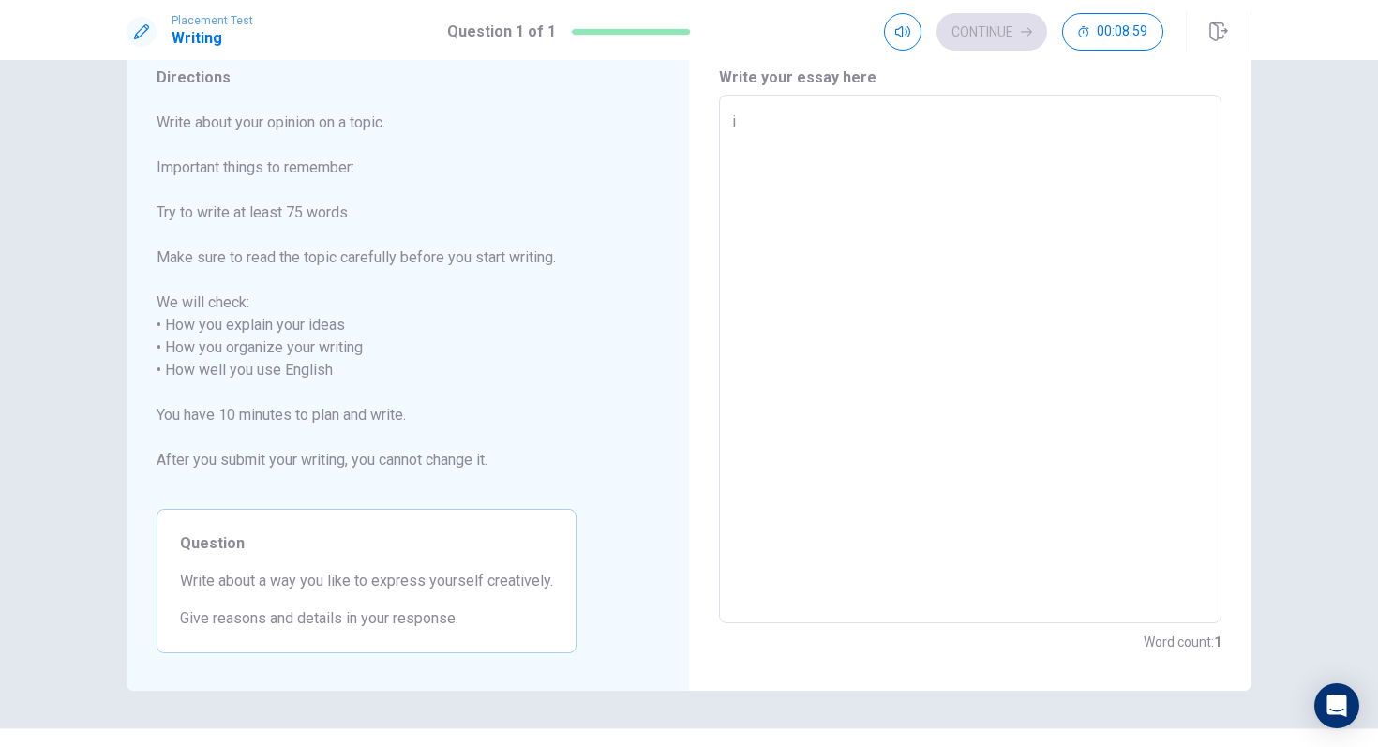
type textarea "i l"
type textarea "x"
type textarea "i li"
type textarea "x"
type textarea "i lik"
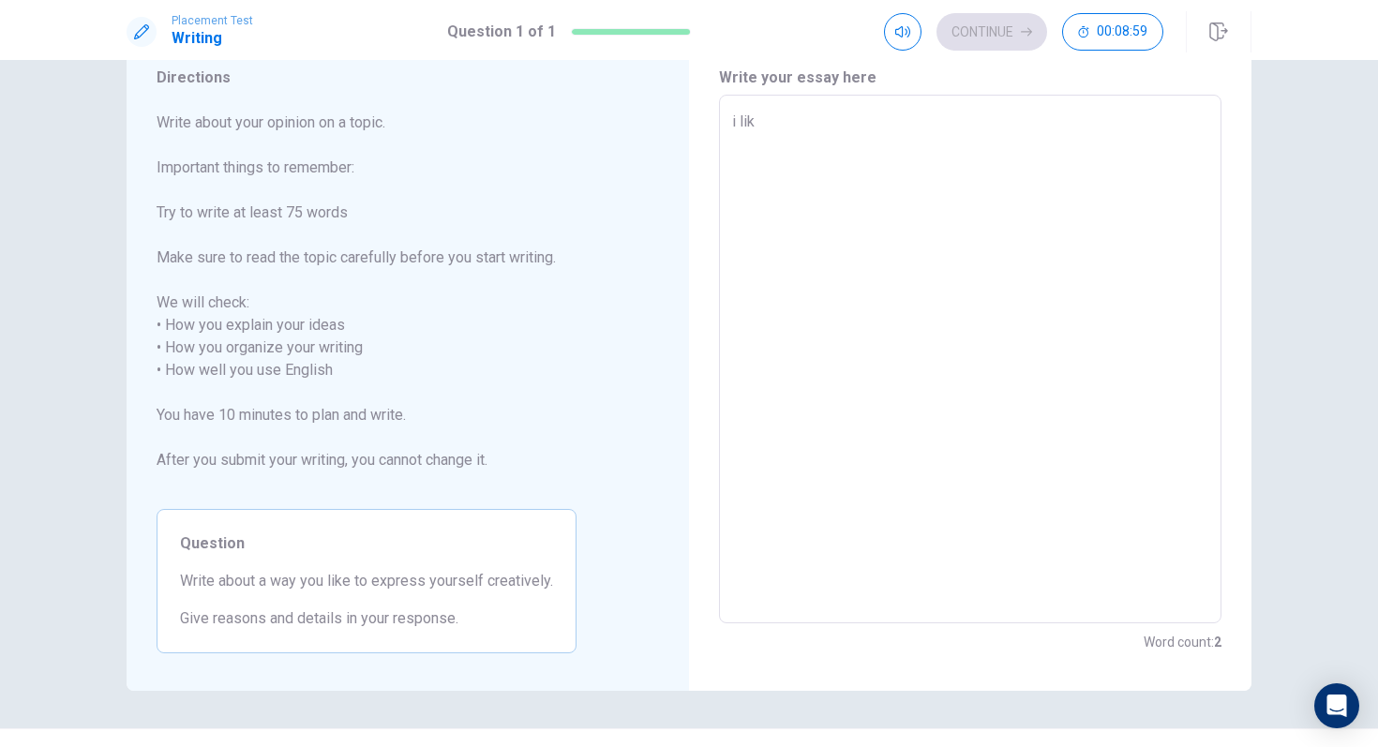
type textarea "x"
type textarea "i like"
type textarea "x"
type textarea "i like"
type textarea "x"
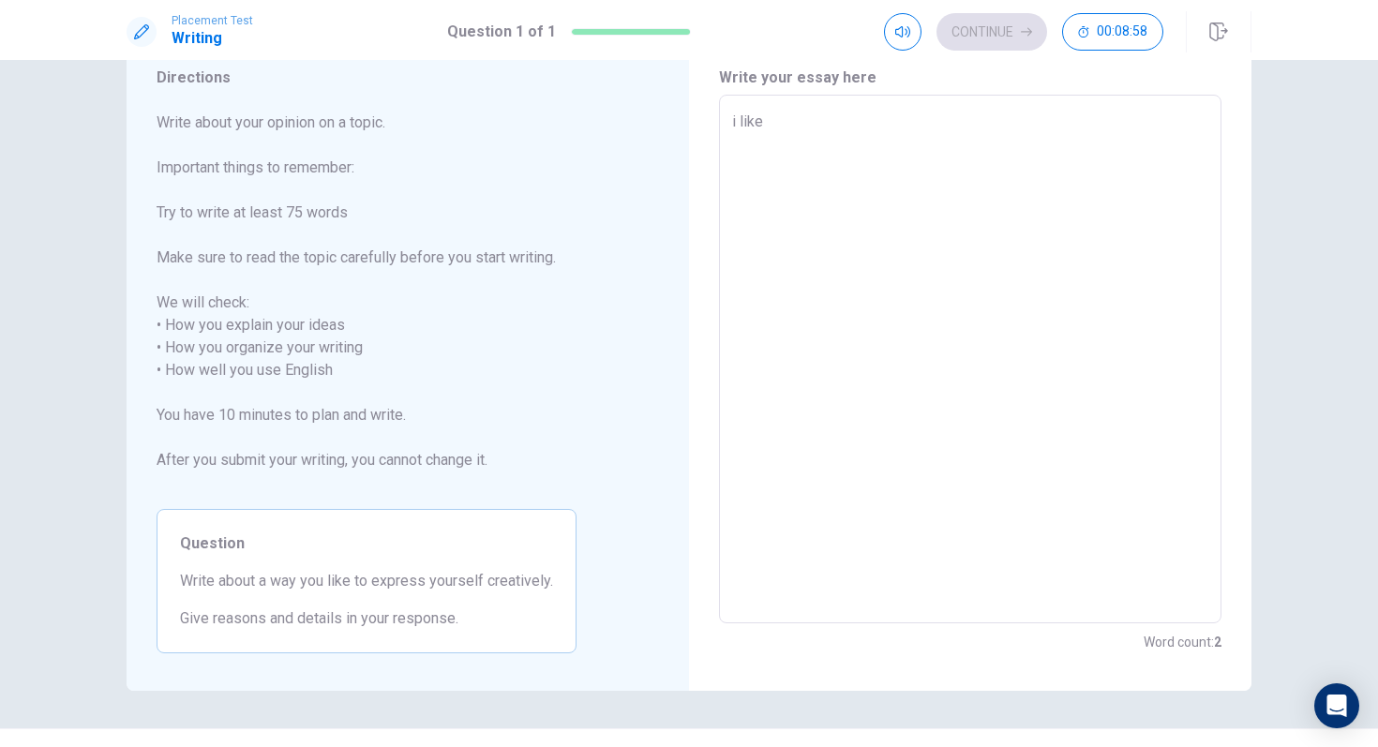
type textarea "i like o"
type textarea "x"
type textarea "i"
type textarea "x"
type textarea "i"
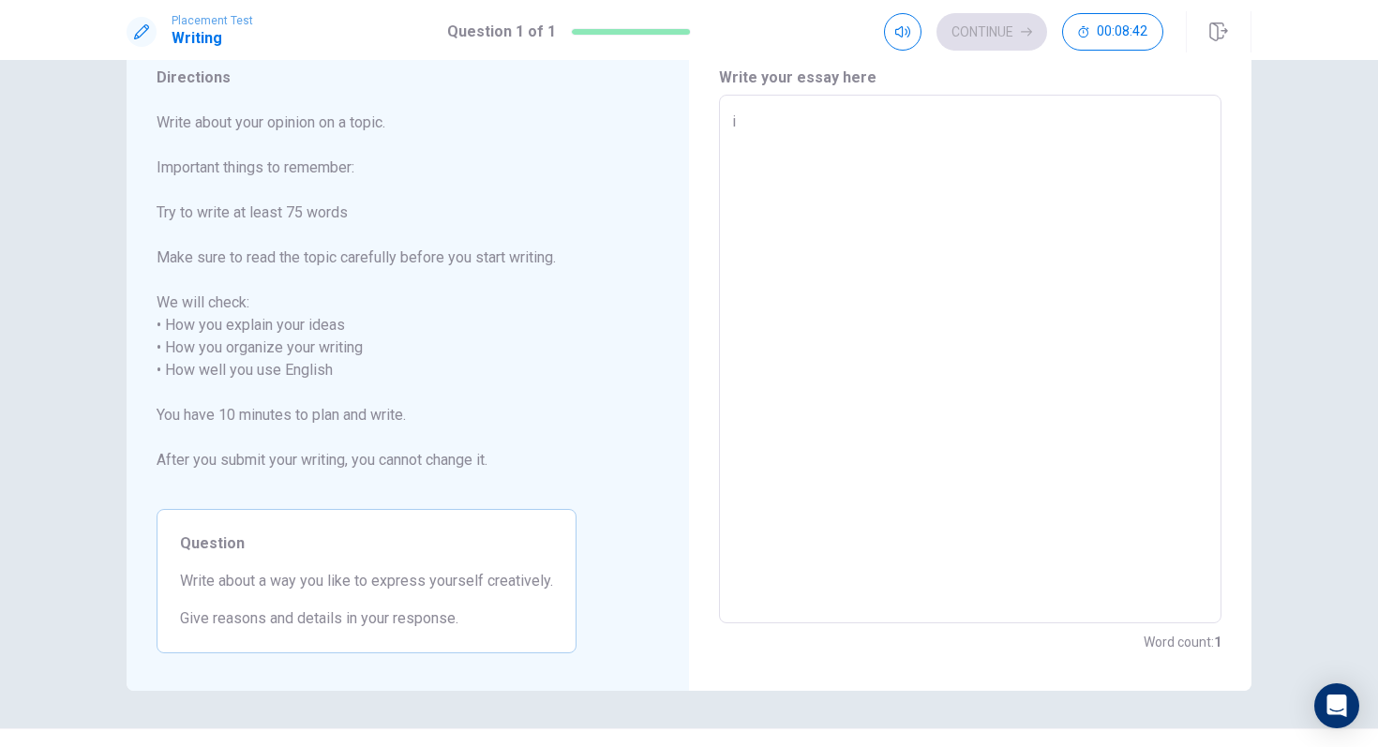
type textarea "x"
type textarea "i"
type textarea "x"
type textarea "S"
type textarea "x"
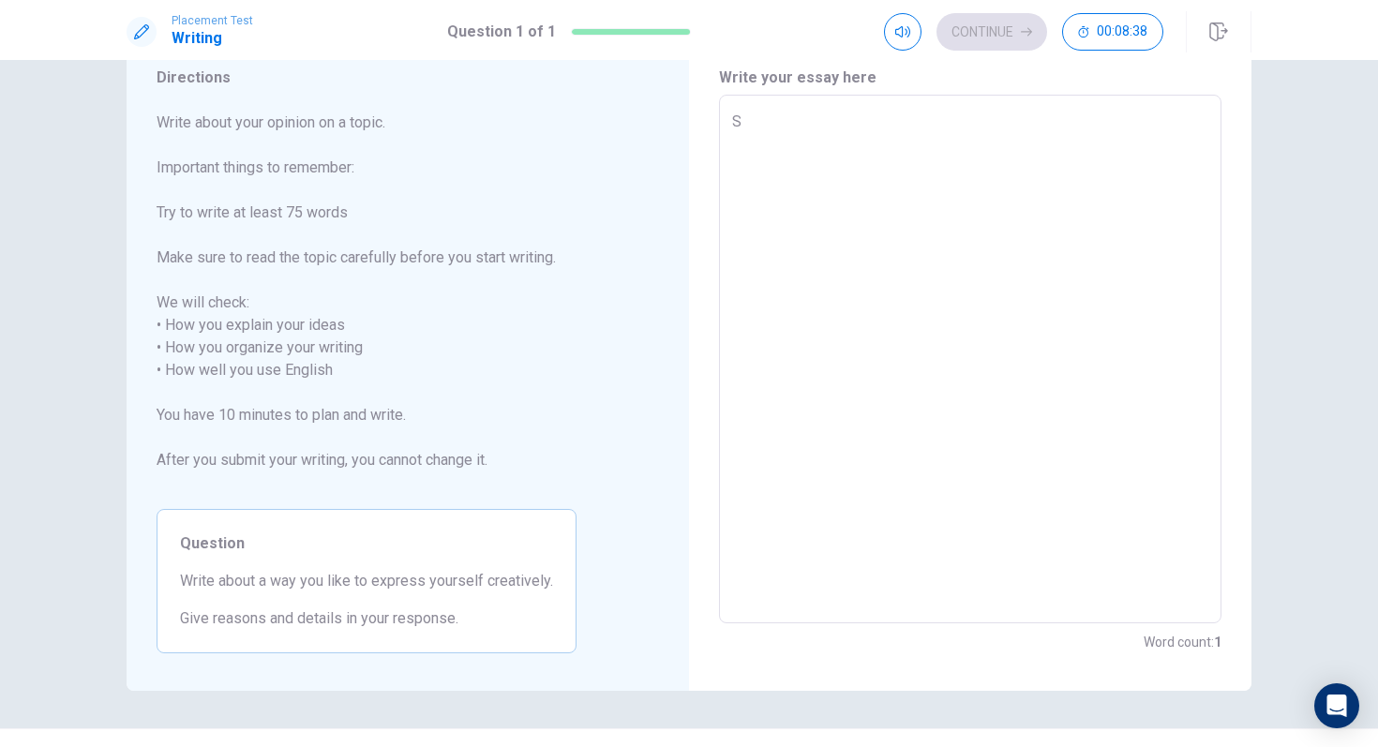
type textarea "SO"
type textarea "x"
type textarea "SO"
type textarea "x"
type textarea "SO"
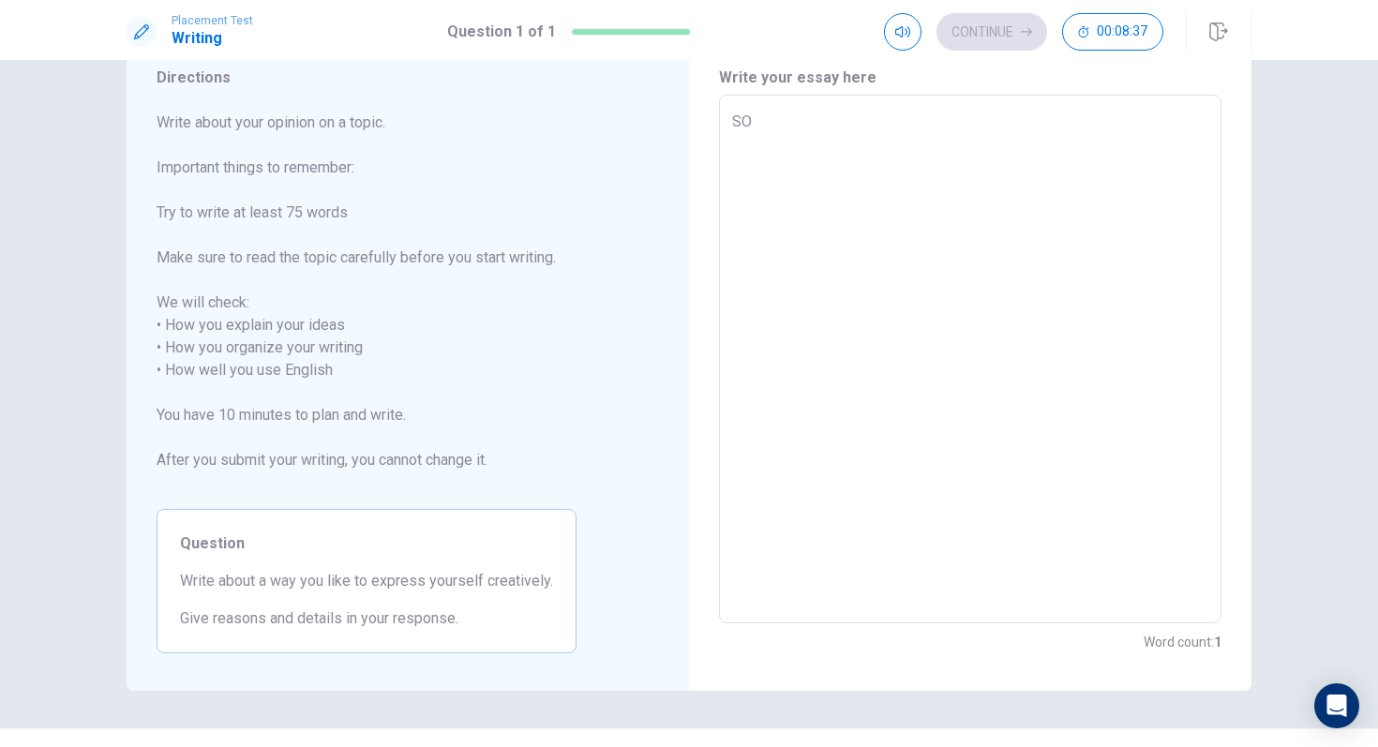
type textarea "x"
type textarea "S"
type textarea "x"
type textarea "So"
type textarea "x"
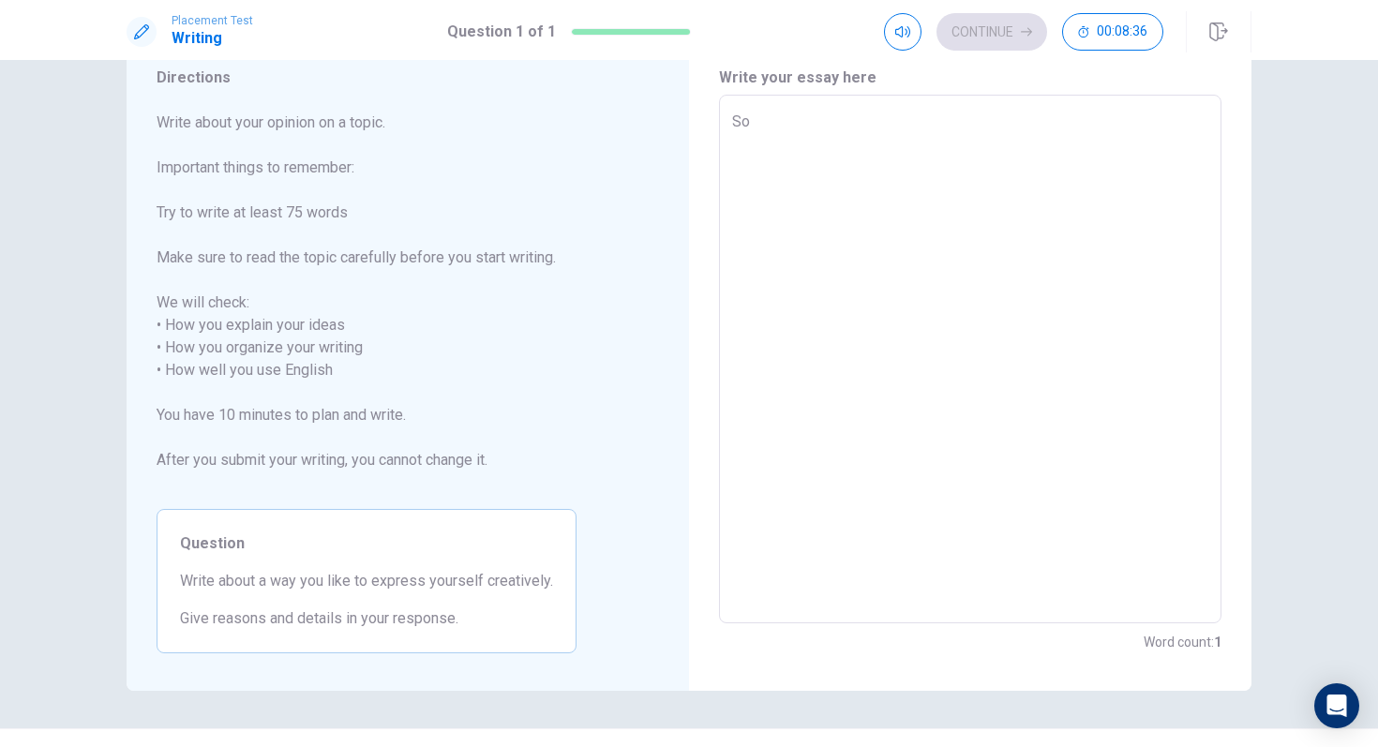
type textarea "So"
type textarea "x"
type textarea "So"
type textarea "x"
type textarea "S"
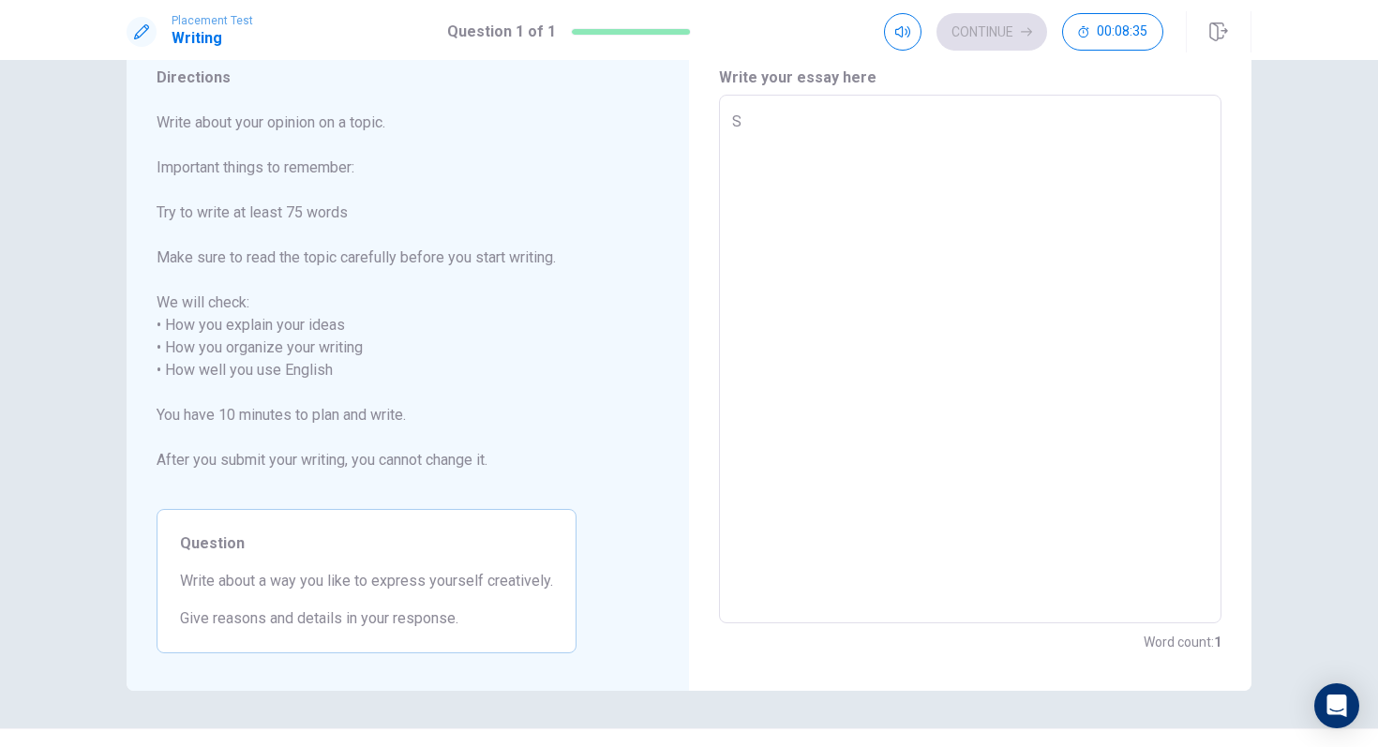
type textarea "x"
type textarea "I"
type textarea "x"
type textarea "I"
type textarea "x"
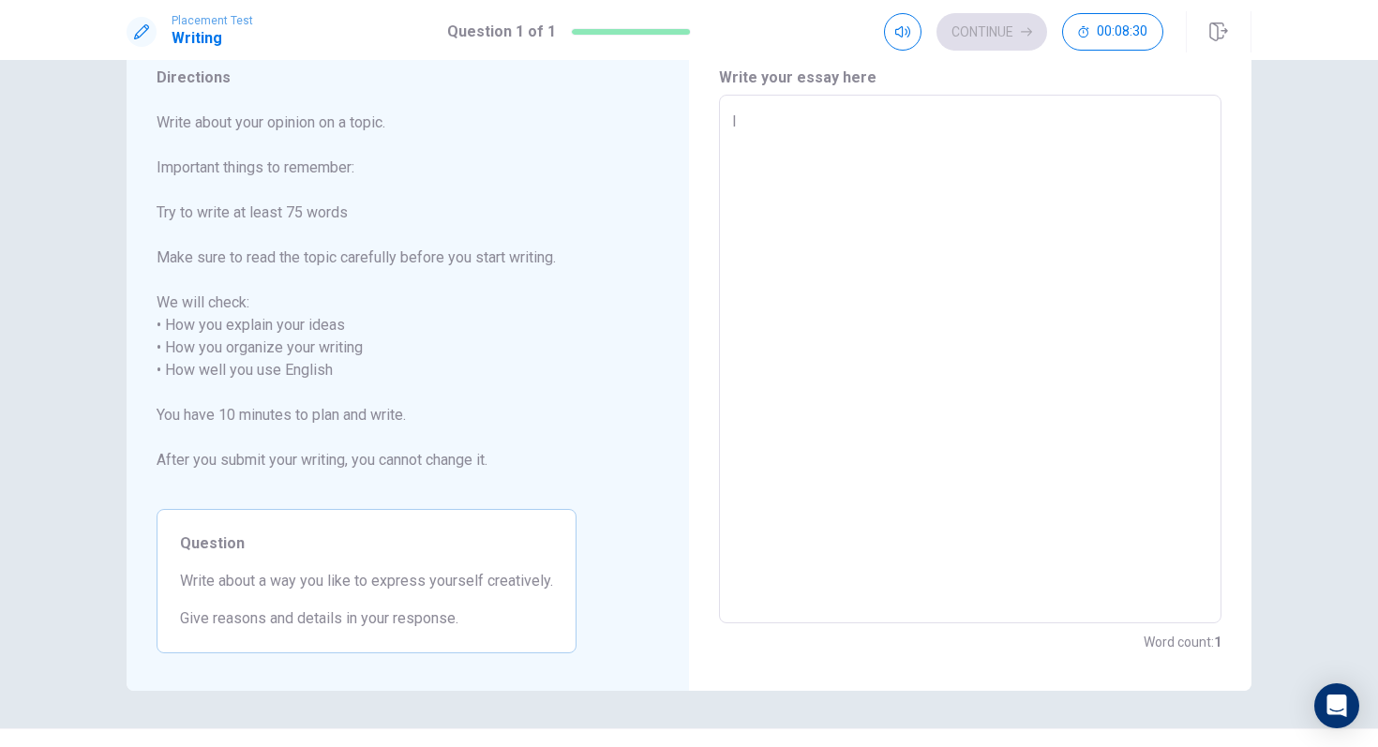
type textarea "I l"
type textarea "x"
type textarea "I li"
type textarea "x"
type textarea "I lik"
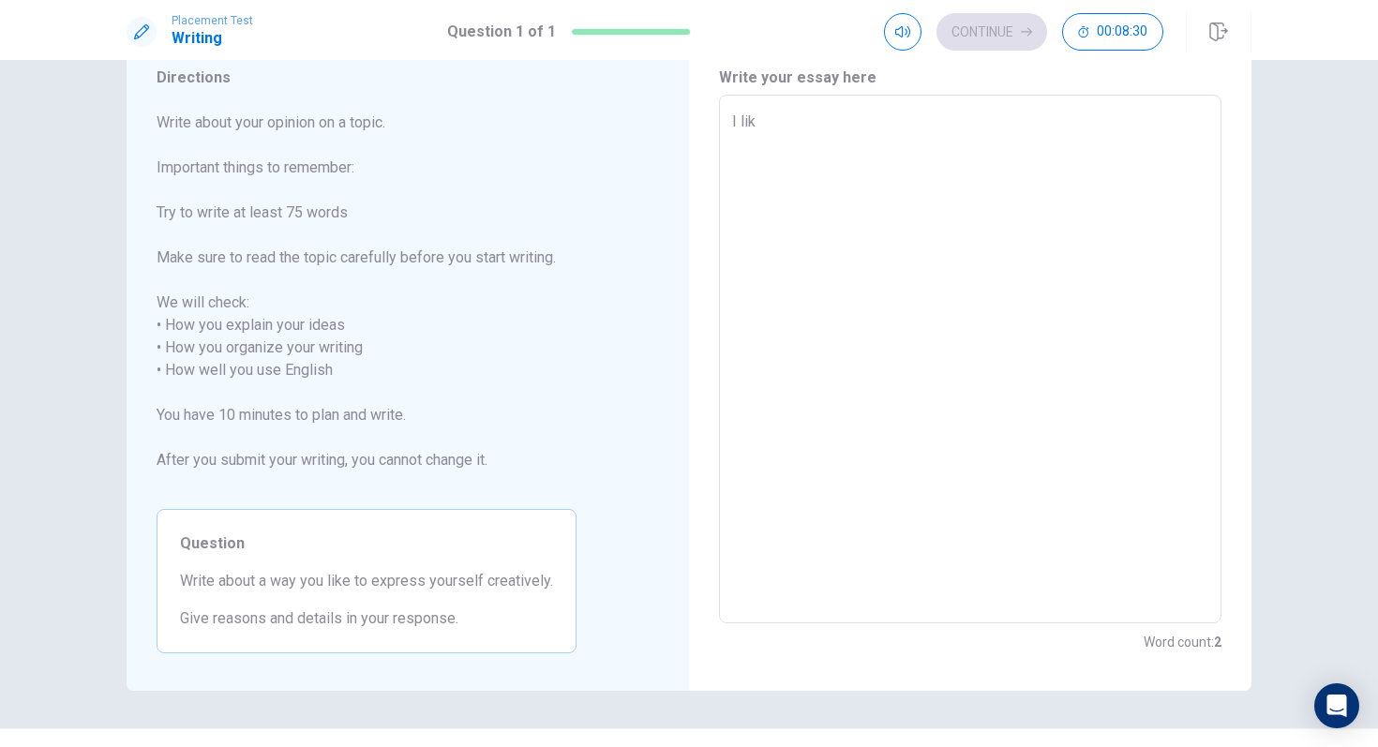
type textarea "x"
type textarea "I like"
type textarea "x"
type textarea "I like"
type textarea "x"
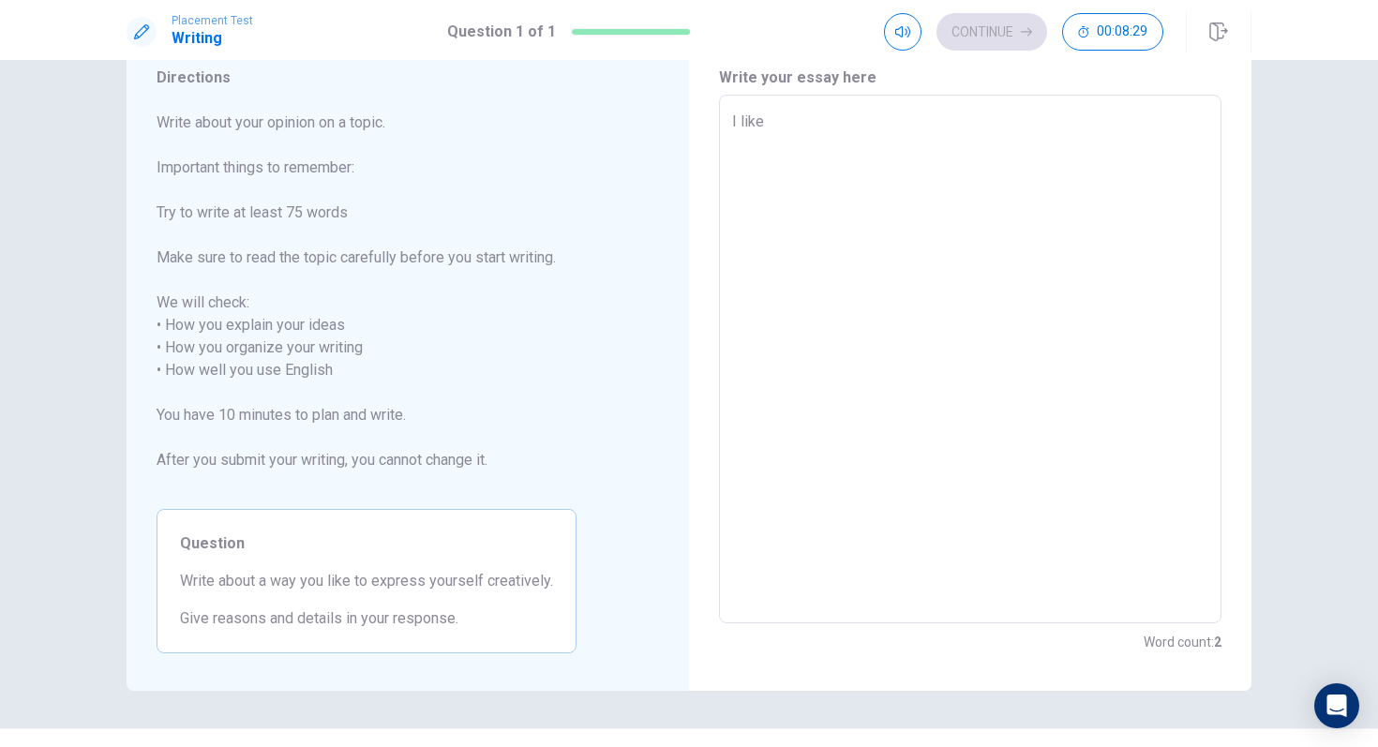
type textarea "I like t"
type textarea "x"
type textarea "I like to"
type textarea "x"
type textarea "I like to"
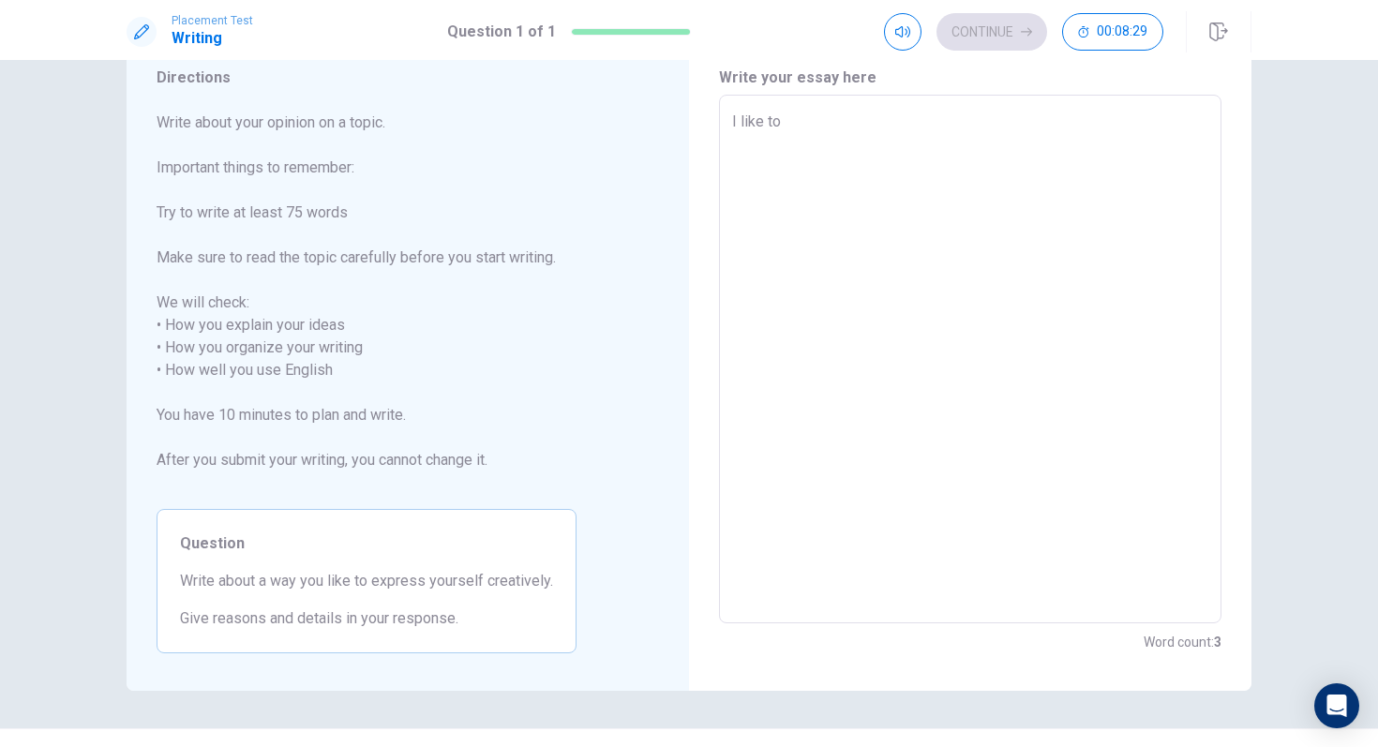
type textarea "x"
type textarea "I like to e"
type textarea "x"
type textarea "I like to ep"
type textarea "x"
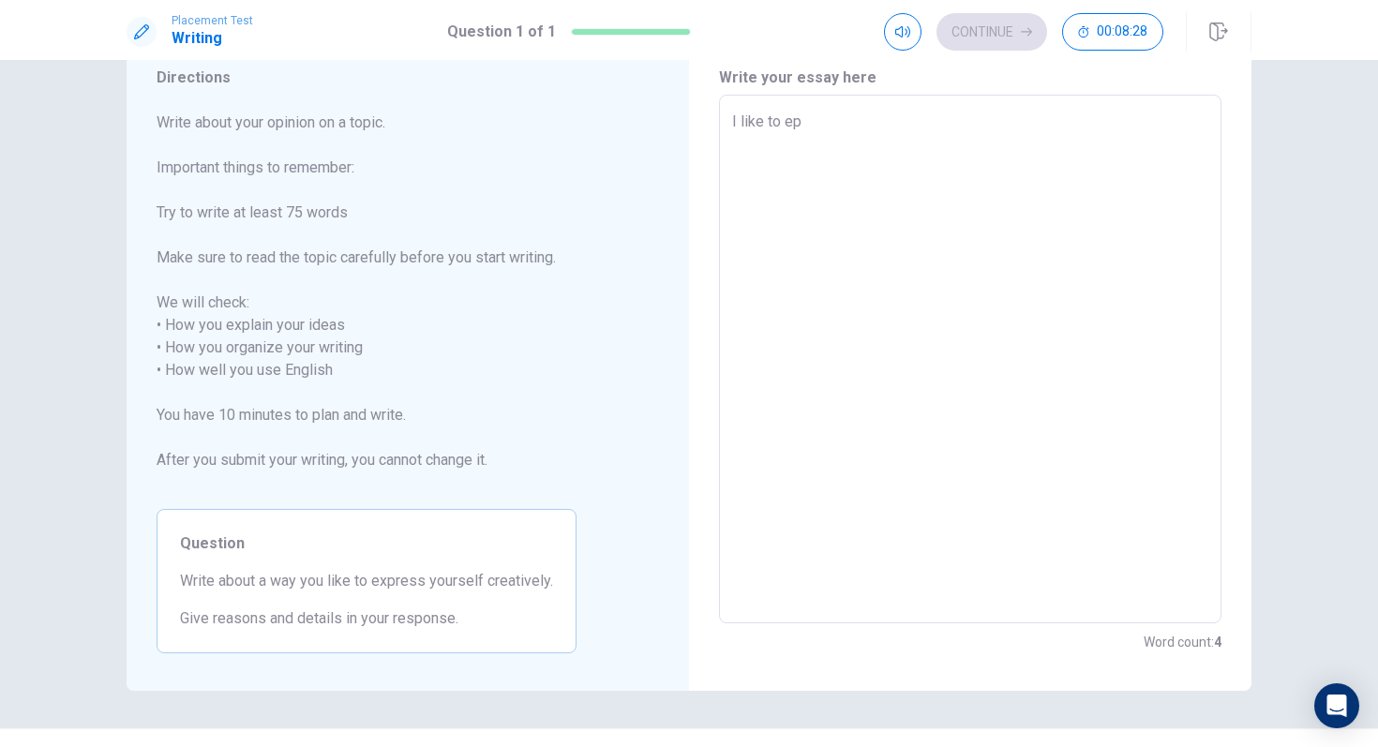
type textarea "I like to epr"
type textarea "x"
type textarea "I like to epre"
type textarea "x"
type textarea "I like to epres"
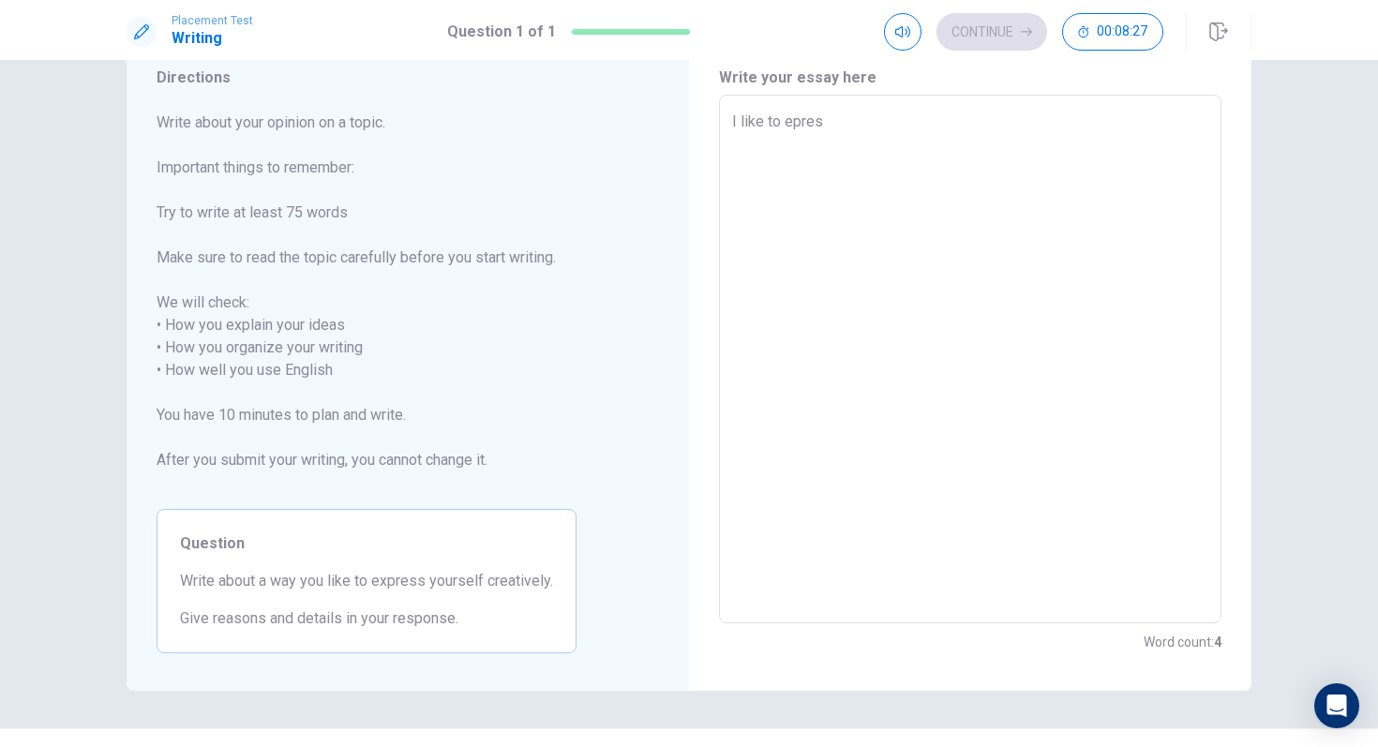
type textarea "x"
type textarea "I like to epress"
type textarea "x"
type textarea "I like to epress"
type textarea "x"
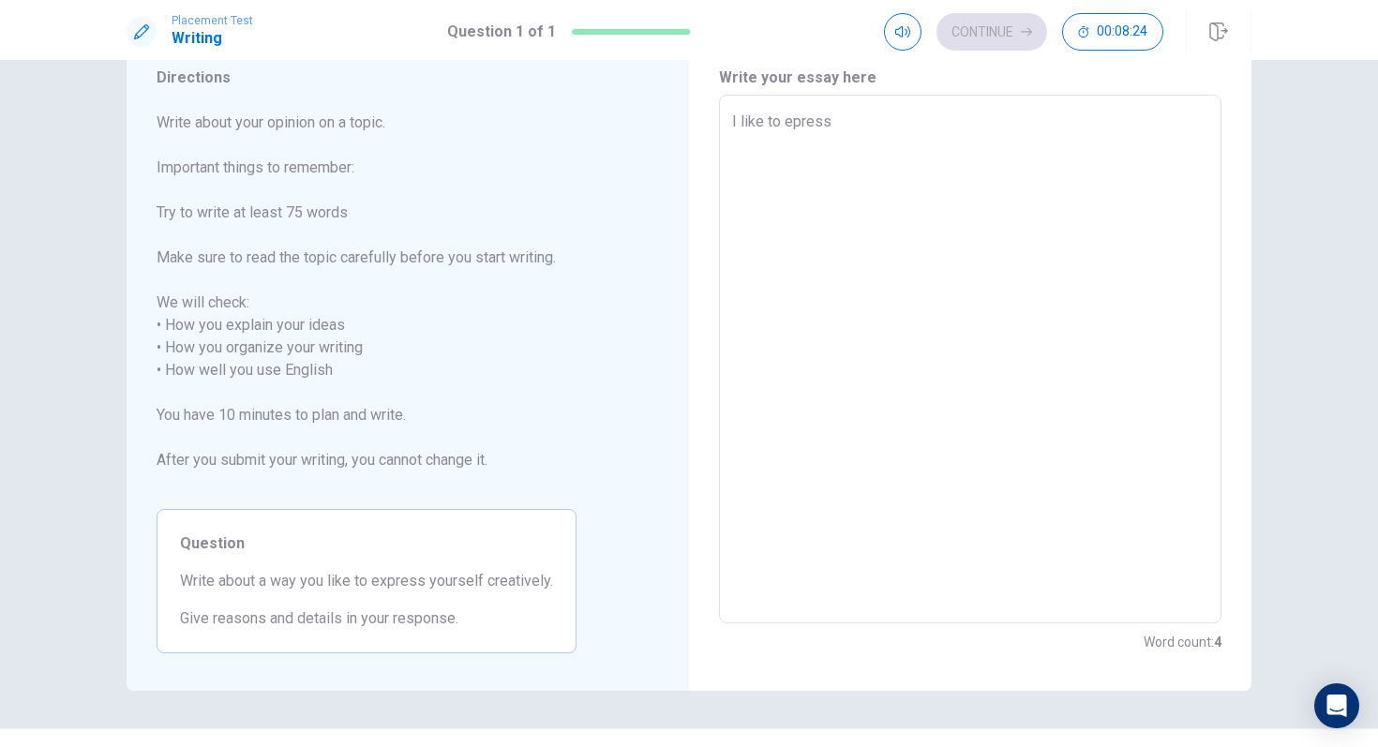
type textarea "I like to epress m"
type textarea "x"
type textarea "I like to epress my"
type textarea "x"
type textarea "I like to epress mys"
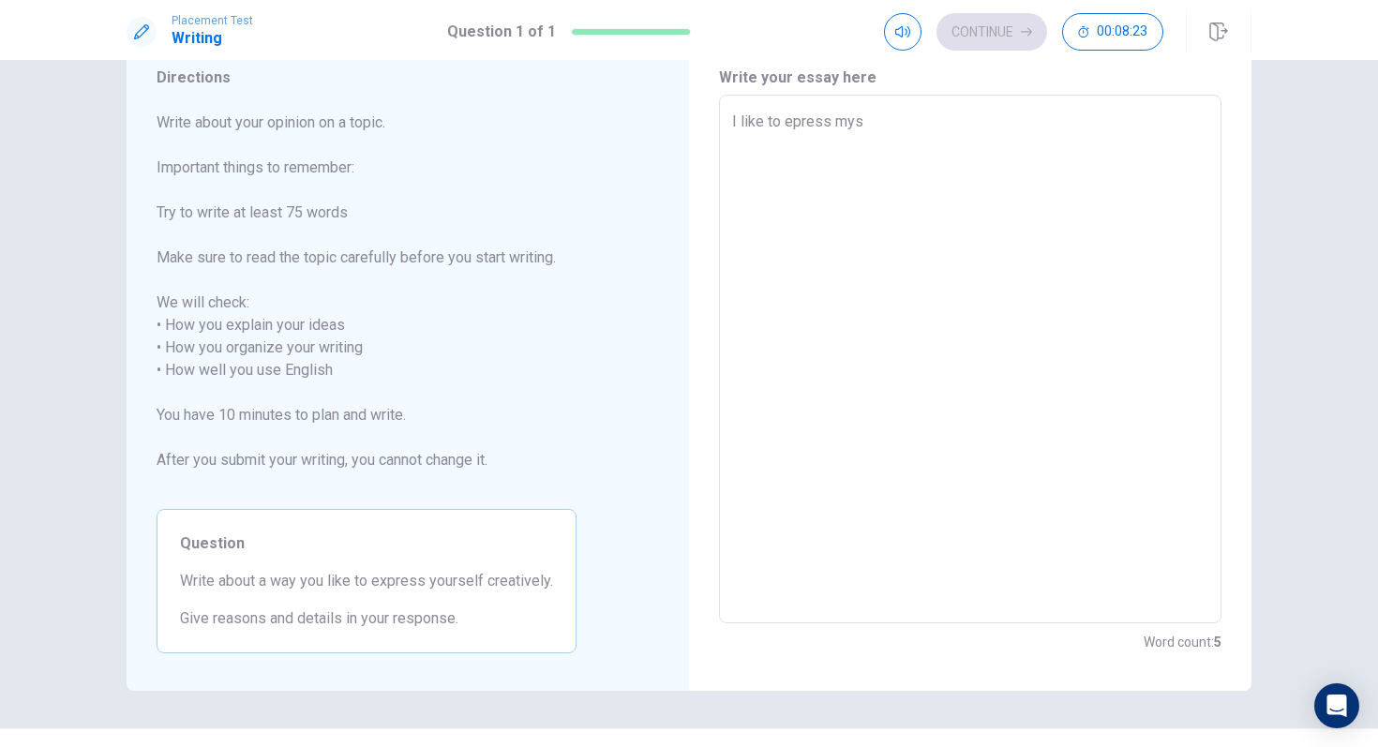
type textarea "x"
type textarea "I like to epress myse"
type textarea "x"
type textarea "I like to epress mysel"
type textarea "x"
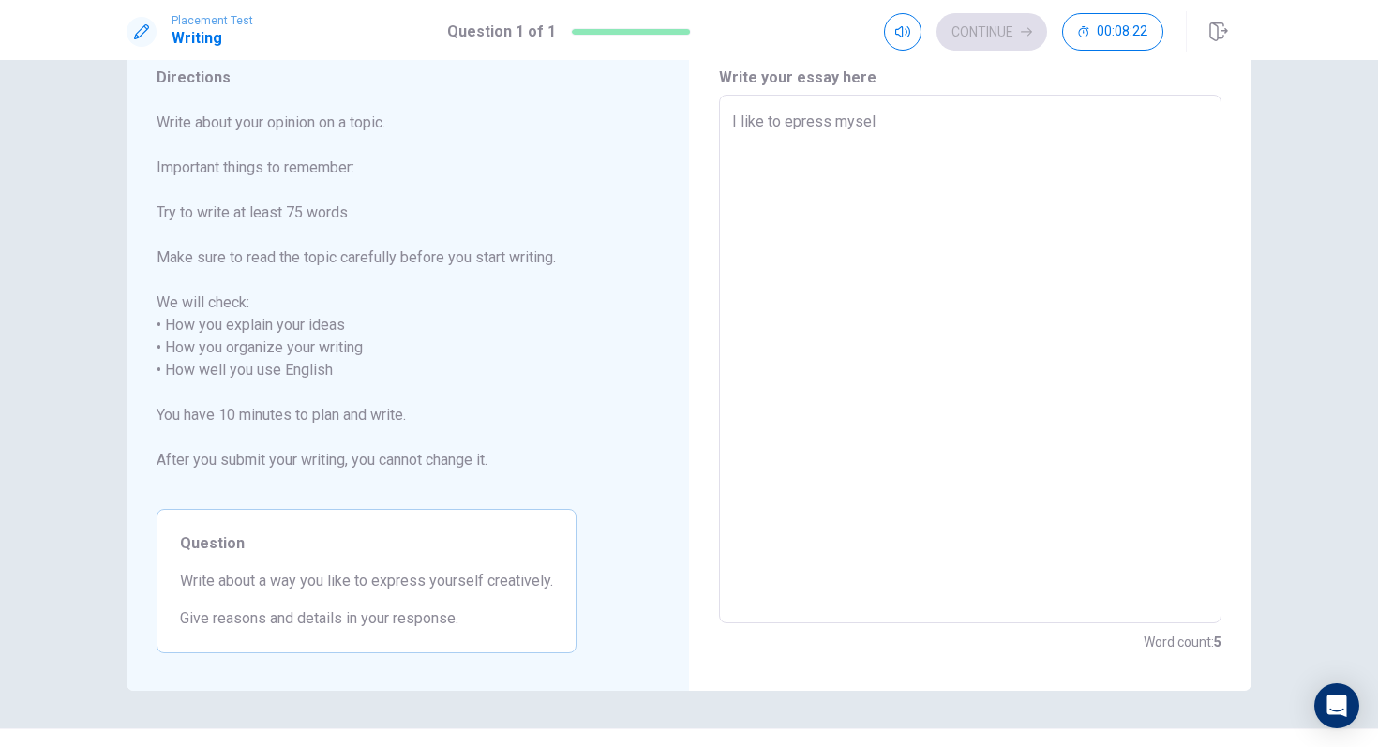
type textarea "I like to epress myself"
type textarea "x"
type textarea "I like to epress myself"
type textarea "x"
type textarea "I like to epress myself c"
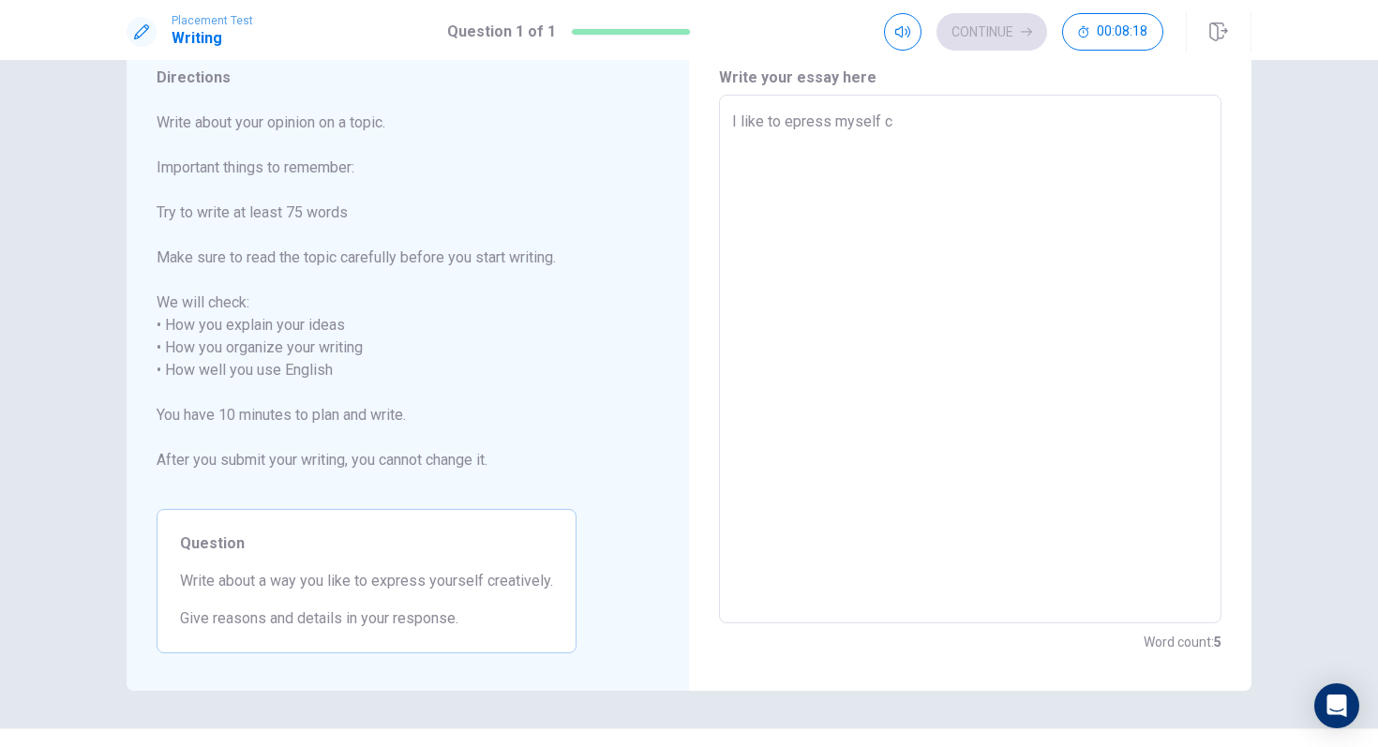
type textarea "x"
type textarea "I like to epress myself cr"
type textarea "x"
type textarea "I like to epress myself cre"
type textarea "x"
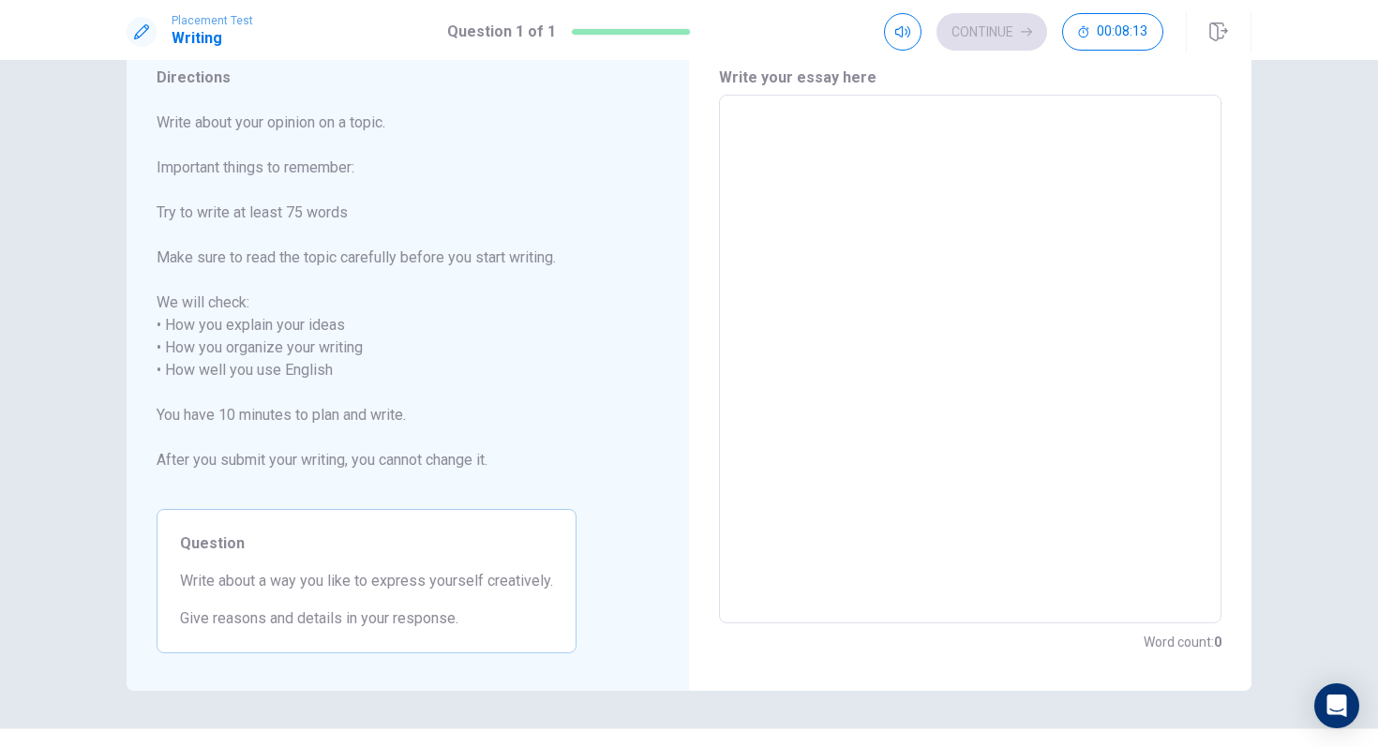
type textarea "T"
type textarea "x"
type textarea "To"
type textarea "x"
type textarea "To"
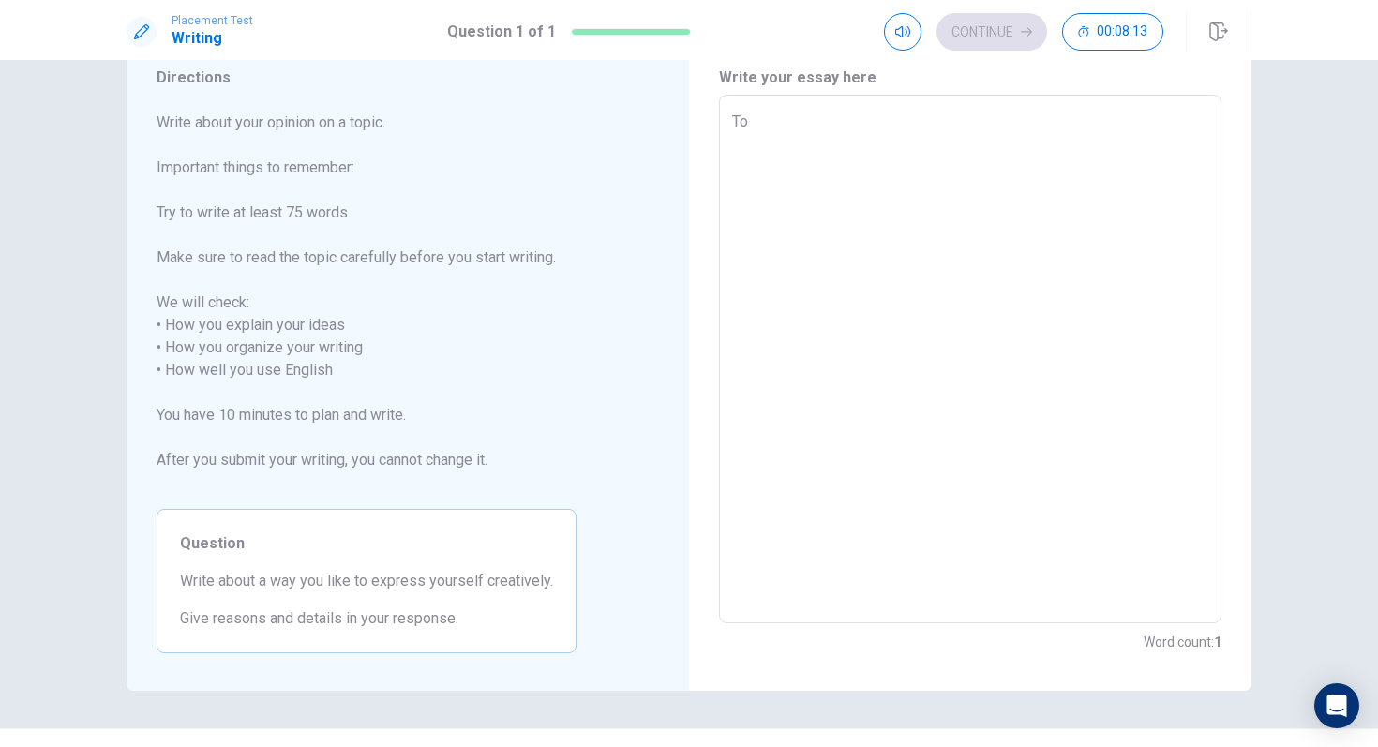
type textarea "x"
type textarea "To e"
type textarea "x"
type textarea "To ex"
type textarea "x"
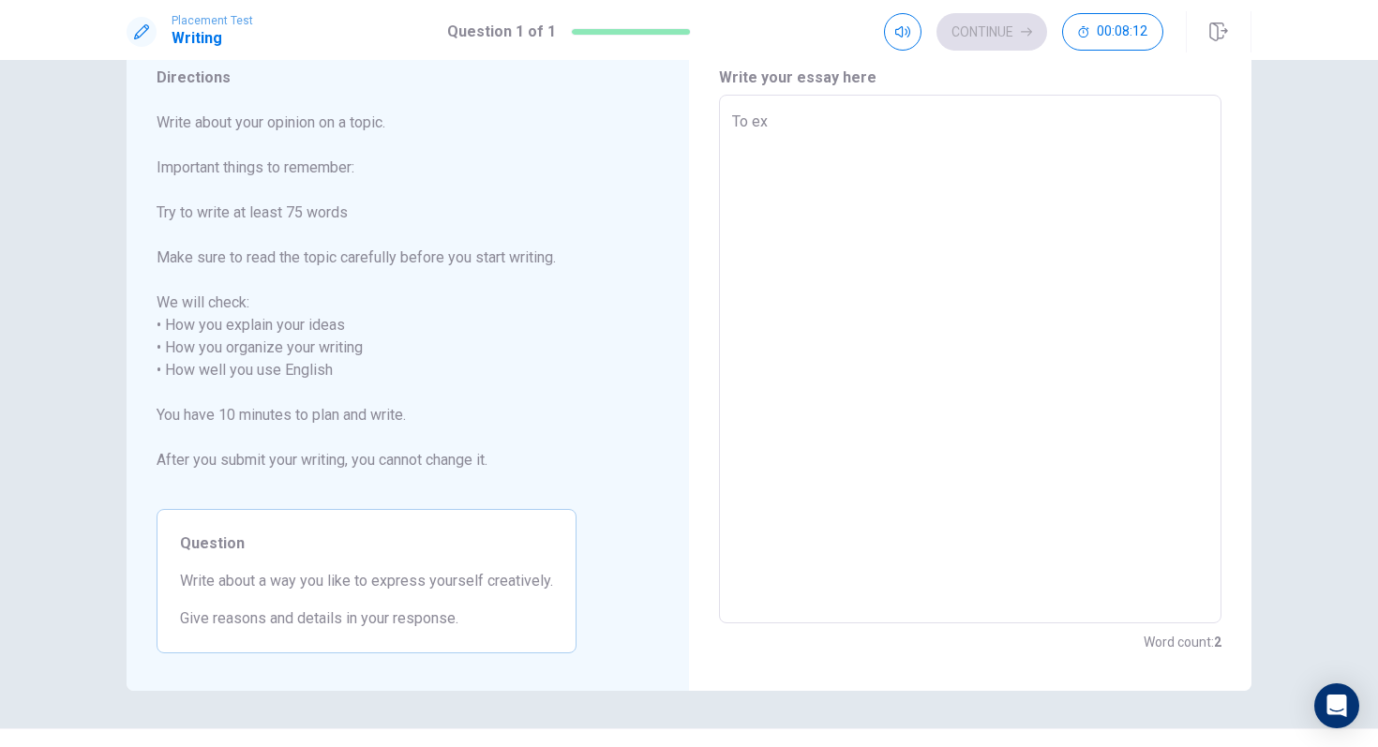
type textarea "To exp"
type textarea "x"
type textarea "To expr"
type textarea "x"
type textarea "To expre"
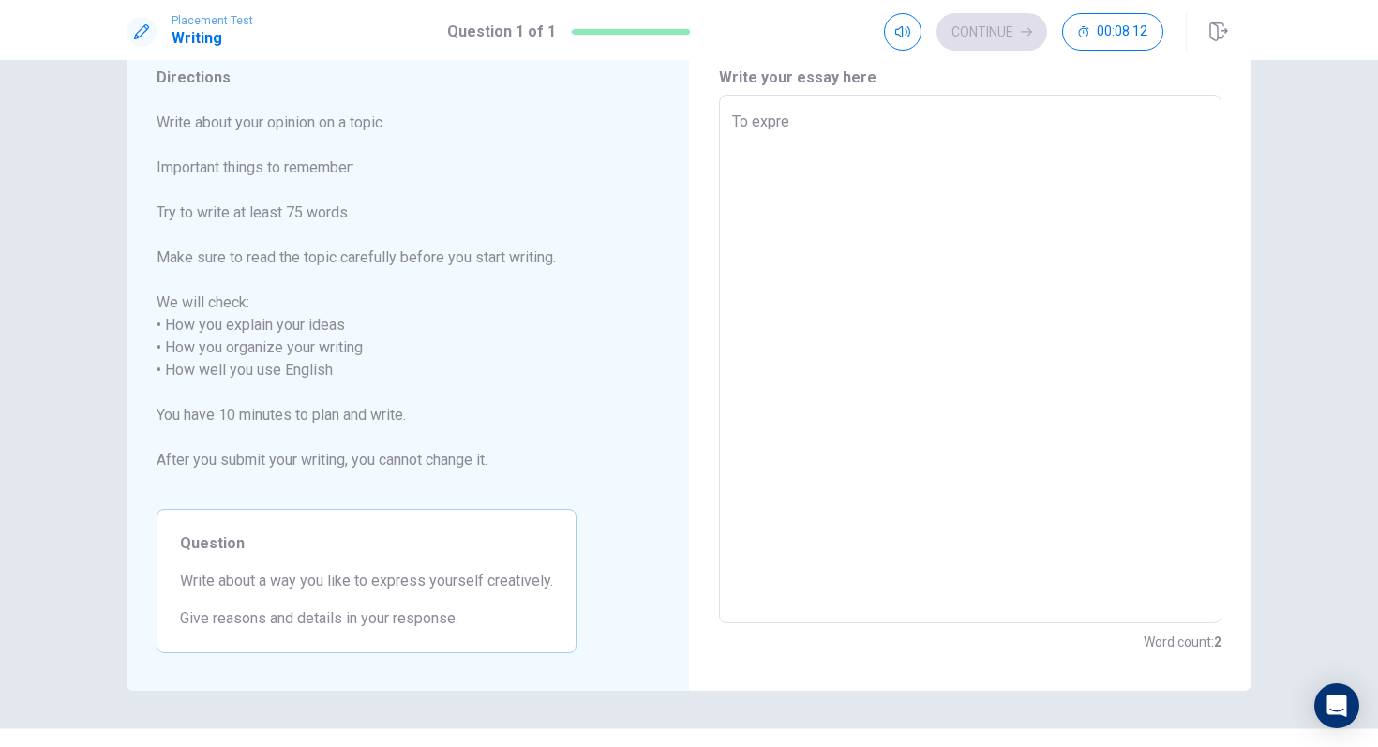
type textarea "x"
type textarea "To expres"
type textarea "x"
type textarea "To express"
type textarea "x"
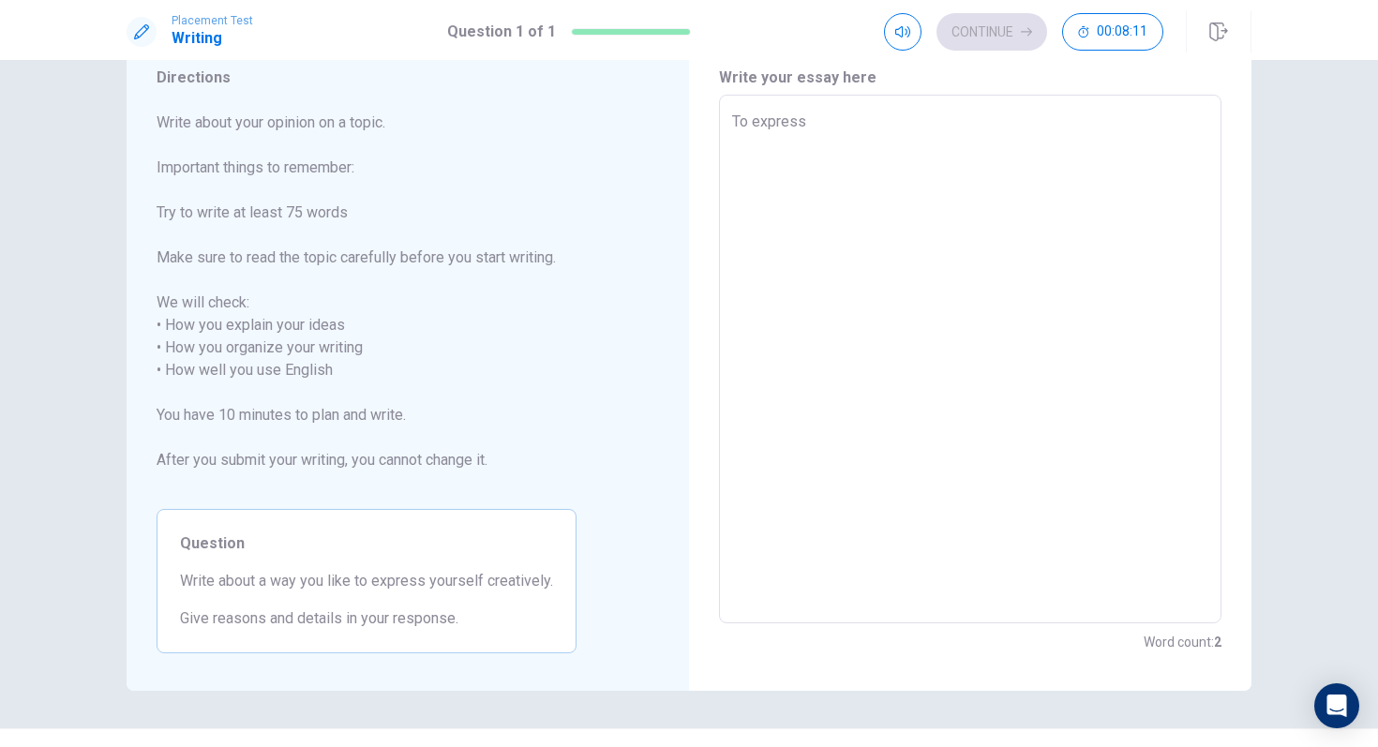
type textarea "To express"
type textarea "x"
type textarea "To express m"
type textarea "x"
type textarea "To express my"
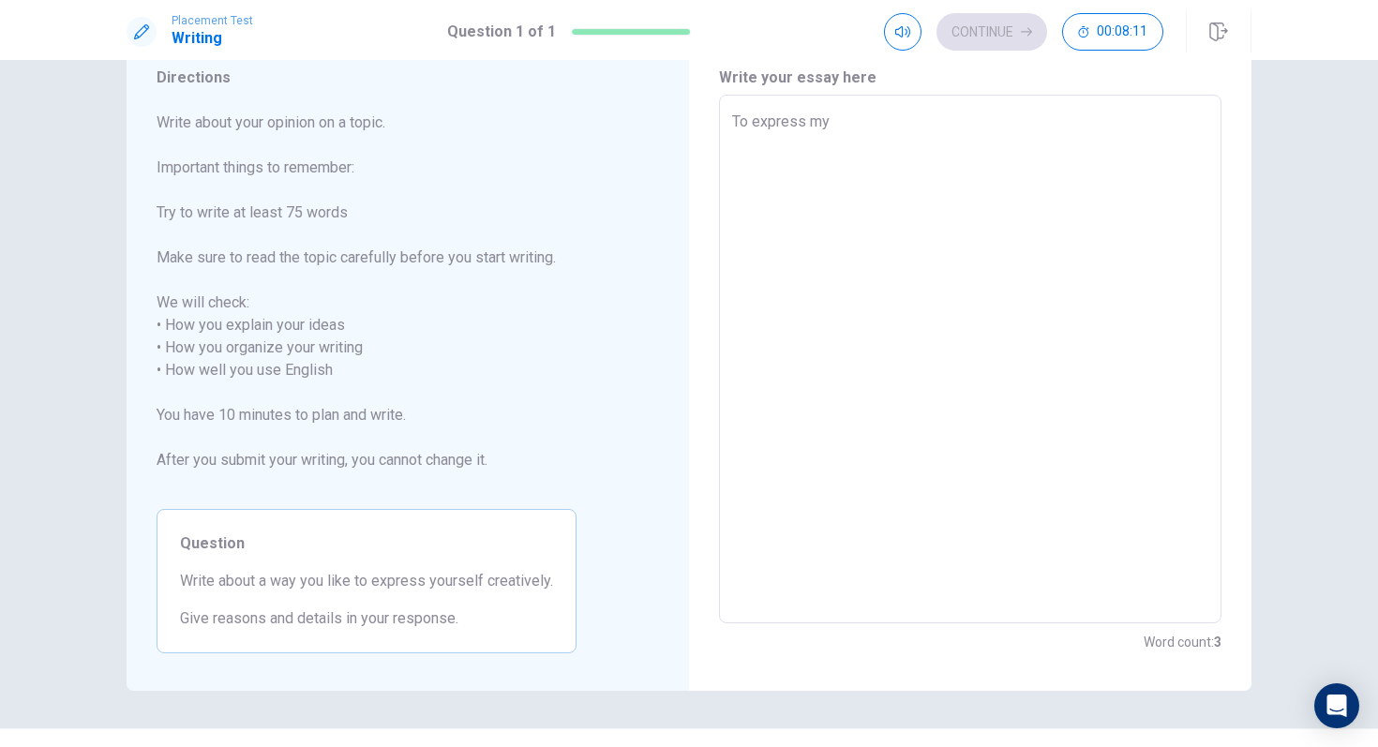
type textarea "x"
type textarea "To express mys"
type textarea "x"
type textarea "To express myse"
type textarea "x"
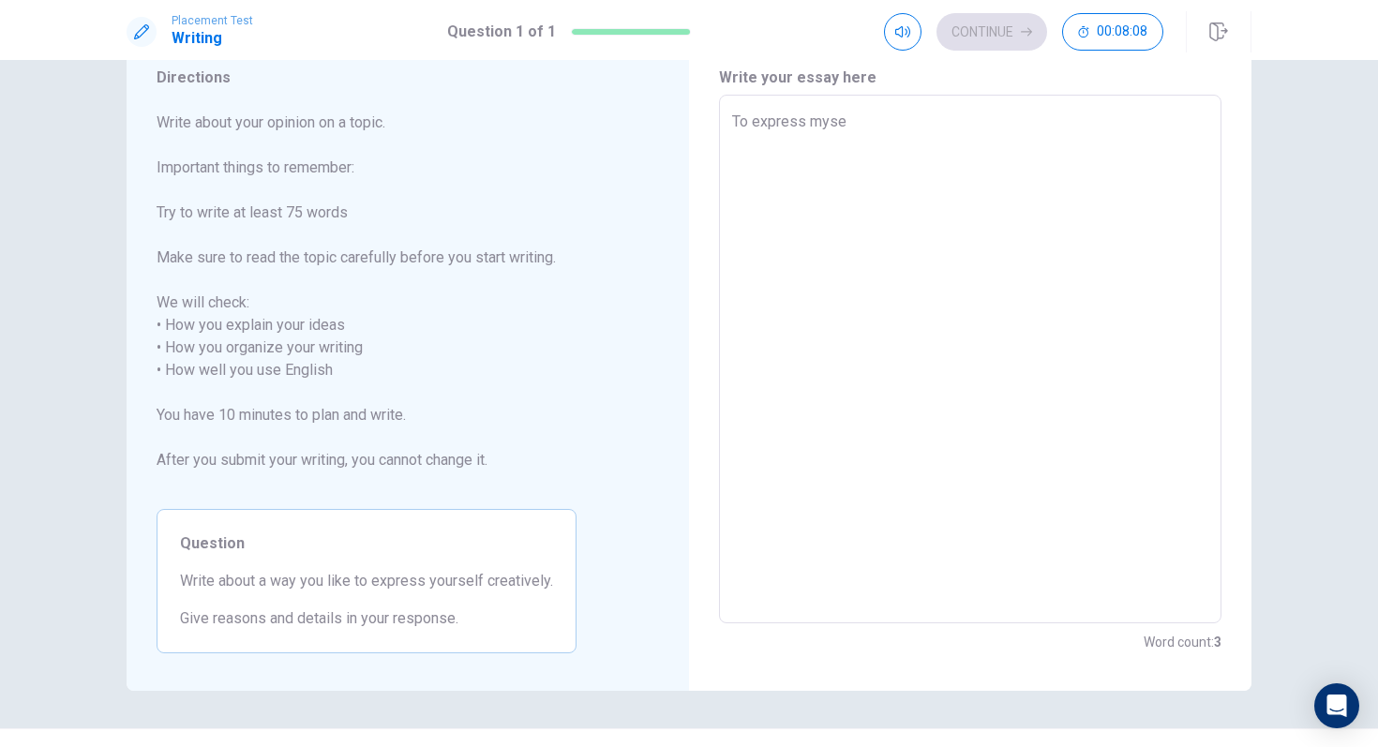
type textarea "To express mysel"
type textarea "x"
type textarea "To express myself"
type textarea "x"
type textarea "To express myself"
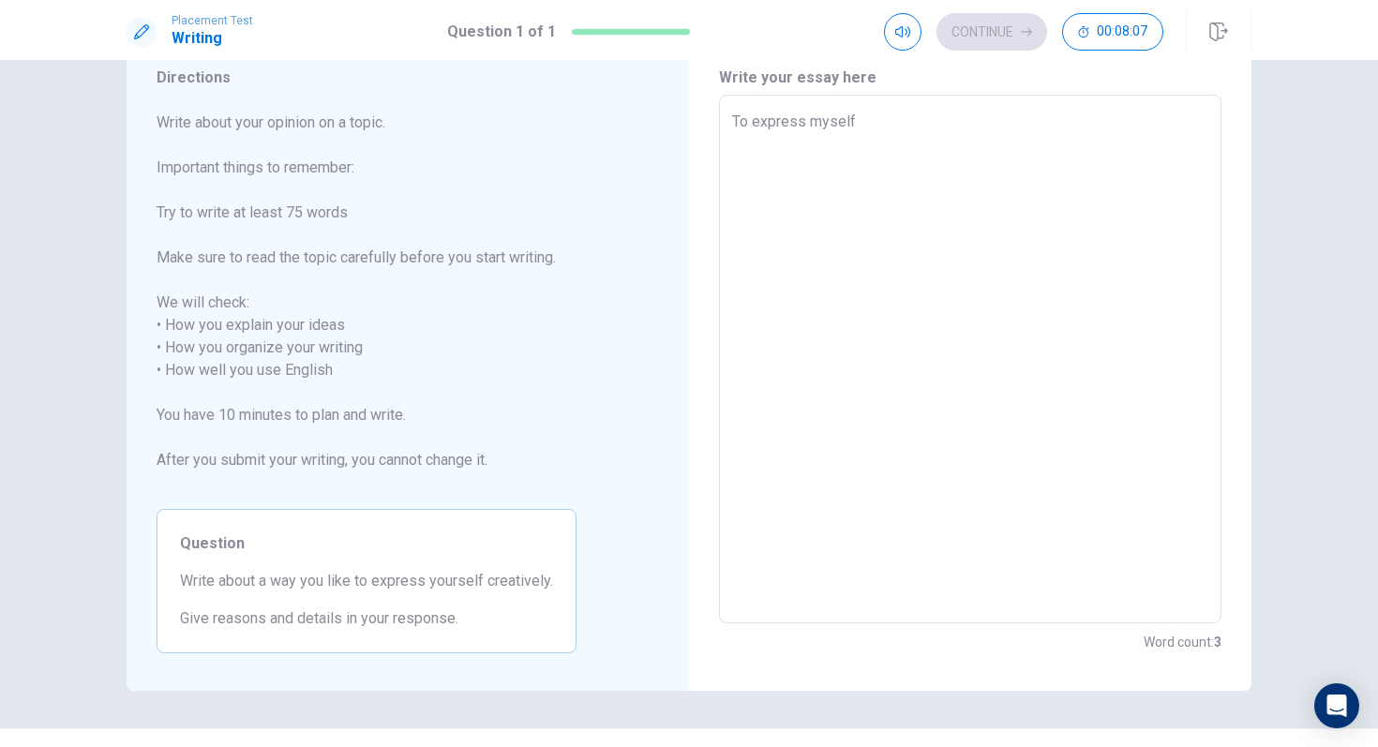
type textarea "x"
type textarea "To express myself c"
type textarea "x"
type textarea "To express myself cr"
type textarea "x"
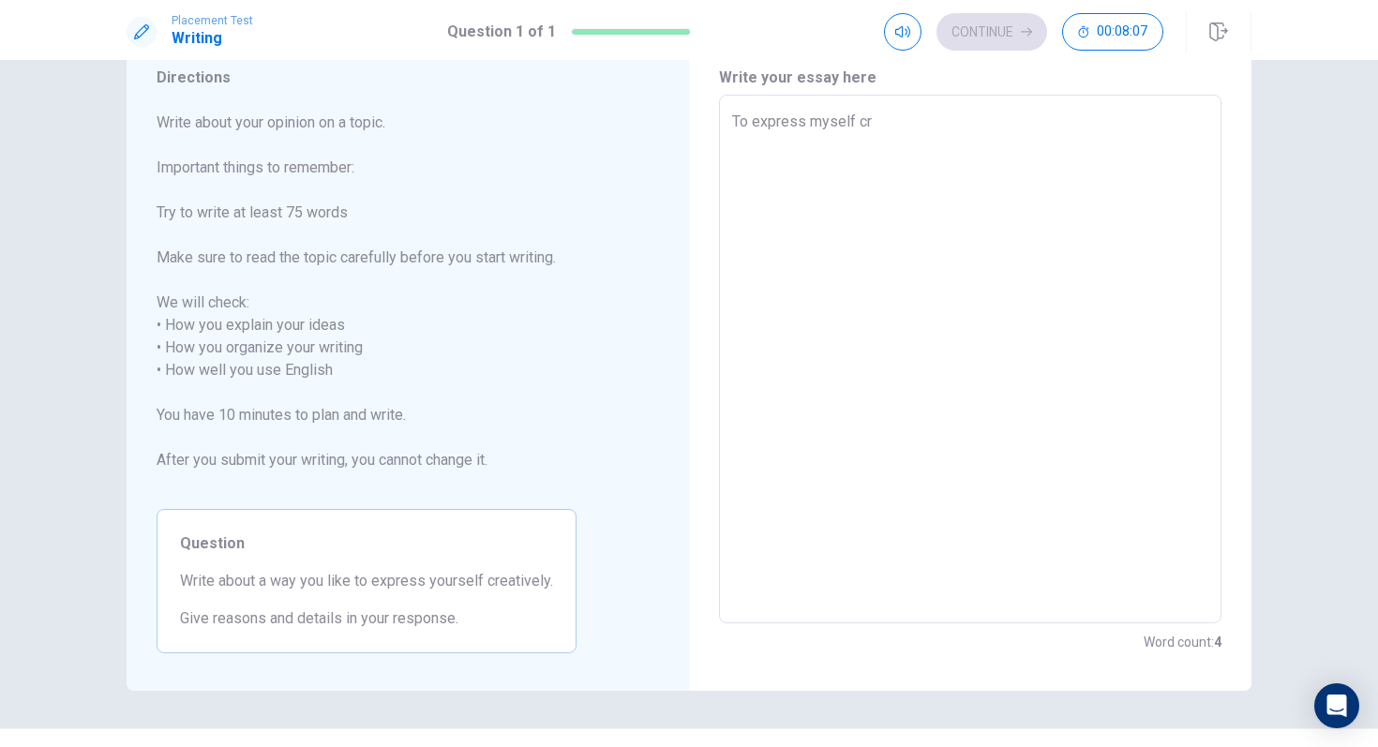
type textarea "To express myself cre"
type textarea "x"
type textarea "To express myself crea"
type textarea "x"
type textarea "To express myself creat"
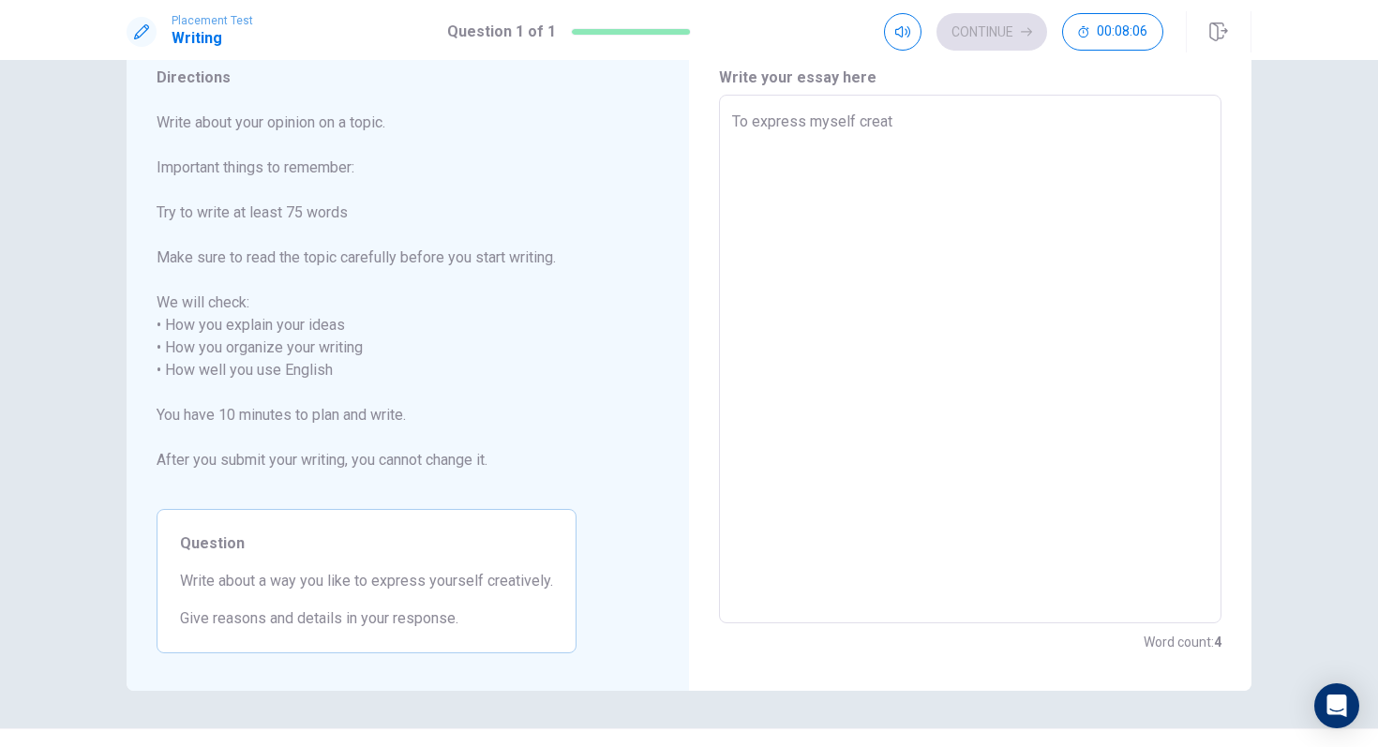
type textarea "x"
type textarea "To express myself creati"
type textarea "x"
type textarea "To express myself creativ"
type textarea "x"
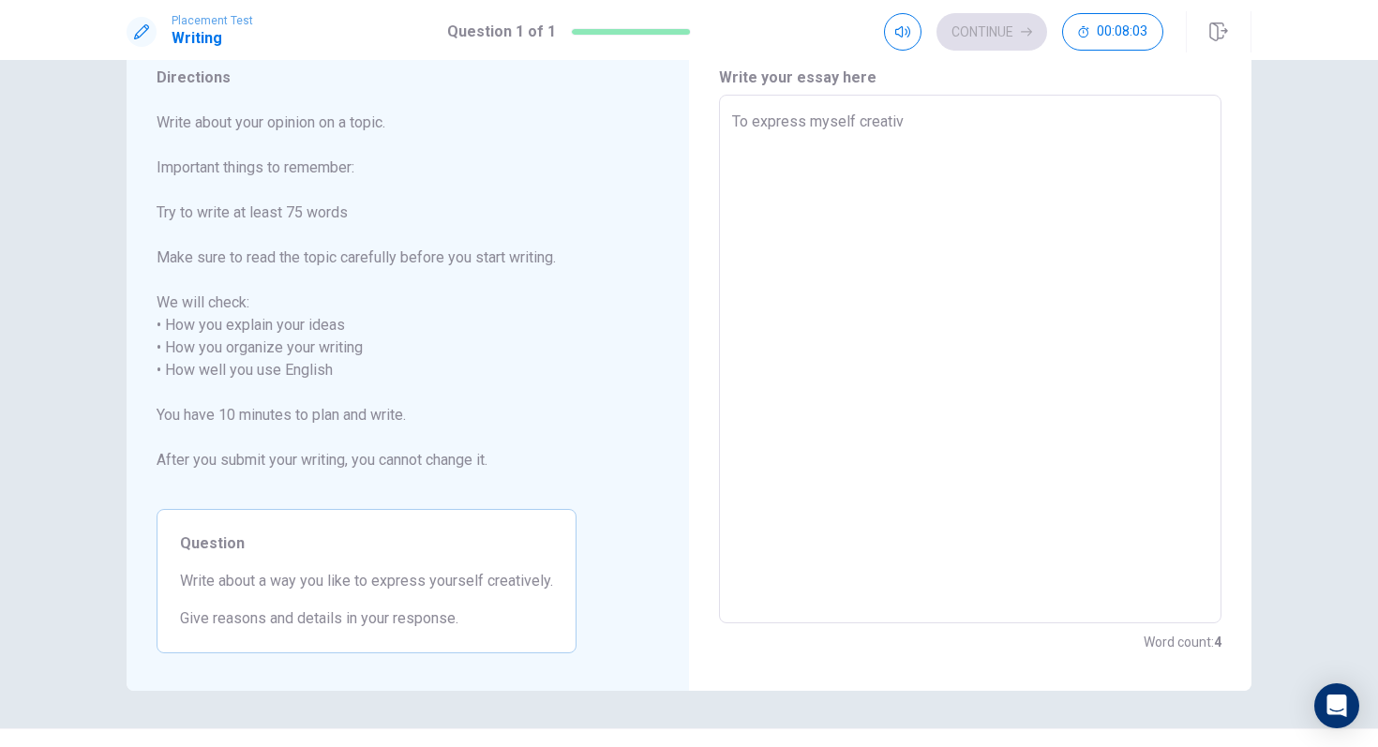
type textarea "To express myself creative"
type textarea "x"
type textarea "To express myself creativel"
type textarea "x"
type textarea "To express myself creatively"
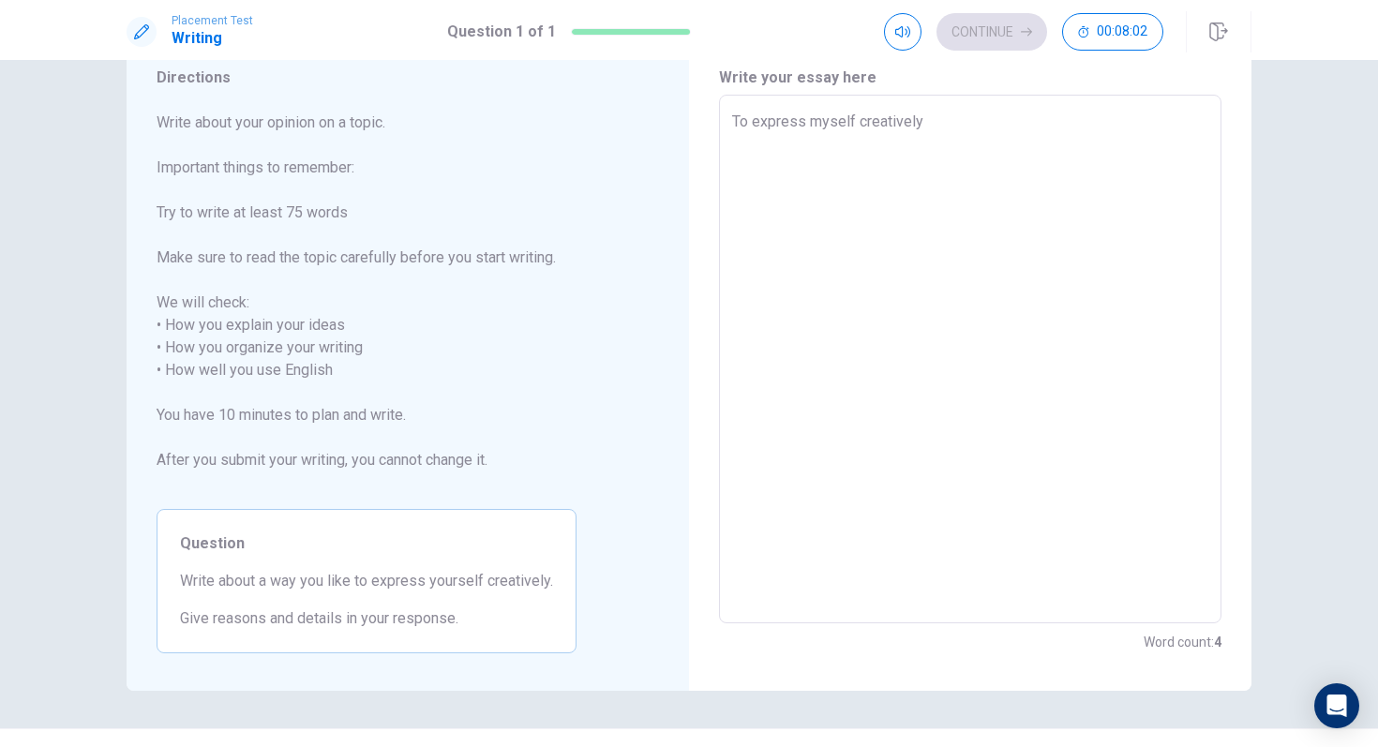
type textarea "x"
type textarea "To express myself creatively"
type textarea "x"
type textarea "To express myself creatively"
type textarea "x"
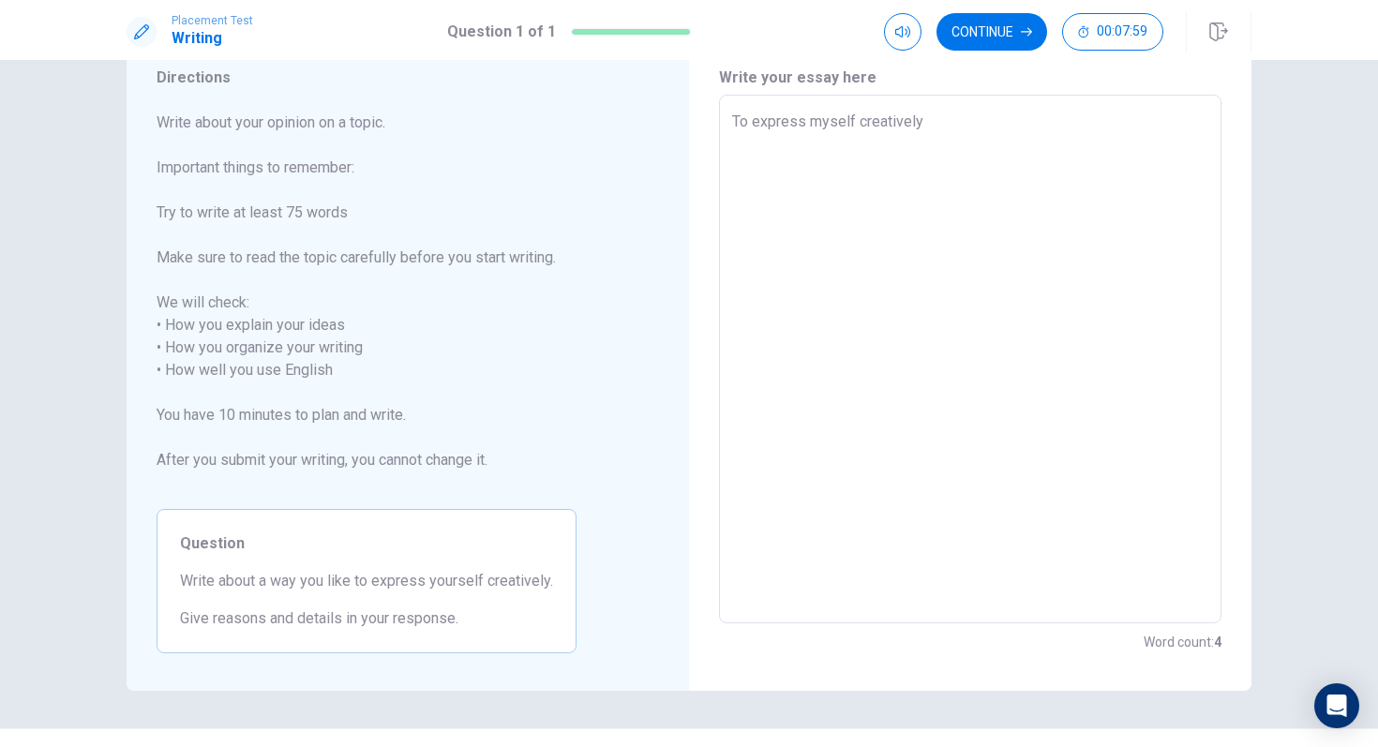
type textarea "To express myself creatively,"
type textarea "x"
type textarea "To express myself creatively,"
type textarea "x"
type textarea "To express myself creatively, i"
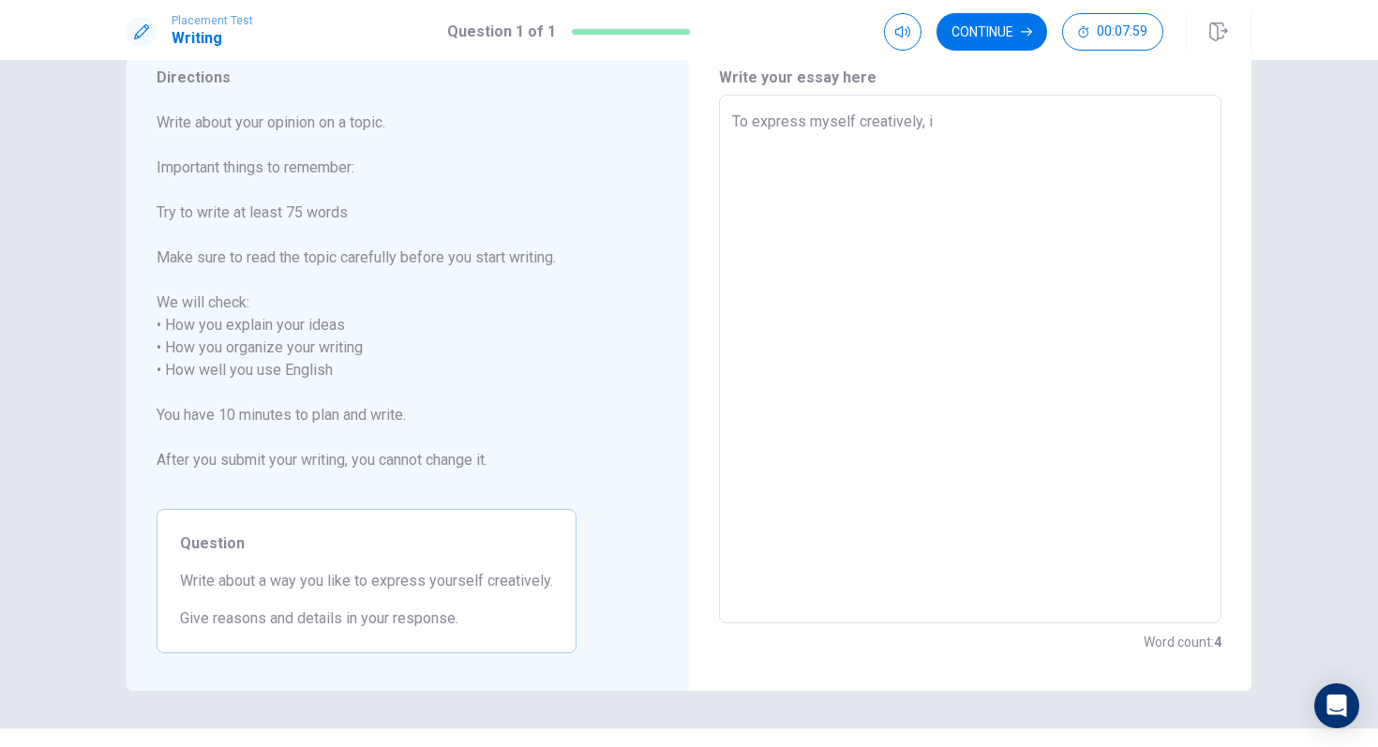
type textarea "x"
type textarea "To express myself creatively, i"
type textarea "x"
type textarea "To express myself creatively, i"
type textarea "x"
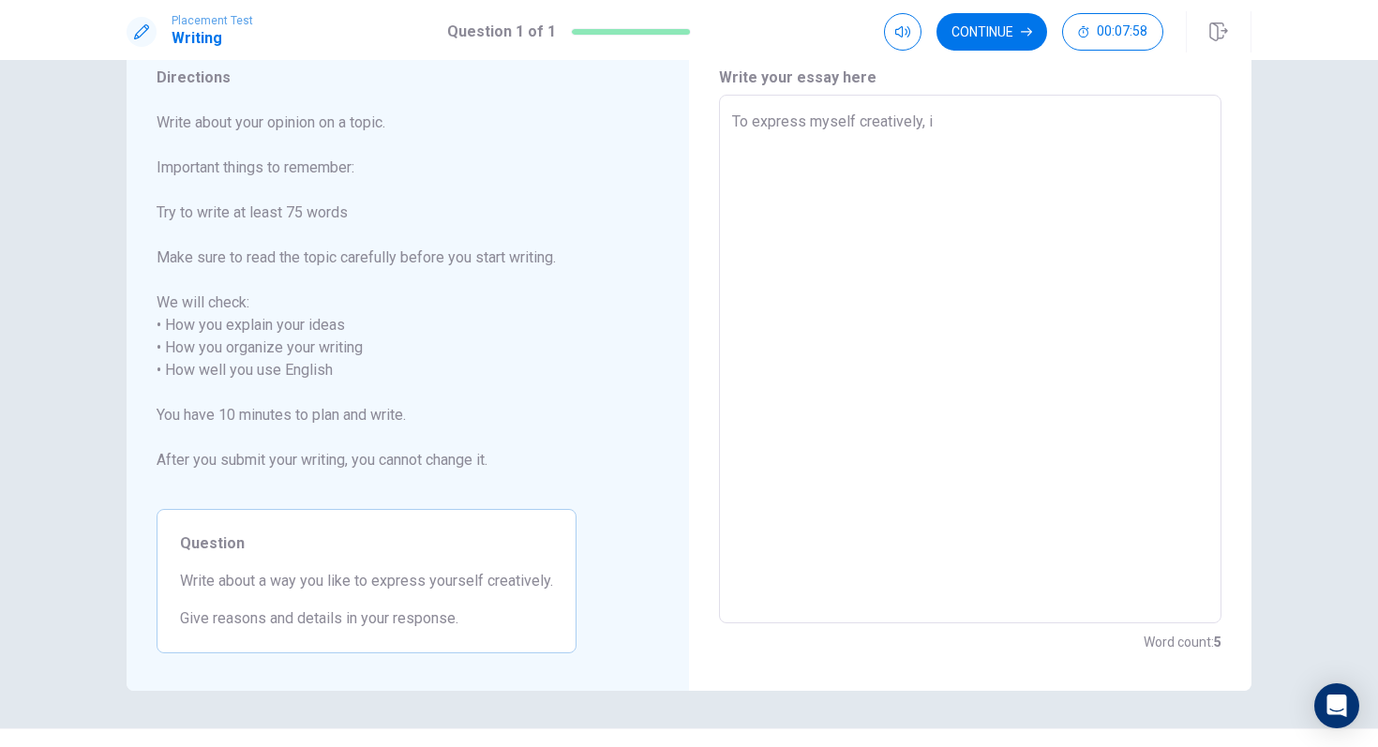
type textarea "To express myself creatively,"
type textarea "x"
type textarea "To express myself creatively, I"
type textarea "x"
type textarea "To express myself creatively, I"
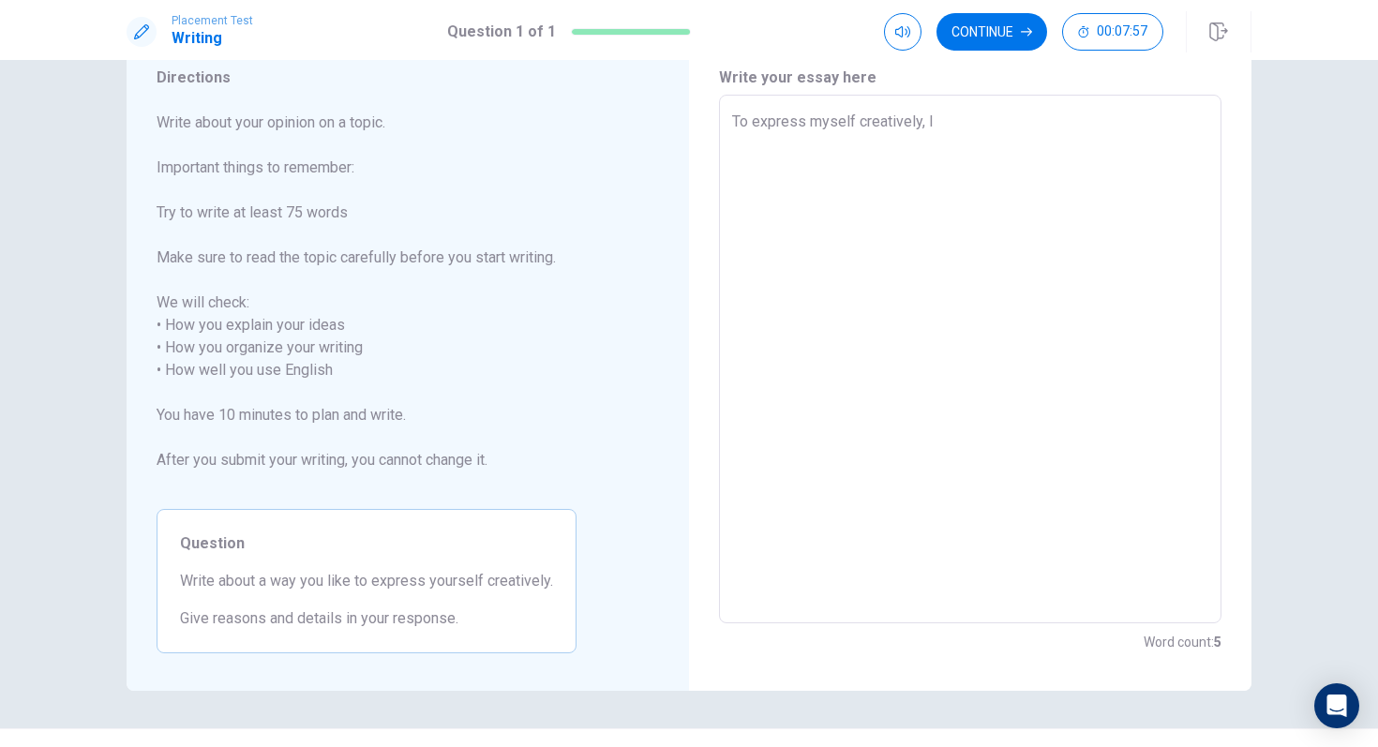
type textarea "x"
type textarea "To express myself creatively, I l"
type textarea "x"
type textarea "To express myself creatively, I li"
type textarea "x"
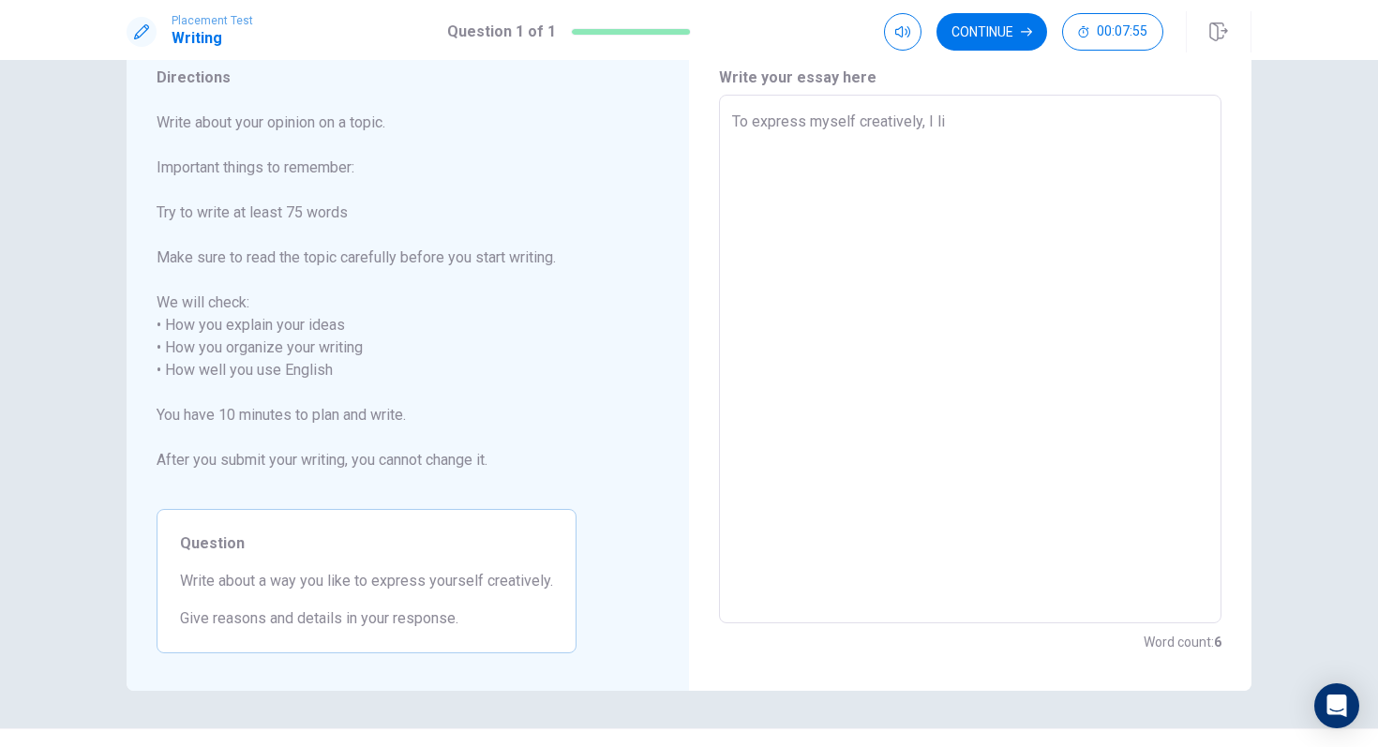
type textarea "To express myself creatively, I lik"
type textarea "x"
type textarea "To express myself creatively, I like"
type textarea "x"
type textarea "To express myself creatively, I like"
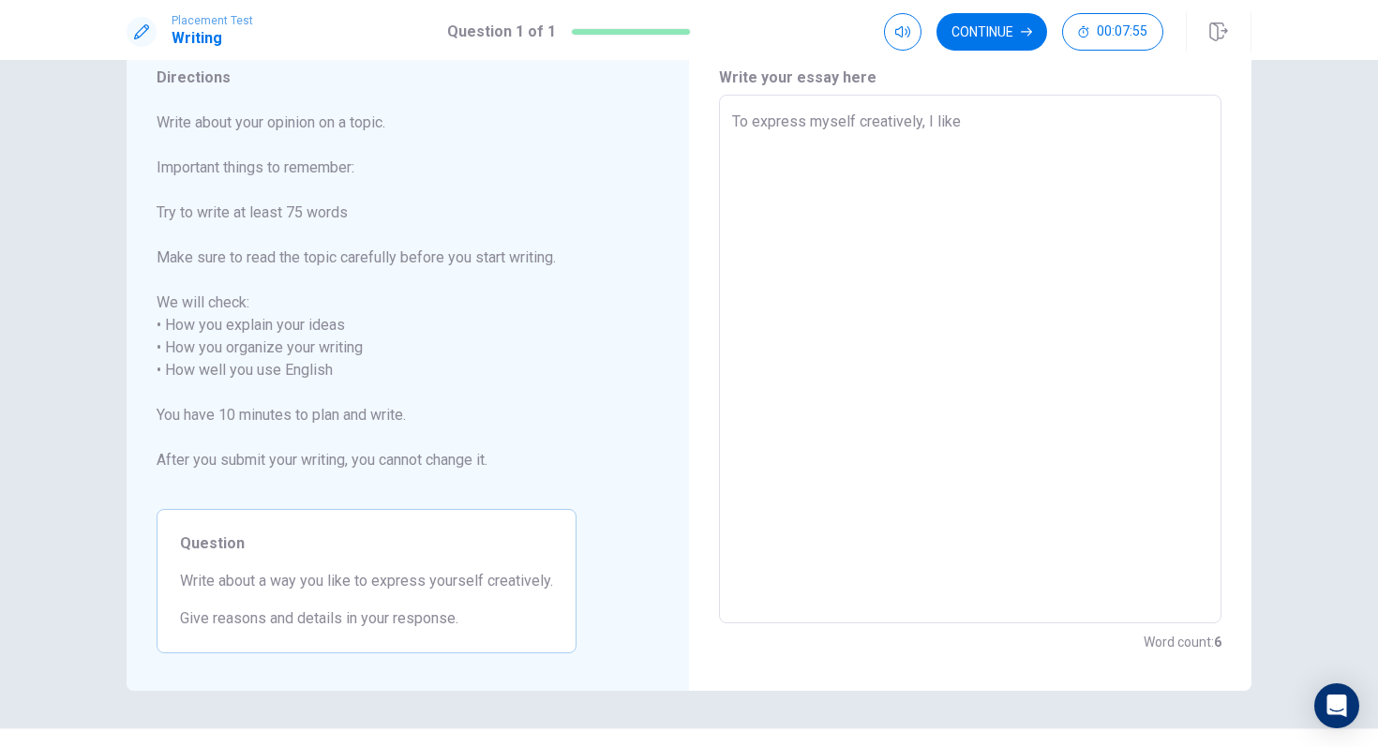
type textarea "x"
type textarea "To express myself creatively, I like t"
type textarea "x"
type textarea "To express myself creatively, I like to"
type textarea "x"
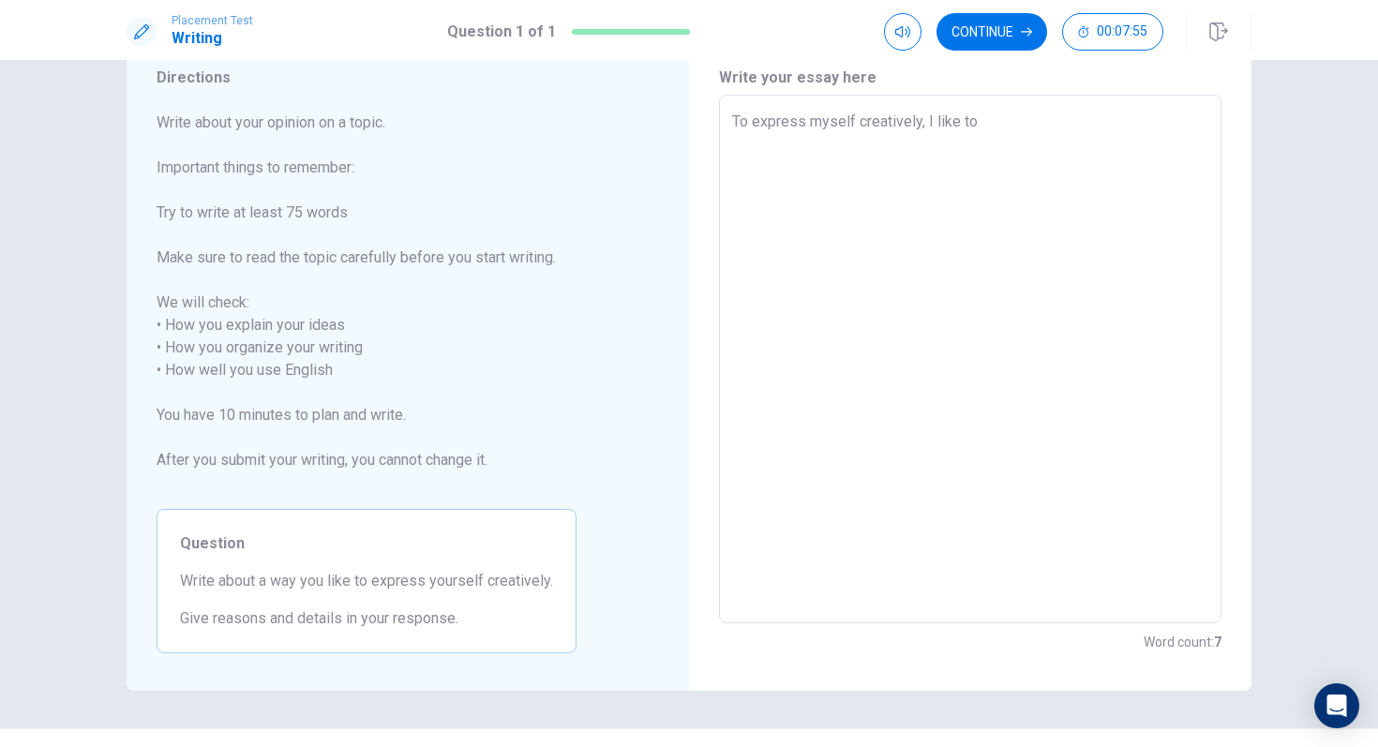
type textarea "To express myself creatively, I like to"
type textarea "x"
type textarea "To express myself creatively, I like to d"
type textarea "x"
type textarea "To express myself creatively, I like to dr"
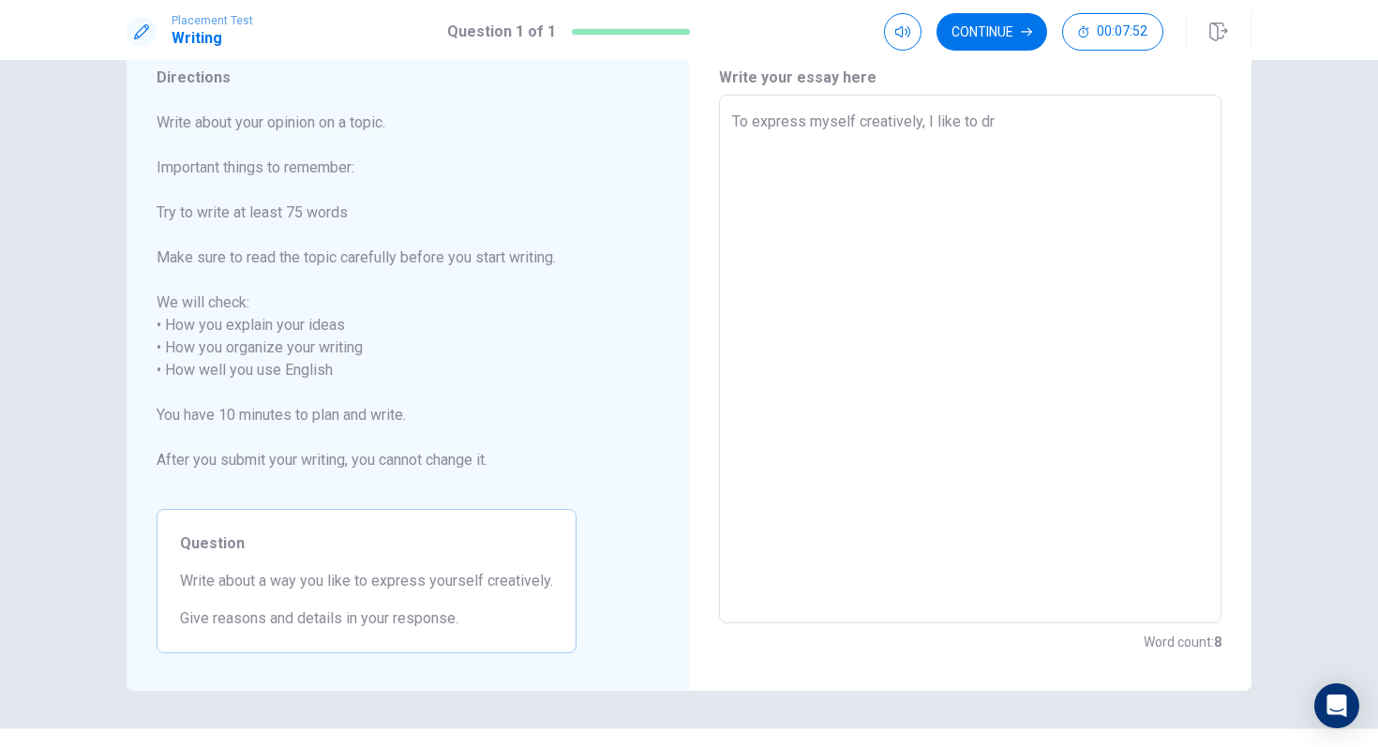
type textarea "x"
type textarea "To express myself creatively, I like to dra"
type textarea "x"
type textarea "To express myself creatively, I like to draw"
type textarea "x"
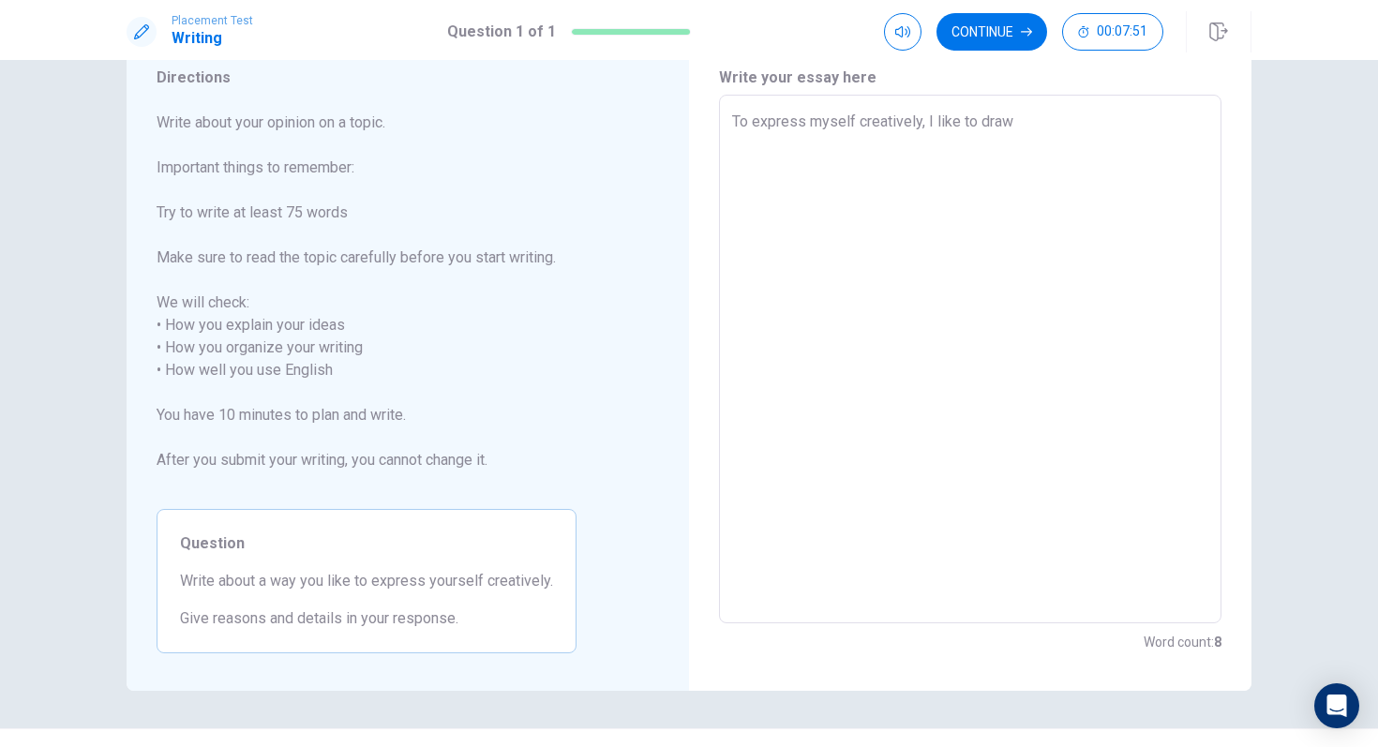
type textarea "To express myself creatively, I like to draw"
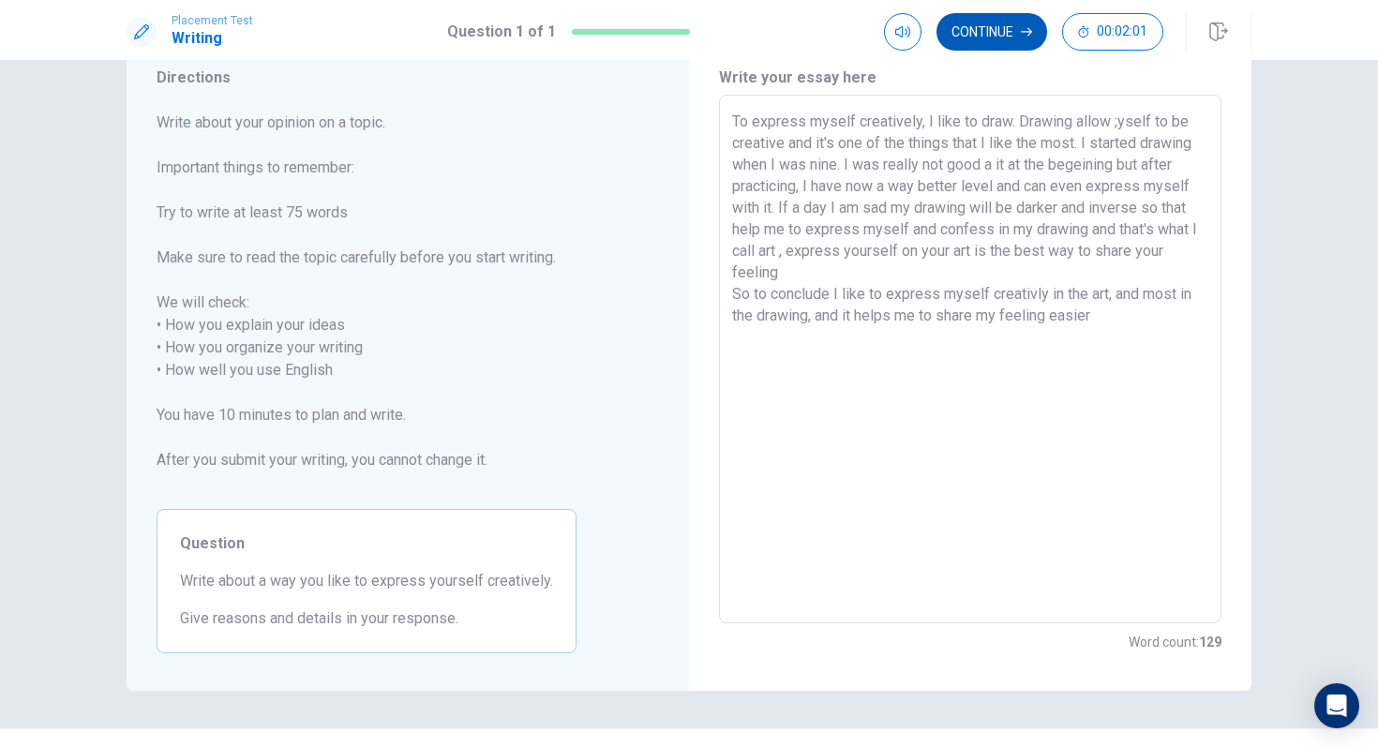
click at [994, 45] on button "Continue" at bounding box center [991, 31] width 111 height 37
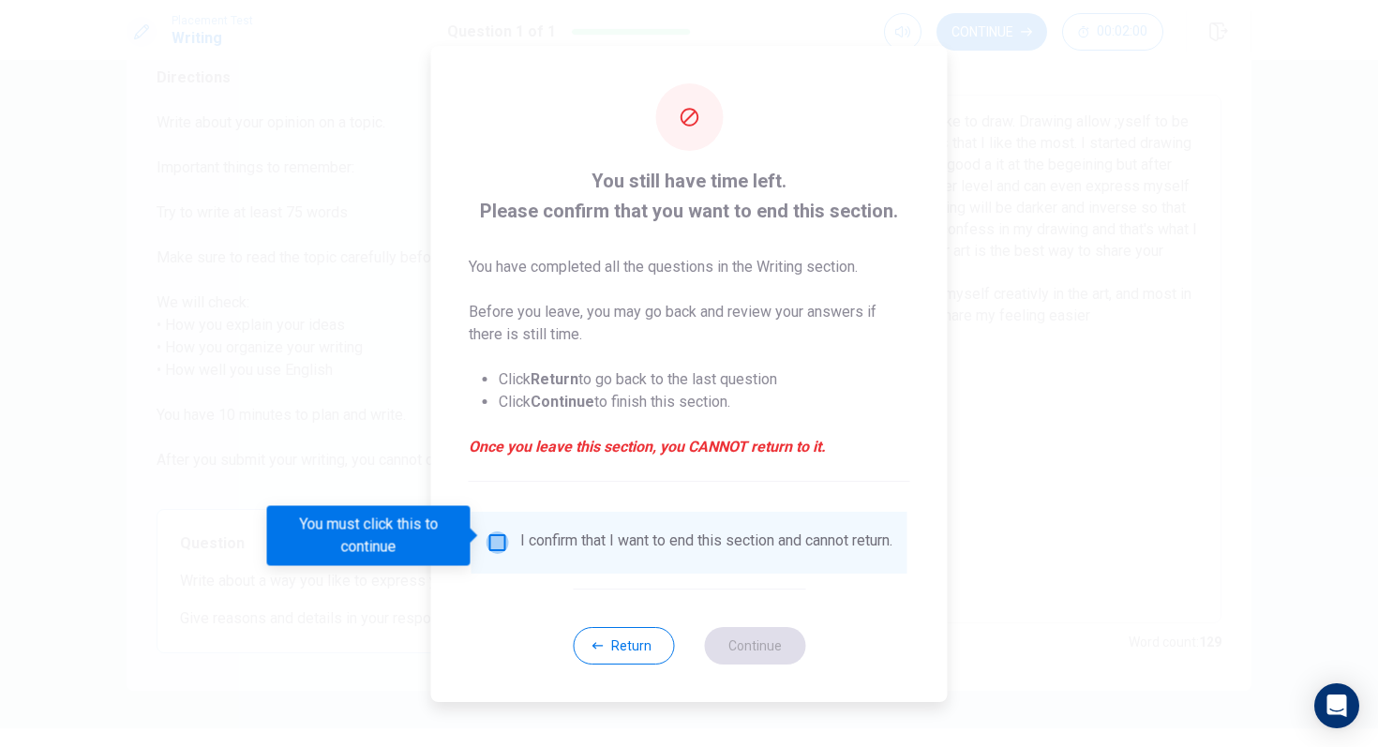
click at [498, 543] on input "You must click this to continue" at bounding box center [497, 542] width 22 height 22
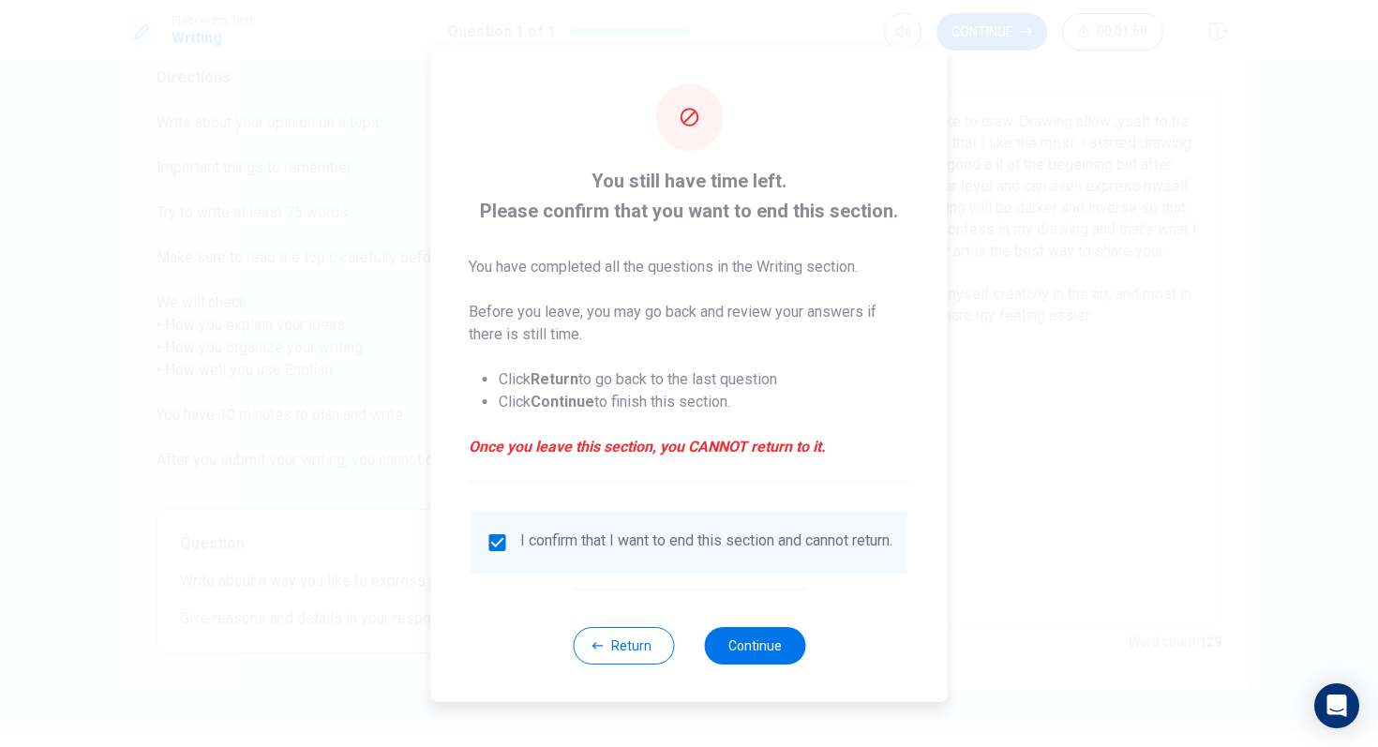
click at [782, 649] on div "Return Continue" at bounding box center [689, 644] width 232 height 113
click at [765, 649] on button "Continue" at bounding box center [754, 645] width 101 height 37
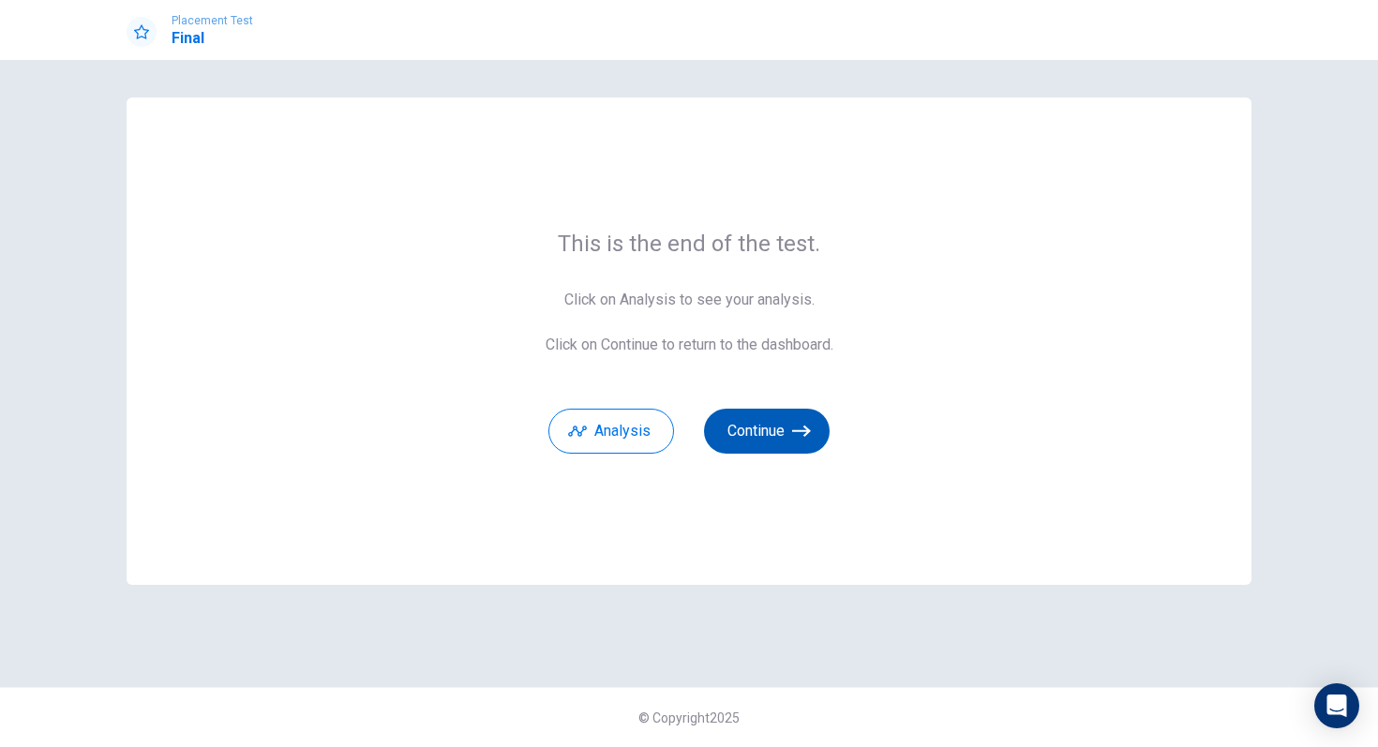
click at [785, 431] on button "Continue" at bounding box center [767, 431] width 126 height 45
